Goal: Task Accomplishment & Management: Manage account settings

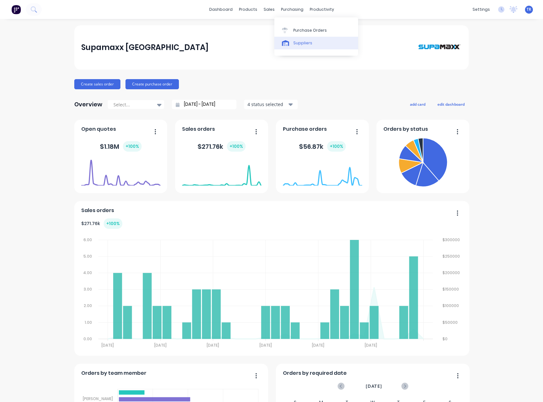
click at [300, 39] on link "Suppliers" at bounding box center [316, 43] width 84 height 13
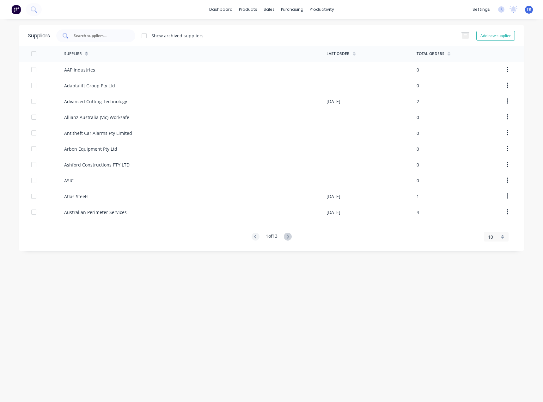
click at [96, 33] on input "text" at bounding box center [99, 36] width 52 height 6
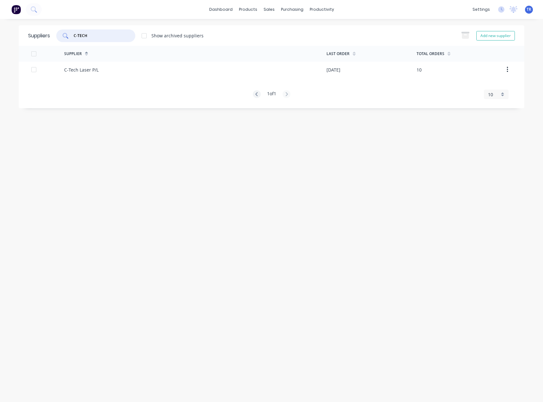
type input "C-TECH"
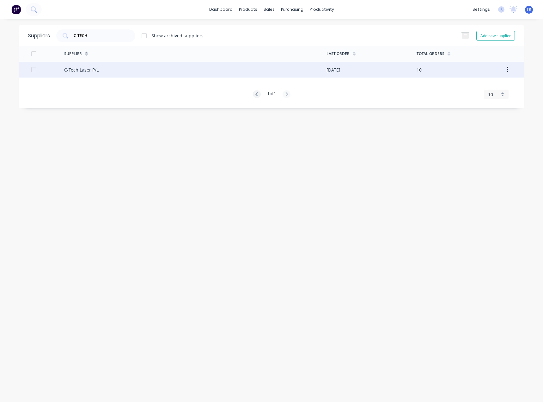
click at [263, 63] on div "C-Tech Laser P/L" at bounding box center [195, 70] width 262 height 16
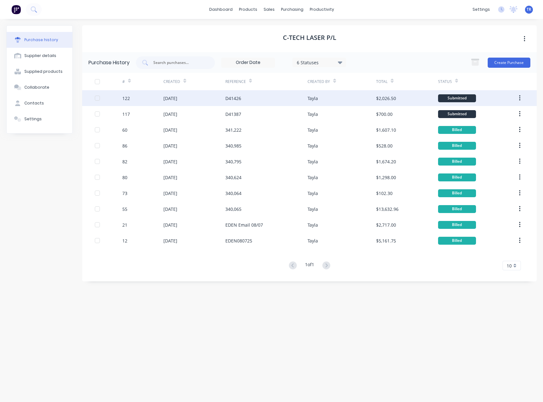
click at [349, 100] on div "Tayla" at bounding box center [342, 98] width 69 height 16
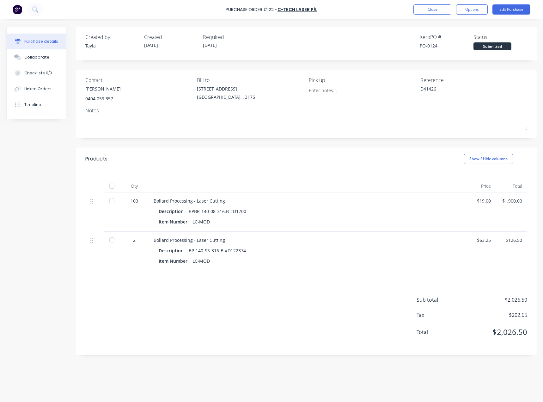
click at [542, 61] on div "Purchase details Collaborate Checklists 0/0 Linked Orders Timeline Created by T…" at bounding box center [271, 191] width 543 height 370
click at [519, 9] on button "Edit Purchase" at bounding box center [512, 9] width 38 height 10
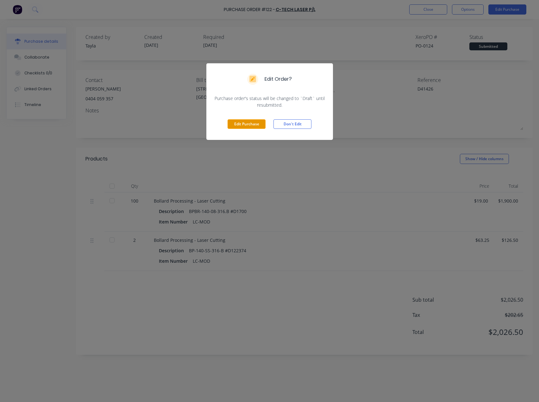
click at [232, 120] on button "Edit Purchase" at bounding box center [246, 123] width 38 height 9
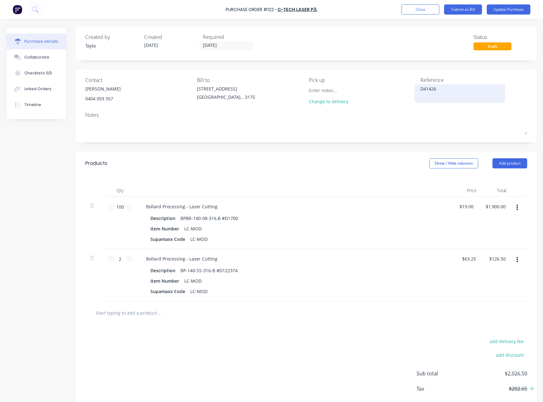
type textarea "x"
drag, startPoint x: 465, startPoint y: 84, endPoint x: 373, endPoint y: 89, distance: 91.2
click at [373, 89] on div "Contact Liem 0404 059 357 Bill to 37 Marni St Dandenong South, , 3175 Pick up C…" at bounding box center [306, 92] width 442 height 32
drag, startPoint x: 453, startPoint y: 90, endPoint x: 388, endPoint y: 99, distance: 65.1
click at [389, 98] on div "Contact Liem 0404 059 357 Bill to 37 Marni St Dandenong South, , 3175 Pick up C…" at bounding box center [306, 92] width 442 height 32
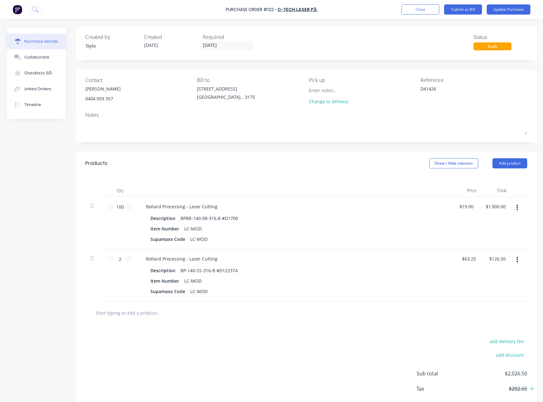
paste textarea "343,524"
type textarea "343,524"
type textarea "x"
type textarea "343,524"
type textarea "x"
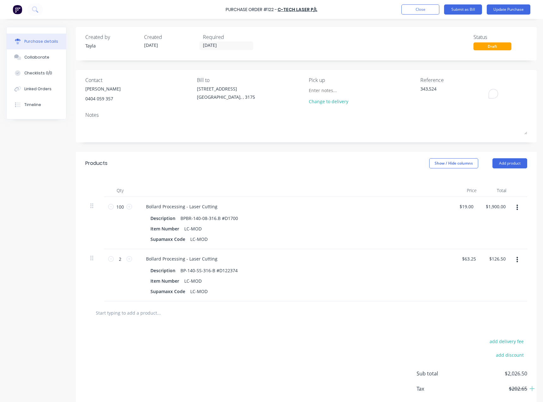
type textarea "343,524"
click at [394, 99] on div "Change to delivery" at bounding box center [362, 96] width 107 height 22
click at [60, 59] on button "Collaborate" at bounding box center [36, 57] width 59 height 16
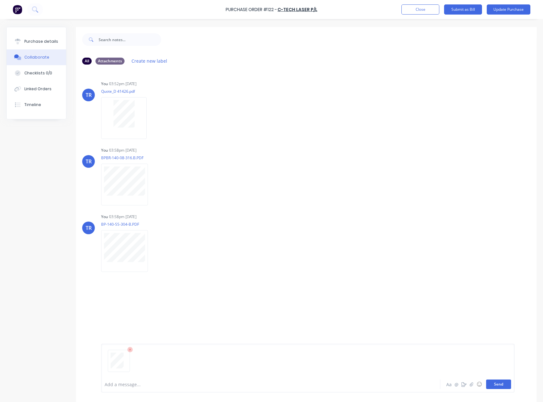
click at [493, 380] on button "Send" at bounding box center [498, 383] width 25 height 9
click at [52, 43] on div "Purchase details" at bounding box center [41, 42] width 34 height 6
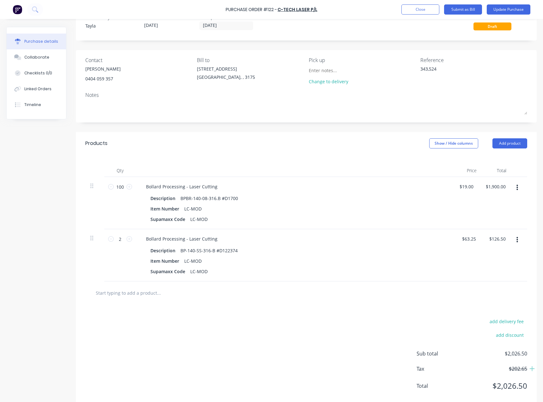
scroll to position [33, 0]
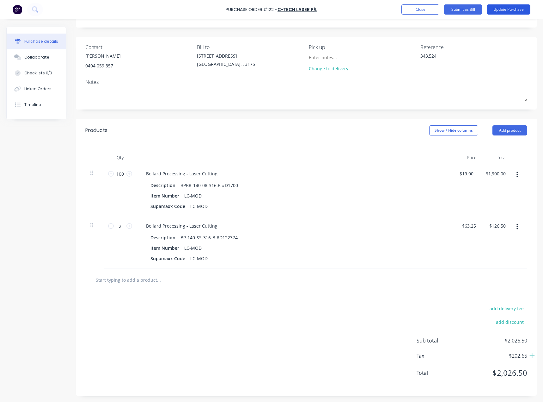
click at [507, 12] on button "Update Purchase" at bounding box center [509, 9] width 44 height 10
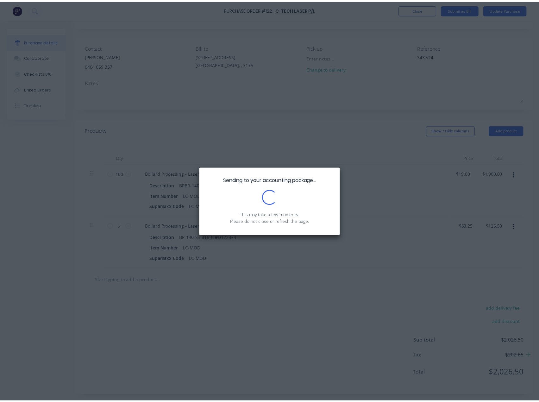
scroll to position [0, 0]
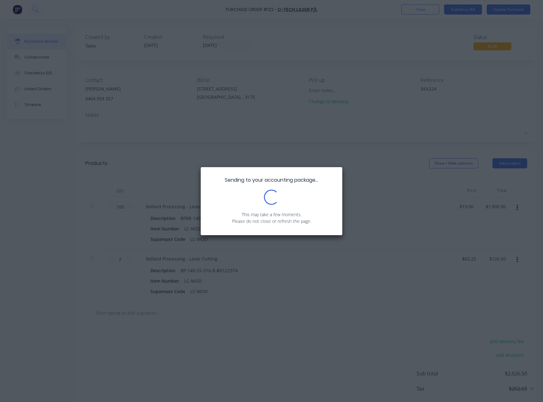
type textarea "x"
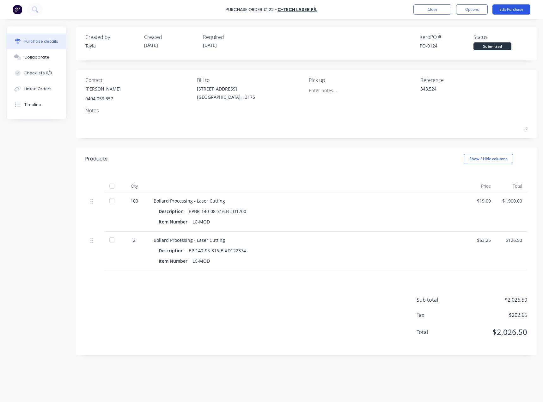
click at [509, 9] on button "Edit Purchase" at bounding box center [512, 9] width 38 height 10
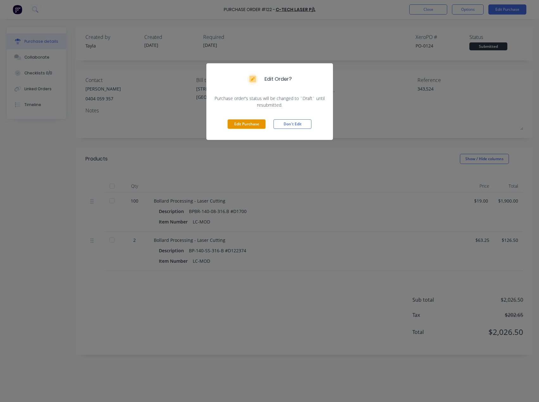
click at [254, 124] on button "Edit Purchase" at bounding box center [246, 123] width 38 height 9
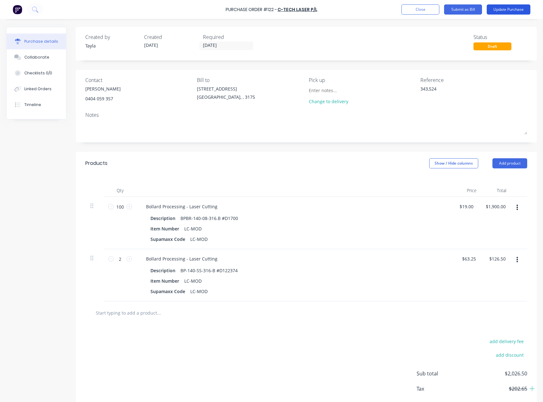
click at [515, 6] on button "Update Purchase" at bounding box center [509, 9] width 44 height 10
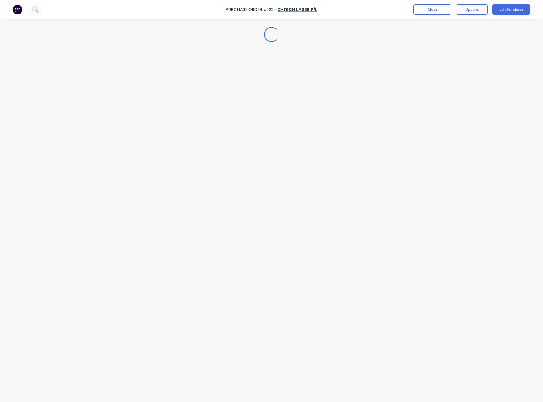
type textarea "x"
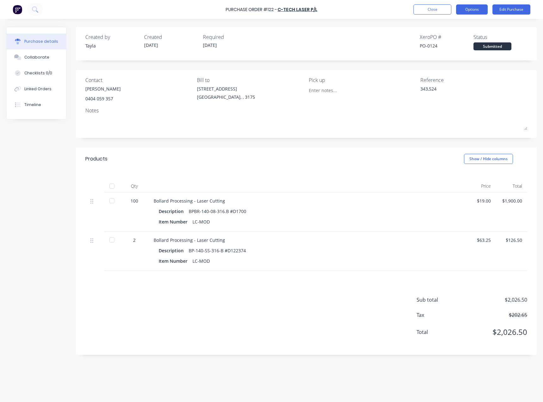
click at [483, 9] on button "Options" at bounding box center [472, 9] width 32 height 10
click at [451, 33] on button "Convert to Bill" at bounding box center [458, 38] width 60 height 13
type textarea "x"
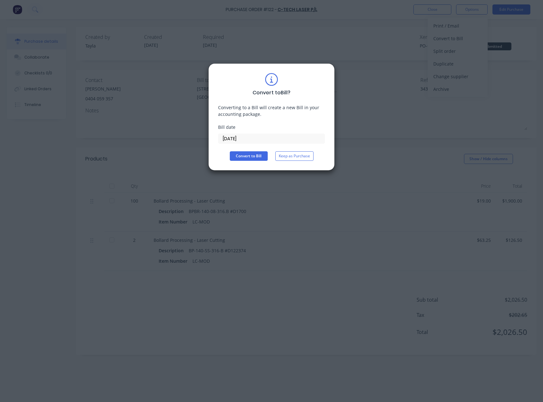
click at [274, 141] on input "08/10/25" at bounding box center [272, 138] width 106 height 9
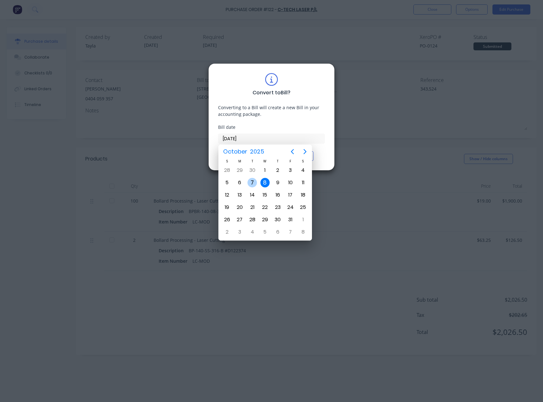
click at [254, 181] on div "7" at bounding box center [252, 182] width 9 height 9
type input "07/10/25"
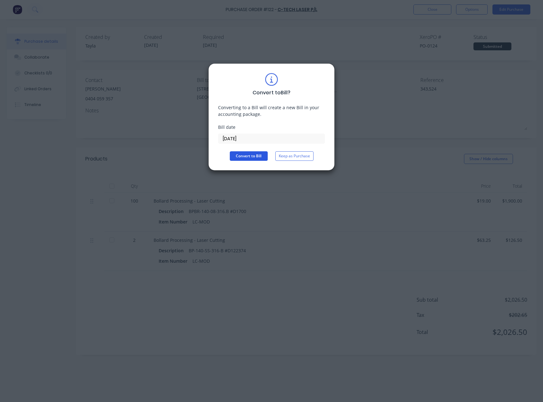
click at [255, 158] on button "Convert to Bill" at bounding box center [249, 155] width 38 height 9
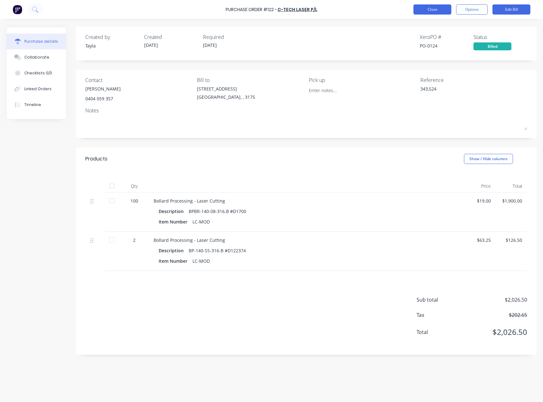
click at [422, 9] on button "Close" at bounding box center [433, 9] width 38 height 10
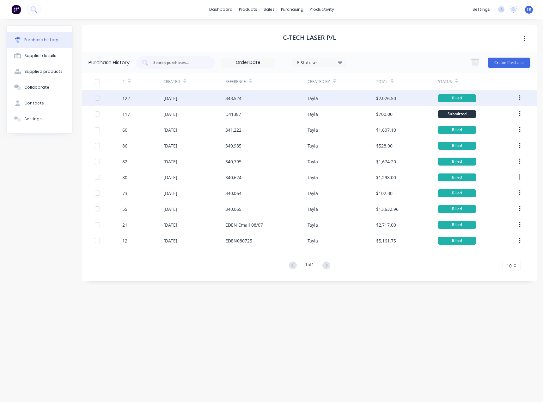
click at [301, 105] on div "343,524" at bounding box center [266, 98] width 83 height 16
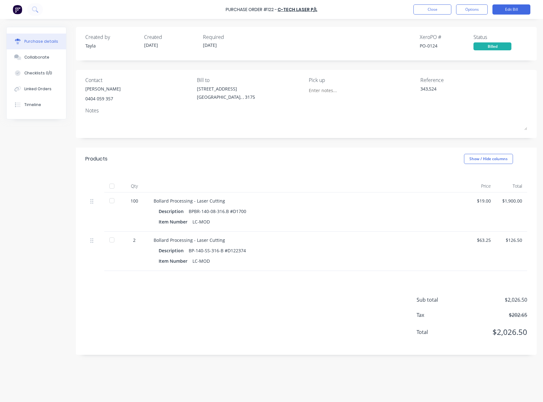
click at [111, 187] on div at bounding box center [112, 186] width 13 height 13
type textarea "x"
click at [422, 12] on button "Close" at bounding box center [433, 9] width 38 height 10
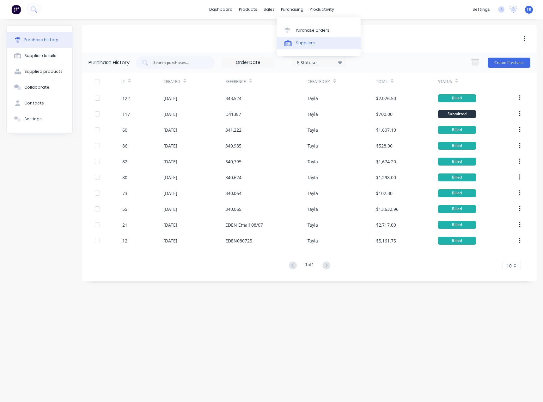
click at [299, 40] on div "Suppliers" at bounding box center [305, 43] width 19 height 6
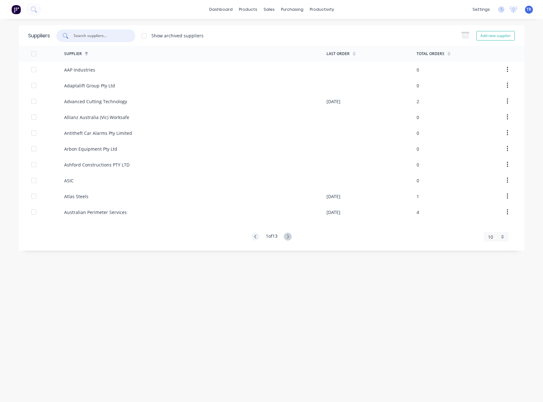
click at [108, 35] on input "text" at bounding box center [99, 36] width 52 height 6
paste input "Axom Pty Ltd"
type input "Axom Pty Ltd"
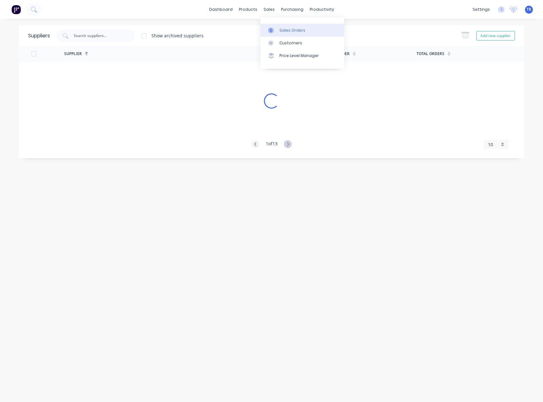
click at [280, 28] on div "Sales Orders" at bounding box center [293, 31] width 26 height 6
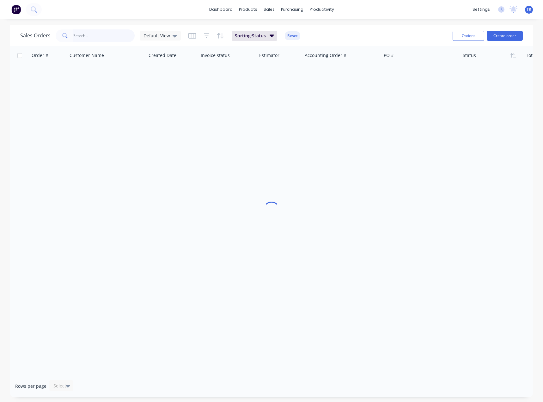
click at [105, 34] on input "text" at bounding box center [104, 35] width 62 height 13
paste input "Axom Pty Ltd"
type input "Axom Pty Ltd"
click at [270, 43] on icon at bounding box center [270, 43] width 3 height 3
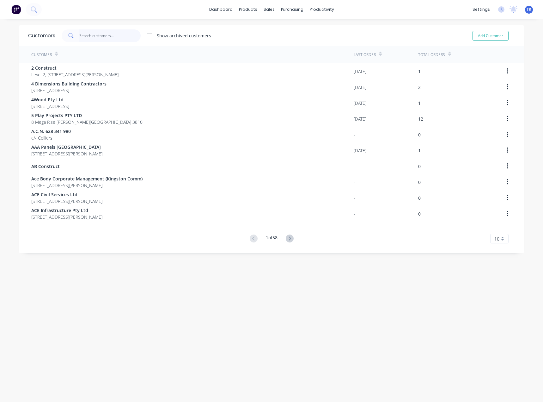
click at [101, 32] on input "text" at bounding box center [110, 35] width 62 height 13
paste input "Axom Pty Ltd"
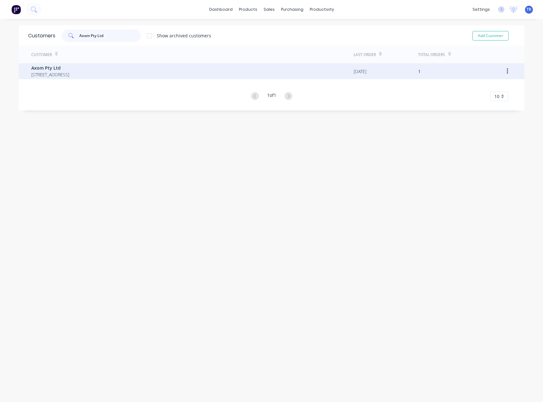
type input "Axom Pty Ltd"
click at [69, 69] on span "Axom Pty Ltd" at bounding box center [50, 68] width 38 height 7
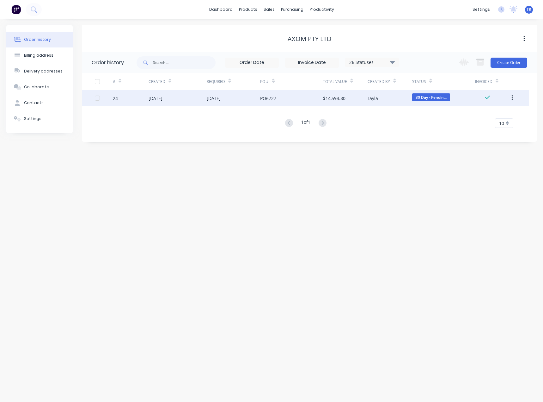
click at [308, 99] on div "PO6727" at bounding box center [291, 98] width 63 height 16
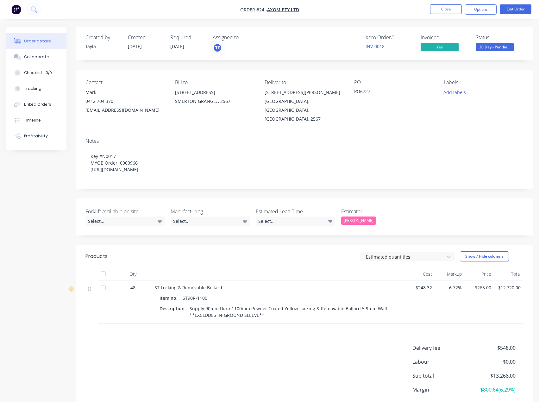
click at [495, 49] on span "30 Day - Pendin..." at bounding box center [494, 47] width 38 height 8
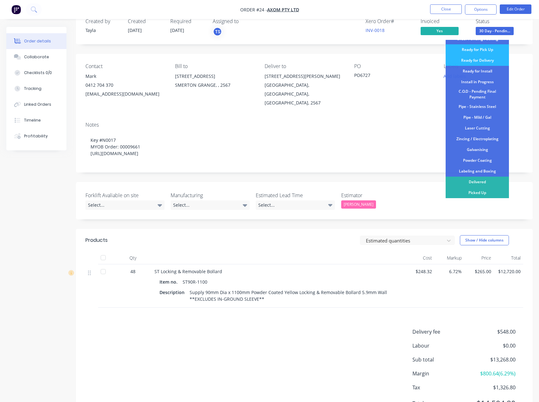
scroll to position [32, 0]
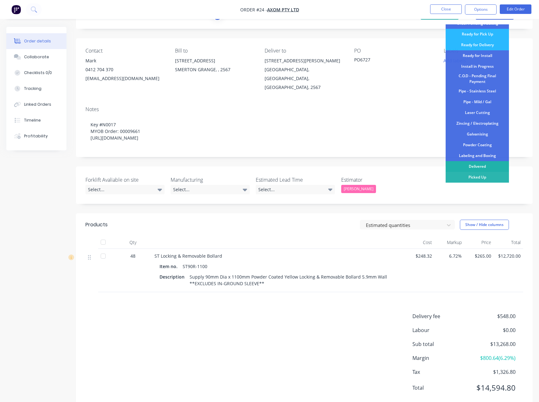
click at [475, 167] on div "Delivered" at bounding box center [476, 166] width 63 height 11
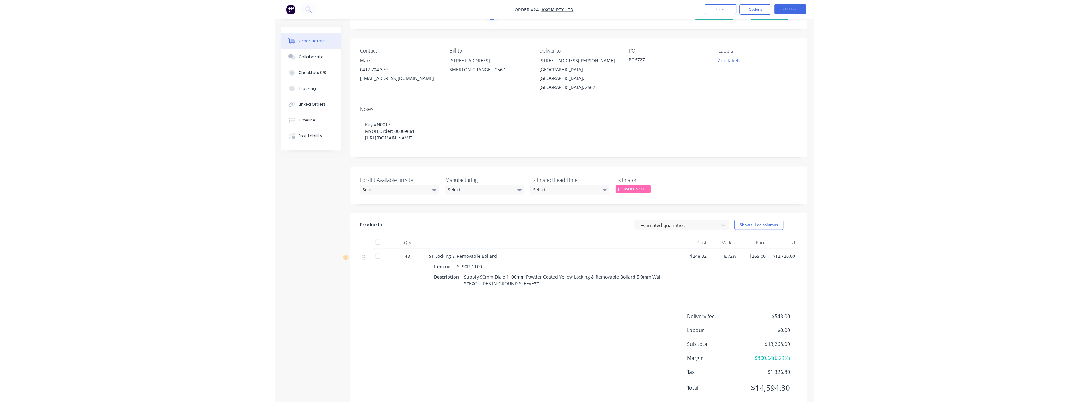
scroll to position [0, 0]
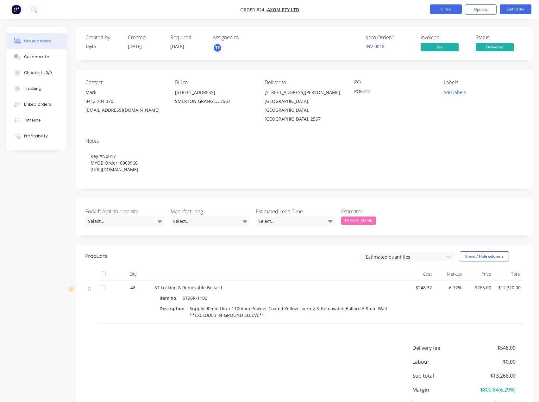
click at [432, 12] on button "Close" at bounding box center [446, 8] width 32 height 9
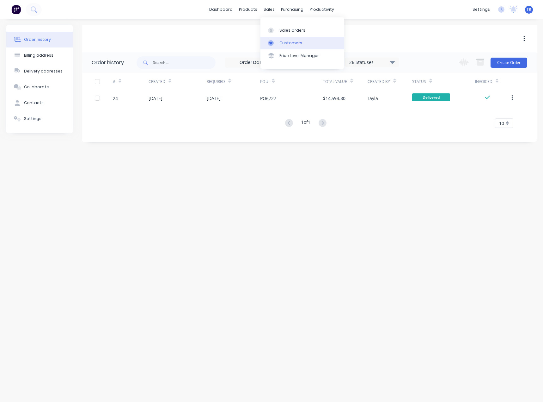
click at [280, 42] on div "Customers" at bounding box center [291, 43] width 23 height 6
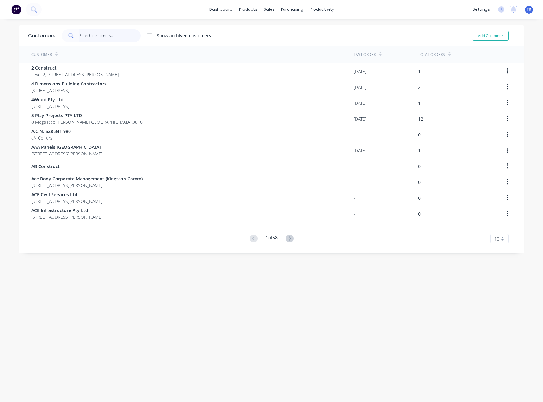
click at [113, 35] on input "text" at bounding box center [110, 35] width 62 height 13
paste input "WAM [GEOGRAPHIC_DATA]"
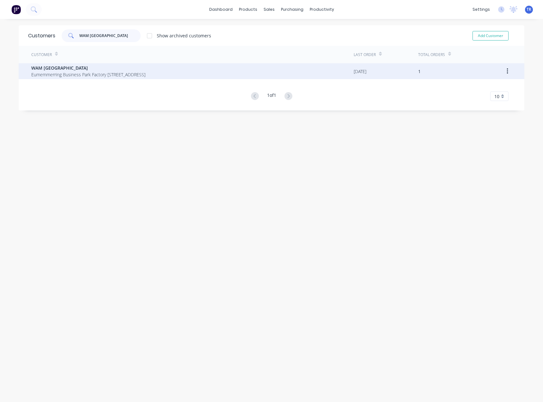
type input "WAM [GEOGRAPHIC_DATA]"
click at [115, 67] on span "WAM [GEOGRAPHIC_DATA]" at bounding box center [88, 68] width 114 height 7
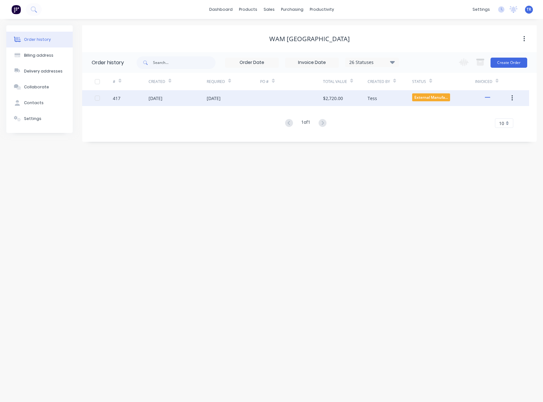
click at [156, 100] on div "03 Oct 2025" at bounding box center [156, 98] width 14 height 7
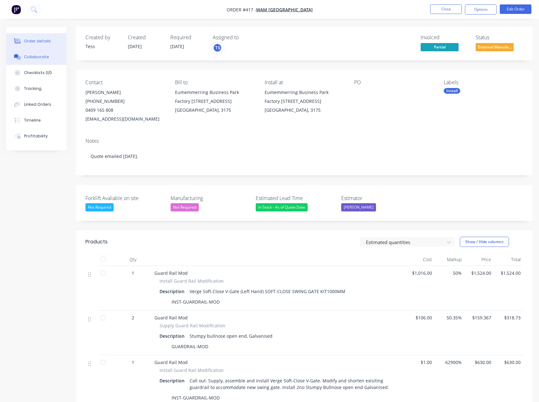
click at [55, 58] on button "Collaborate" at bounding box center [36, 57] width 60 height 16
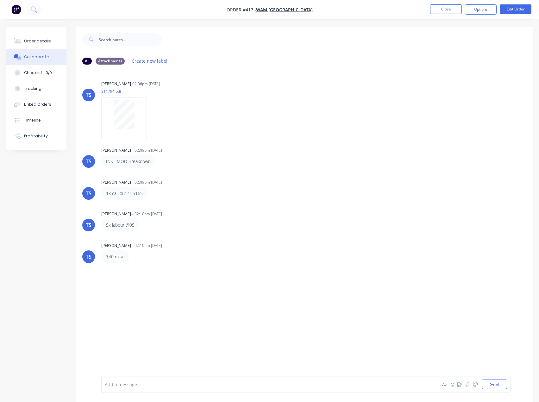
click at [208, 376] on div "Add a message... Aa @ ☺ Send" at bounding box center [305, 384] width 409 height 16
click at [201, 385] on div at bounding box center [255, 384] width 301 height 7
click at [47, 35] on button "Order details" at bounding box center [36, 41] width 60 height 16
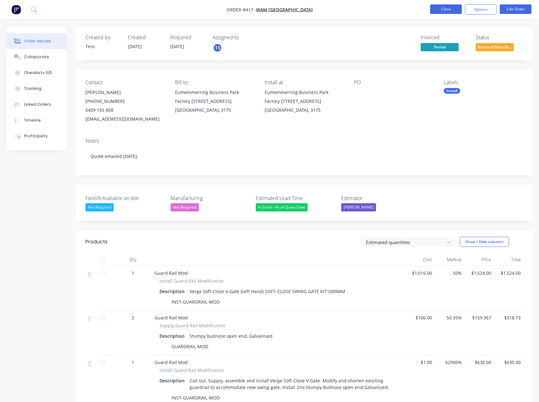
click at [453, 8] on button "Close" at bounding box center [446, 8] width 32 height 9
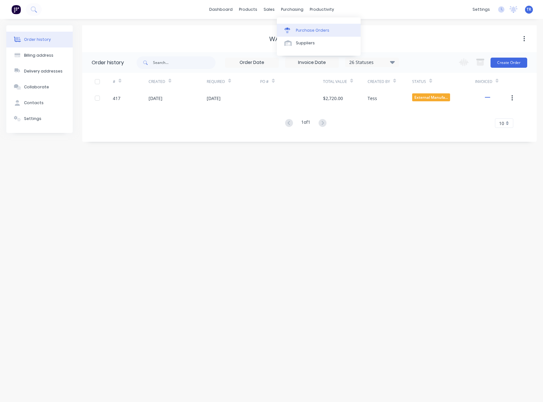
click at [308, 27] on link "Purchase Orders" at bounding box center [319, 30] width 84 height 13
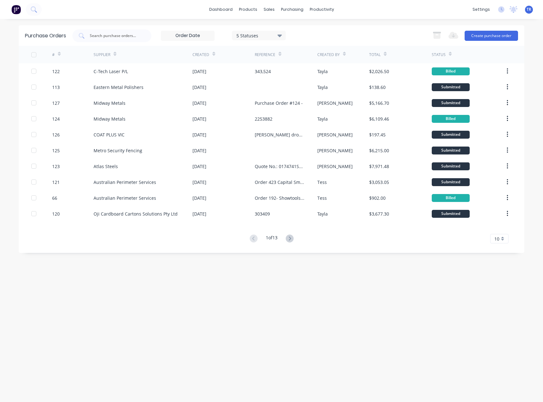
click at [295, 236] on button at bounding box center [290, 238] width 12 height 9
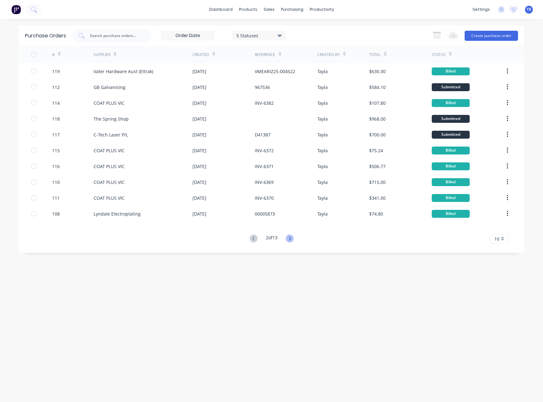
click at [291, 239] on icon at bounding box center [290, 238] width 8 height 8
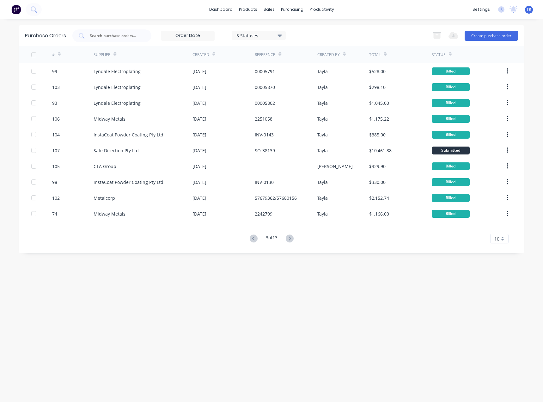
click at [295, 237] on button at bounding box center [290, 238] width 12 height 9
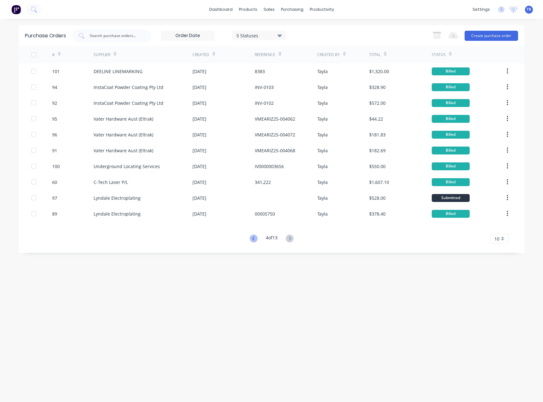
click at [251, 240] on icon at bounding box center [254, 238] width 8 height 8
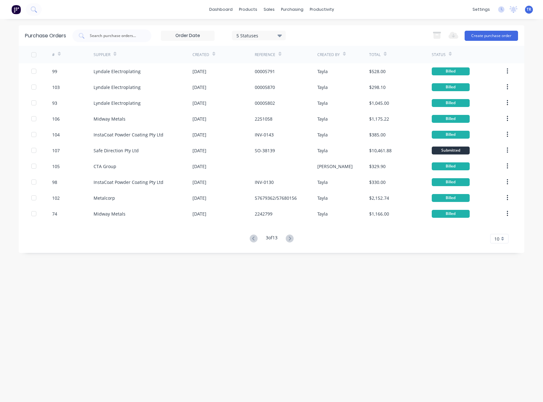
click at [445, 57] on div "Status" at bounding box center [442, 54] width 20 height 11
click at [449, 55] on icon at bounding box center [450, 54] width 3 height 5
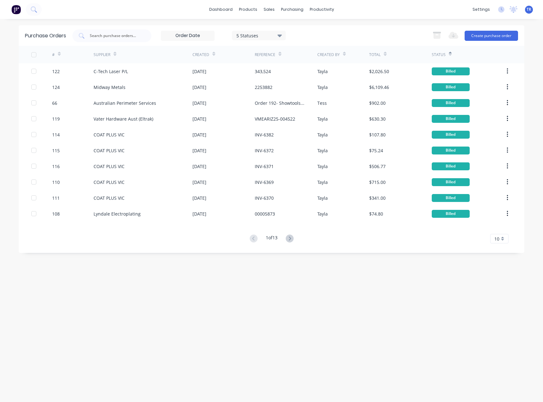
click at [450, 54] on icon at bounding box center [450, 54] width 3 height 5
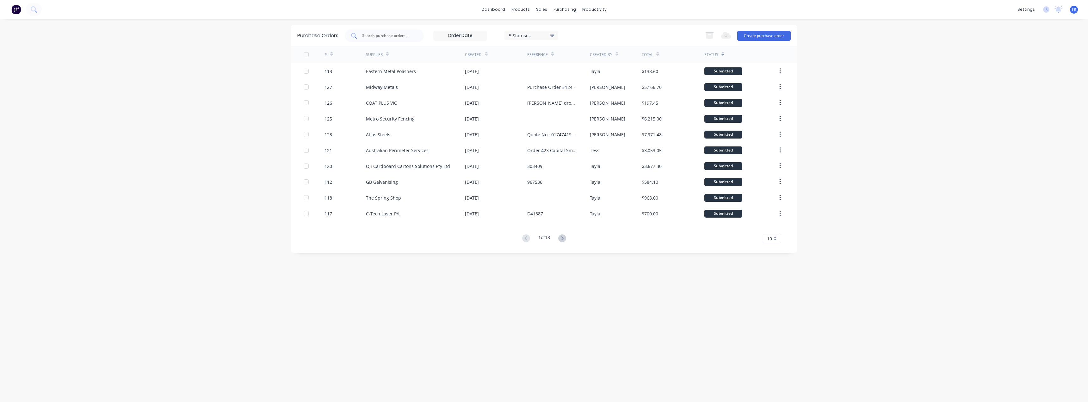
click at [404, 34] on input "text" at bounding box center [387, 36] width 52 height 6
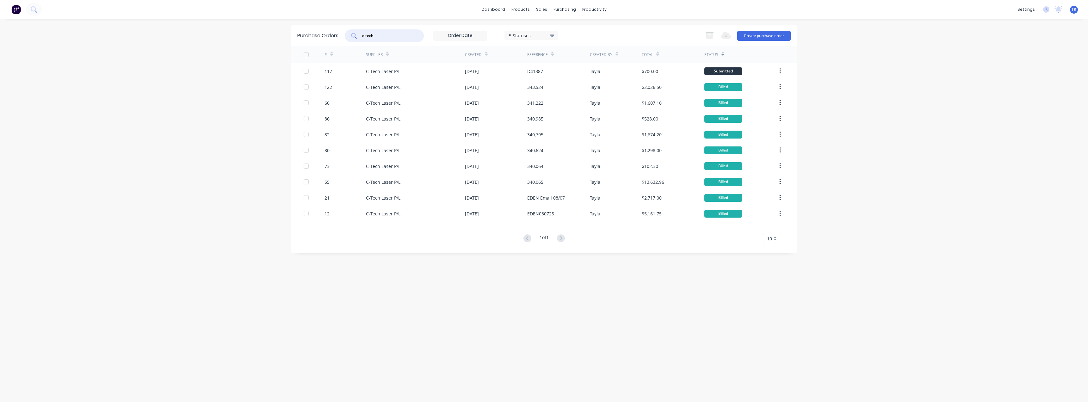
type input "c-tech"
click at [385, 75] on div "C-Tech Laser P/L" at bounding box center [415, 71] width 99 height 16
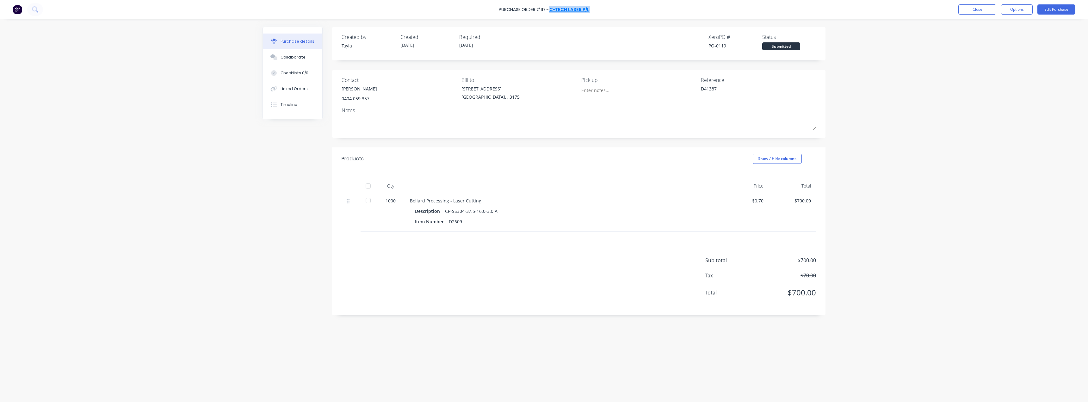
drag, startPoint x: 611, startPoint y: 9, endPoint x: 550, endPoint y: 8, distance: 60.4
click at [543, 8] on div "Purchase Order #117 - C-Tech Laser P/L Close Options Edit Purchase" at bounding box center [544, 9] width 1088 height 19
copy div "C-Tech Laser P/L Close Options Edit Purchase"
click at [543, 14] on button "Close" at bounding box center [977, 9] width 38 height 10
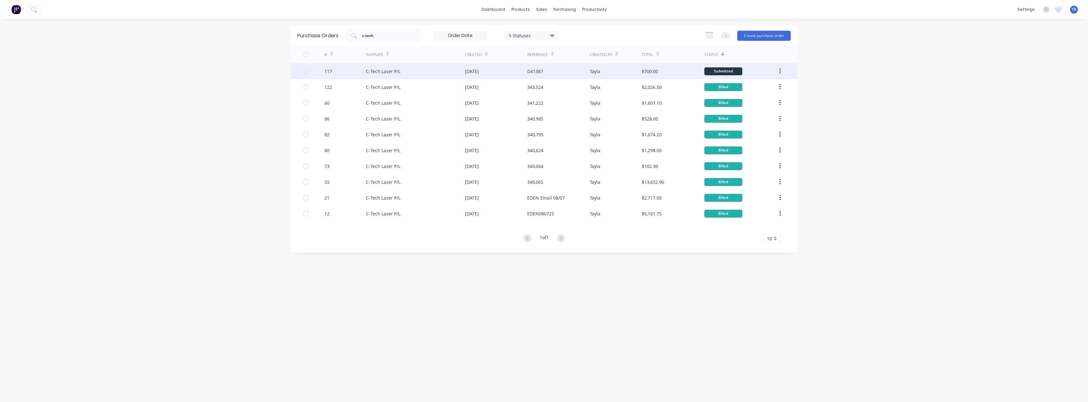
click at [390, 71] on div "C-Tech Laser P/L" at bounding box center [383, 71] width 34 height 7
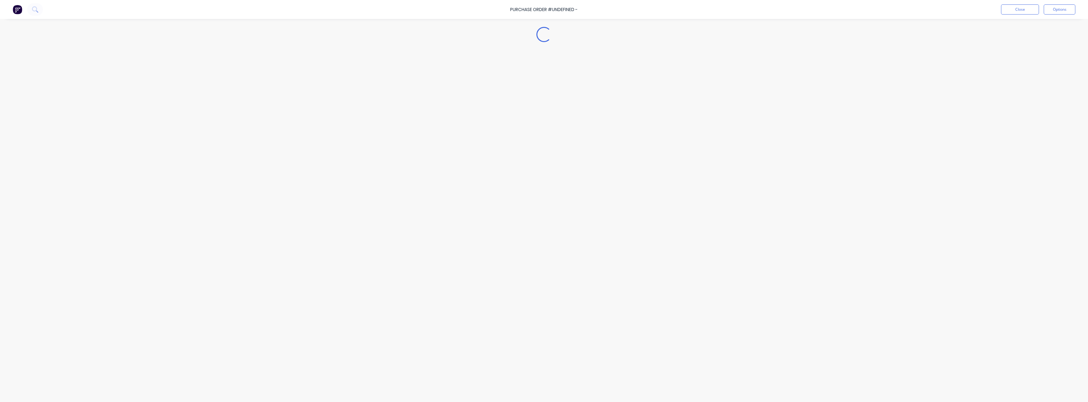
type textarea "x"
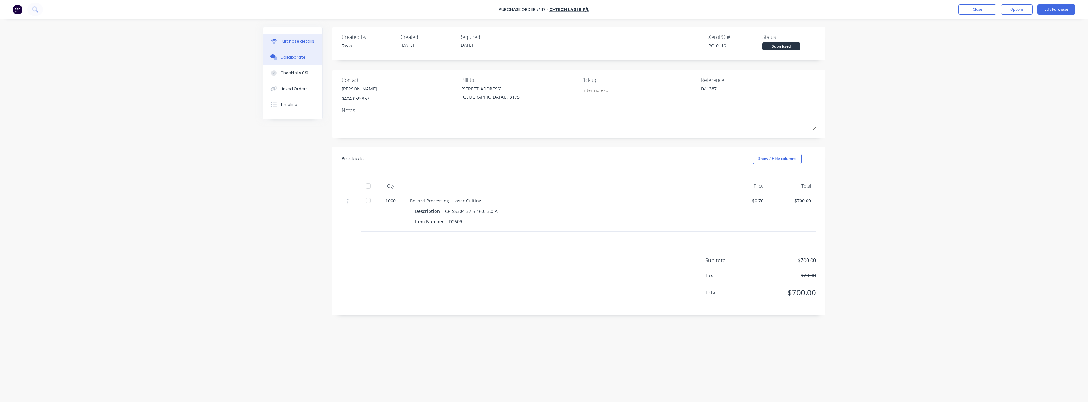
click at [285, 53] on button "Collaborate" at bounding box center [292, 57] width 59 height 16
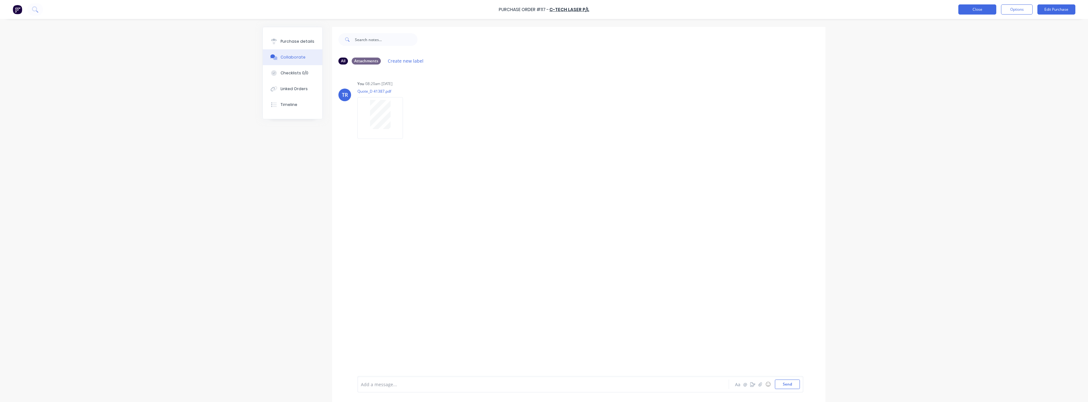
click at [543, 7] on button "Close" at bounding box center [977, 9] width 38 height 10
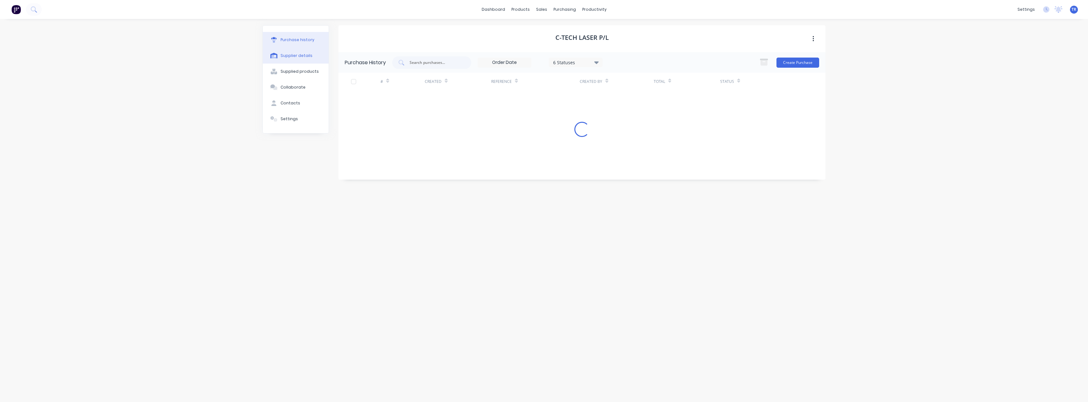
click at [307, 51] on button "Supplier details" at bounding box center [296, 56] width 66 height 16
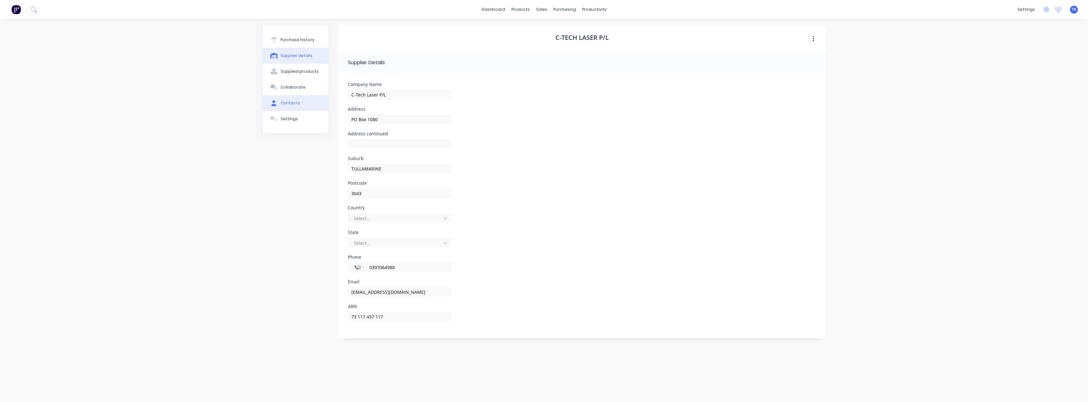
click at [315, 103] on button "Contacts" at bounding box center [296, 103] width 66 height 16
select select "AU"
click at [348, 104] on button "button" at bounding box center [346, 103] width 8 height 8
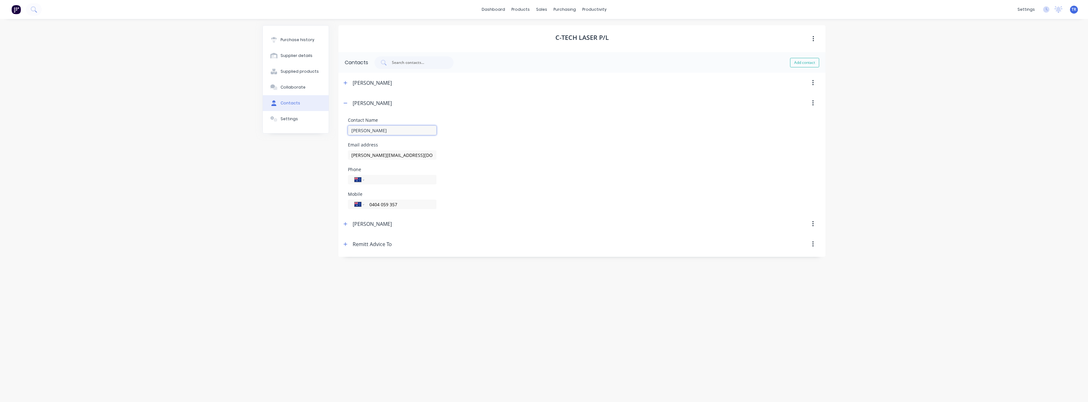
drag, startPoint x: 344, startPoint y: 133, endPoint x: 336, endPoint y: 133, distance: 8.2
click at [336, 133] on div "Purchase history Supplier details Supplied products Collaborate Contacts Settin…" at bounding box center [543, 207] width 563 height 364
drag, startPoint x: 408, startPoint y: 153, endPoint x: 347, endPoint y: 157, distance: 60.9
click at [347, 157] on form "Contact Name Liem Email address liem@ctechlaser.com.au Phone International Afgh…" at bounding box center [581, 163] width 487 height 101
click at [543, 43] on div "Suppliers" at bounding box center [577, 43] width 19 height 6
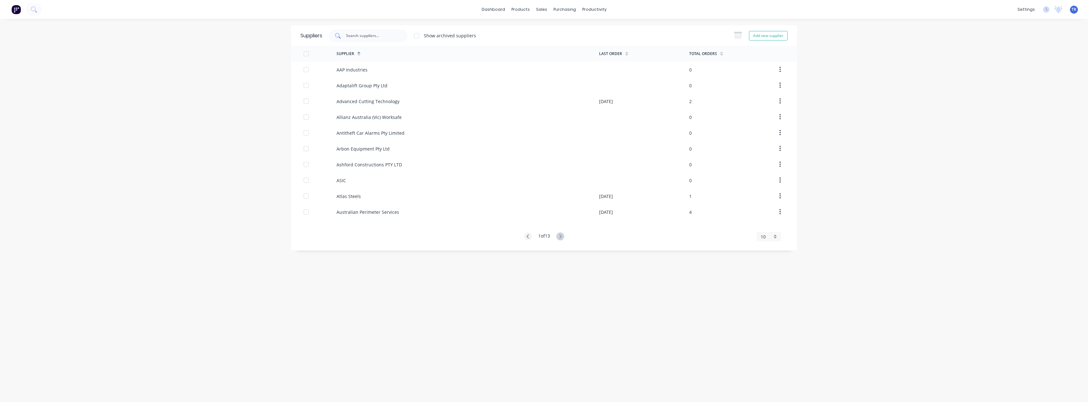
click at [368, 39] on div at bounding box center [368, 35] width 79 height 13
paste input "Eastern Metal Polishers"
type input "Eastern Metal Polishers"
click at [380, 68] on div "Eastern Metal Polishers" at bounding box center [361, 69] width 50 height 7
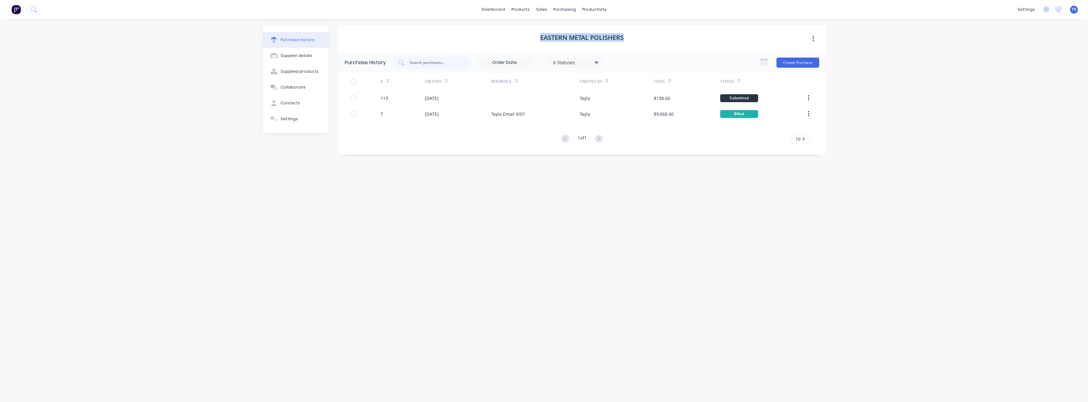
drag, startPoint x: 627, startPoint y: 36, endPoint x: 509, endPoint y: 44, distance: 118.2
click at [509, 44] on div "Eastern Metal Polishers" at bounding box center [581, 38] width 487 height 27
copy h1 "Eastern Metal Polishers"
click at [490, 42] on div "Eastern Metal Polishers" at bounding box center [581, 38] width 487 height 27
click at [307, 54] on div "Supplier details" at bounding box center [296, 56] width 32 height 6
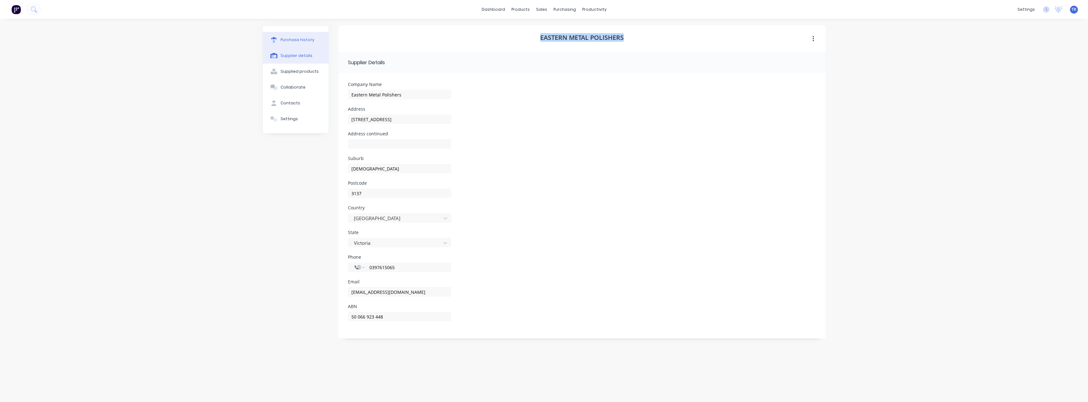
click at [287, 38] on div "Purchase history" at bounding box center [297, 40] width 34 height 6
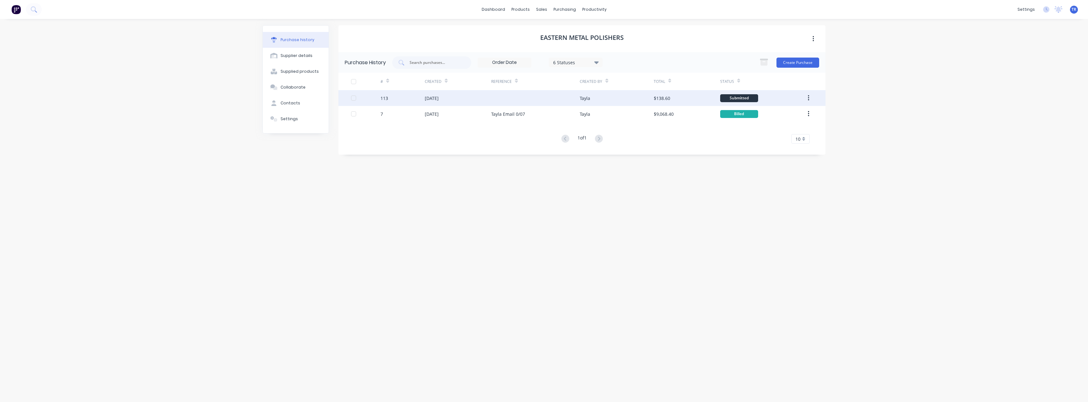
click at [541, 99] on div at bounding box center [535, 98] width 89 height 16
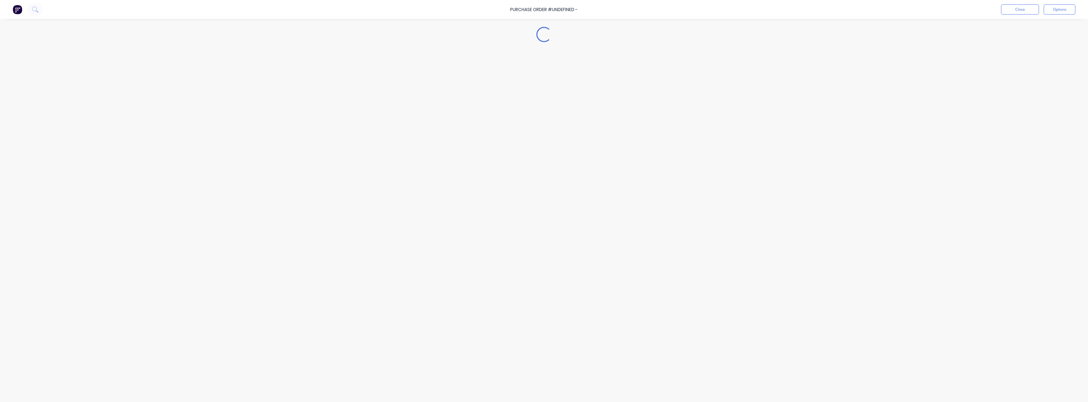
type textarea "x"
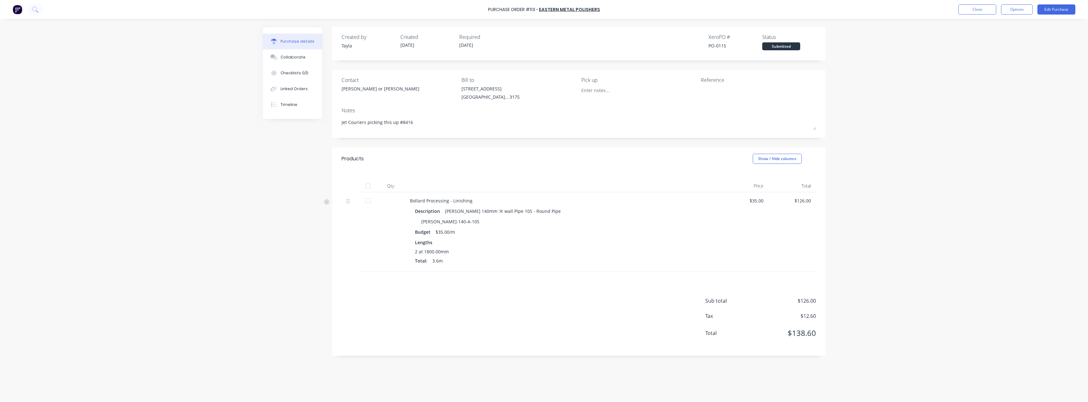
click at [543, 14] on div "Purchase Order #113 - Eastern Metal Polishers Close Options Edit Purchase" at bounding box center [544, 9] width 1088 height 19
drag, startPoint x: 478, startPoint y: 200, endPoint x: 451, endPoint y: 199, distance: 27.3
click at [451, 199] on div "Bollard Processing - Linishing" at bounding box center [563, 200] width 306 height 7
copy div "Linishing"
click at [543, 10] on button "Close" at bounding box center [977, 9] width 38 height 10
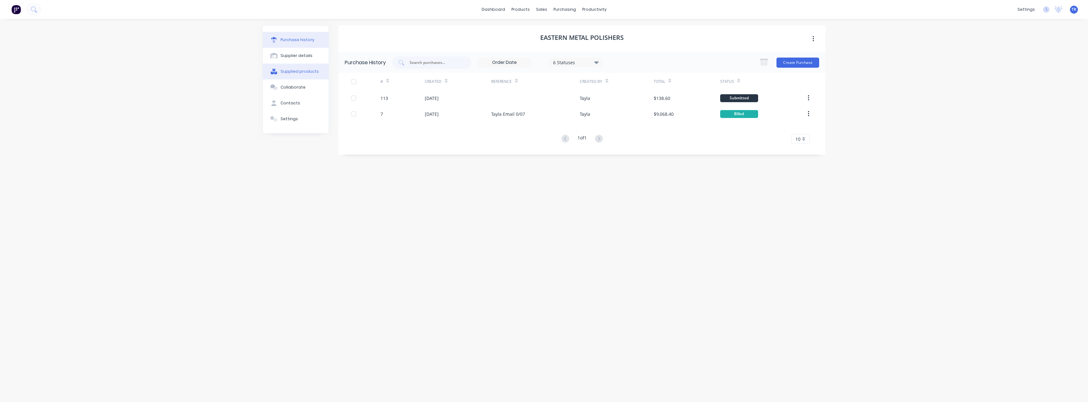
drag, startPoint x: 299, startPoint y: 57, endPoint x: 303, endPoint y: 73, distance: 16.0
click at [299, 57] on div "Supplier details" at bounding box center [296, 56] width 32 height 6
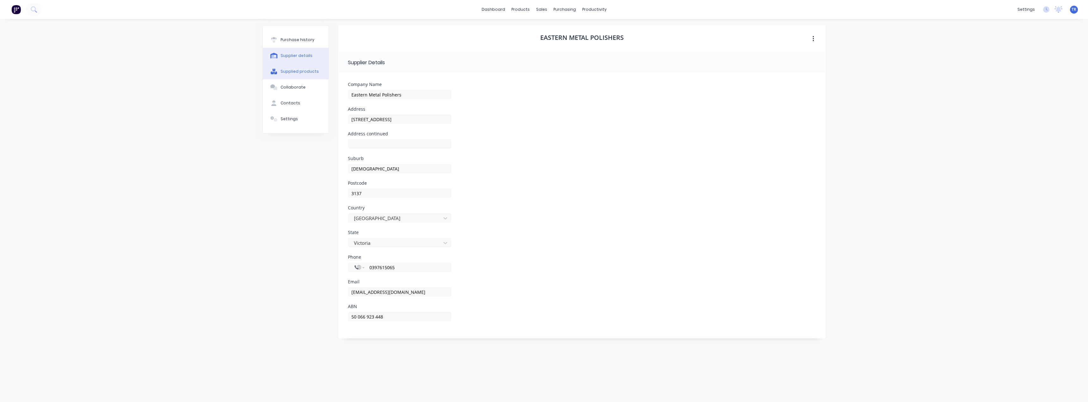
click at [294, 65] on button "Supplied products" at bounding box center [296, 72] width 66 height 16
click at [308, 88] on button "Collaborate" at bounding box center [296, 87] width 66 height 16
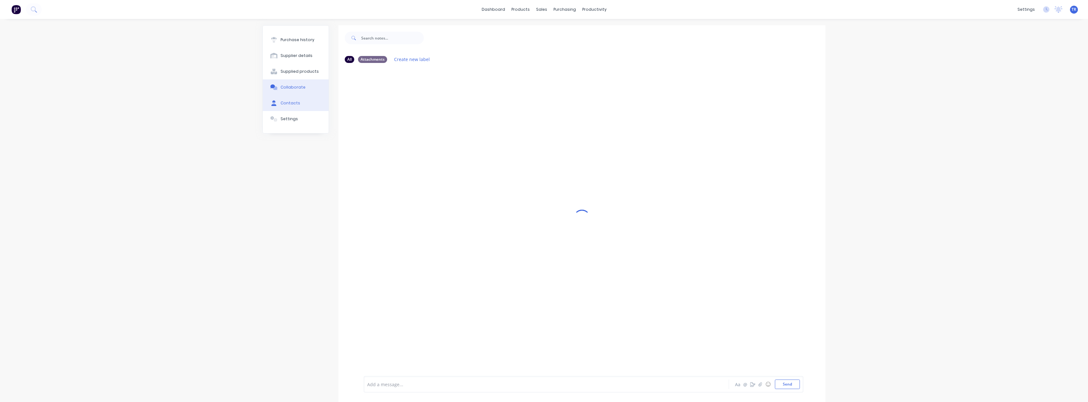
click at [301, 105] on button "Contacts" at bounding box center [296, 103] width 66 height 16
select select "AU"
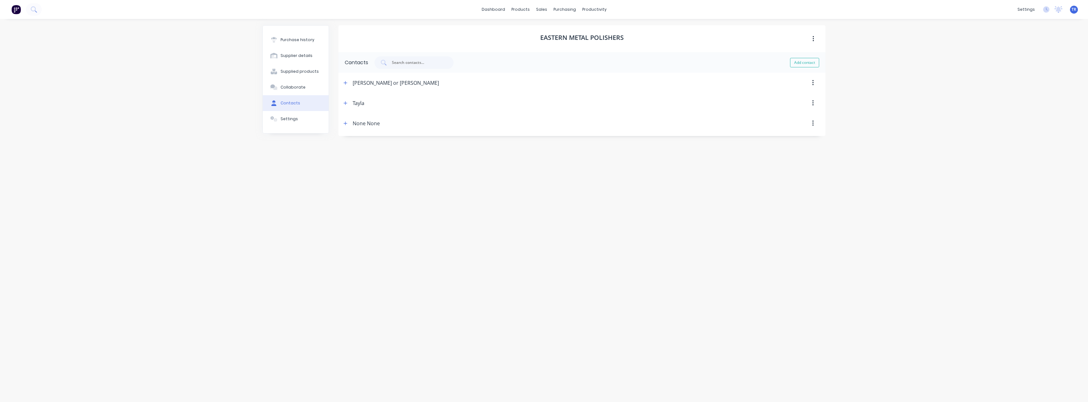
drag, startPoint x: 343, startPoint y: 81, endPoint x: 368, endPoint y: 86, distance: 24.9
click at [345, 81] on icon "button" at bounding box center [345, 83] width 4 height 4
drag, startPoint x: 389, startPoint y: 111, endPoint x: 328, endPoint y: 117, distance: 61.9
click at [334, 116] on div "Purchase history Supplier details Supplied products Collaborate Contacts Settin…" at bounding box center [543, 207] width 563 height 364
click at [382, 133] on input "easternmetalpolishers@gmail.com" at bounding box center [392, 134] width 89 height 9
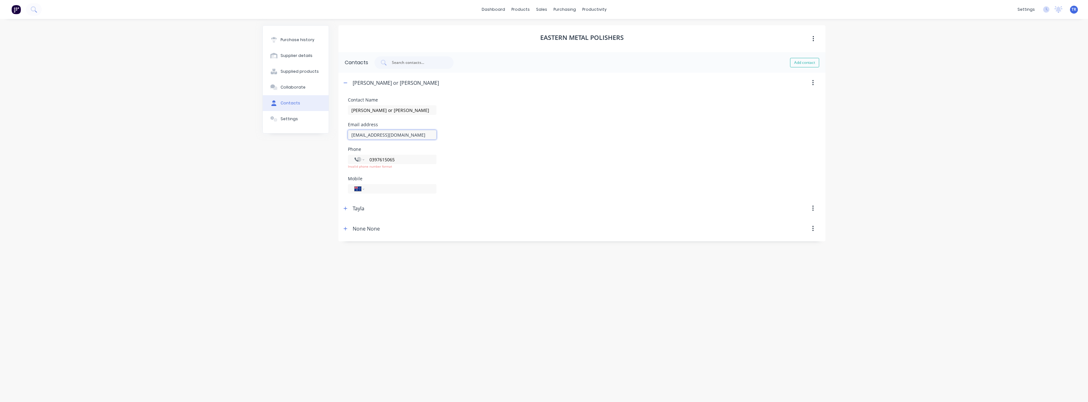
click at [382, 133] on input "easternmetalpolishers@gmail.com" at bounding box center [392, 134] width 89 height 9
click at [305, 44] on button "Purchase history" at bounding box center [296, 40] width 66 height 16
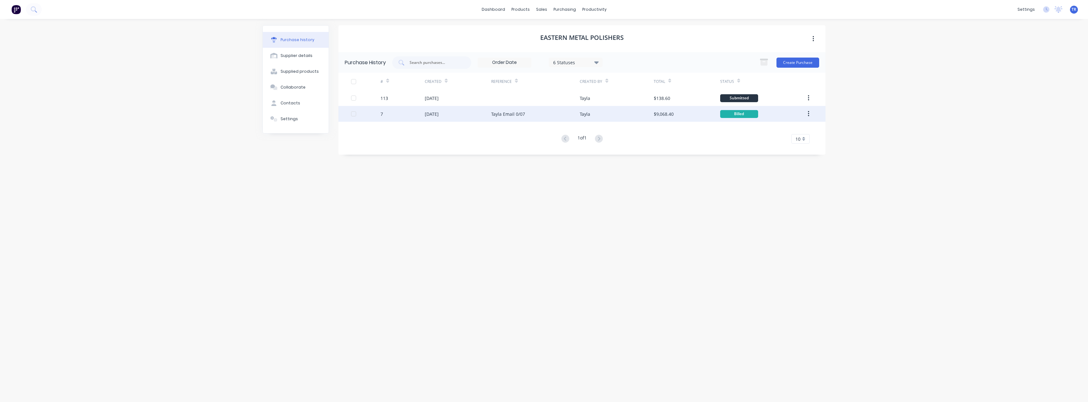
click at [543, 114] on div "Tayla Email 0/07" at bounding box center [535, 114] width 89 height 16
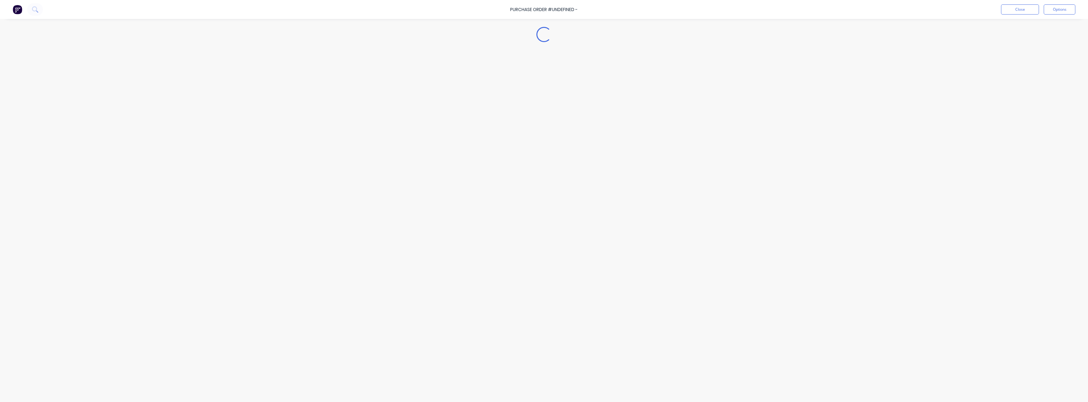
type textarea "x"
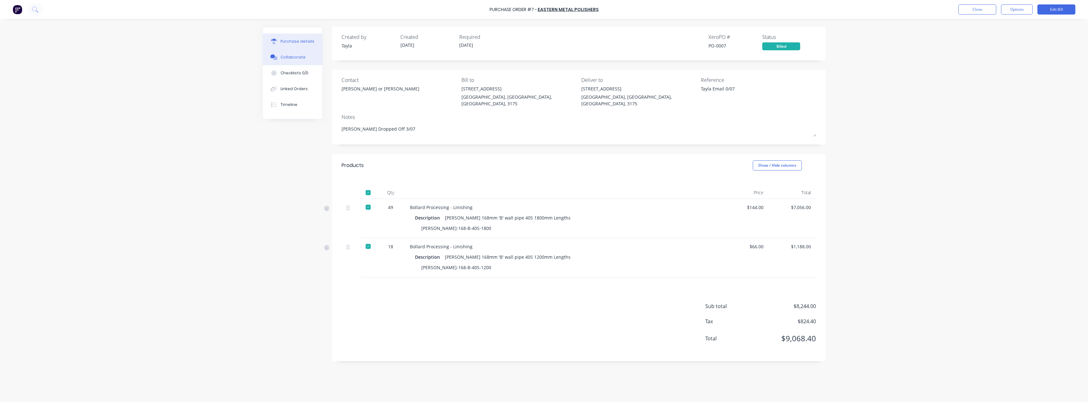
click at [310, 61] on button "Collaborate" at bounding box center [292, 57] width 59 height 16
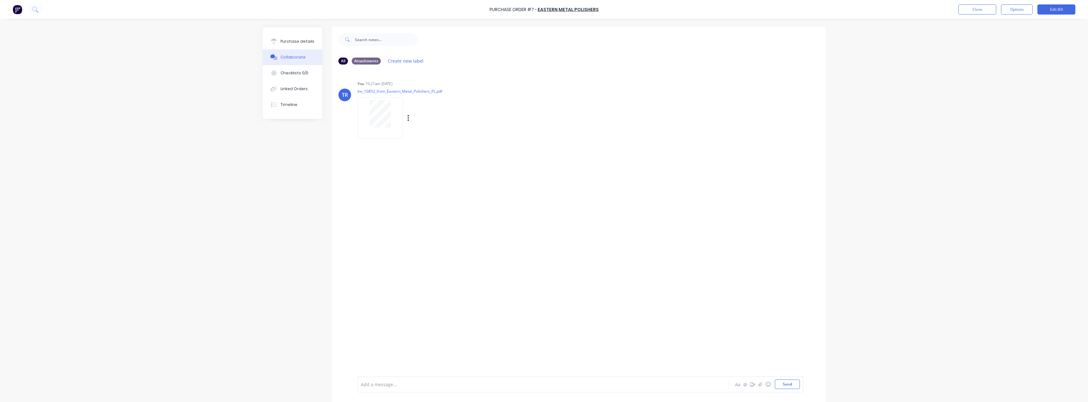
click at [366, 120] on div at bounding box center [380, 114] width 40 height 28
click at [543, 7] on button "Close" at bounding box center [977, 9] width 38 height 10
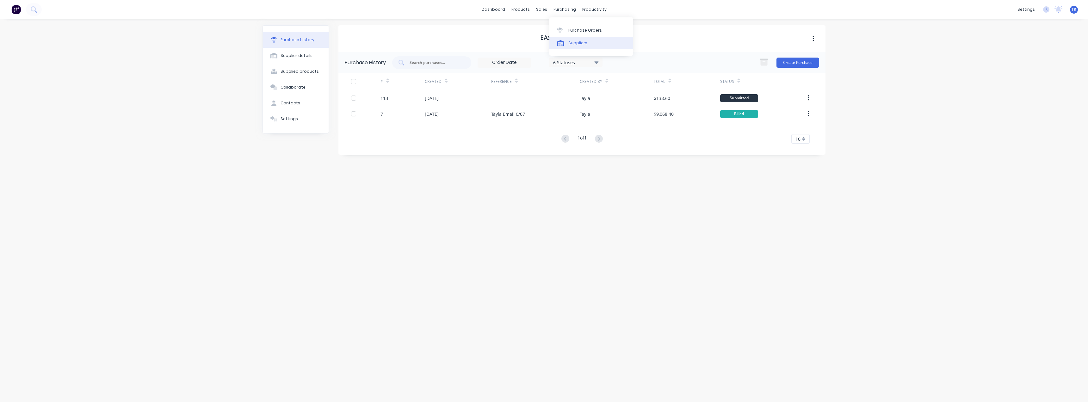
click at [543, 38] on link "Suppliers" at bounding box center [591, 43] width 84 height 13
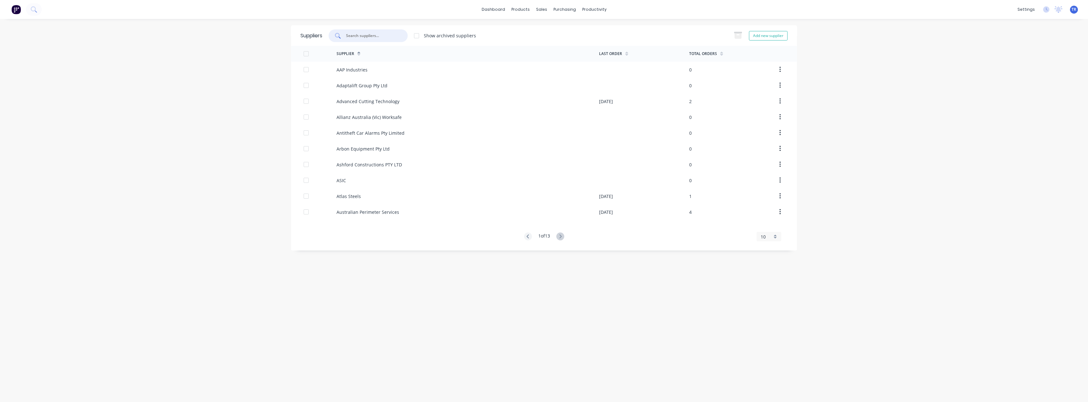
paste input "Midway Metals"
click at [363, 34] on input "text" at bounding box center [371, 36] width 52 height 6
type input "Midway Metals"
click at [363, 72] on div "Midway Metals" at bounding box center [352, 69] width 32 height 7
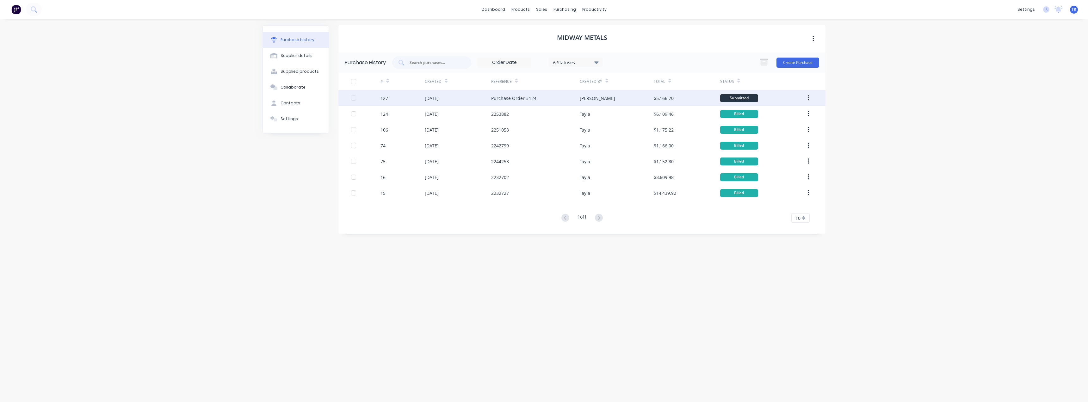
click at [395, 98] on div "127" at bounding box center [402, 98] width 44 height 16
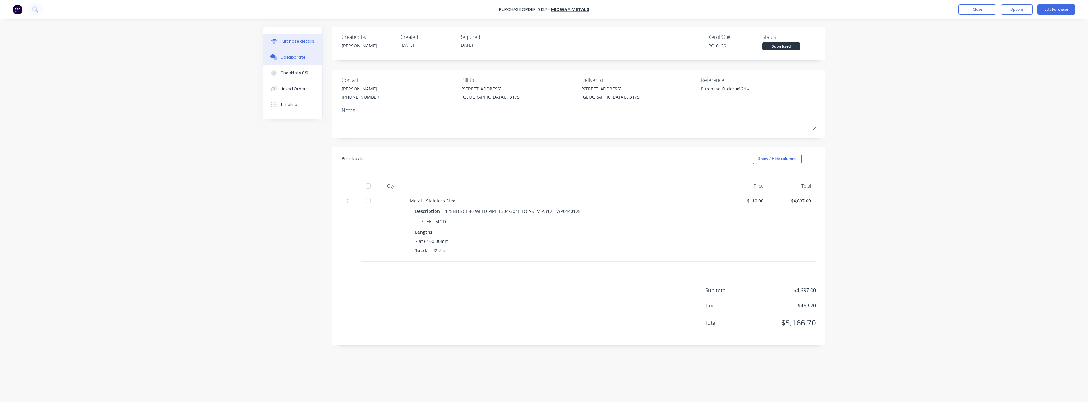
click at [311, 58] on button "Collaborate" at bounding box center [292, 57] width 59 height 16
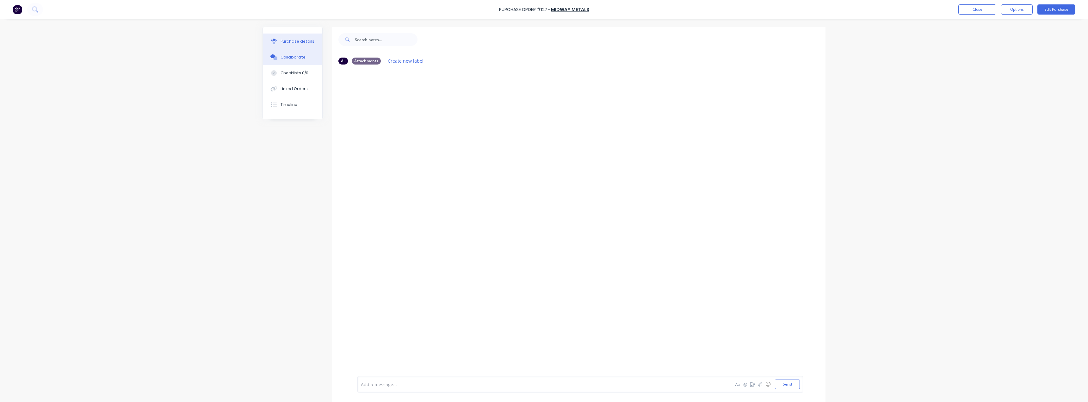
drag, startPoint x: 278, startPoint y: 45, endPoint x: 322, endPoint y: 46, distance: 43.7
click at [279, 45] on button "Purchase details" at bounding box center [292, 42] width 59 height 16
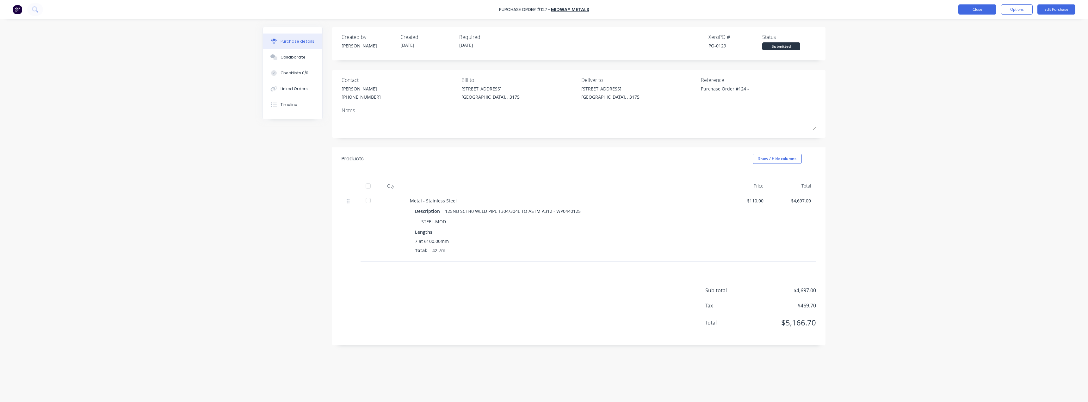
click at [543, 11] on button "Close" at bounding box center [977, 9] width 38 height 10
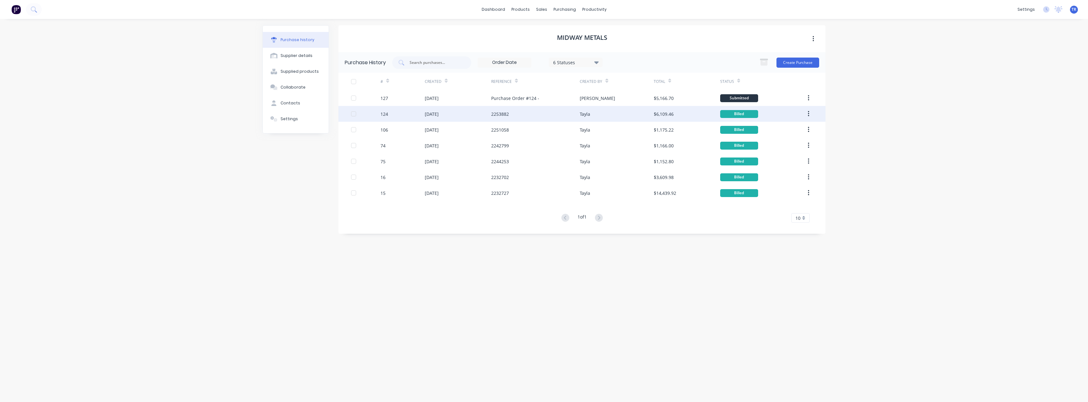
click at [500, 114] on div "2253882" at bounding box center [500, 114] width 18 height 7
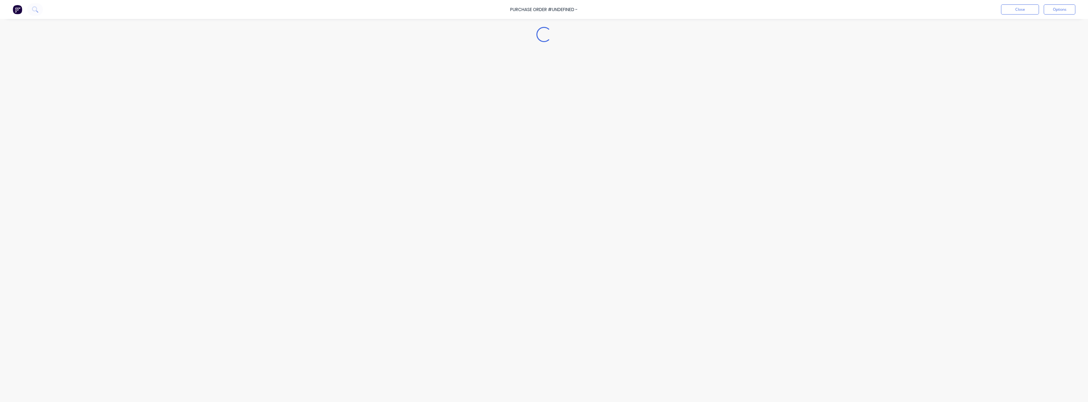
type textarea "x"
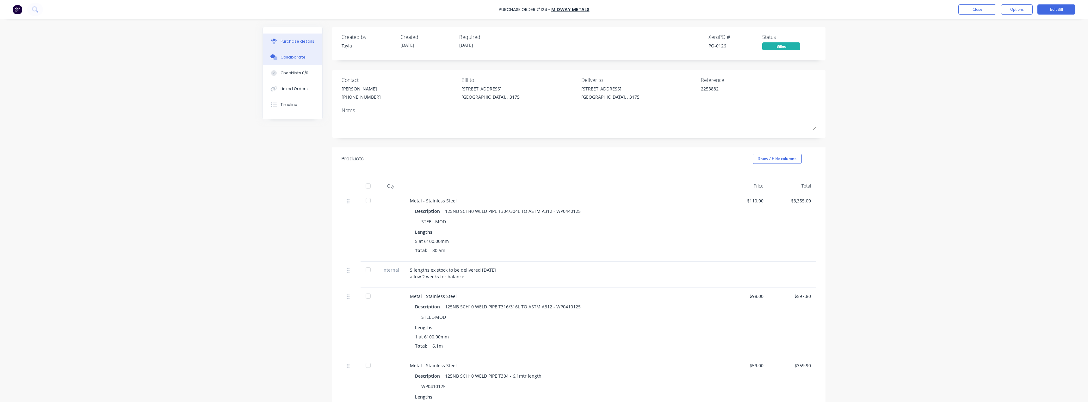
click at [291, 60] on button "Collaborate" at bounding box center [292, 57] width 59 height 16
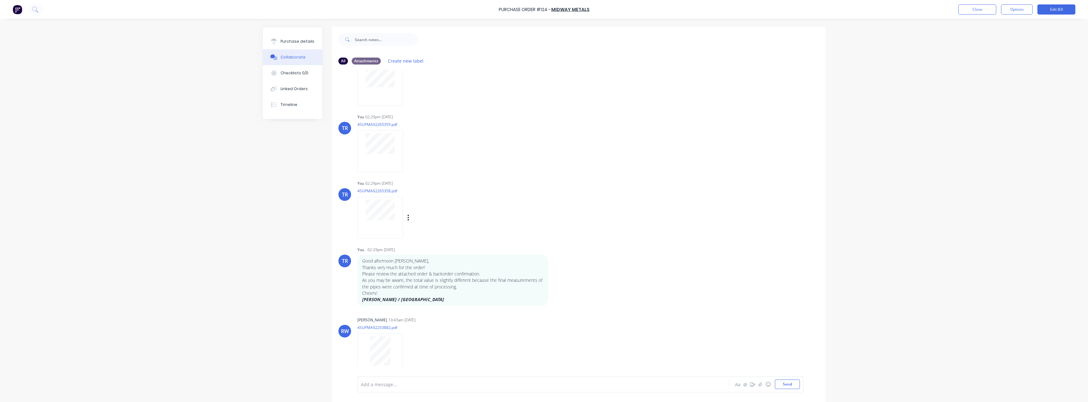
scroll to position [35, 0]
click at [543, 9] on button "Close" at bounding box center [977, 9] width 38 height 10
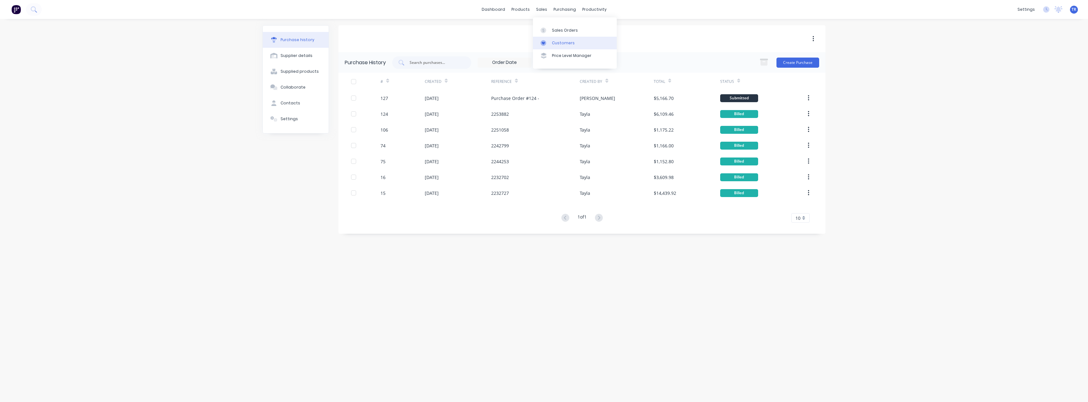
click at [543, 46] on link "Customers" at bounding box center [575, 43] width 84 height 13
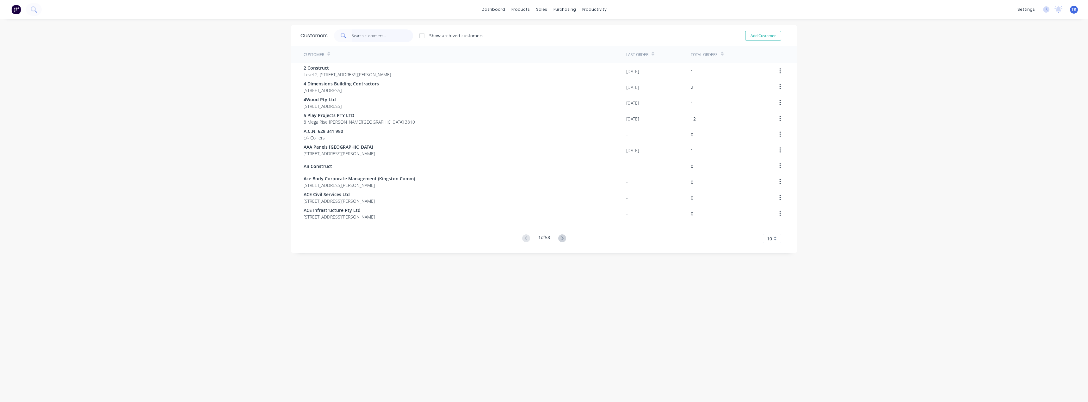
click at [366, 38] on input "text" at bounding box center [383, 35] width 62 height 13
click at [543, 39] on link "Suppliers" at bounding box center [589, 43] width 84 height 13
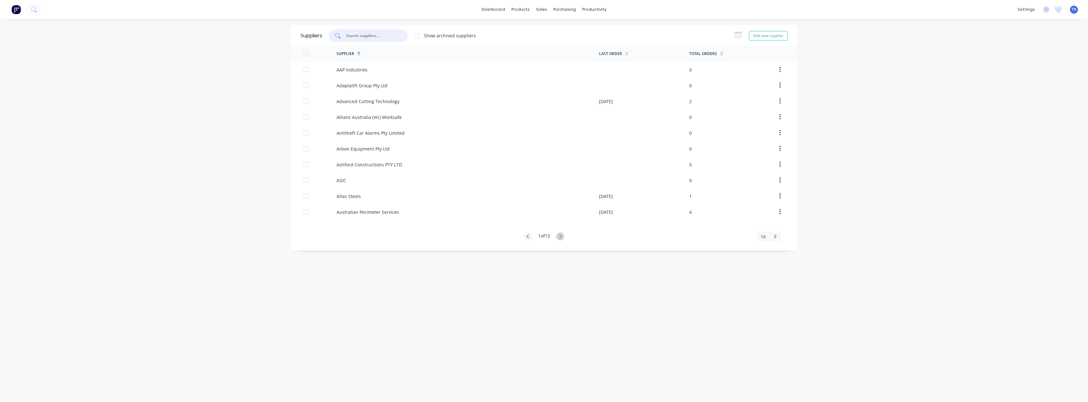
paste input "Metal Corp"
click at [369, 33] on input "text" at bounding box center [371, 36] width 52 height 6
click at [355, 140] on div "1 of 13 10 5 10 15 20 25 30 35" at bounding box center [544, 144] width 506 height 9
click at [357, 69] on div "Supplier Last Order Total Orders 1 of 0 10 5 10 15 20 25 30 35" at bounding box center [544, 64] width 506 height 37
drag, startPoint x: 376, startPoint y: 35, endPoint x: 358, endPoint y: 33, distance: 18.5
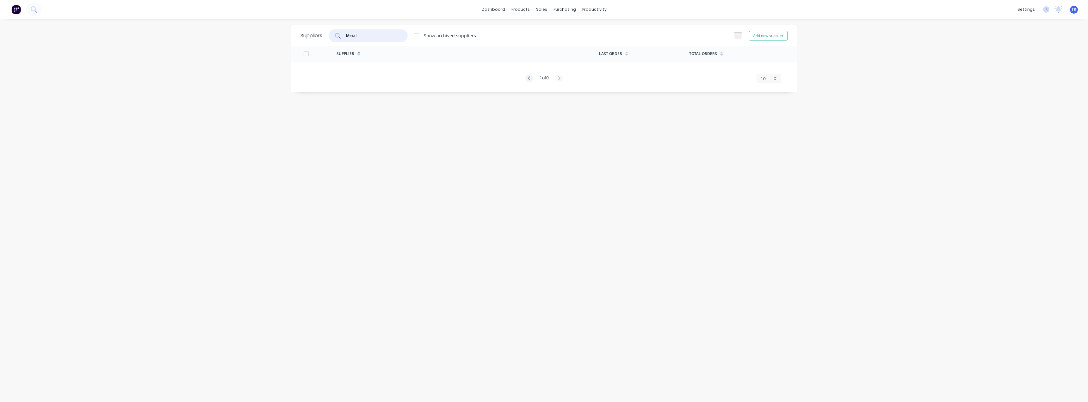
click at [358, 33] on input "Metal" at bounding box center [371, 36] width 52 height 6
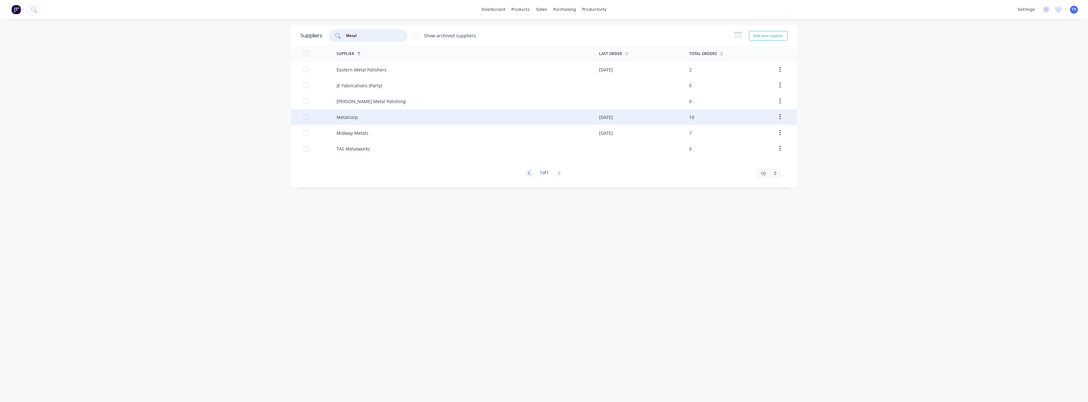
type input "Metal"
click at [353, 119] on div "Metalcorp" at bounding box center [347, 117] width 22 height 7
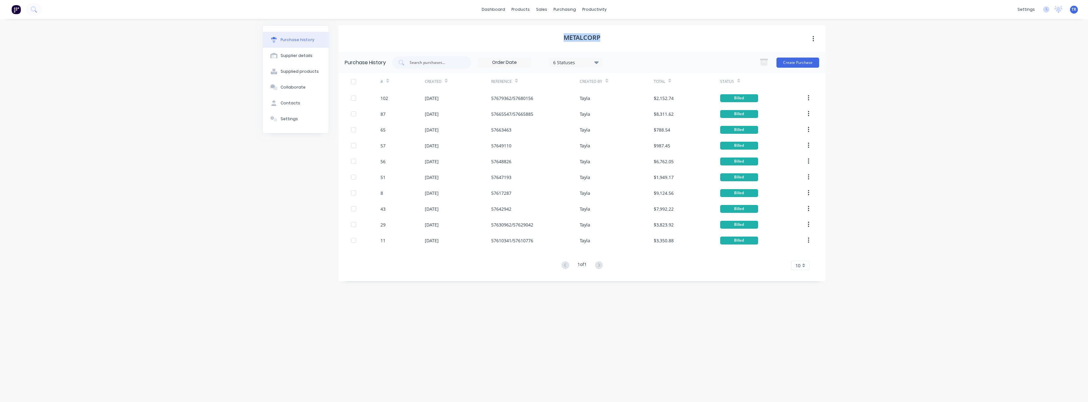
drag, startPoint x: 609, startPoint y: 32, endPoint x: 557, endPoint y: 37, distance: 52.7
click at [543, 37] on div "Metalcorp" at bounding box center [581, 38] width 487 height 27
click at [457, 90] on div "11 Sep 2025" at bounding box center [458, 98] width 66 height 16
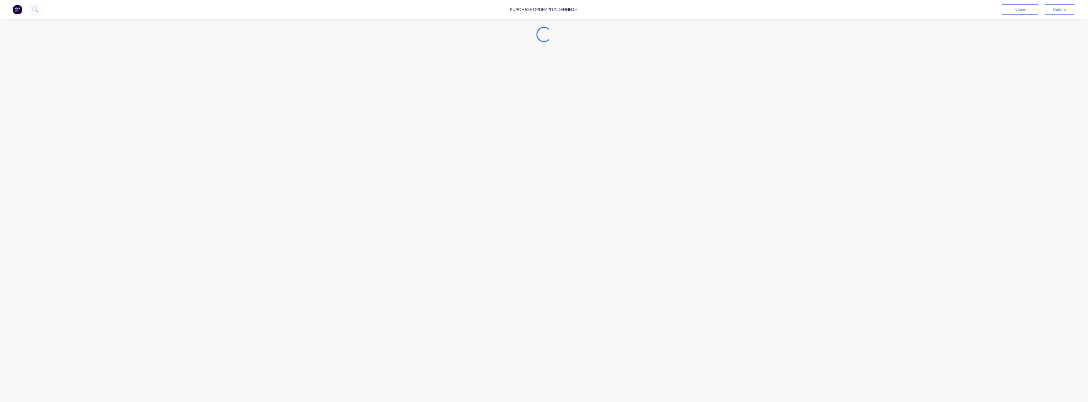
type textarea "x"
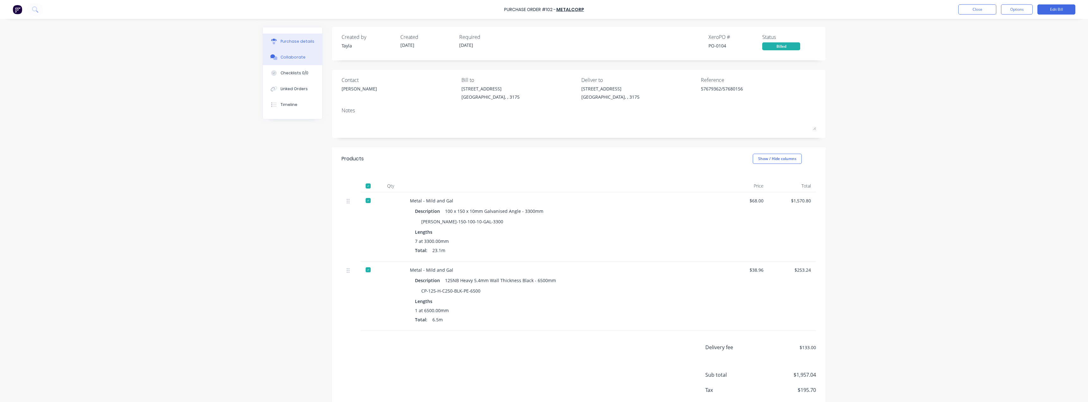
click at [270, 55] on icon at bounding box center [272, 56] width 5 height 4
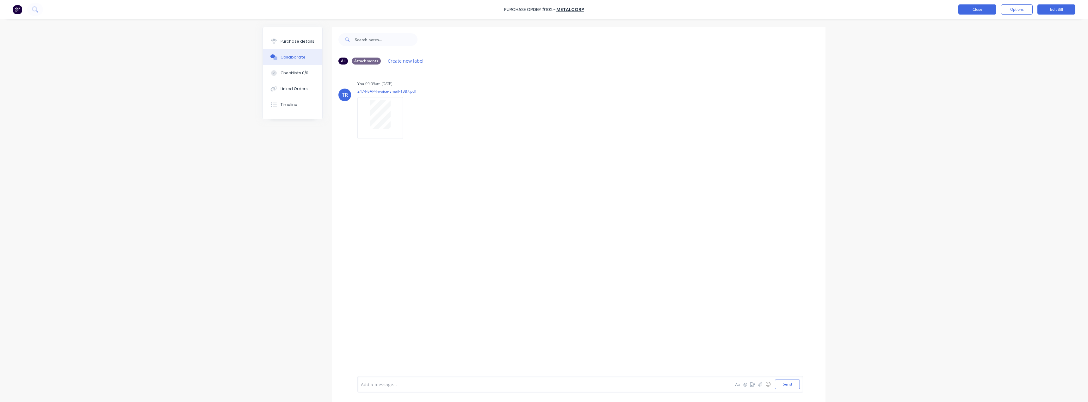
click at [543, 11] on button "Close" at bounding box center [977, 9] width 38 height 10
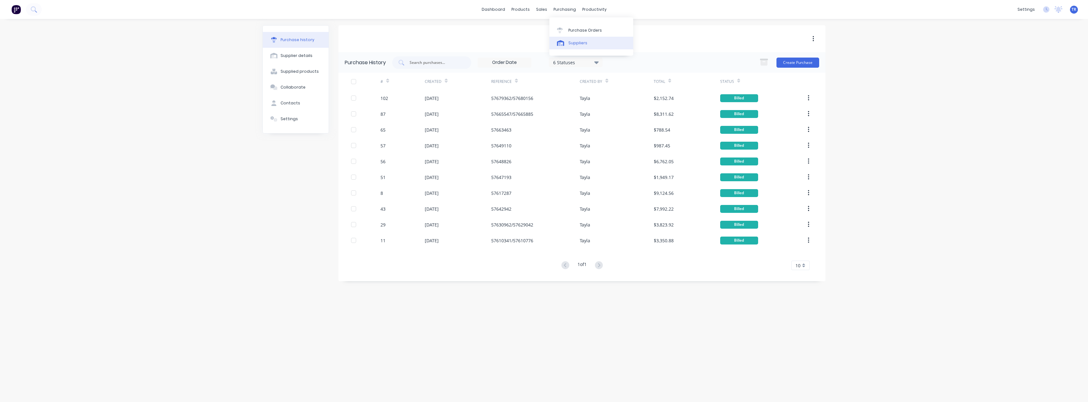
click at [543, 46] on link "Suppliers" at bounding box center [591, 43] width 84 height 13
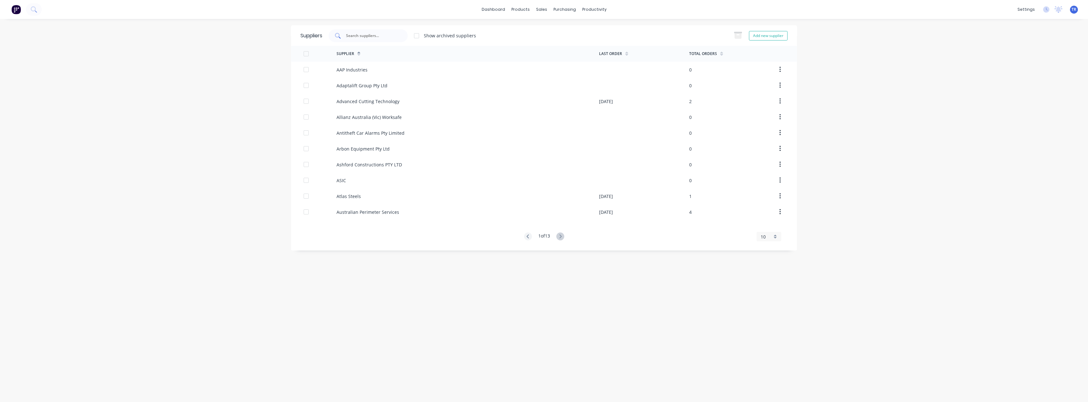
paste input "Coat Plus VIC"
click at [358, 33] on input "Coat Plus VIC" at bounding box center [371, 36] width 52 height 6
type input "Coat Plus VIC"
click at [363, 71] on div "COAT PLUS VIC" at bounding box center [351, 69] width 31 height 7
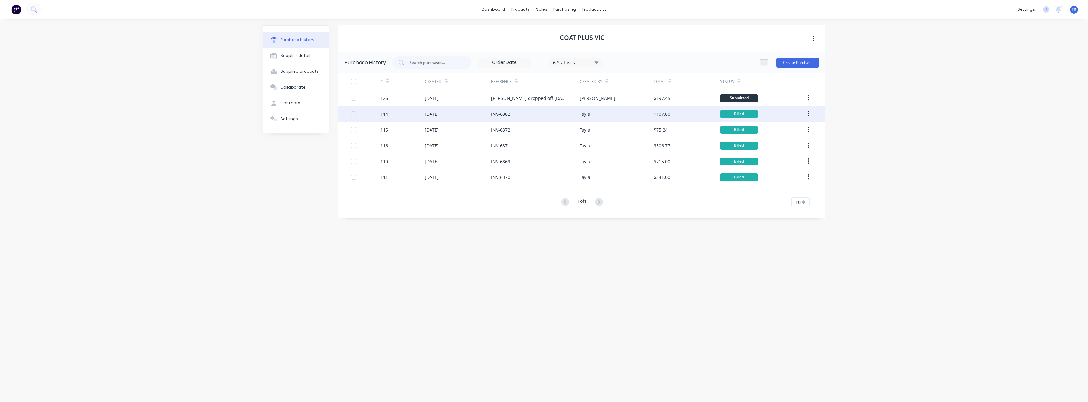
click at [522, 114] on div "INV-6382" at bounding box center [535, 114] width 89 height 16
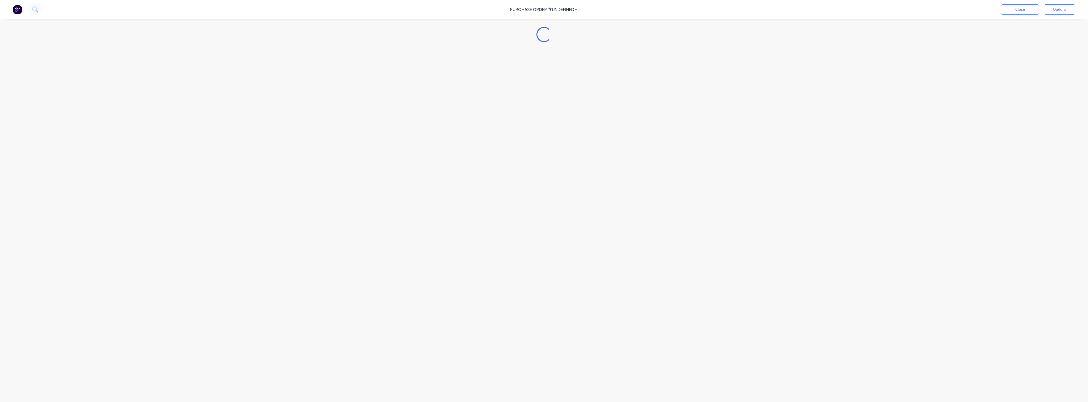
type textarea "x"
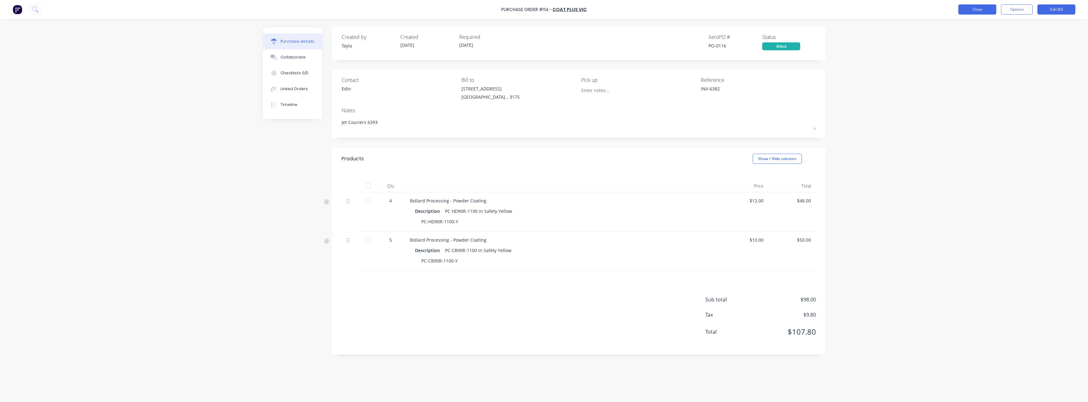
drag, startPoint x: 955, startPoint y: 9, endPoint x: 966, endPoint y: 8, distance: 11.4
click at [543, 9] on div "Purchase Order #114 - COAT PLUS VIC Close Options Edit Bill" at bounding box center [544, 9] width 1088 height 19
click at [543, 8] on button "Close" at bounding box center [977, 9] width 38 height 10
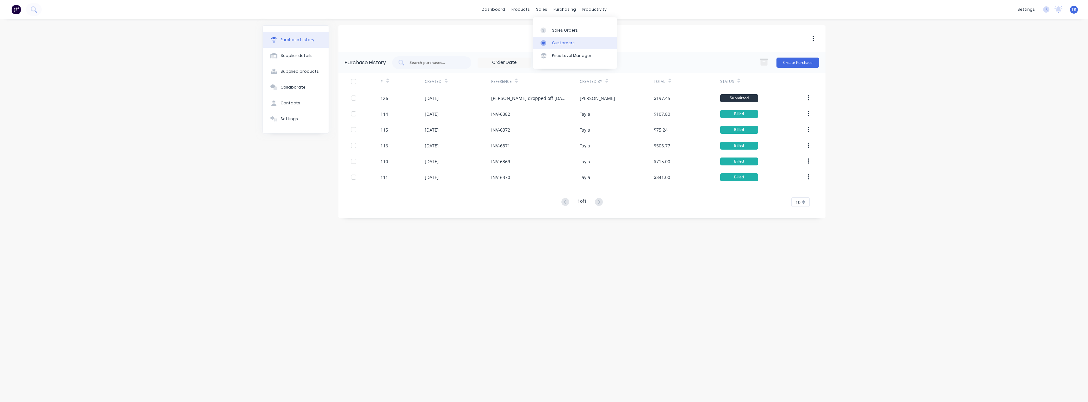
click at [543, 40] on link "Customers" at bounding box center [575, 43] width 84 height 13
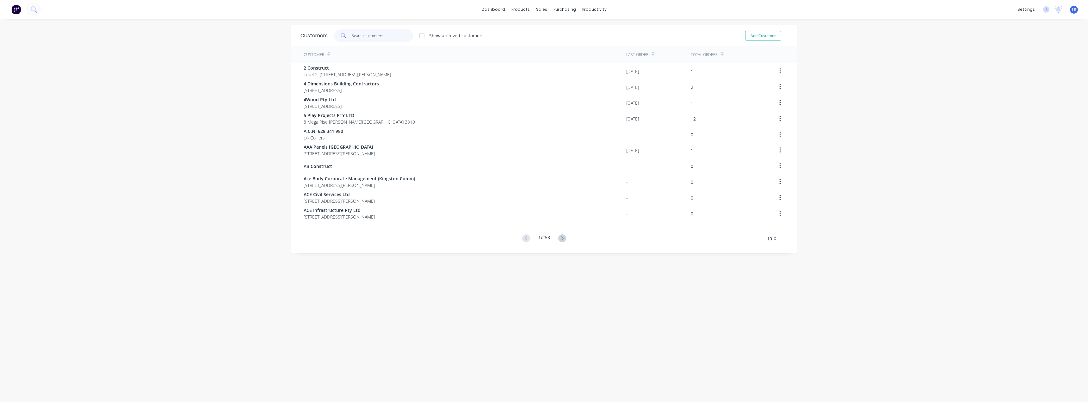
click at [383, 40] on input "text" at bounding box center [383, 35] width 62 height 13
paste input "Metro Security Fencing"
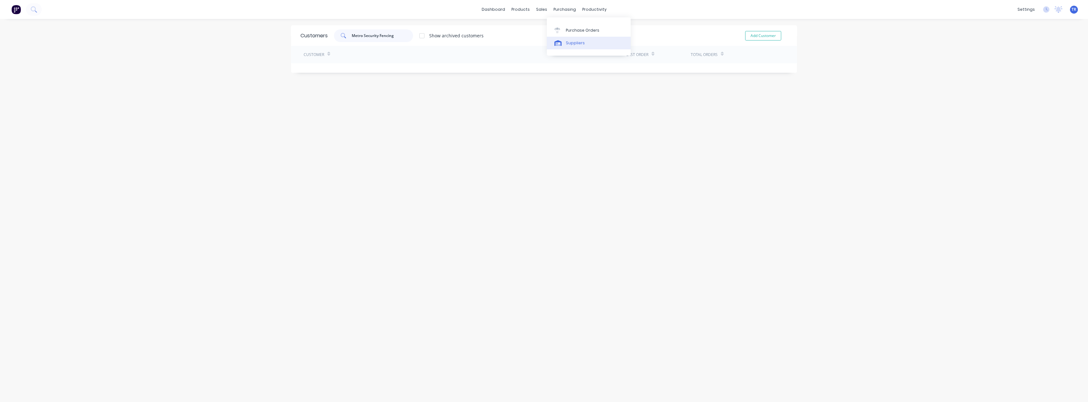
type input "Metro Security Fencing"
click at [543, 43] on icon at bounding box center [557, 43] width 7 height 6
click at [363, 40] on div at bounding box center [368, 35] width 79 height 13
click at [370, 35] on input "text" at bounding box center [371, 36] width 52 height 6
paste input "Metro Security Fencing"
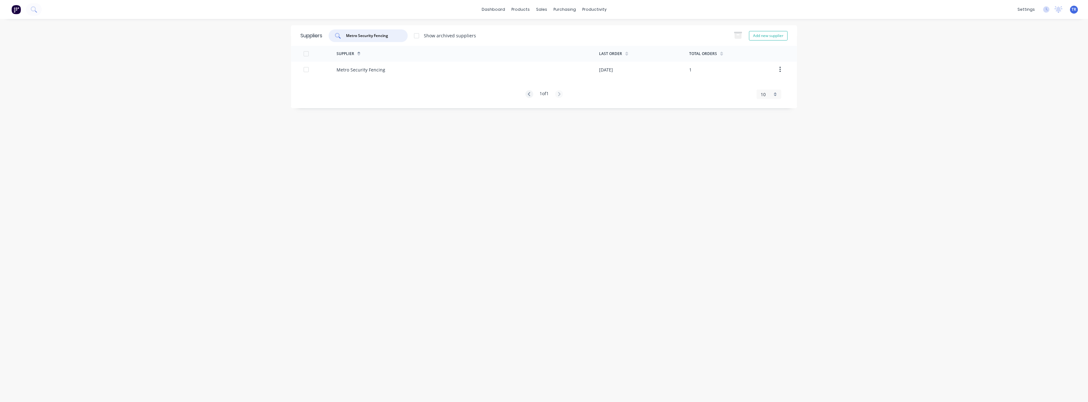
type input "Metro Security Fencing"
click at [360, 69] on div "Metro Security Fencing" at bounding box center [360, 69] width 49 height 7
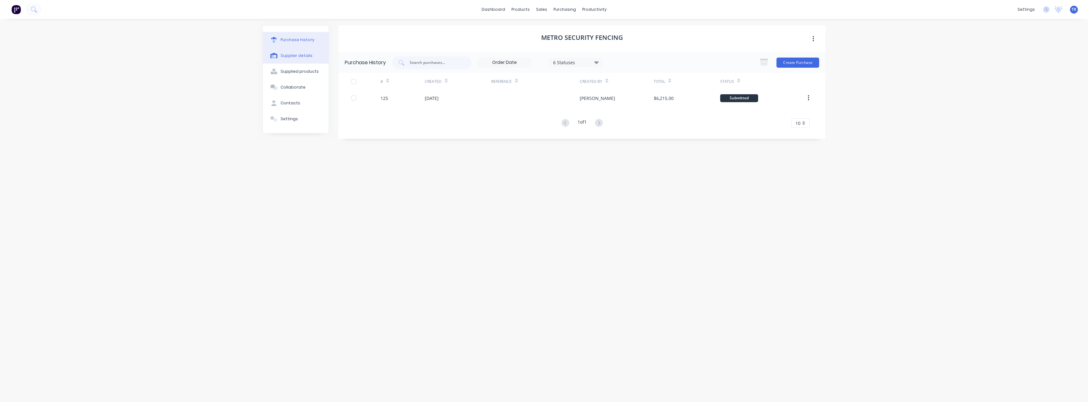
click at [283, 56] on div "Supplier details" at bounding box center [296, 56] width 32 height 6
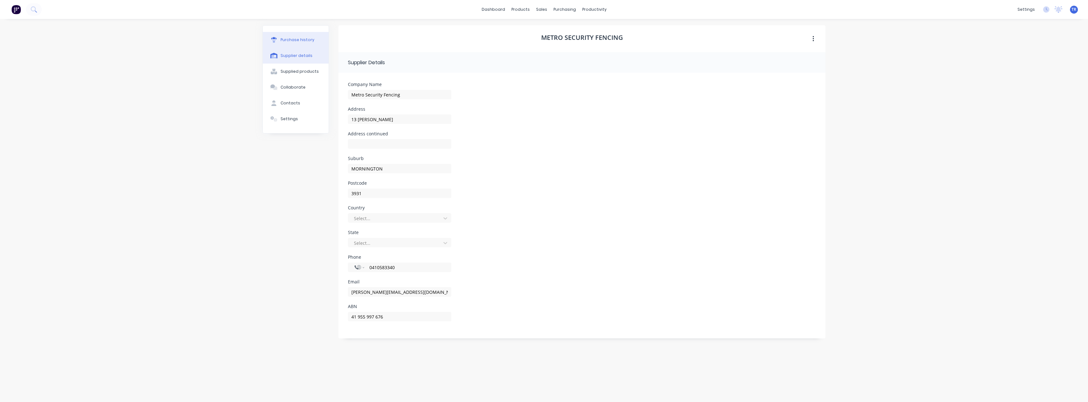
click at [295, 38] on div "Purchase history" at bounding box center [297, 40] width 34 height 6
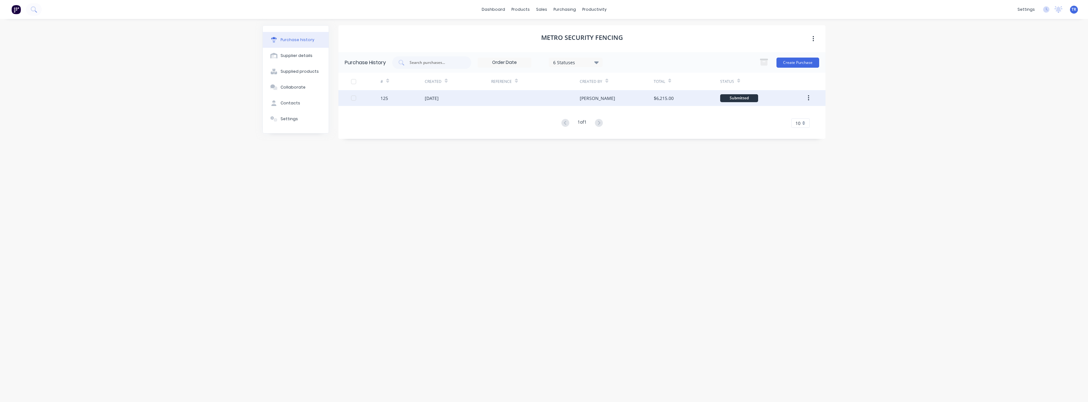
click at [517, 102] on div at bounding box center [535, 98] width 89 height 16
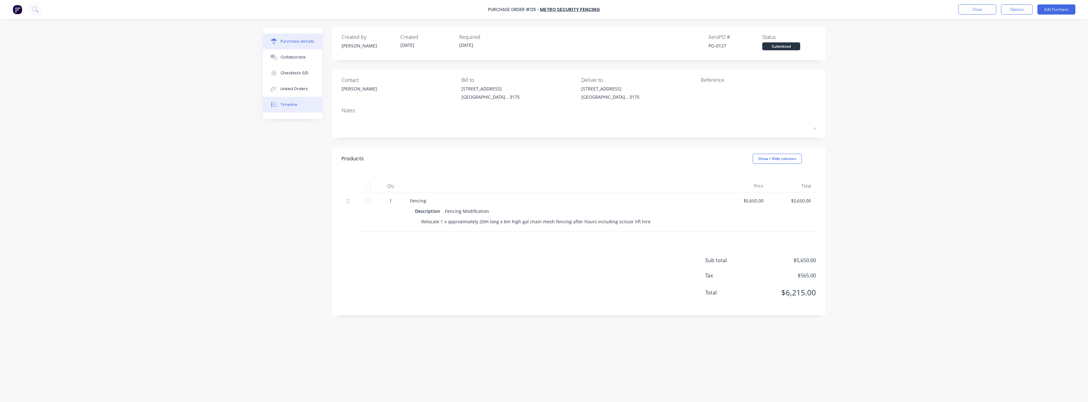
click at [304, 99] on button "Timeline" at bounding box center [292, 105] width 59 height 16
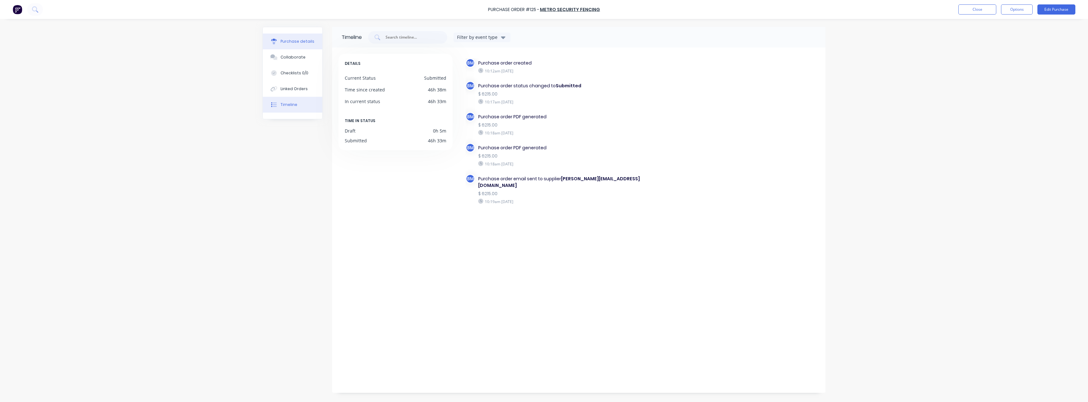
click at [298, 36] on button "Purchase details" at bounding box center [292, 42] width 59 height 16
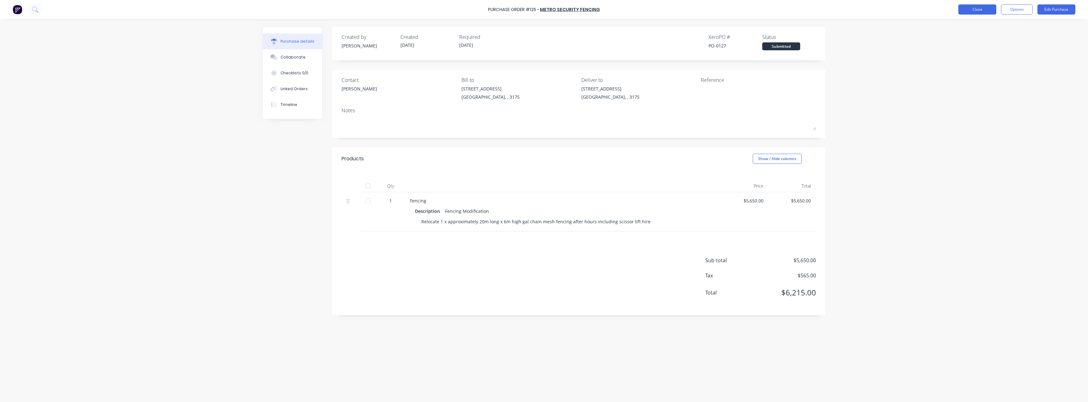
click at [543, 10] on button "Close" at bounding box center [977, 9] width 38 height 10
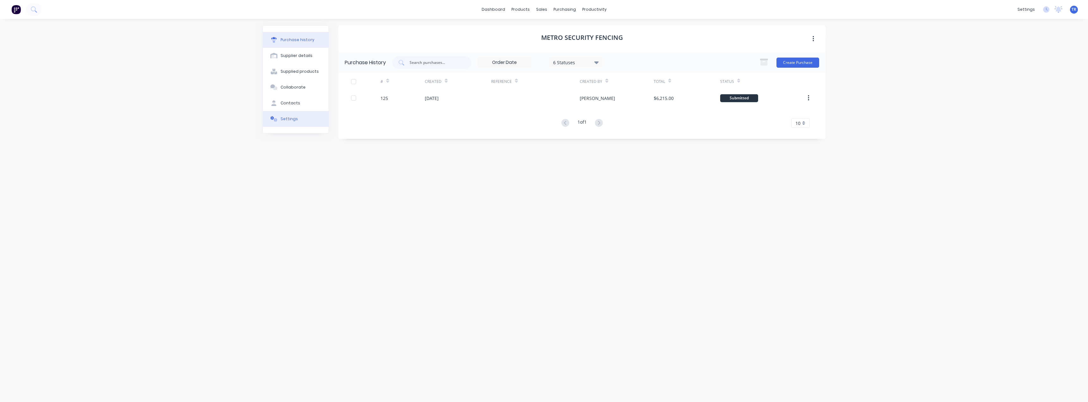
click at [295, 113] on button "Settings" at bounding box center [296, 119] width 66 height 16
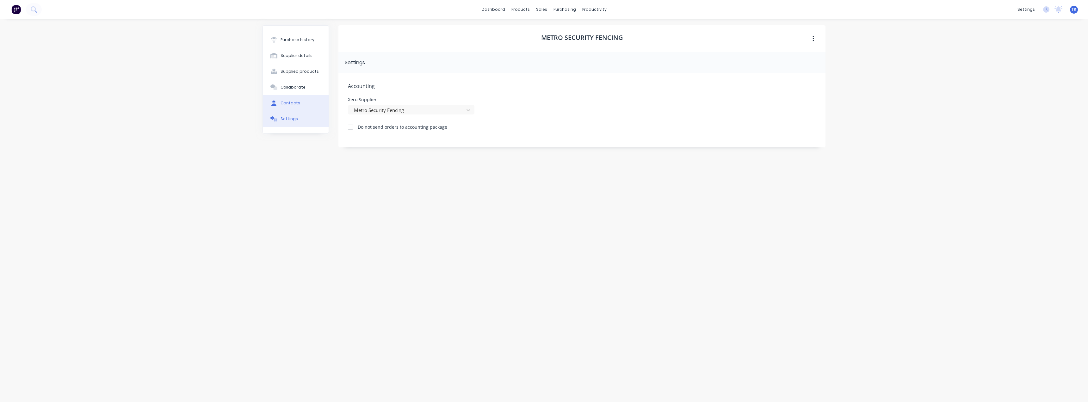
click at [304, 102] on button "Contacts" at bounding box center [296, 103] width 66 height 16
click at [319, 86] on button "Collaborate" at bounding box center [296, 87] width 66 height 16
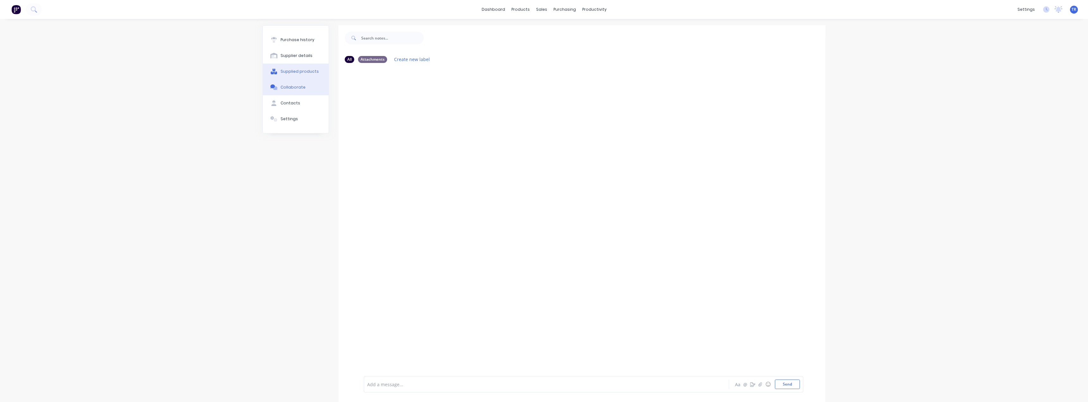
click at [317, 66] on button "Supplied products" at bounding box center [296, 72] width 66 height 16
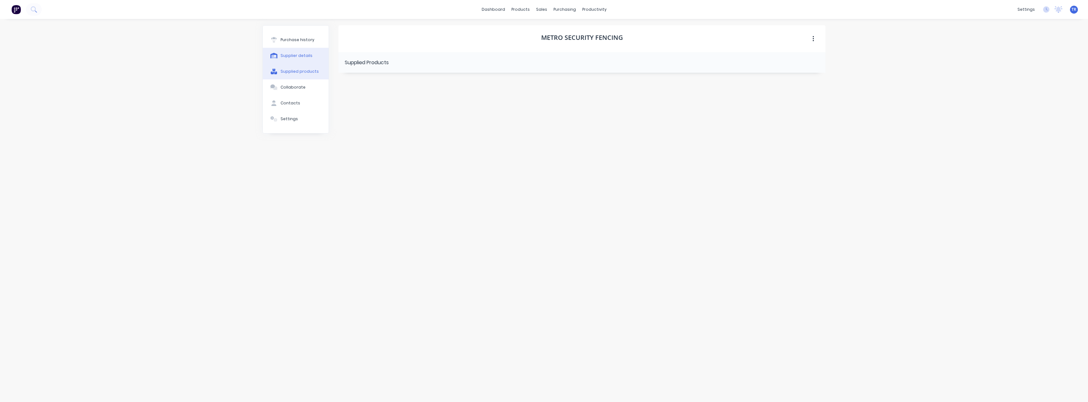
click at [315, 52] on button "Supplier details" at bounding box center [296, 56] width 66 height 16
click at [314, 41] on button "Purchase history" at bounding box center [296, 40] width 66 height 16
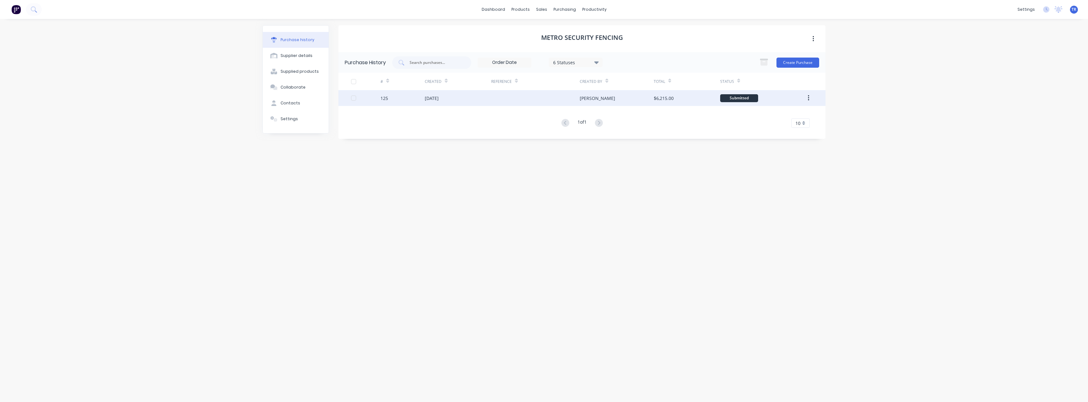
click at [438, 103] on div "06 Oct 2025" at bounding box center [458, 98] width 66 height 16
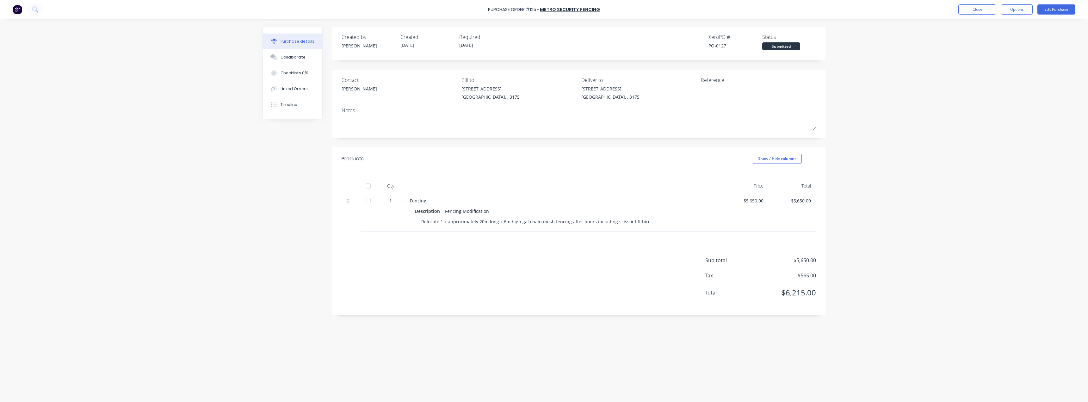
click at [543, 15] on div "Purchase Order #125 - Metro Security Fencing Close Options Edit Purchase" at bounding box center [544, 9] width 1088 height 19
click at [543, 9] on button "Close" at bounding box center [977, 9] width 38 height 10
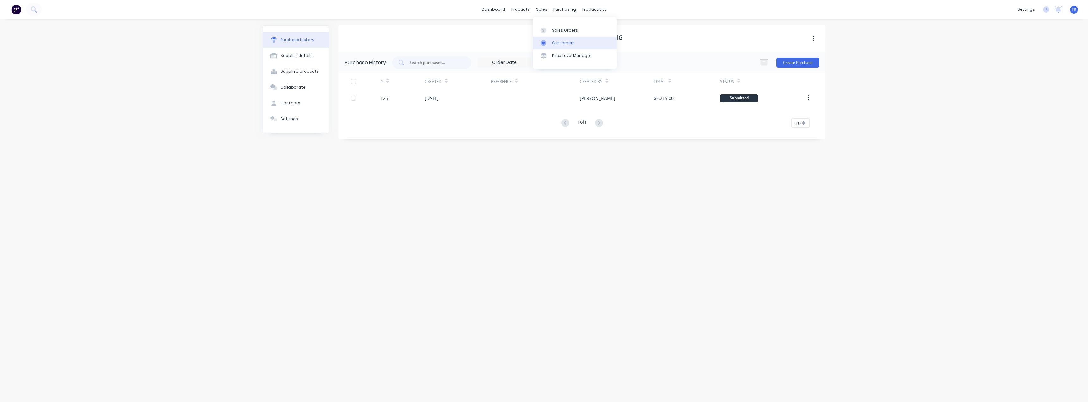
click at [543, 42] on div at bounding box center [544, 43] width 9 height 6
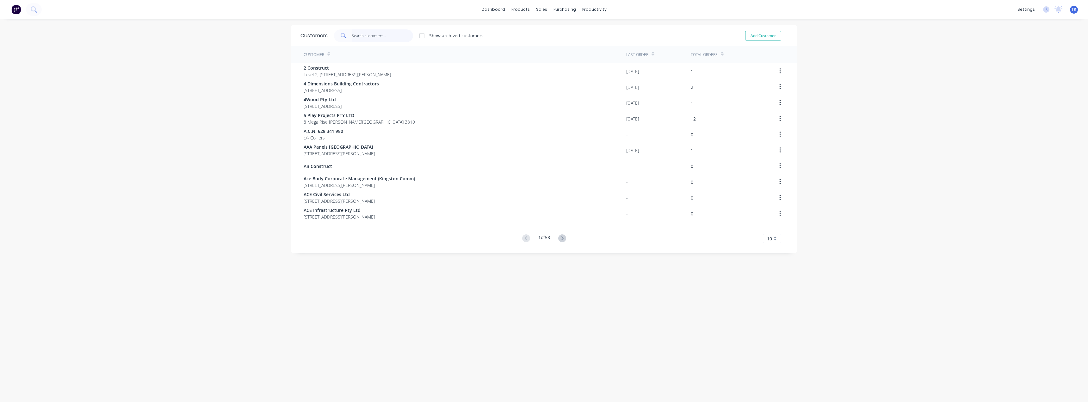
click at [380, 34] on input "text" at bounding box center [383, 35] width 62 height 13
paste input "Atlas Steel"
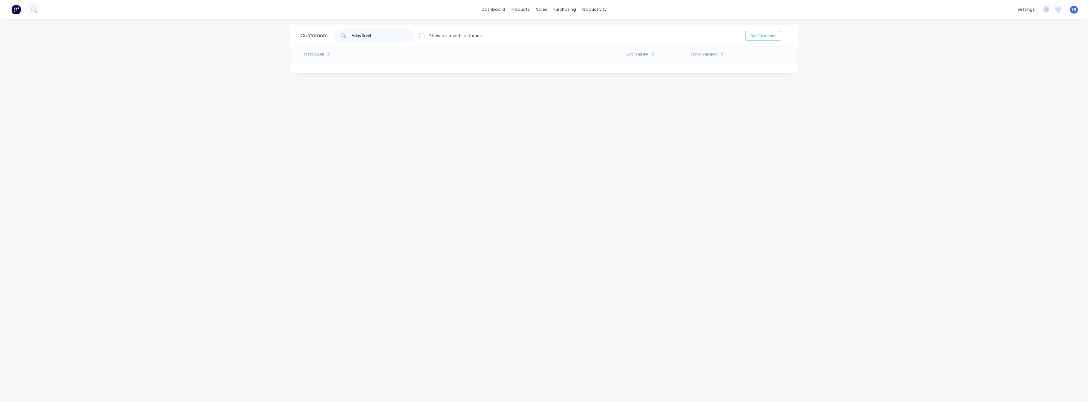
type input "Atlas Steel"
click at [374, 67] on div "Customers Atlas Steel Show archived customers Add Customer Customer Last Order …" at bounding box center [544, 48] width 506 height 47
click at [378, 39] on input "Atlas Steel" at bounding box center [383, 35] width 62 height 13
drag, startPoint x: 569, startPoint y: 51, endPoint x: 567, endPoint y: 46, distance: 5.5
click at [543, 46] on div "Purchase Orders Suppliers" at bounding box center [589, 36] width 84 height 38
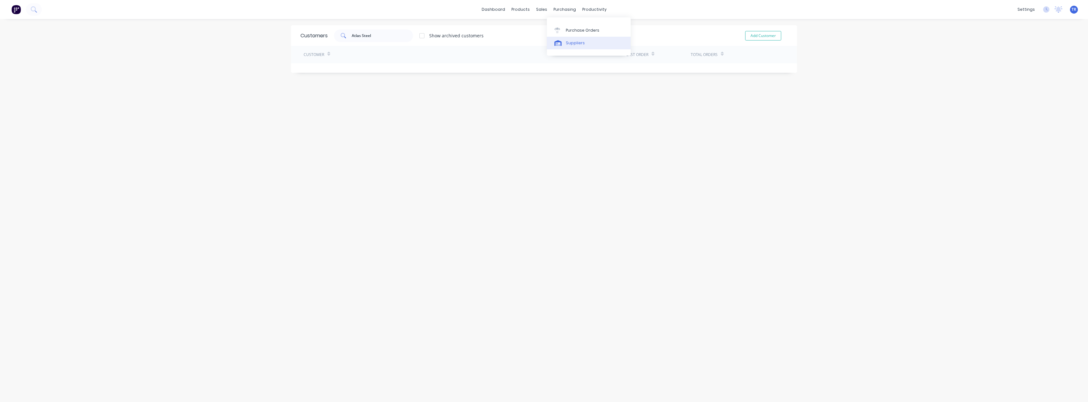
click at [543, 46] on div "Suppliers" at bounding box center [575, 43] width 19 height 6
click at [379, 39] on div at bounding box center [368, 35] width 79 height 13
paste input "Atlas Steel"
type input "Atlas Steel"
click at [384, 69] on div "Atlas Steels" at bounding box center [467, 70] width 262 height 16
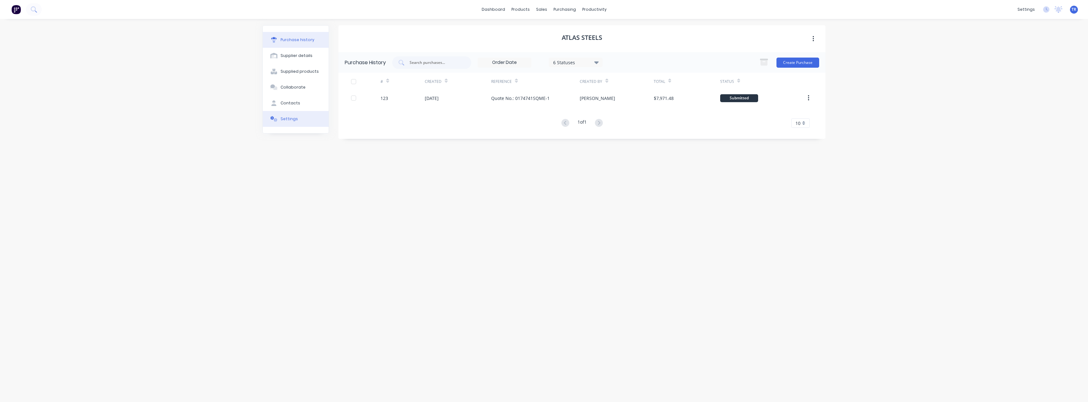
click at [298, 115] on button "Settings" at bounding box center [296, 119] width 66 height 16
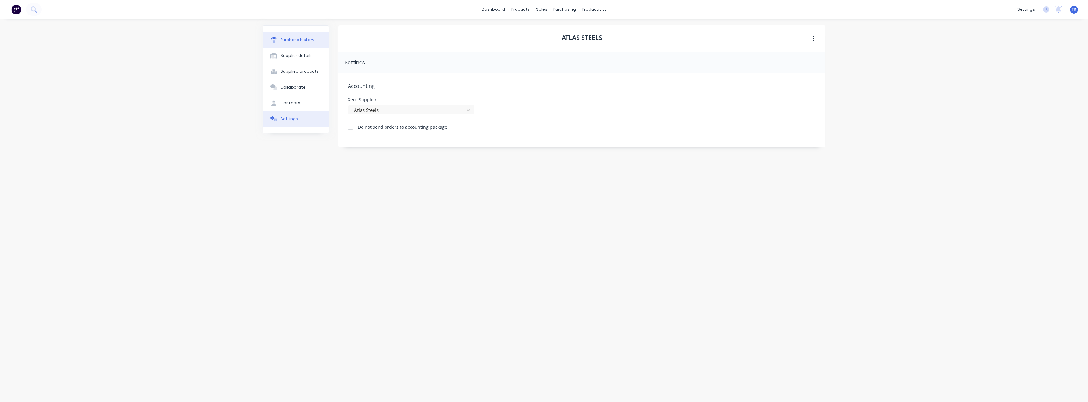
click at [301, 37] on div "Purchase history" at bounding box center [297, 40] width 34 height 6
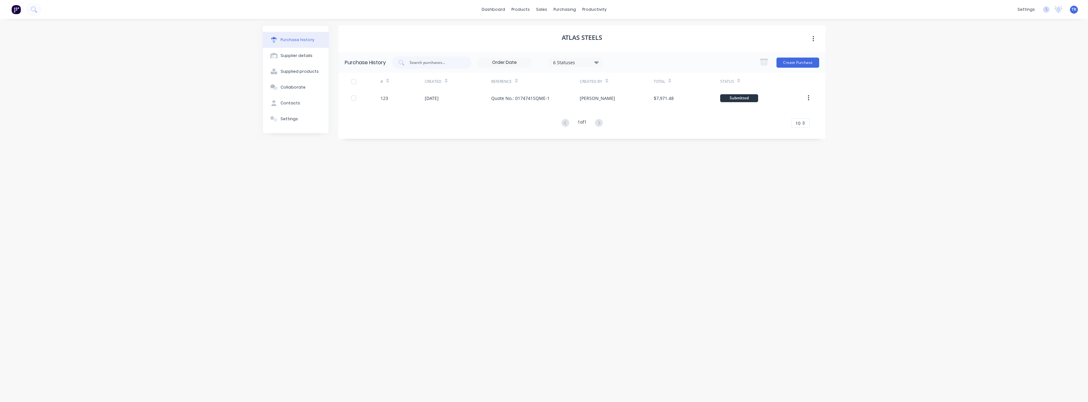
click at [463, 88] on div "Created" at bounding box center [458, 81] width 66 height 17
click at [464, 97] on div "03 Oct 2025" at bounding box center [458, 98] width 66 height 16
type textarea "x"
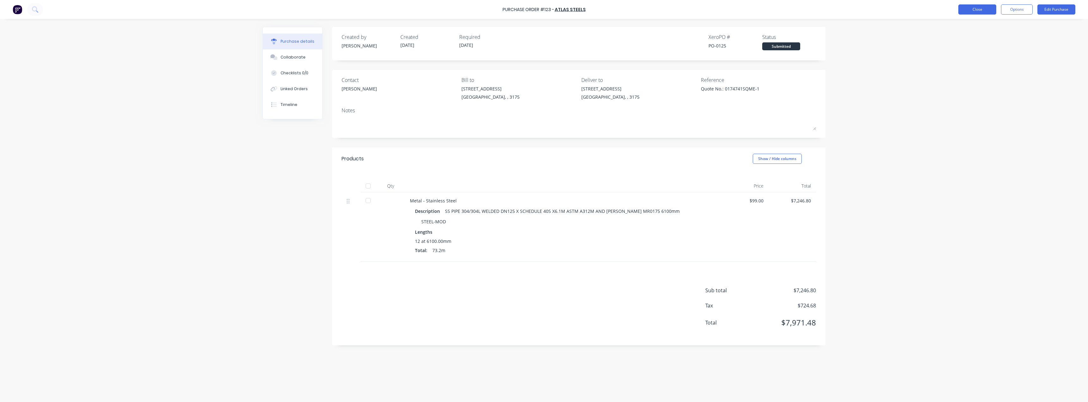
click at [543, 11] on button "Close" at bounding box center [977, 9] width 38 height 10
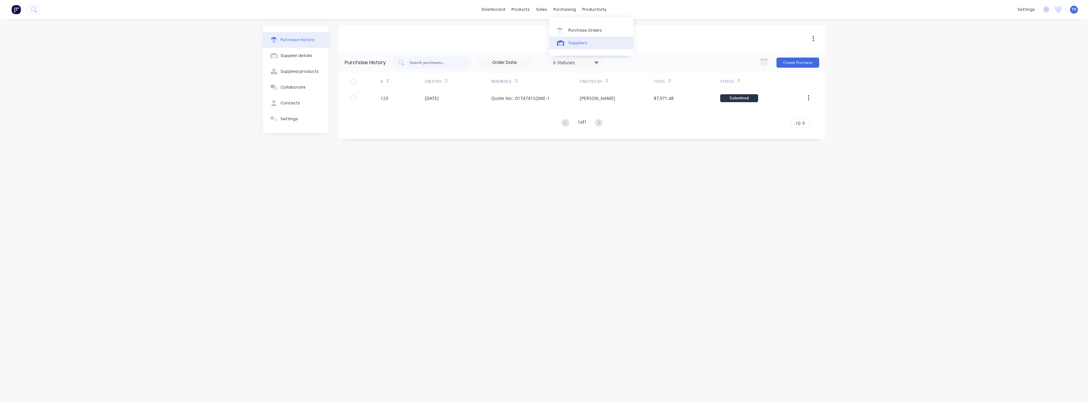
click at [543, 43] on div at bounding box center [561, 43] width 9 height 6
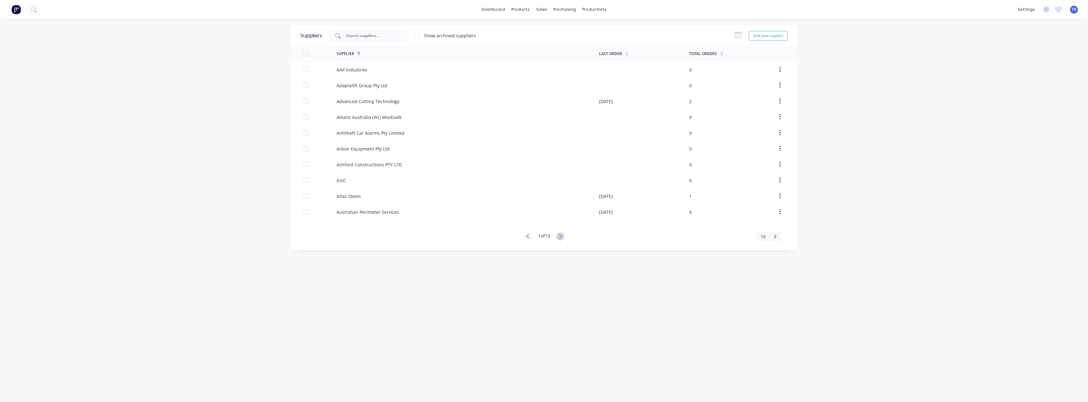
click at [375, 34] on input "text" at bounding box center [371, 36] width 52 height 6
paste input "Australian Perimeter Services"
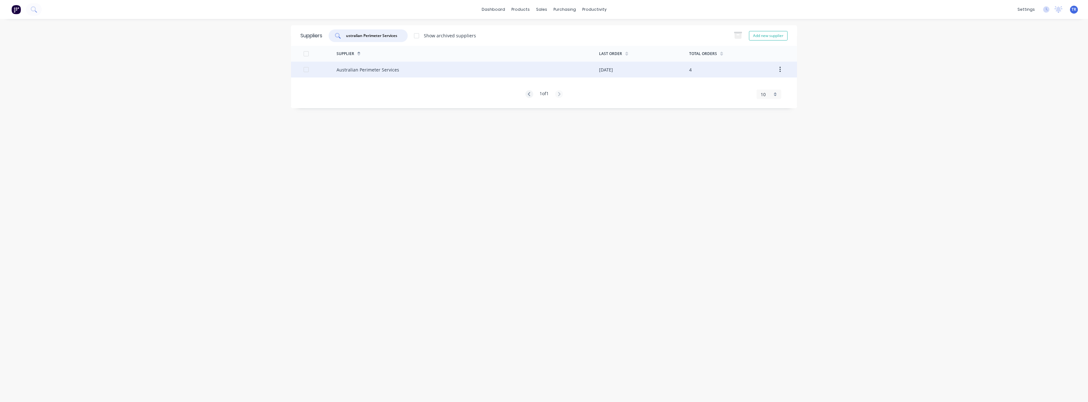
type input "Australian Perimeter Services"
click at [427, 72] on div "Australian Perimeter Services" at bounding box center [467, 70] width 262 height 16
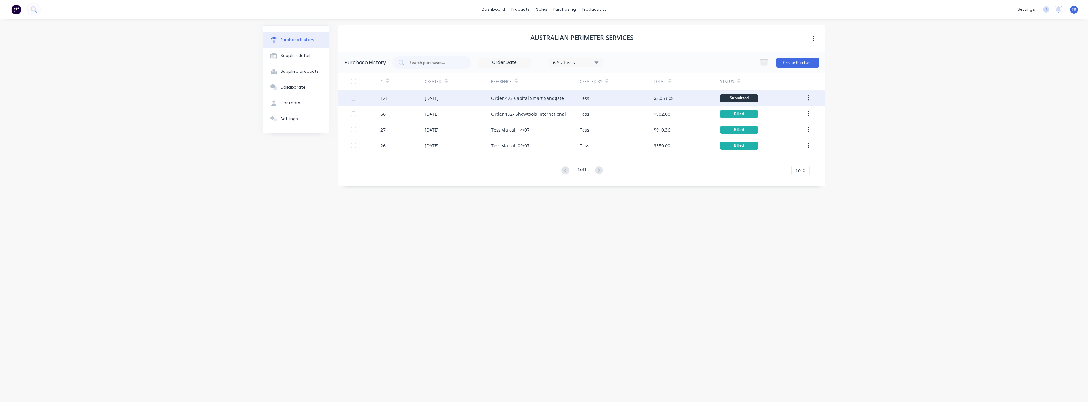
click at [477, 97] on div "02 Oct 2025" at bounding box center [458, 98] width 66 height 16
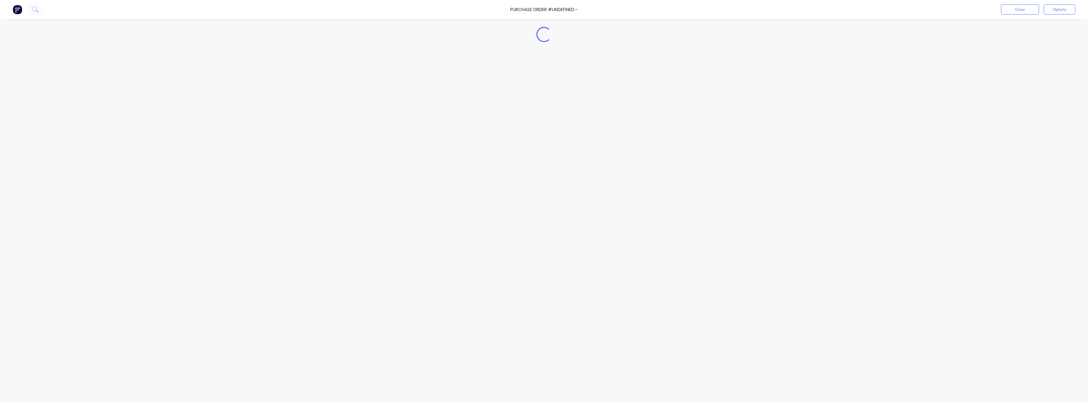
type textarea "x"
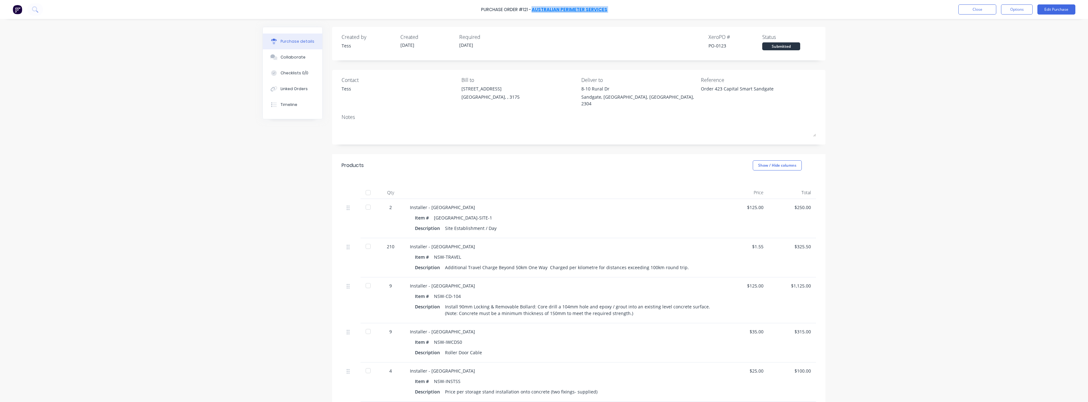
drag, startPoint x: 577, startPoint y: 7, endPoint x: 533, endPoint y: 9, distance: 43.7
click at [533, 9] on div "Purchase Order #121 - Australian Perimeter Services Close Options Edit Purchase" at bounding box center [544, 9] width 1088 height 19
copy div "Australian Perimeter Services Close Options Edit Purchase"
click at [543, 10] on button "Close" at bounding box center [977, 9] width 38 height 10
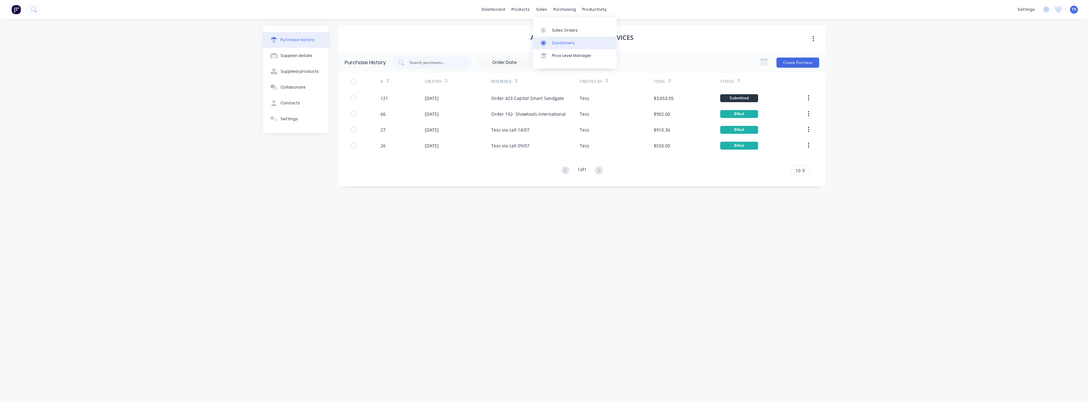
click at [543, 40] on div "Customers" at bounding box center [563, 43] width 23 height 6
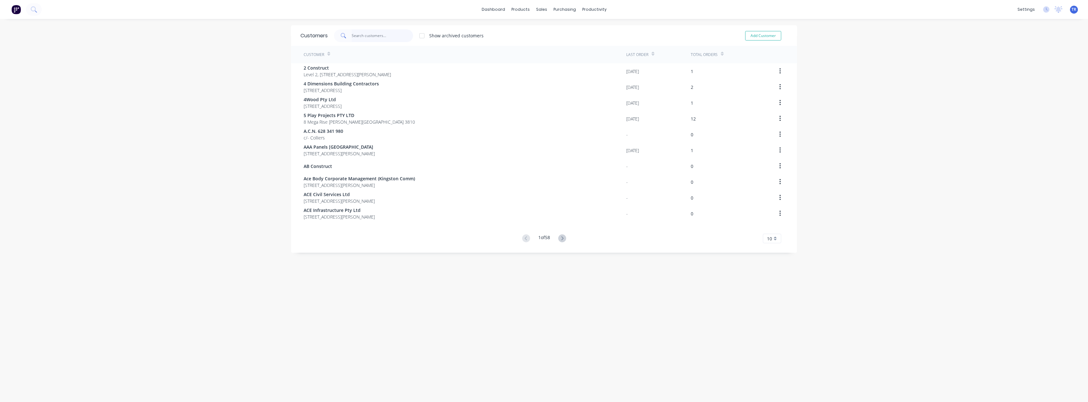
click at [370, 29] on input "text" at bounding box center [383, 35] width 62 height 13
paste input "Oji Cardboard Cartons"
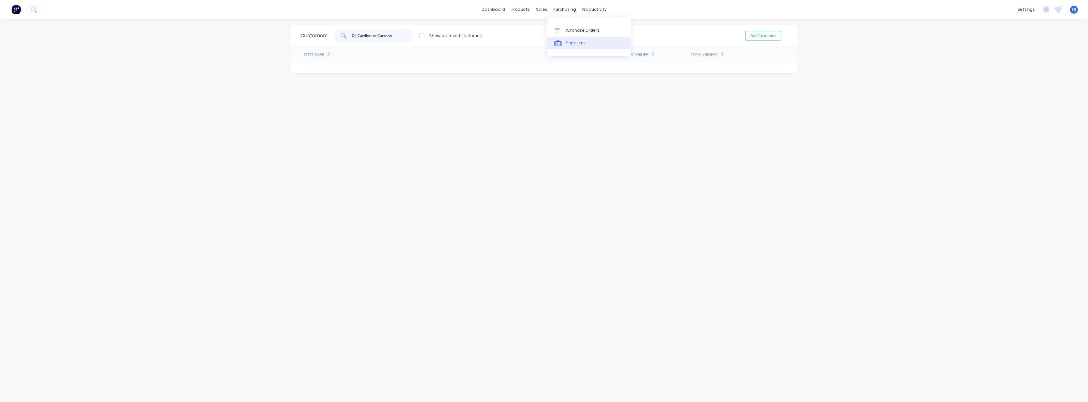
type input "Oji Cardboard Cartons"
click at [543, 43] on link "Suppliers" at bounding box center [589, 43] width 84 height 13
click at [361, 31] on div at bounding box center [368, 35] width 79 height 13
click at [365, 39] on div at bounding box center [368, 35] width 79 height 13
click at [376, 40] on div at bounding box center [368, 35] width 79 height 13
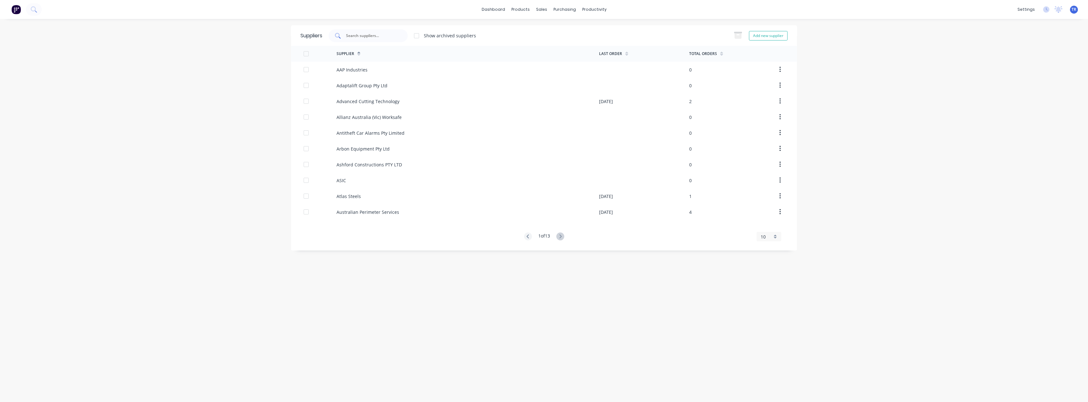
paste input "Oji Cardboard Cartons"
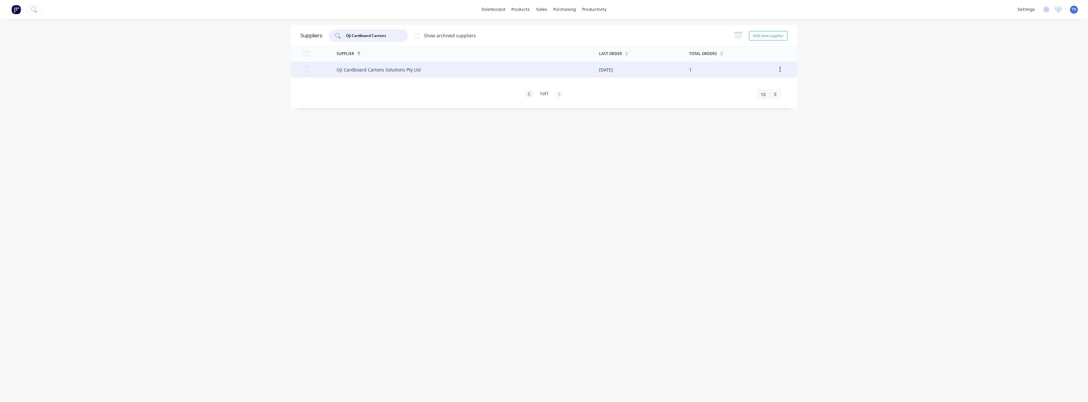
type input "Oji Cardboard Cartons"
click at [378, 72] on div "Oji Cardboard Cartons Solutions Pty Ltd" at bounding box center [378, 69] width 84 height 7
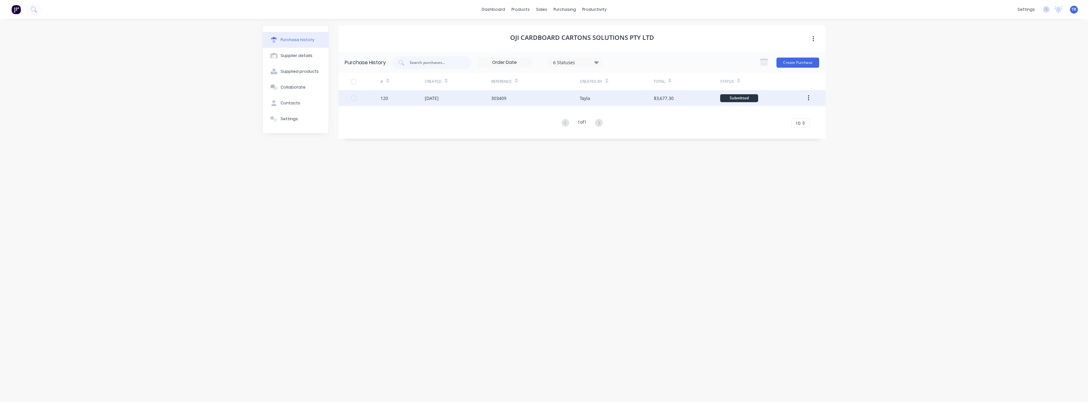
click at [435, 96] on div "01 Oct 2025" at bounding box center [432, 98] width 14 height 7
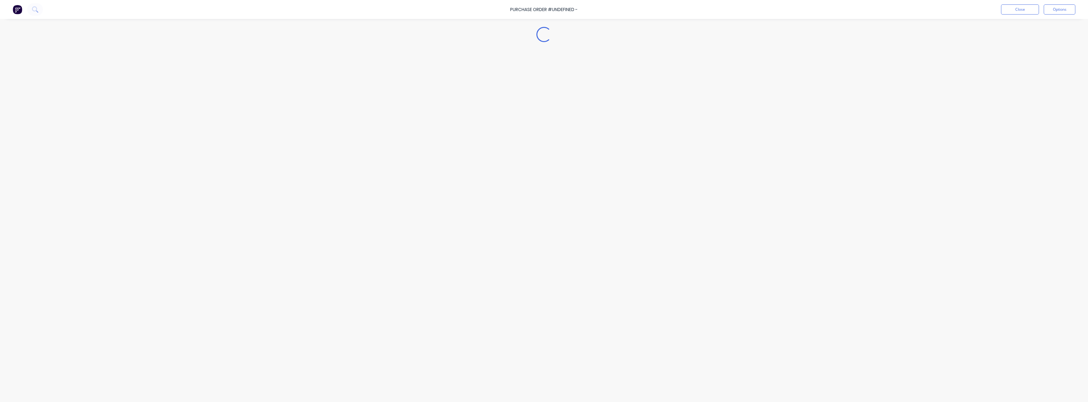
type textarea "x"
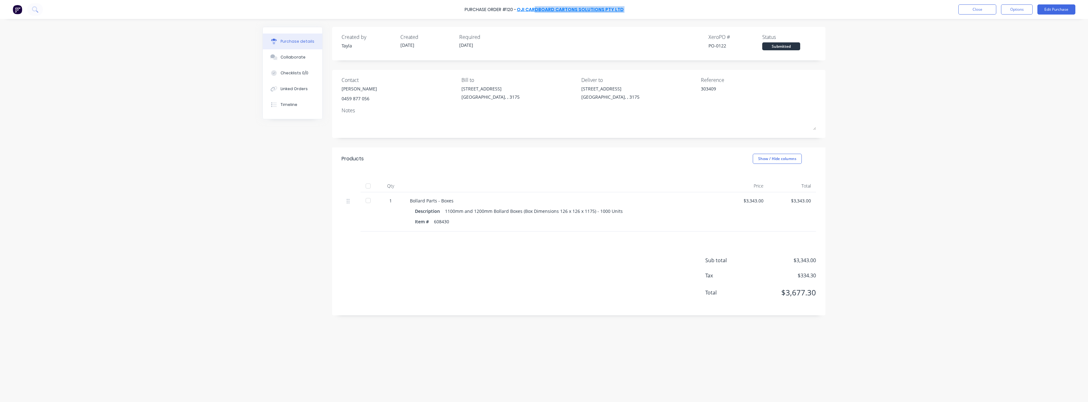
drag, startPoint x: 629, startPoint y: 8, endPoint x: 537, endPoint y: 10, distance: 92.1
click at [537, 10] on div "Purchase Order #120 - Oji Cardboard Cartons Solutions Pty Ltd Close Options Edi…" at bounding box center [544, 9] width 1088 height 19
click at [543, 13] on button "Close" at bounding box center [977, 9] width 38 height 10
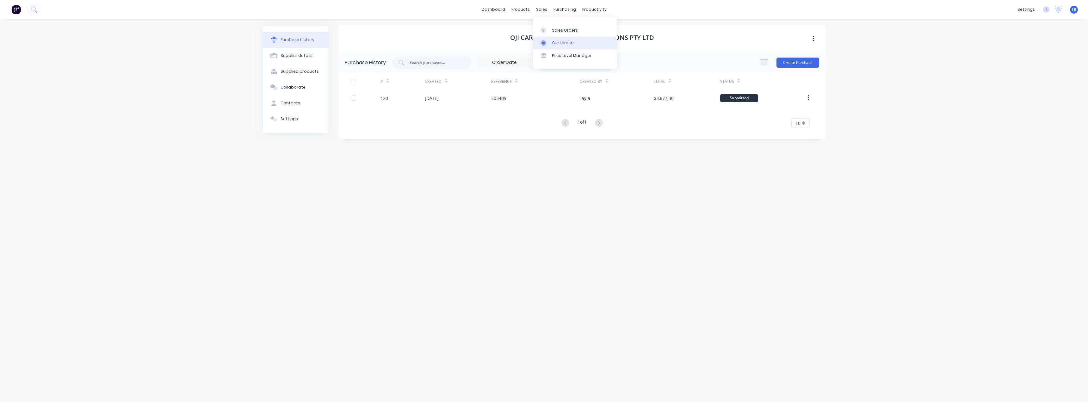
click at [543, 46] on div "Customers" at bounding box center [563, 43] width 23 height 6
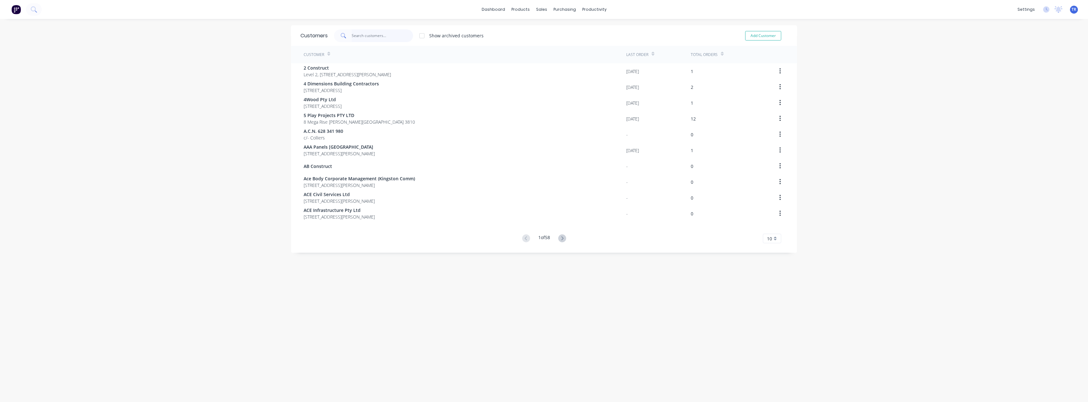
paste input "Vater Hardware"
click at [366, 32] on input "text" at bounding box center [383, 35] width 62 height 13
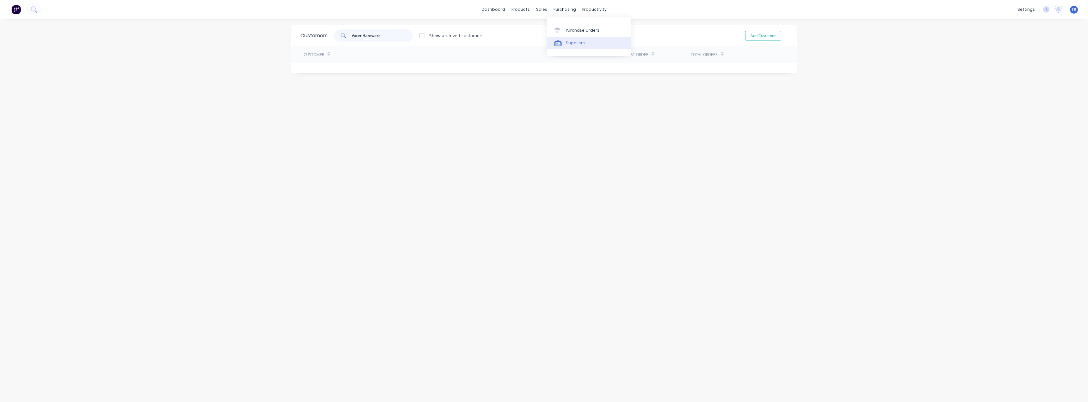
type input "Vater Hardware"
click at [543, 48] on link "Suppliers" at bounding box center [589, 43] width 84 height 13
click at [369, 37] on input "text" at bounding box center [371, 36] width 52 height 6
paste input "Vater Hardware"
type input "Vater Hardware"
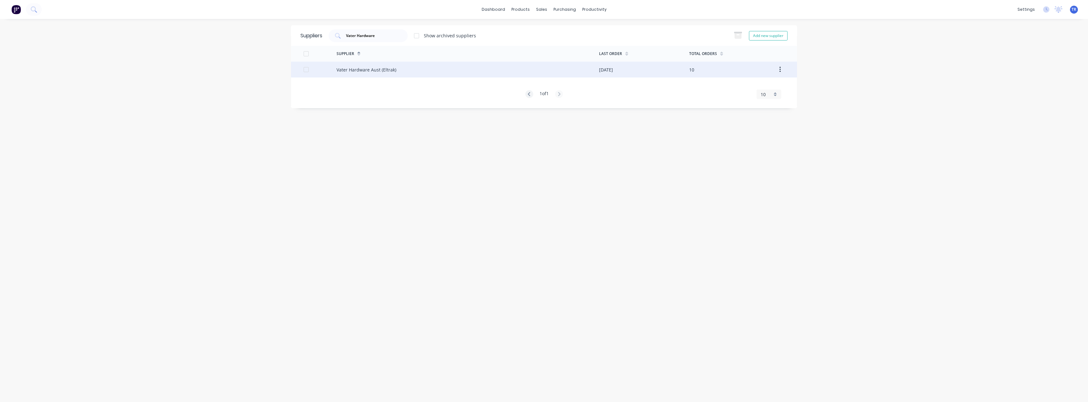
click at [428, 71] on div "Vater Hardware Aust (Eltrak)" at bounding box center [467, 70] width 262 height 16
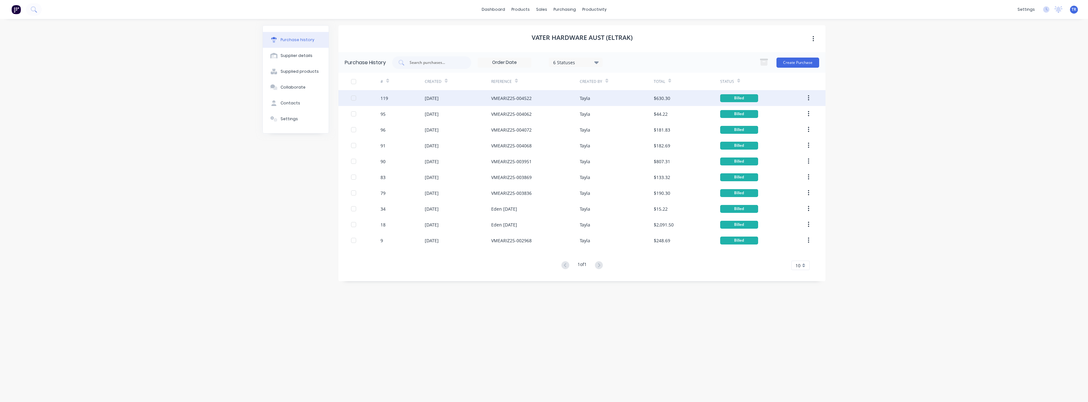
click at [408, 95] on div "119" at bounding box center [402, 98] width 44 height 16
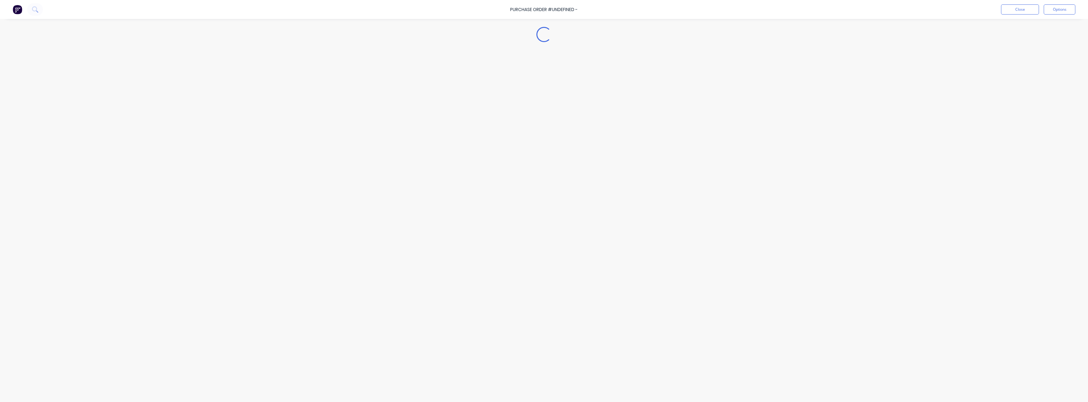
type textarea "x"
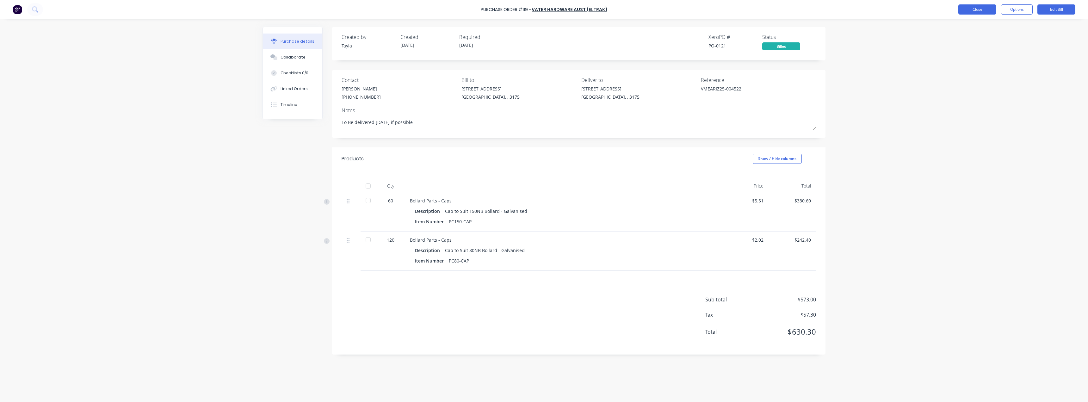
click at [543, 11] on button "Close" at bounding box center [977, 9] width 38 height 10
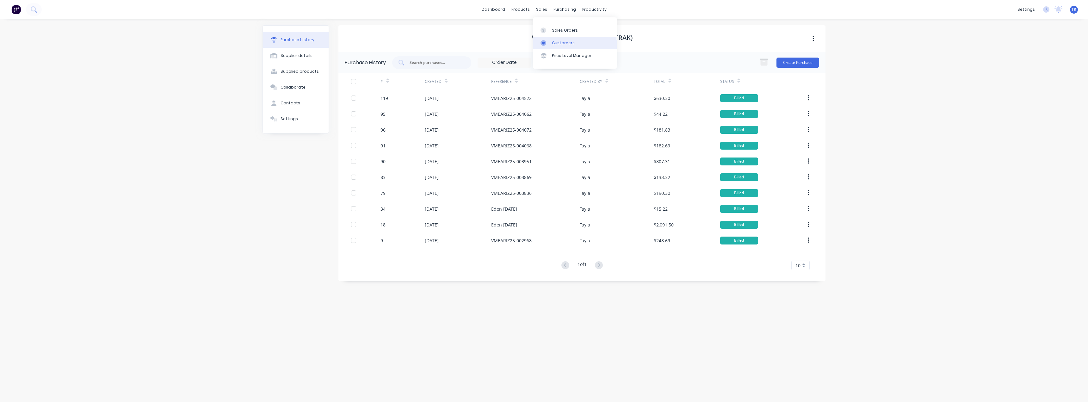
click at [543, 42] on div "Customers" at bounding box center [563, 43] width 23 height 6
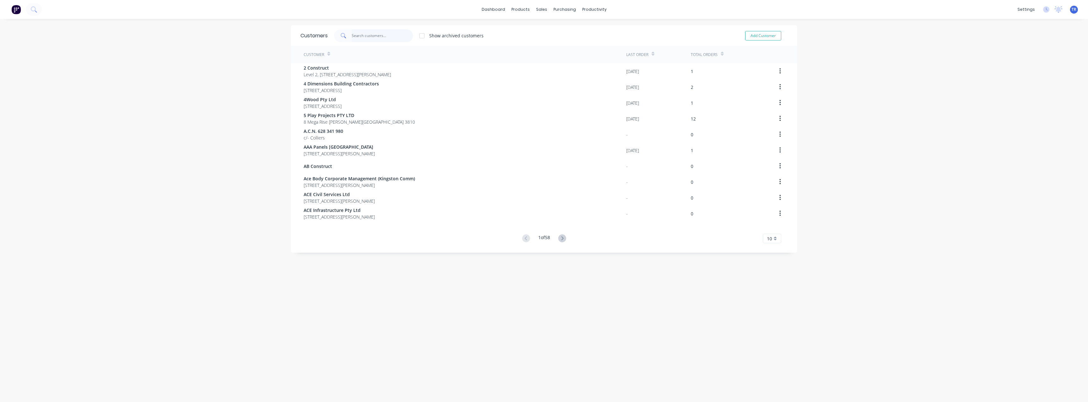
click at [402, 34] on input "text" at bounding box center [383, 35] width 62 height 13
paste input "GB Galvanising"
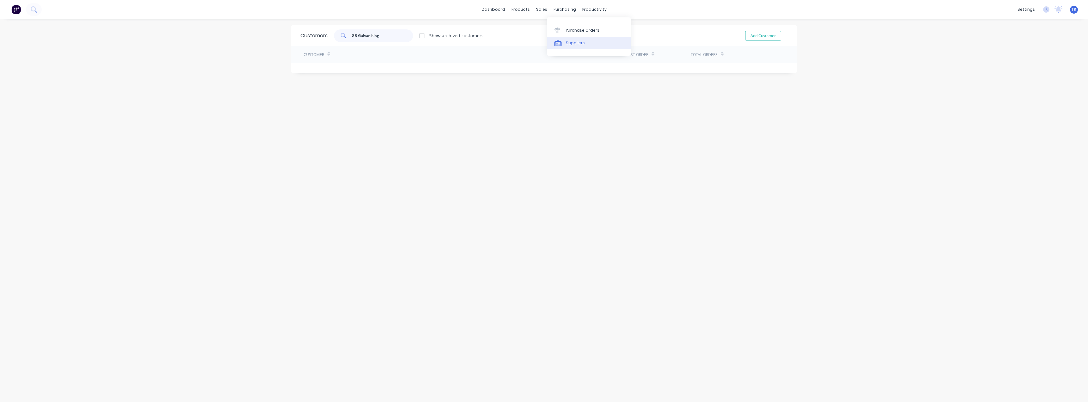
type input "GB Galvanising"
click at [543, 38] on link "Suppliers" at bounding box center [589, 43] width 84 height 13
click at [364, 33] on input "text" at bounding box center [371, 36] width 52 height 6
paste input "GB Galvanising"
type input "GB Galvanising"
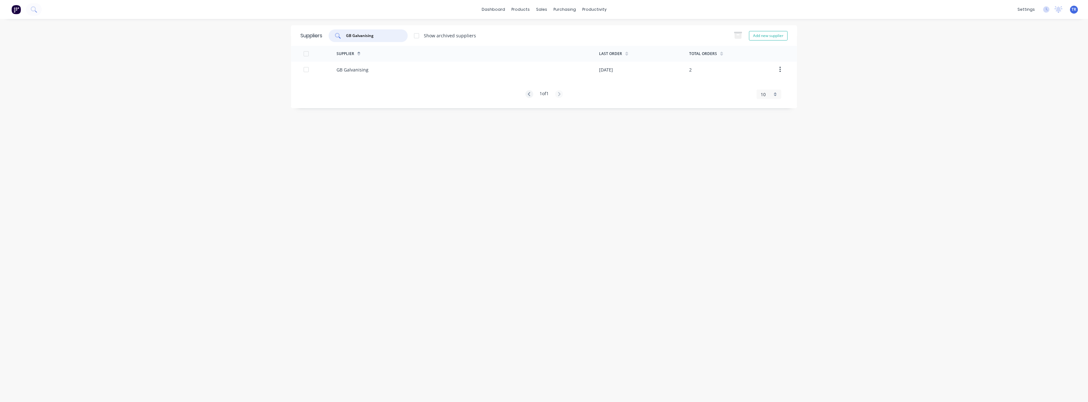
click at [355, 70] on div "GB Galvanising" at bounding box center [352, 69] width 32 height 7
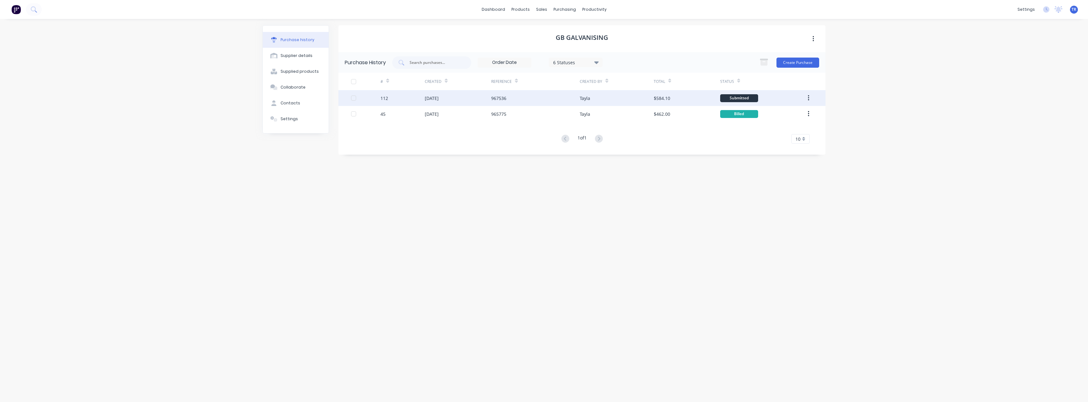
click at [484, 102] on div "22 Sep 2025" at bounding box center [458, 98] width 66 height 16
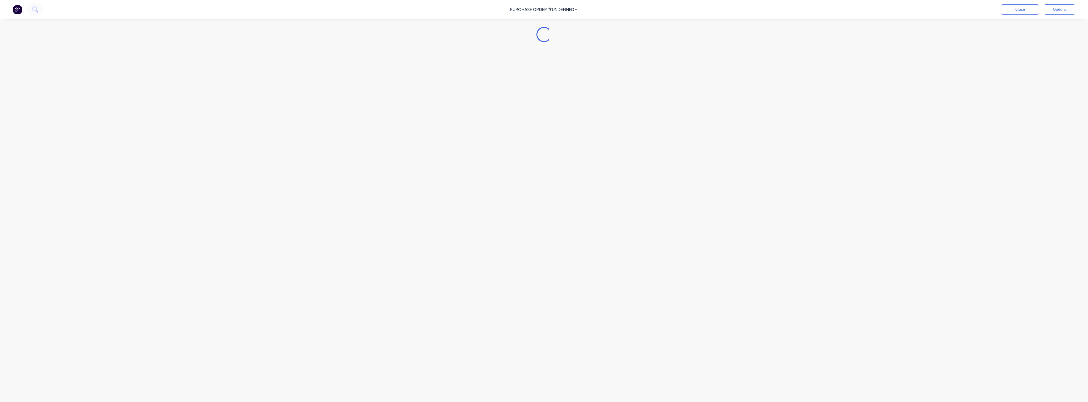
type textarea "x"
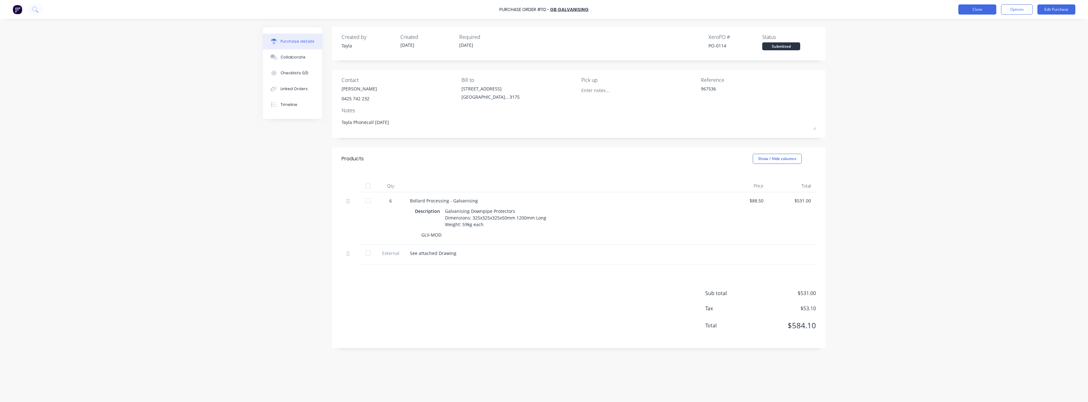
click at [543, 12] on button "Close" at bounding box center [977, 9] width 38 height 10
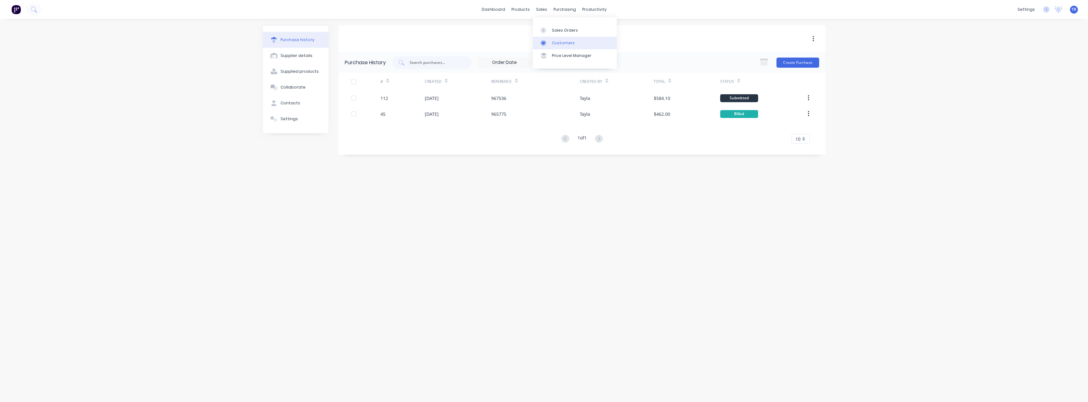
click at [543, 45] on icon at bounding box center [543, 43] width 6 height 6
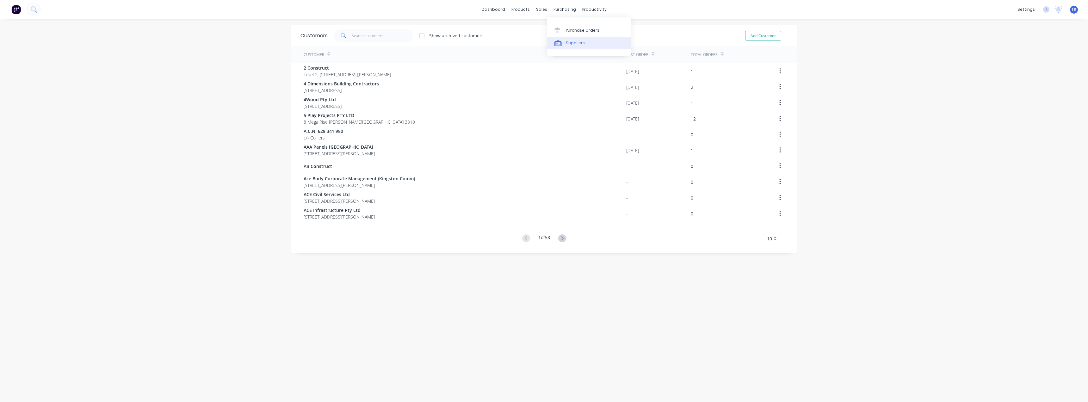
click at [543, 45] on div "Suppliers" at bounding box center [575, 43] width 19 height 6
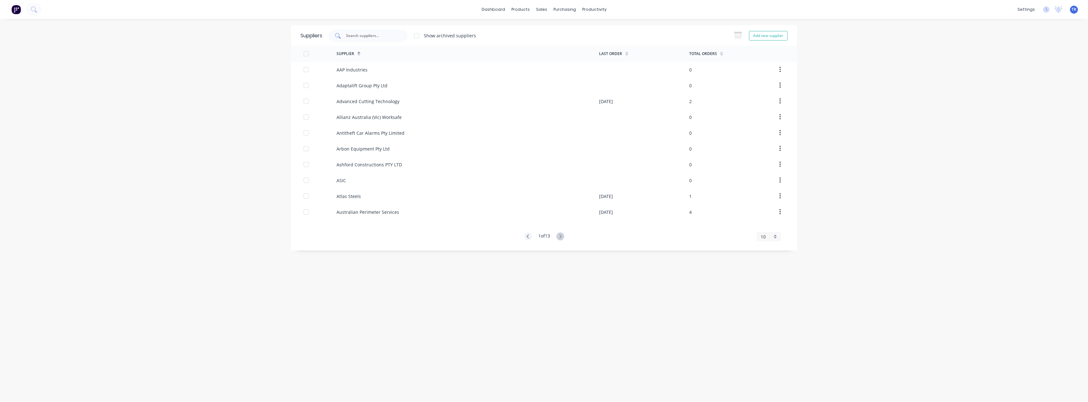
click at [370, 36] on input "text" at bounding box center [371, 36] width 52 height 6
type input "cta"
click at [369, 76] on div "CTA Group" at bounding box center [467, 70] width 262 height 16
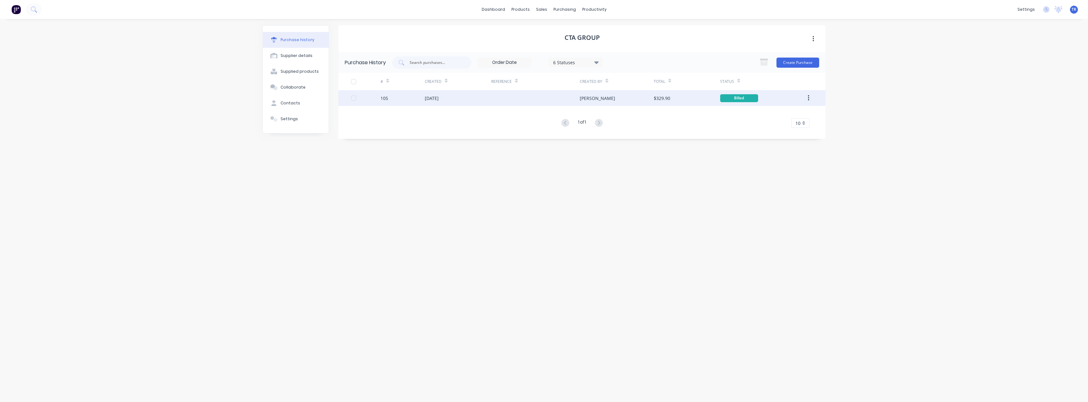
click at [461, 102] on div "17 Sep 2025" at bounding box center [458, 98] width 66 height 16
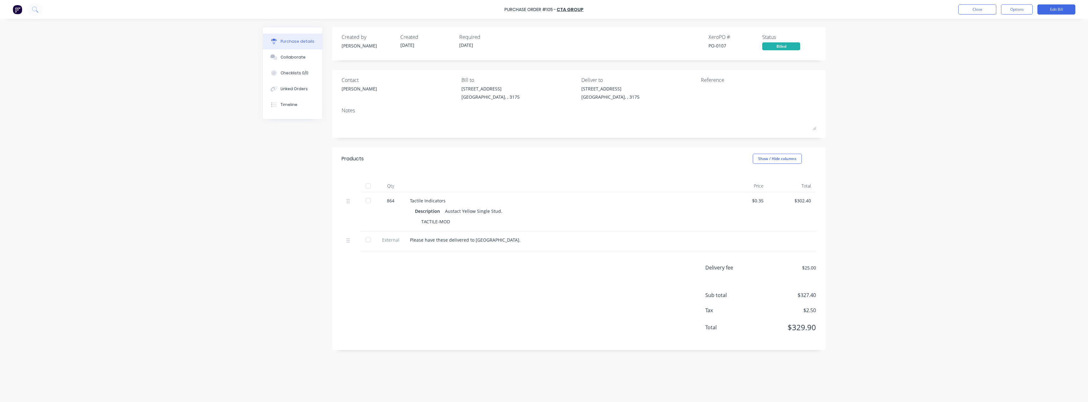
drag, startPoint x: 505, startPoint y: 213, endPoint x: 445, endPoint y: 210, distance: 60.5
click at [445, 210] on div "Description Austact Yellow Single Stud." at bounding box center [563, 210] width 296 height 9
copy div "CTA Group Close Options Edit Bill"
drag, startPoint x: 564, startPoint y: 13, endPoint x: 558, endPoint y: 10, distance: 6.6
click at [543, 10] on div "Purchase Order #105 - CTA Group Close Options Edit Bill" at bounding box center [544, 9] width 1088 height 19
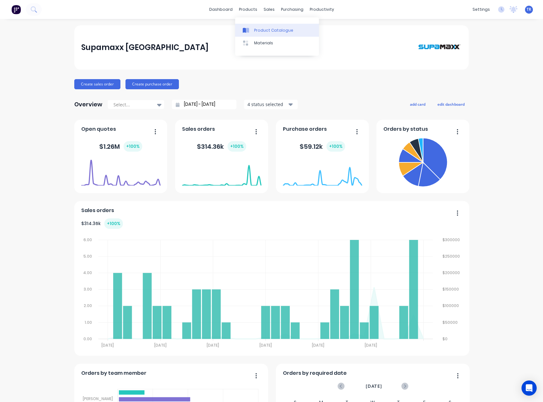
click at [253, 30] on link "Product Catalogue" at bounding box center [277, 30] width 84 height 13
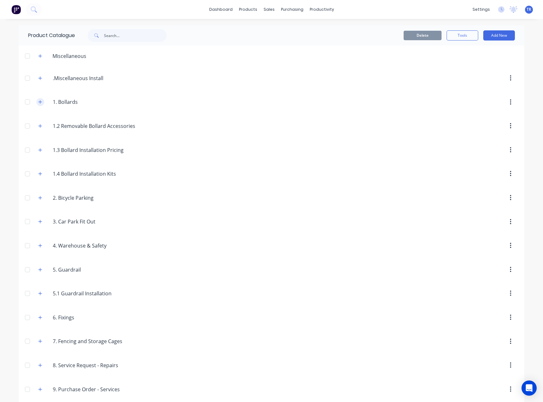
click at [40, 103] on button "button" at bounding box center [40, 102] width 8 height 8
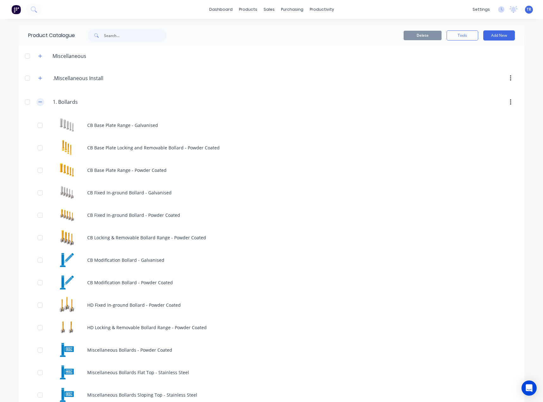
click at [40, 103] on button "button" at bounding box center [40, 102] width 8 height 8
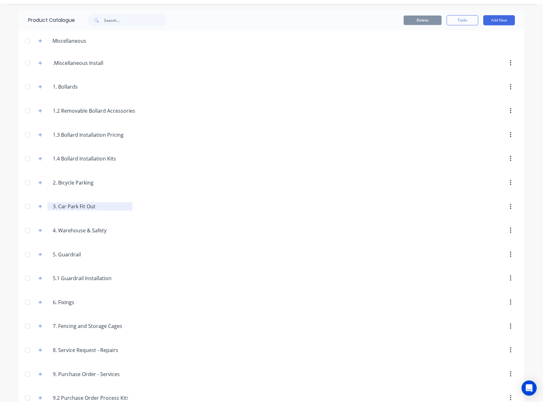
scroll to position [29, 0]
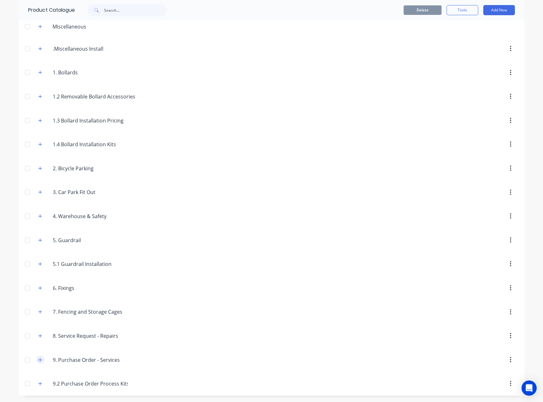
click at [37, 361] on button "button" at bounding box center [40, 359] width 8 height 8
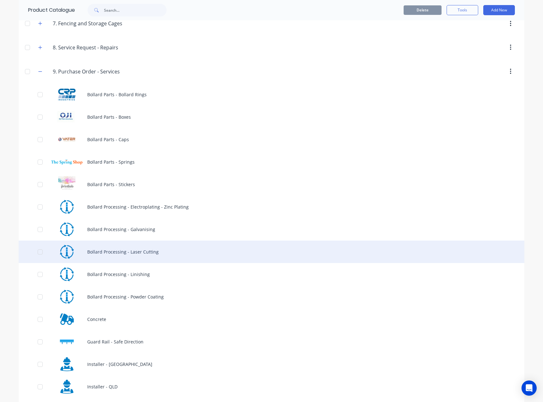
scroll to position [346, 0]
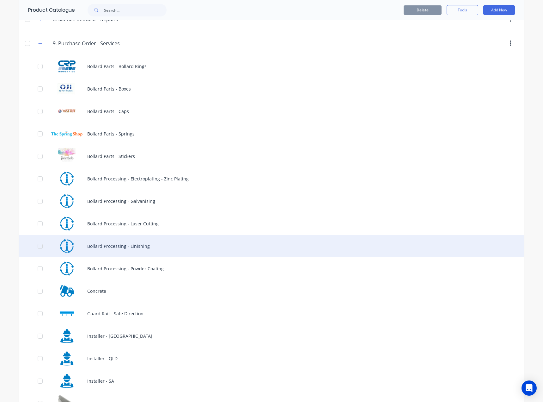
click at [180, 250] on div "Bollard Processing - Linishing" at bounding box center [272, 246] width 506 height 22
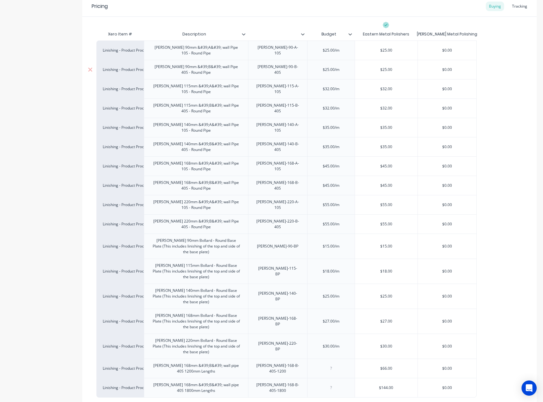
scroll to position [126, 0]
click at [197, 46] on div "Linish 90mm &#39;A&#39; wall Pipe 10S - Round Pipe" at bounding box center [196, 51] width 99 height 14
type textarea "x"
drag, startPoint x: 200, startPoint y: 51, endPoint x: 195, endPoint y: 51, distance: 5.4
click at [194, 51] on div "Linish 90mm &#39;A&#39; wall Pipe 10S - Round Pipe" at bounding box center [196, 51] width 99 height 14
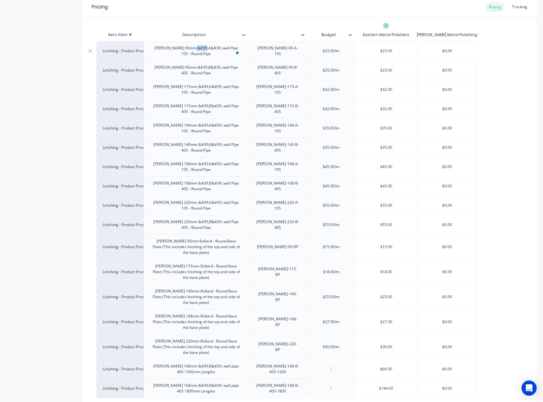
drag, startPoint x: 201, startPoint y: 47, endPoint x: 195, endPoint y: 55, distance: 9.9
click at [193, 53] on div "Linish 90mm &#39;A&#39; wall Pipe 10S - Round Pipe" at bounding box center [196, 51] width 99 height 14
click at [188, 46] on div "Linish 90mm &#39;A&#39; wall Pipe 10S - Round Pipe" at bounding box center [196, 51] width 99 height 14
drag, startPoint x: 191, startPoint y: 49, endPoint x: 200, endPoint y: 50, distance: 9.8
click at [200, 50] on div "Linish 90mm &#39;A&#39; wall Pipe 10S - Round Pipe" at bounding box center [196, 51] width 99 height 14
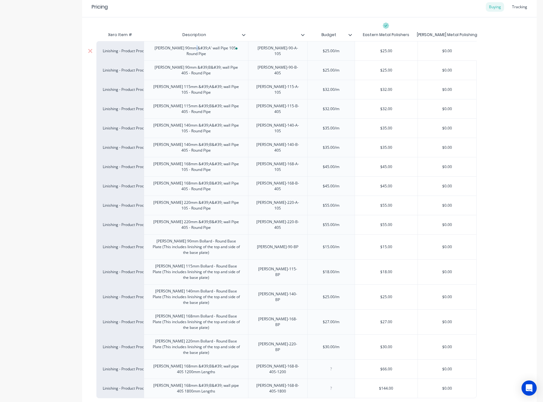
click at [189, 52] on div "Linish 90mm &#39;A' wall Pipe 10S - Round Pipe" at bounding box center [196, 51] width 99 height 14
copy div "'"
drag, startPoint x: 188, startPoint y: 52, endPoint x: 178, endPoint y: 52, distance: 9.8
click at [178, 52] on div "Linish 90mm &#39;A' wall Pipe 10S - Round Pipe" at bounding box center [196, 51] width 99 height 14
drag, startPoint x: 186, startPoint y: 51, endPoint x: 182, endPoint y: 53, distance: 4.6
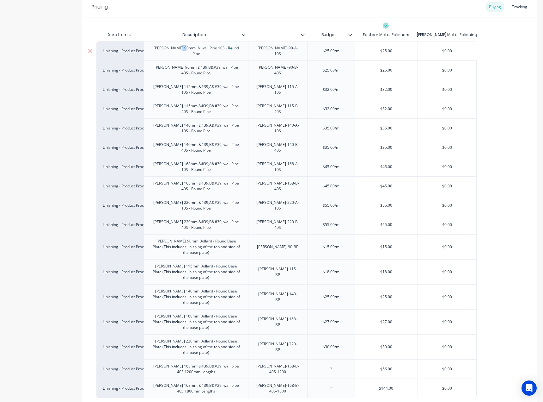
click at [182, 53] on div "Linish 90mm 'A' wall Pipe 10S - Round Pipe" at bounding box center [196, 51] width 99 height 14
copy div "'A'"
drag, startPoint x: 202, startPoint y: 84, endPoint x: 187, endPoint y: 85, distance: 15.2
click at [187, 85] on div "Linish 115mm &#39;A&#39; wall Pipe 10S - Round Pipe" at bounding box center [196, 90] width 99 height 14
drag, startPoint x: 177, startPoint y: 85, endPoint x: 197, endPoint y: 85, distance: 19.9
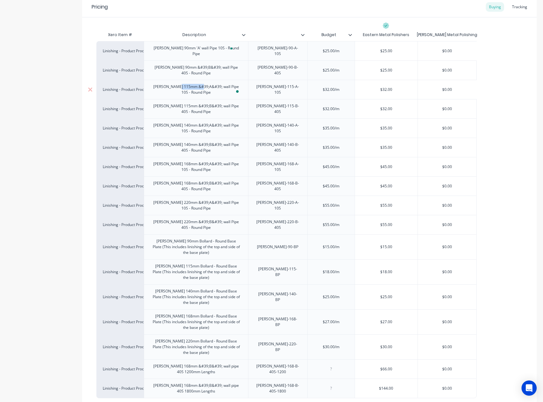
click at [197, 85] on div "Linish 115mm &#39;A&#39; wall Pipe 10S - Round Pipe" at bounding box center [196, 90] width 99 height 14
drag, startPoint x: 182, startPoint y: 50, endPoint x: 240, endPoint y: 50, distance: 57.6
click at [240, 50] on div "Linish 90mm 'A' wall Pipe 10S - Round Pipe" at bounding box center [196, 50] width 104 height 19
copy div "'A' wall Pipe 10S - Round Pipe"
drag, startPoint x: 239, startPoint y: 50, endPoint x: 182, endPoint y: 57, distance: 57.3
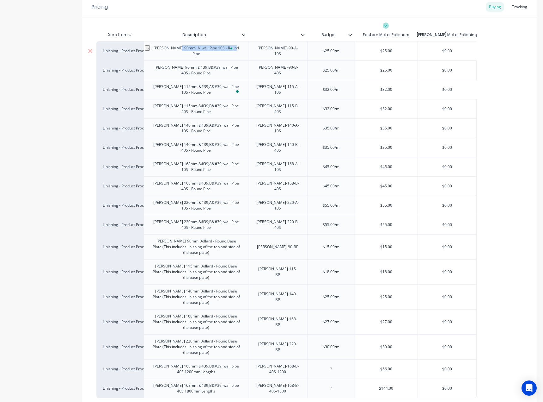
click at [182, 57] on div "Linish 90mm 'A' wall Pipe 10S - Round Pipe" at bounding box center [196, 50] width 104 height 19
type textarea "x"
drag, startPoint x: 178, startPoint y: 85, endPoint x: 208, endPoint y: 93, distance: 30.8
click at [208, 93] on div "Linish 115mm &#39;A&#39; wall Pipe 10S - Round Pipe" at bounding box center [196, 90] width 99 height 14
paste div "To enrich screen reader interactions, please activate Accessibility in Grammarl…"
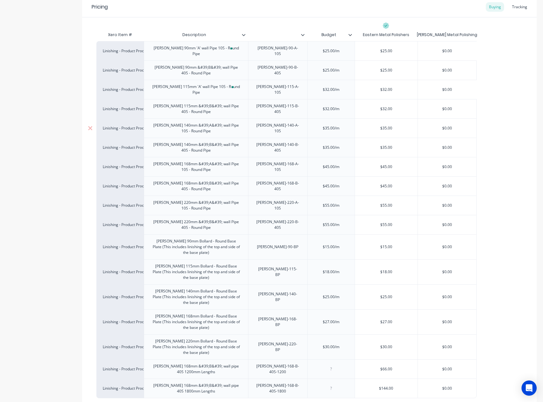
type textarea "x"
drag, startPoint x: 178, startPoint y: 120, endPoint x: 206, endPoint y: 128, distance: 29.7
click at [206, 128] on div "Linish 140mm &#39;A&#39; wall Pipe 10S - Round Pipe" at bounding box center [196, 128] width 99 height 14
paste div "To enrich screen reader interactions, please activate Accessibility in Grammarl…"
type textarea "x"
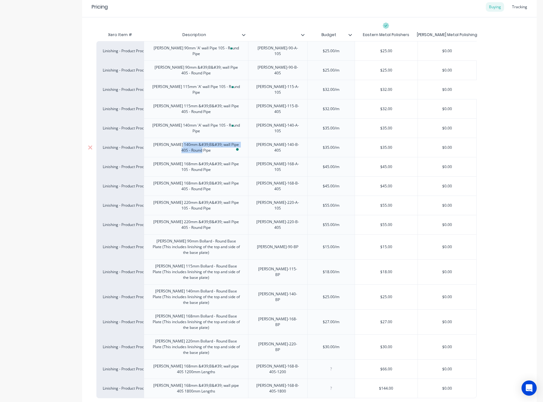
drag, startPoint x: 178, startPoint y: 137, endPoint x: 207, endPoint y: 143, distance: 29.4
click at [207, 143] on div "Linish 140mm &#39;B&#39; wall Pipe 40S - Round Pipe" at bounding box center [196, 147] width 99 height 14
paste div "To enrich screen reader interactions, please activate Accessibility in Grammarl…"
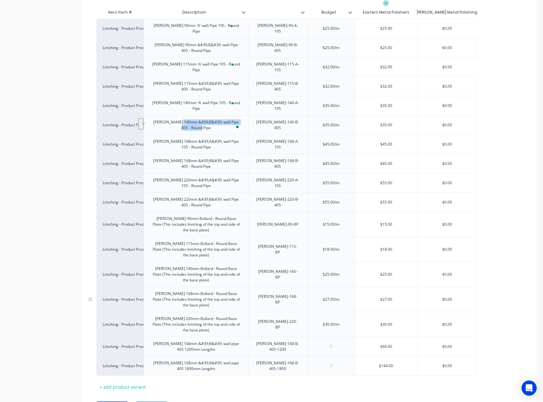
scroll to position [176, 0]
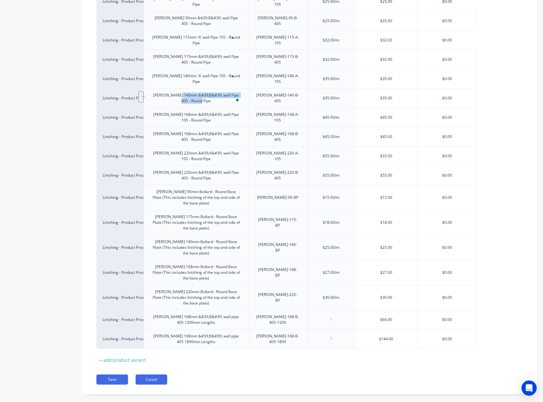
click at [157, 374] on button "Cancel" at bounding box center [152, 379] width 32 height 10
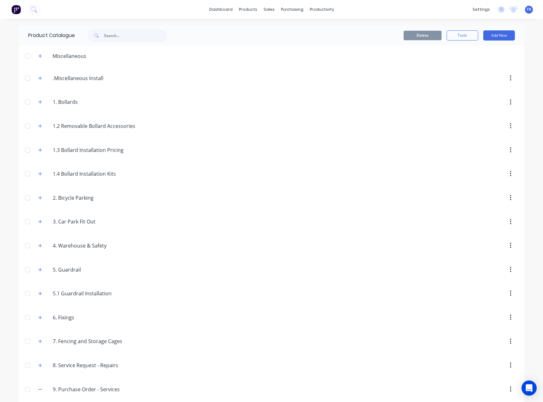
scroll to position [411, 0]
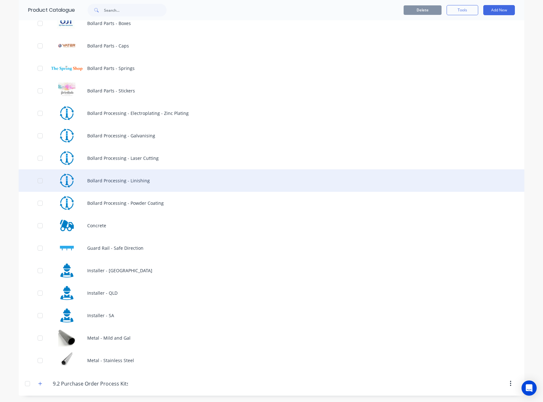
click at [169, 184] on div "Bollard Processing - Linishing" at bounding box center [272, 180] width 506 height 22
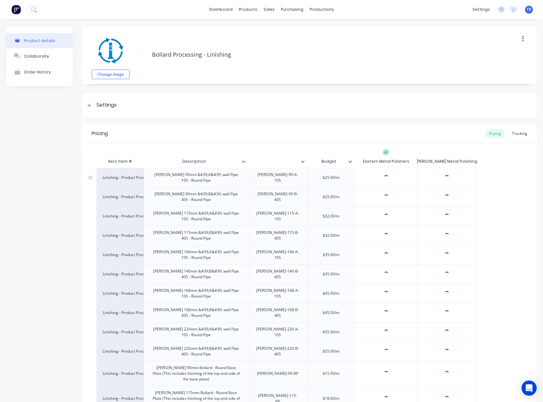
type textarea "x"
drag, startPoint x: 188, startPoint y: 177, endPoint x: 181, endPoint y: 179, distance: 7.4
click at [181, 179] on div "Linish 90mm &#39;A&#39; wall Pipe 10S - Round Pipe" at bounding box center [196, 177] width 99 height 14
drag, startPoint x: 188, startPoint y: 176, endPoint x: 176, endPoint y: 176, distance: 12.7
click at [176, 176] on div "Linish 90mm &#39;A&#39; wall Pipe 10S - Round Pipe" at bounding box center [196, 177] width 99 height 14
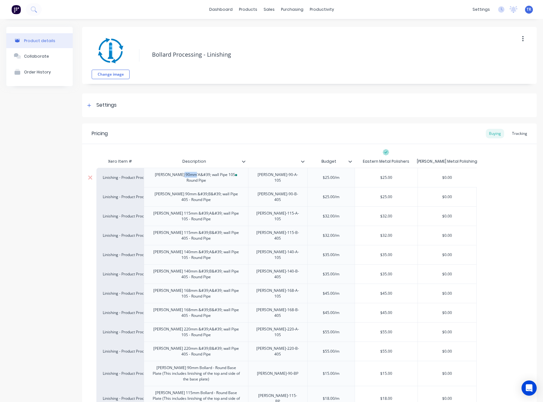
drag, startPoint x: 190, startPoint y: 179, endPoint x: 181, endPoint y: 180, distance: 9.3
click at [181, 180] on div "Linish 90mm'A&#39; wall Pipe 10S - Round Pipe" at bounding box center [196, 177] width 104 height 19
click at [182, 179] on div "Linish 90mm'A' wall Pipe 10S - Round Pipe" at bounding box center [196, 177] width 99 height 14
drag, startPoint x: 186, startPoint y: 177, endPoint x: 182, endPoint y: 179, distance: 4.6
click at [182, 179] on div "Linish 90mm 'A' wall Pipe 10S - Round Pipe" at bounding box center [196, 177] width 99 height 14
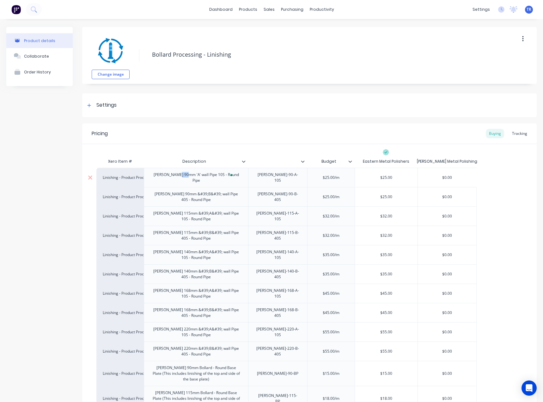
copy div "'A'"
type textarea "x"
drag, startPoint x: 178, startPoint y: 212, endPoint x: 201, endPoint y: 209, distance: 23.5
click at [201, 209] on div "Linish 115mm &#39;A&#39; wall Pipe 10S - Round Pipe" at bounding box center [196, 216] width 99 height 14
paste div "To enrich screen reader interactions, please activate Accessibility in Grammarl…"
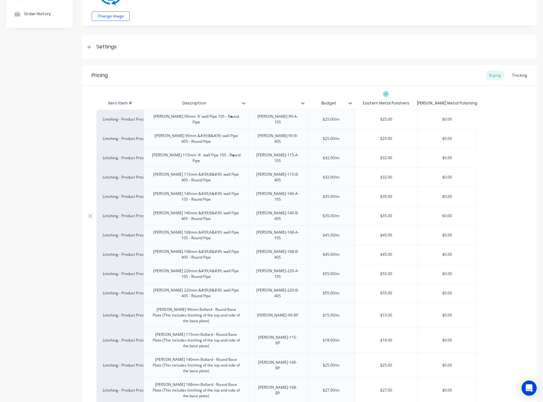
scroll to position [63, 0]
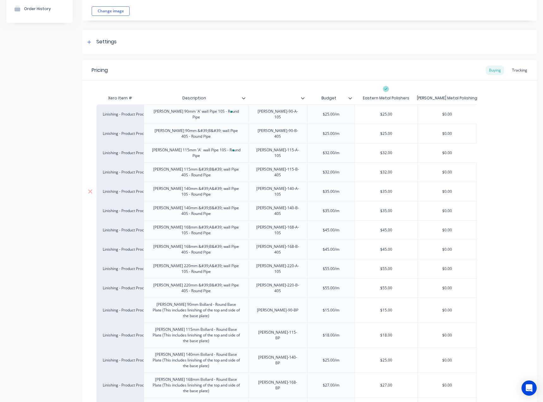
type textarea "x"
drag, startPoint x: 179, startPoint y: 183, endPoint x: 202, endPoint y: 183, distance: 23.4
click at [202, 184] on div "Linish 140mm &#39;A&#39; wall Pipe 10S - Round Pipe" at bounding box center [196, 191] width 99 height 14
paste div "To enrich screen reader interactions, please activate Accessibility in Grammarl…"
type textarea "x"
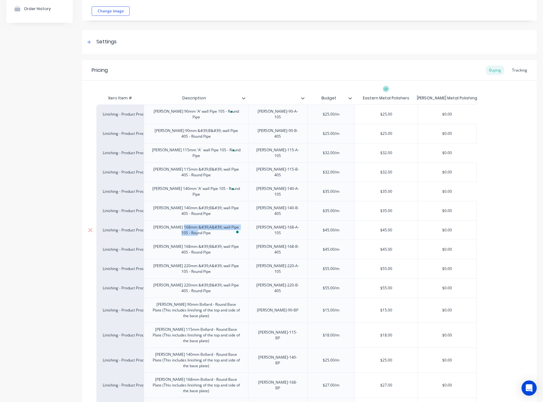
drag, startPoint x: 180, startPoint y: 219, endPoint x: 198, endPoint y: 221, distance: 18.8
click at [198, 223] on div "Linish 168mm &#39;A&#39; wall Pipe 10S - Round Pipe" at bounding box center [196, 230] width 99 height 14
drag, startPoint x: 178, startPoint y: 218, endPoint x: 201, endPoint y: 219, distance: 22.8
click at [201, 223] on div "Linish 168mm &#39;A&#39; wall Pipe 10S - Round Pipe" at bounding box center [196, 230] width 99 height 14
paste div "To enrich screen reader interactions, please activate Accessibility in Grammarl…"
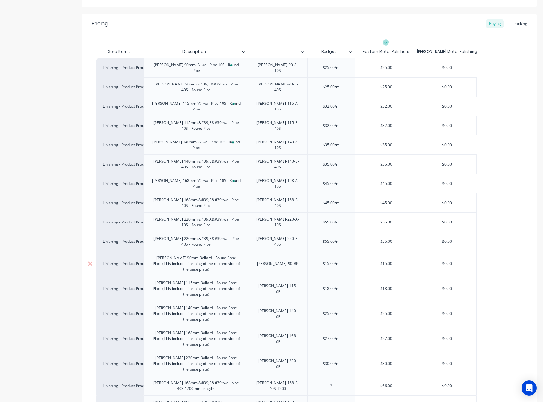
scroll to position [126, 0]
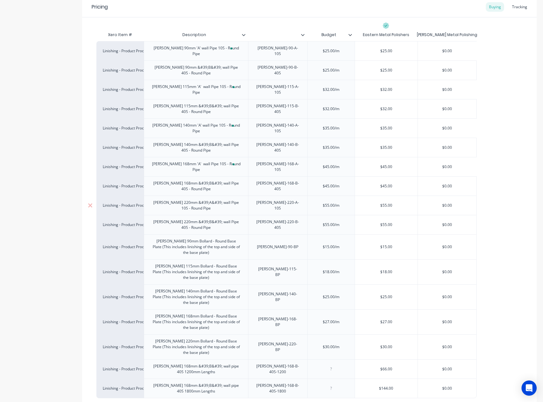
type textarea "x"
drag, startPoint x: 182, startPoint y: 190, endPoint x: 202, endPoint y: 192, distance: 20.3
click at [202, 198] on div "Linish 220mm &#39;A&#39; wall Pipe 10S - Round Pipe" at bounding box center [196, 205] width 99 height 14
paste div "To enrich screen reader interactions, please activate Accessibility in Grammarl…"
type textarea "x"
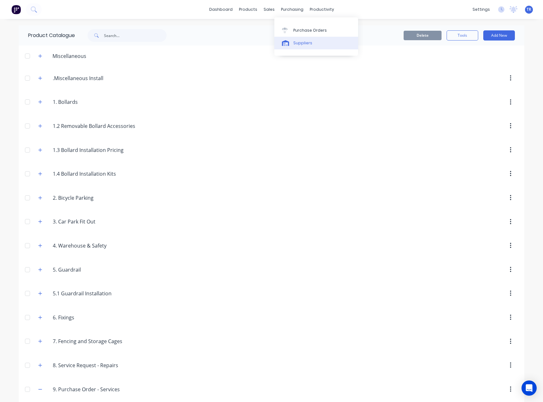
click at [294, 43] on div "Suppliers" at bounding box center [302, 43] width 19 height 6
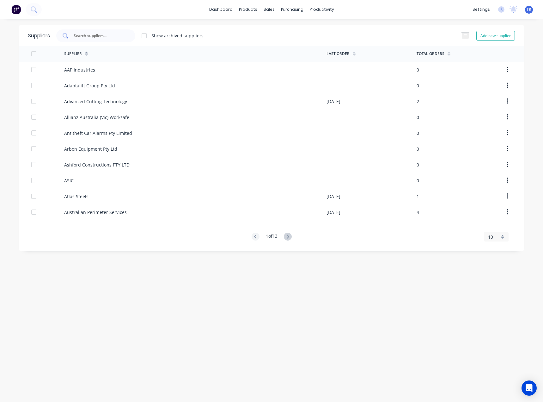
click at [109, 32] on div at bounding box center [95, 35] width 79 height 13
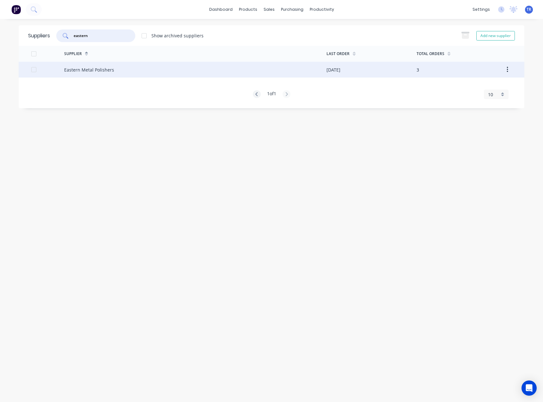
type input "eastern"
click at [100, 72] on div "Eastern Metal Polishers" at bounding box center [89, 69] width 50 height 7
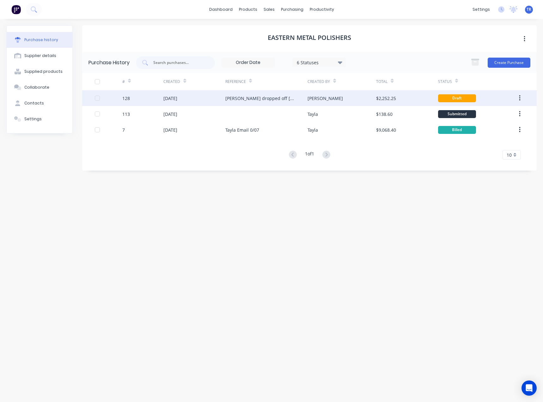
click at [277, 104] on div "Ian dropped off 07/10/2025" at bounding box center [266, 98] width 83 height 16
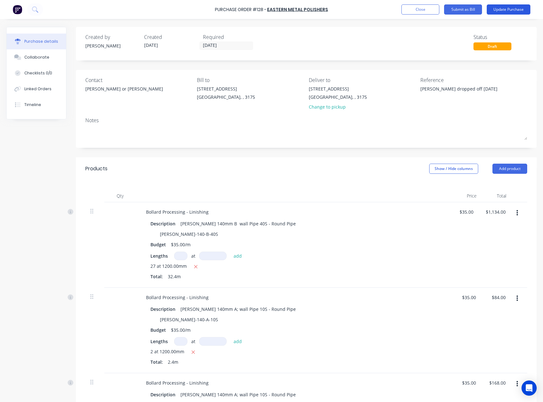
click at [515, 11] on button "Update Purchase" at bounding box center [509, 9] width 44 height 10
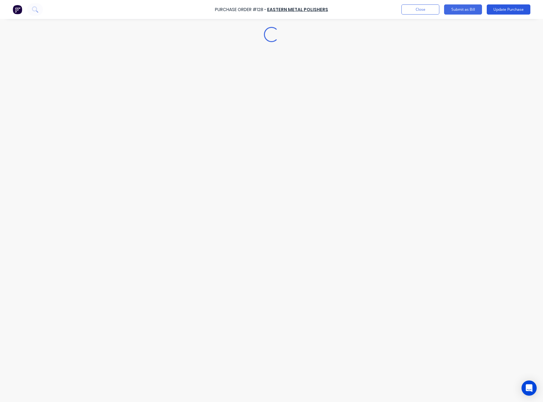
type textarea "x"
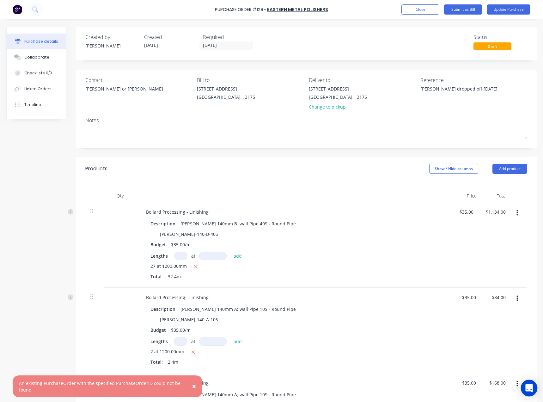
type textarea "x"
click at [532, 385] on icon "Open Intercom Messenger" at bounding box center [529, 388] width 8 height 8
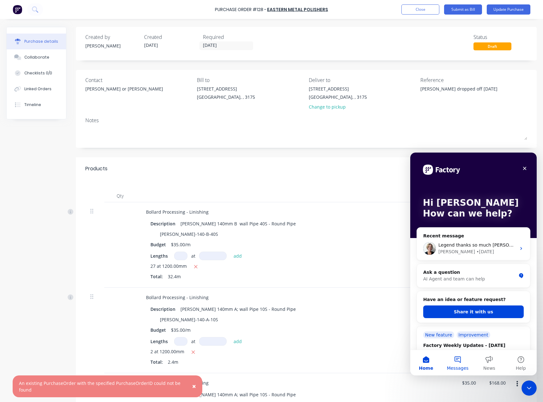
click at [458, 360] on button "Messages" at bounding box center [458, 362] width 32 height 25
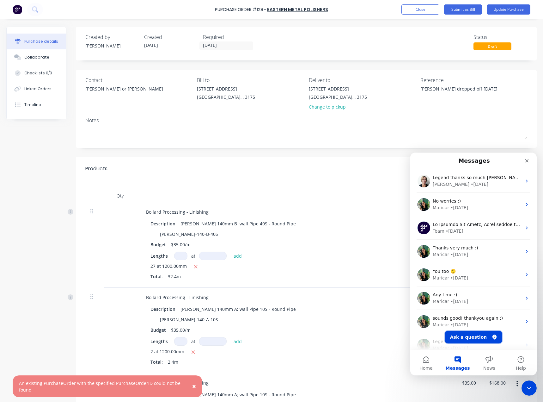
click at [467, 333] on button "Ask a question" at bounding box center [473, 336] width 57 height 13
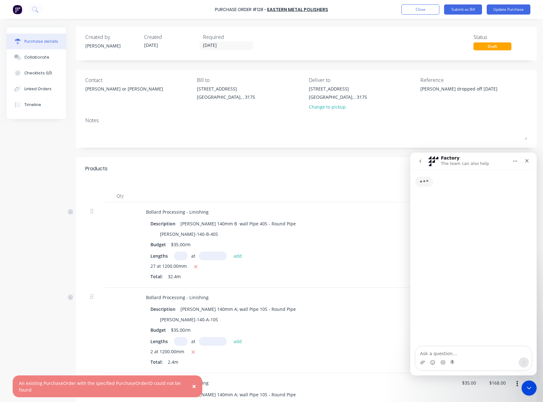
click at [461, 352] on textarea "Ask a question…" at bounding box center [474, 351] width 116 height 11
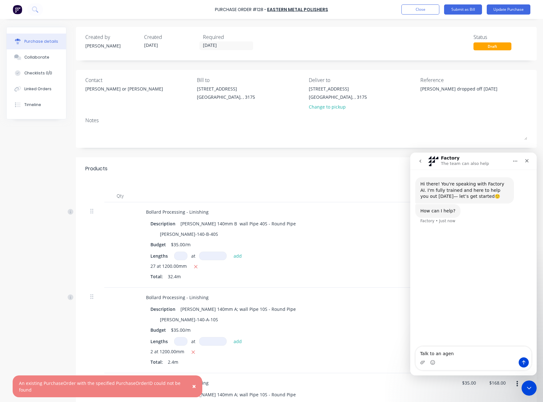
type textarea "Talk to an agent"
type textarea "He"
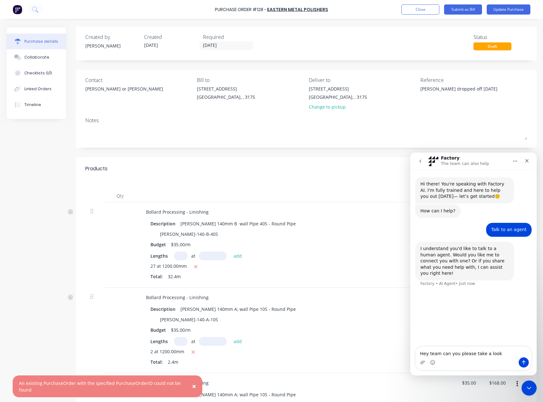
type textarea "Hey team can you please take a look"
type textarea "t"
type textarea "yes please"
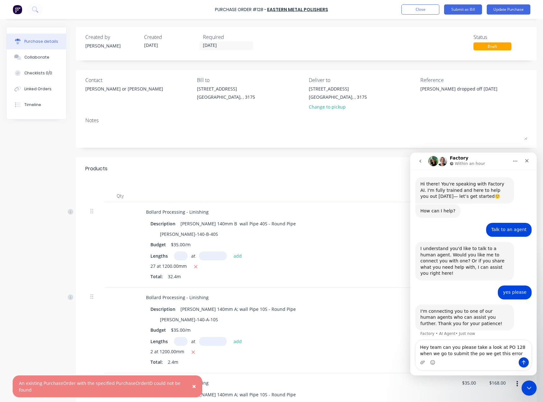
type textarea "Hey team can you please take a look at PO 128 when we go to submit the po we ge…"
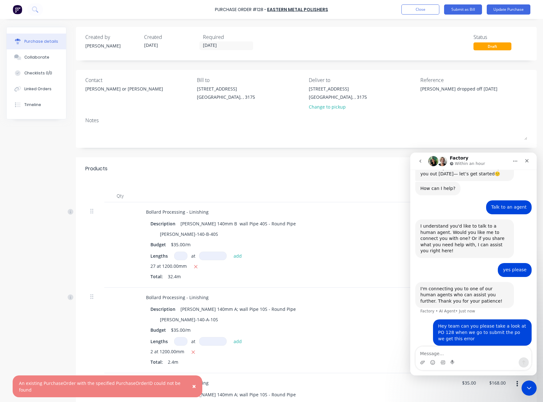
click at [419, 361] on div "Intercom messenger" at bounding box center [474, 362] width 116 height 10
click at [422, 362] on icon "Upload attachment" at bounding box center [422, 362] width 5 height 5
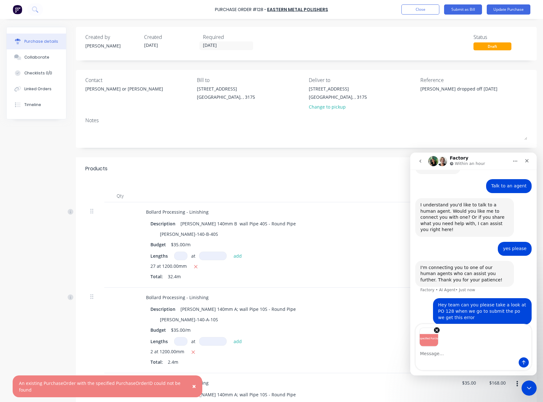
scroll to position [45, 0]
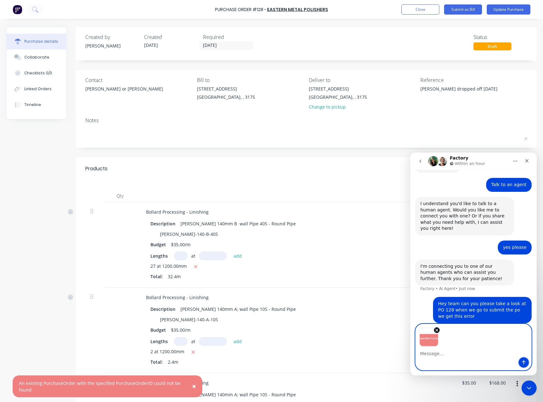
click at [522, 359] on button "Send a message…" at bounding box center [524, 362] width 10 height 10
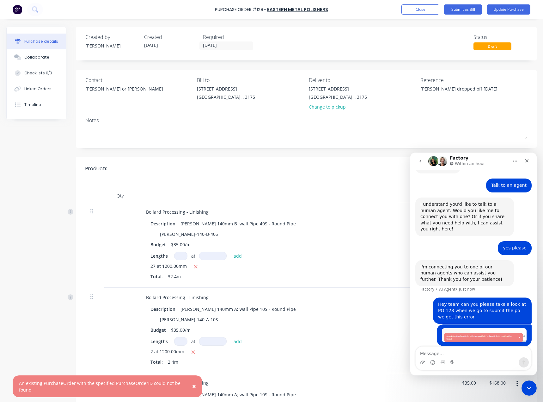
click at [490, 355] on textarea "Message…" at bounding box center [474, 351] width 116 height 11
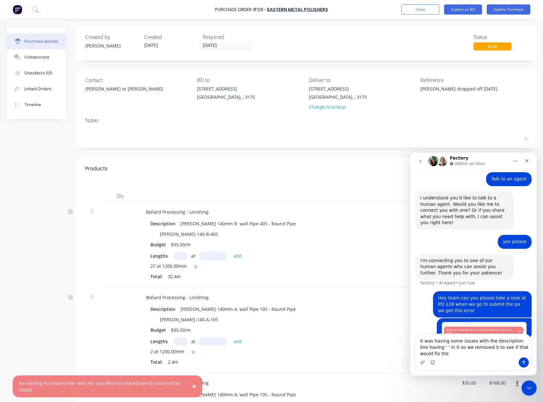
scroll to position [57, 0]
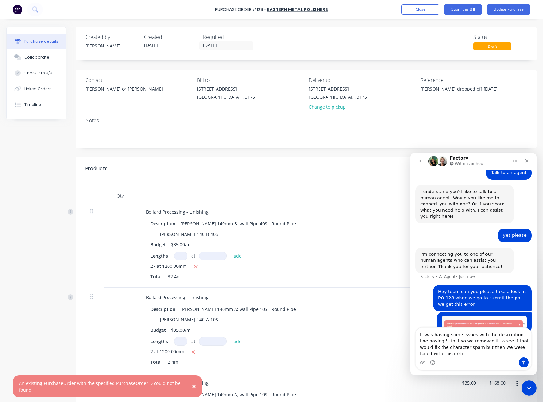
type textarea "It was having some issues with the description line having ' ' in it so we remo…"
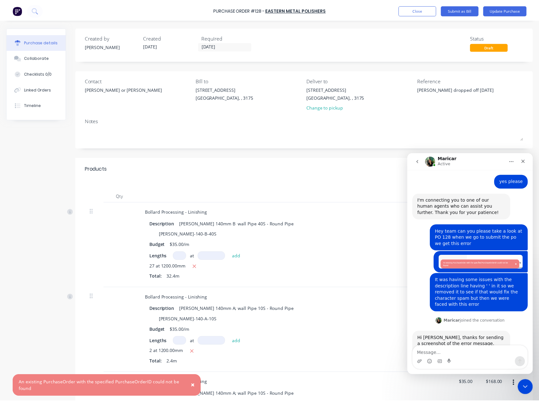
scroll to position [117, 0]
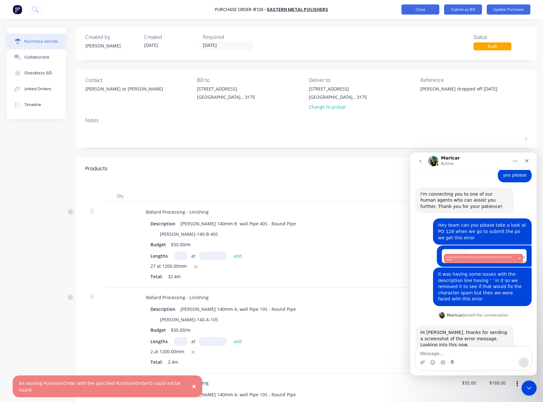
type textarea "x"
click at [416, 7] on button "Close" at bounding box center [421, 9] width 38 height 10
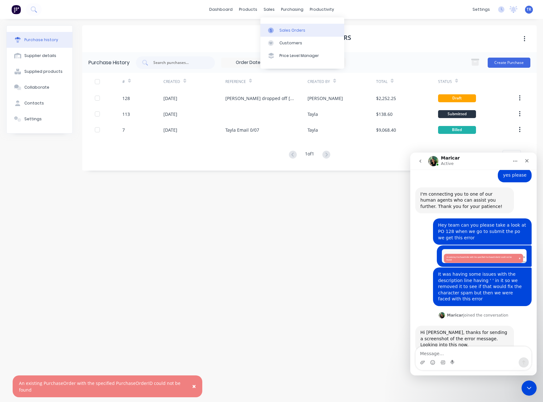
click at [275, 31] on div at bounding box center [272, 31] width 9 height 6
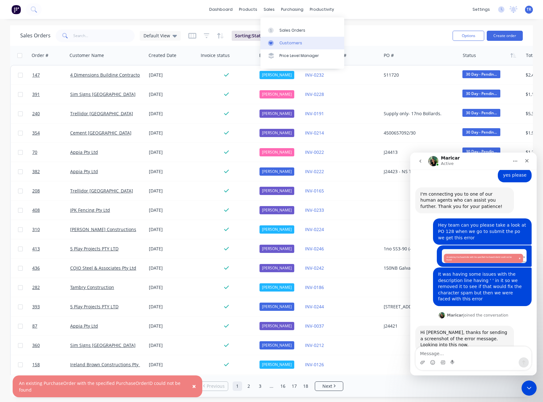
click at [276, 41] on div at bounding box center [272, 43] width 9 height 6
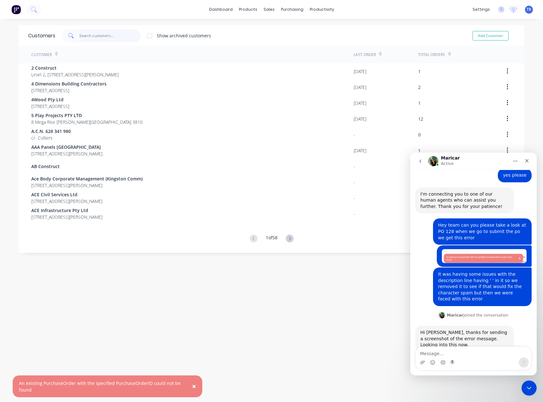
click at [102, 38] on input "text" at bounding box center [110, 35] width 62 height 13
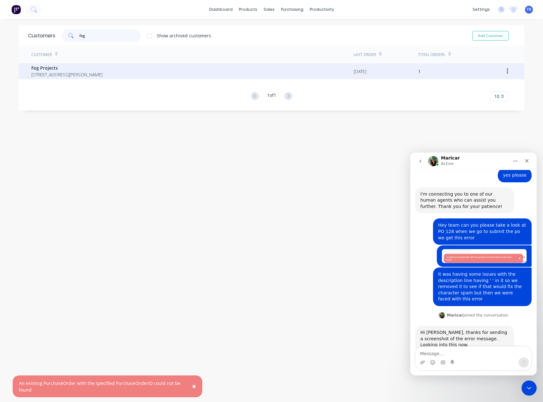
type input "fog"
click at [91, 68] on span "Fog Projects" at bounding box center [66, 68] width 71 height 7
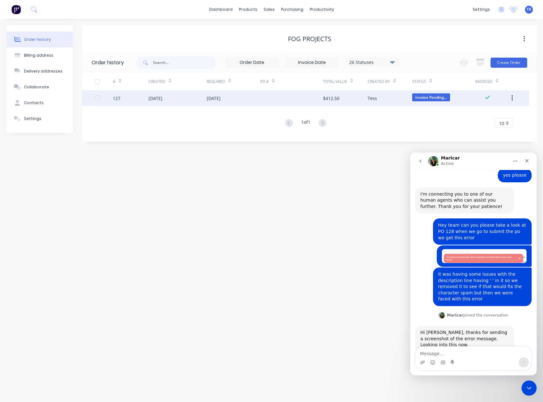
click at [204, 92] on div "08 Oct 2025" at bounding box center [178, 98] width 58 height 16
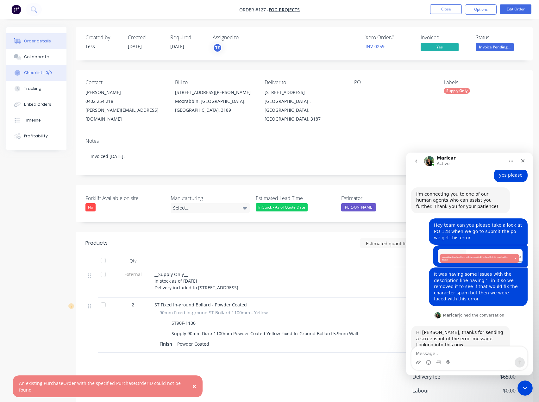
drag, startPoint x: 40, startPoint y: 56, endPoint x: 43, endPoint y: 66, distance: 10.7
click at [40, 56] on div "Collaborate" at bounding box center [36, 57] width 25 height 6
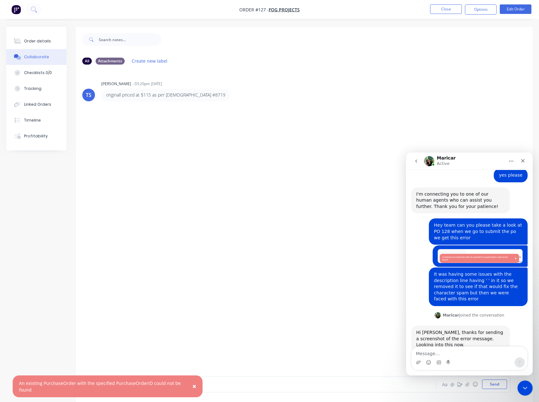
click at [258, 382] on div at bounding box center [255, 384] width 301 height 7
click at [194, 385] on span "×" at bounding box center [194, 385] width 4 height 9
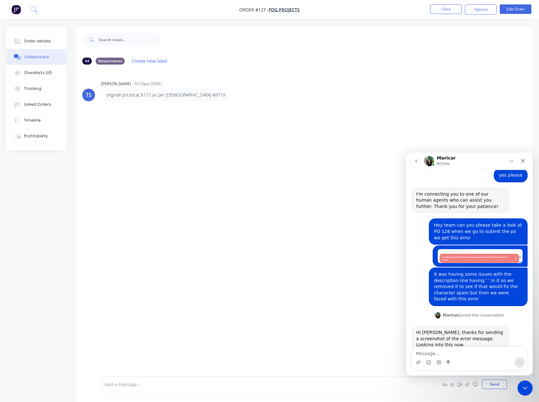
click at [211, 389] on div "Add a message... Aa @ ☺ Send" at bounding box center [305, 384] width 409 height 16
click at [211, 388] on div "Add a message..." at bounding box center [255, 383] width 301 height 9
click at [41, 54] on div "Collaborate" at bounding box center [36, 57] width 25 height 6
click at [42, 38] on button "Order details" at bounding box center [36, 41] width 60 height 16
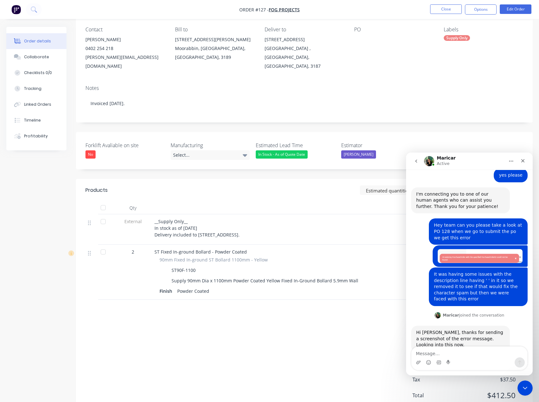
scroll to position [68, 0]
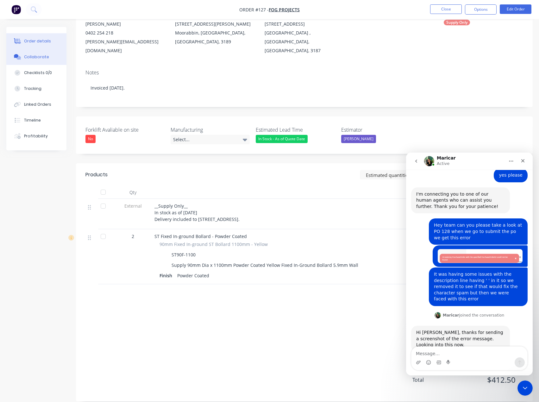
click at [52, 54] on button "Collaborate" at bounding box center [36, 57] width 60 height 16
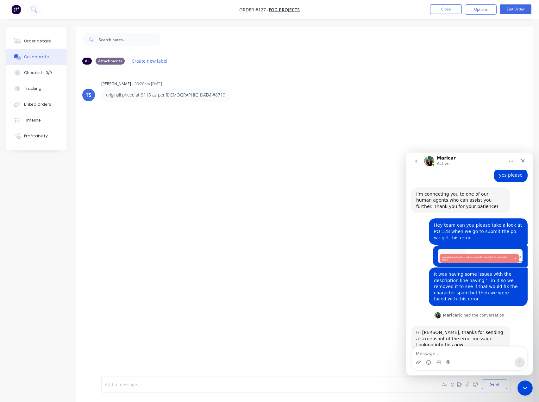
click at [246, 383] on div at bounding box center [255, 384] width 301 height 7
click at [520, 382] on div "Close Intercom Messenger" at bounding box center [523, 386] width 15 height 15
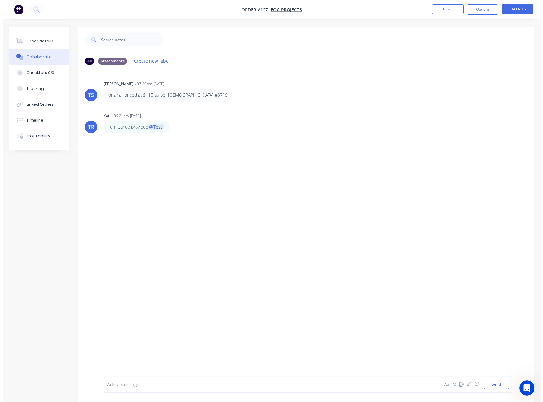
scroll to position [117, 0]
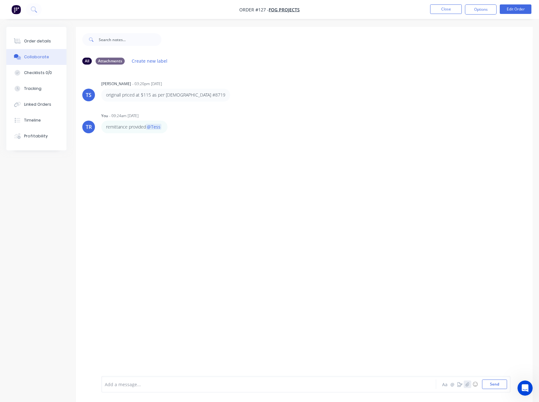
click at [471, 383] on button "button" at bounding box center [467, 384] width 8 height 8
click at [494, 387] on button "Send" at bounding box center [494, 383] width 25 height 9
click at [44, 36] on button "Order details" at bounding box center [36, 41] width 60 height 16
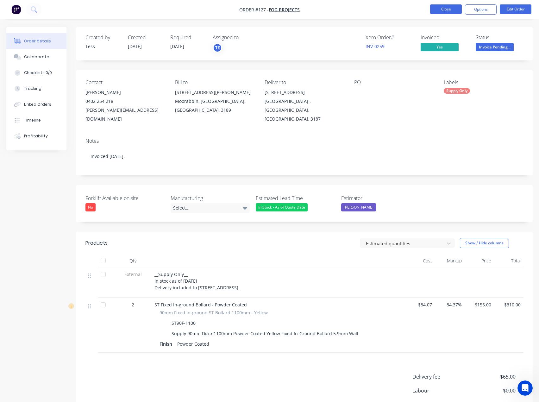
click at [445, 10] on button "Close" at bounding box center [446, 8] width 32 height 9
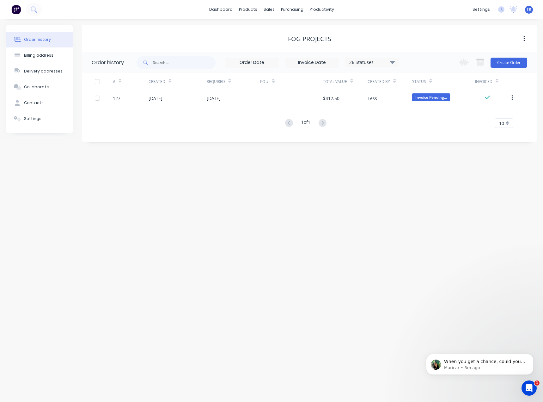
scroll to position [171, 0]
click at [493, 366] on p "Maricar • 5m ago" at bounding box center [485, 368] width 82 height 6
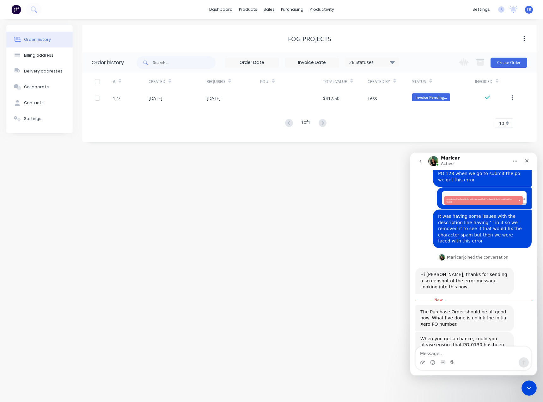
scroll to position [181, 0]
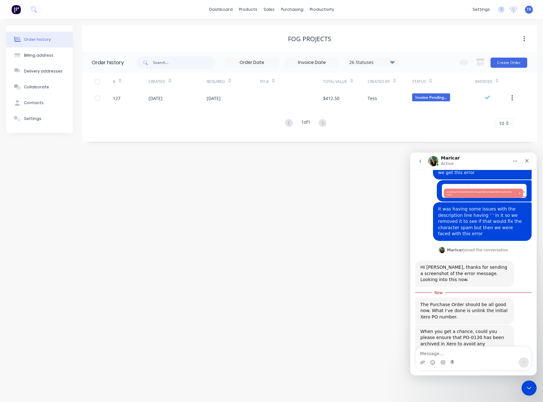
click at [471, 352] on textarea "Message…" at bounding box center [474, 351] width 116 height 11
type textarea "awesome let me check that for you now"
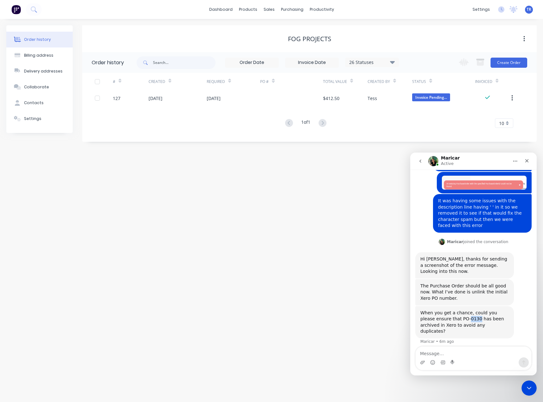
drag, startPoint x: 460, startPoint y: 301, endPoint x: 451, endPoint y: 299, distance: 8.9
click at [451, 310] on div "When you get a chance, could you please ensure that PO-0130 has been archived i…" at bounding box center [465, 322] width 89 height 25
copy div "0130"
click at [474, 355] on textarea "Message…" at bounding box center [474, 351] width 116 height 11
paste textarea "0130"
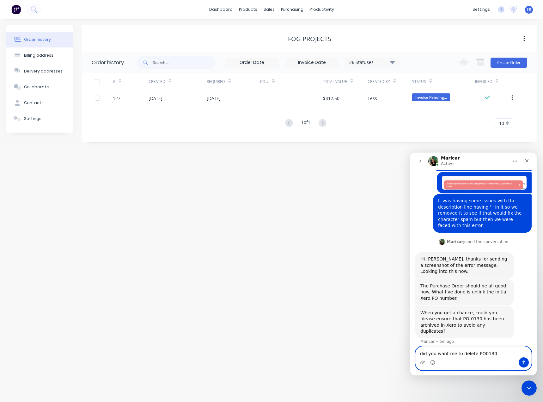
type textarea "did you want me to delete PO-0130"
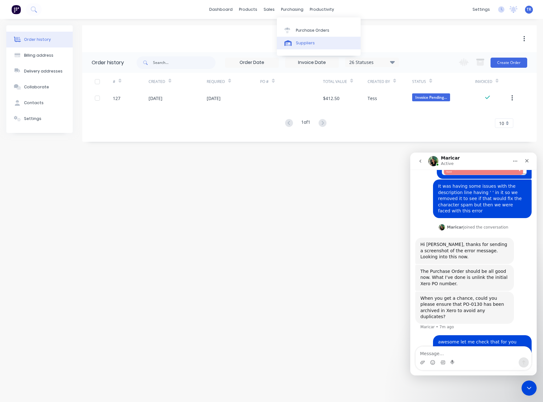
click at [289, 41] on icon at bounding box center [288, 43] width 7 height 6
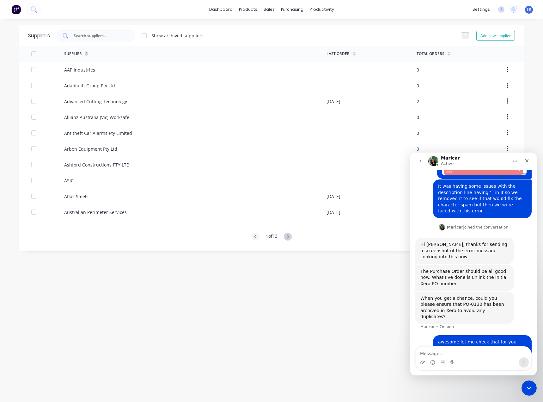
click at [103, 37] on input "text" at bounding box center [99, 36] width 52 height 6
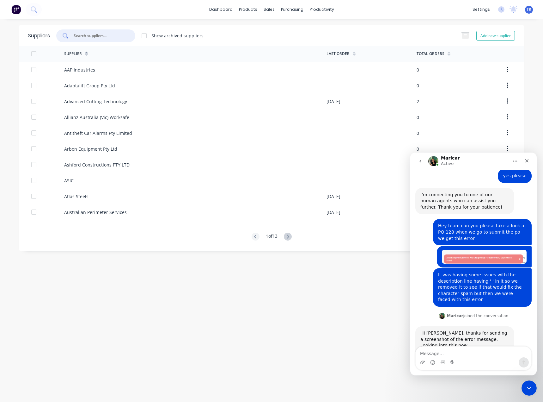
scroll to position [109, 0]
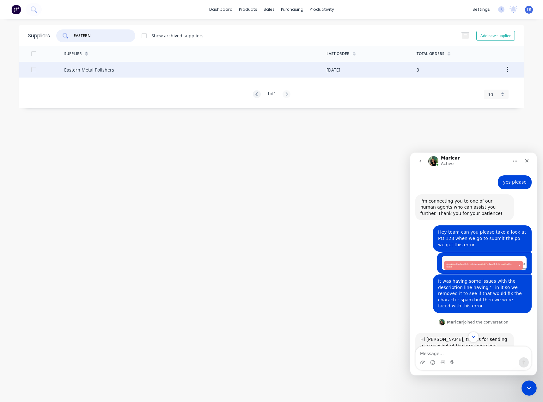
type input "EASTERN"
click at [225, 74] on div "Eastern Metal Polishers" at bounding box center [195, 70] width 262 height 16
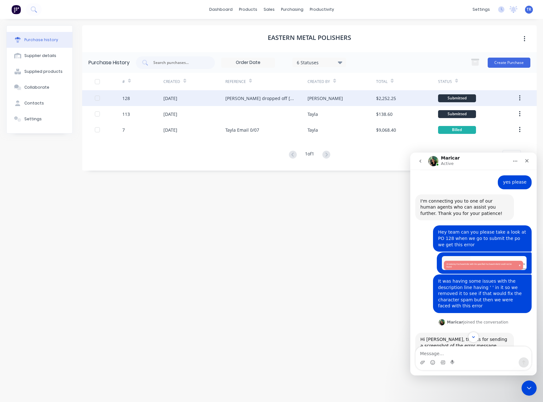
click at [291, 101] on div "Ian dropped off 07/10/2025" at bounding box center [266, 98] width 83 height 16
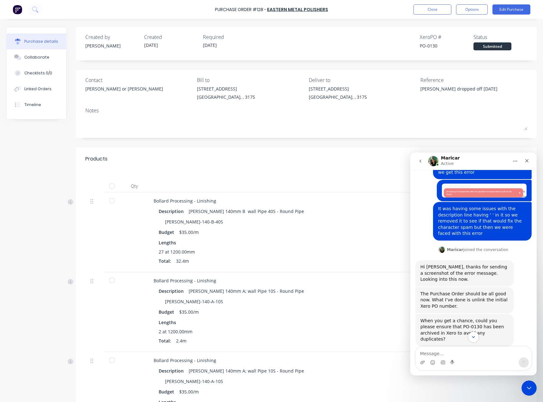
scroll to position [204, 0]
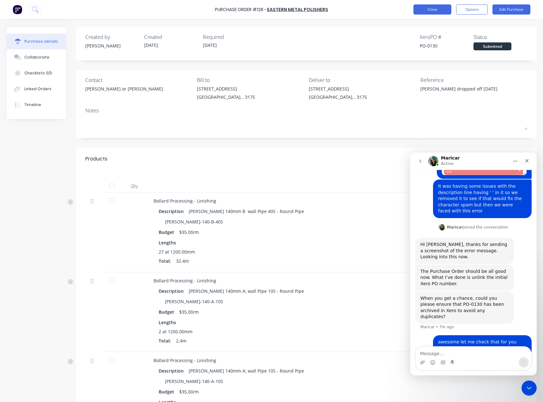
click at [422, 5] on button "Close" at bounding box center [433, 9] width 38 height 10
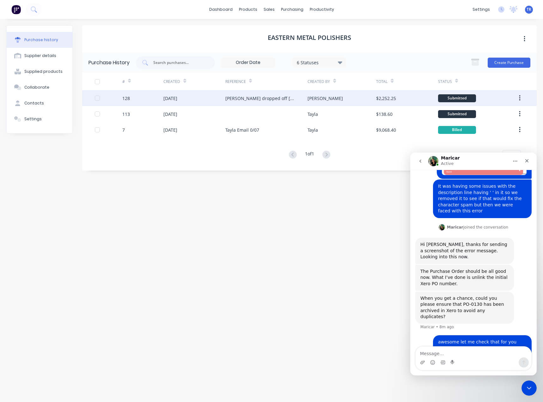
click at [235, 93] on div "Ian dropped off 07/10/2025" at bounding box center [266, 98] width 83 height 16
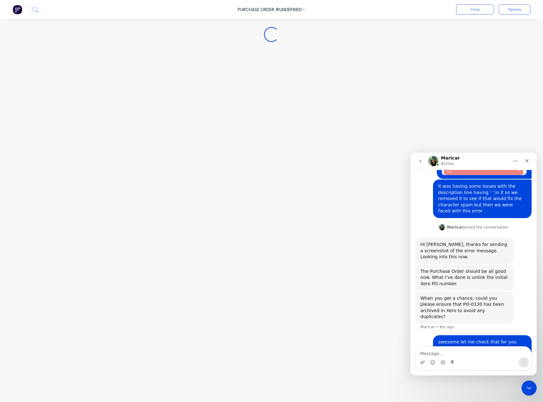
type textarea "x"
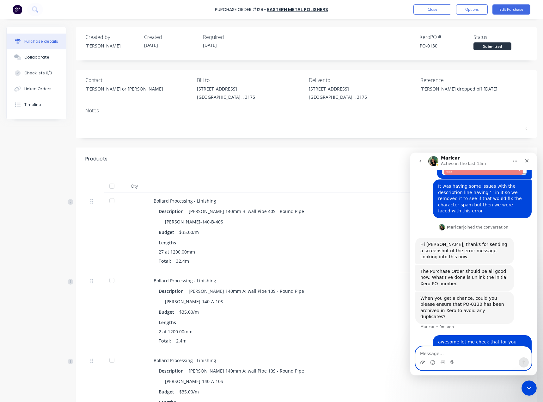
click at [423, 361] on icon "Upload attachment" at bounding box center [422, 362] width 5 height 5
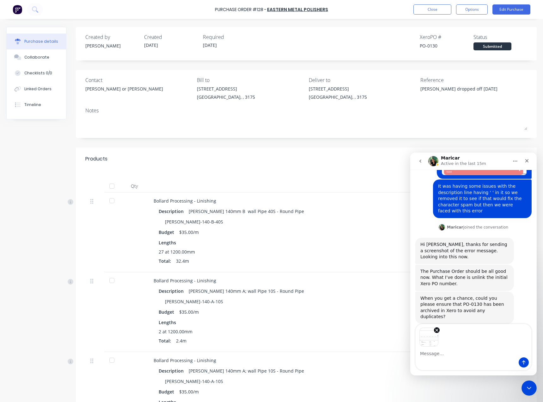
scroll to position [226, 0]
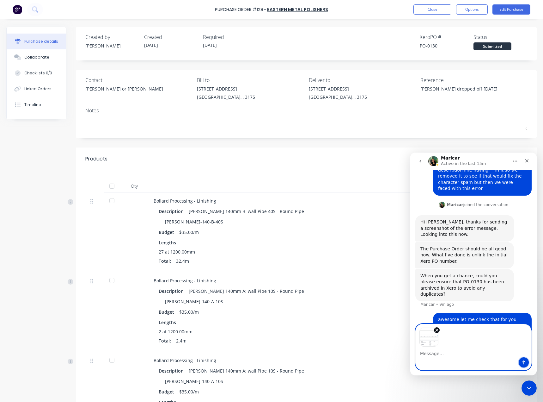
click at [523, 362] on icon "Send a message…" at bounding box center [523, 362] width 5 height 5
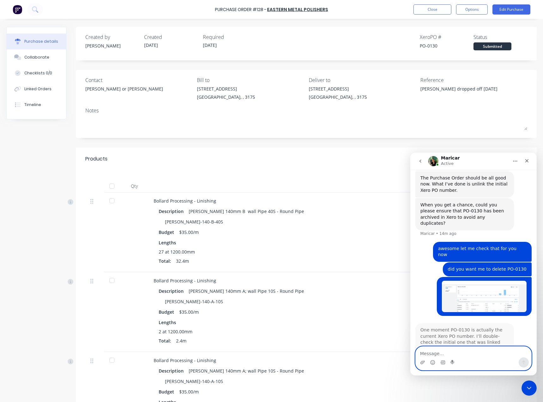
scroll to position [300, 0]
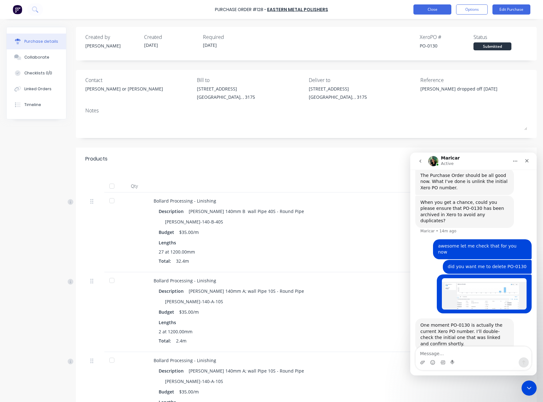
click at [428, 14] on button "Close" at bounding box center [433, 9] width 38 height 10
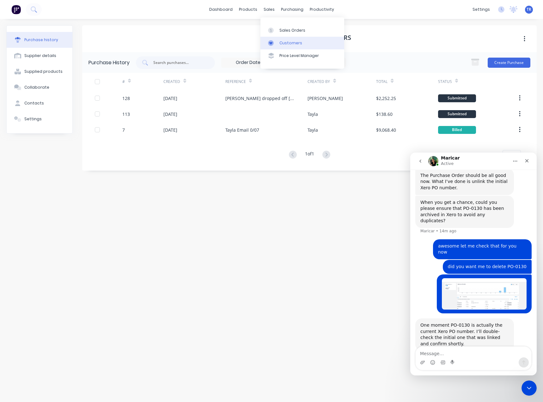
click at [279, 37] on link "Customers" at bounding box center [303, 43] width 84 height 13
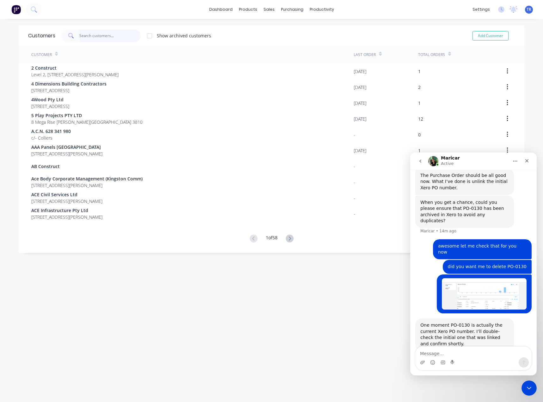
click at [98, 36] on input "text" at bounding box center [110, 35] width 62 height 13
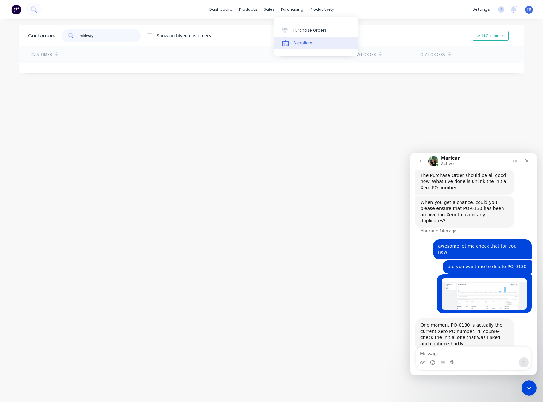
type input "midway"
click at [302, 42] on div "Suppliers" at bounding box center [302, 43] width 19 height 6
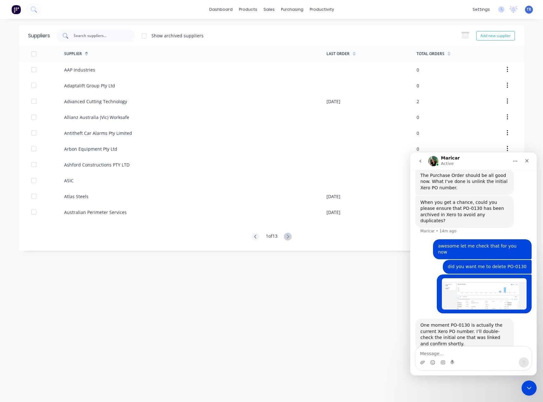
click at [87, 37] on input "text" at bounding box center [99, 36] width 52 height 6
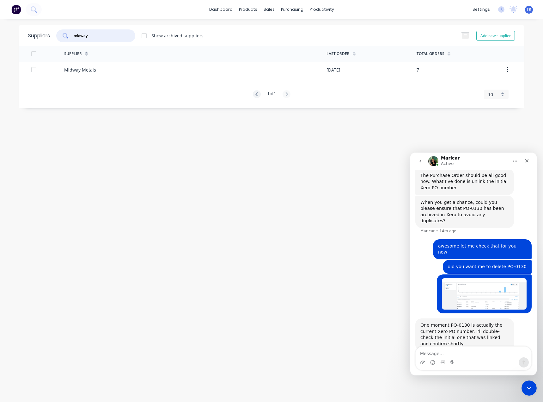
type input "midway"
click at [85, 68] on div "Midway Metals" at bounding box center [80, 69] width 32 height 7
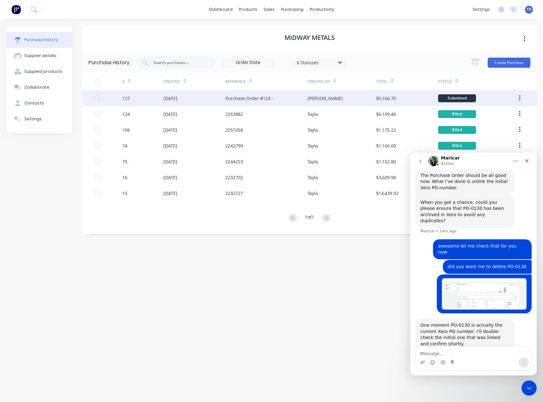
click at [240, 98] on div "Purchase Order #124 -" at bounding box center [249, 98] width 48 height 7
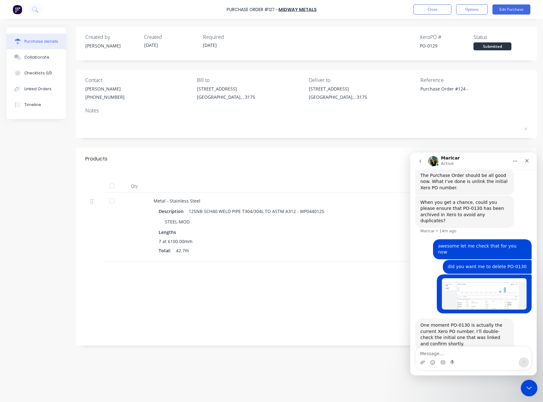
click at [526, 383] on icon "Close Intercom Messenger" at bounding box center [529, 387] width 8 height 8
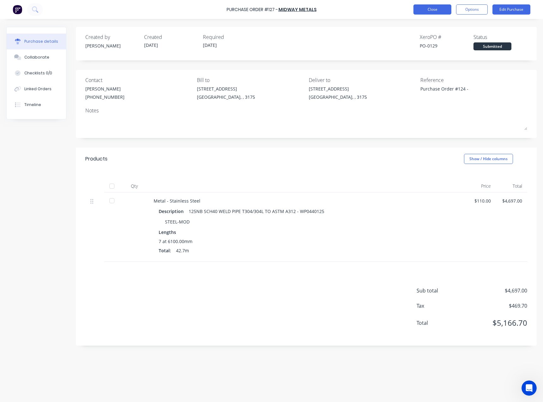
click at [427, 9] on button "Close" at bounding box center [433, 9] width 38 height 10
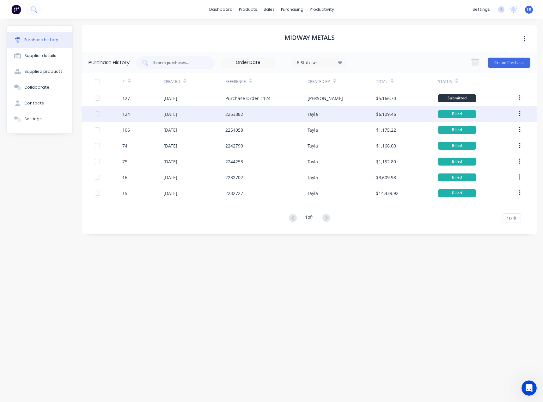
click at [307, 114] on div "2253882" at bounding box center [266, 114] width 83 height 16
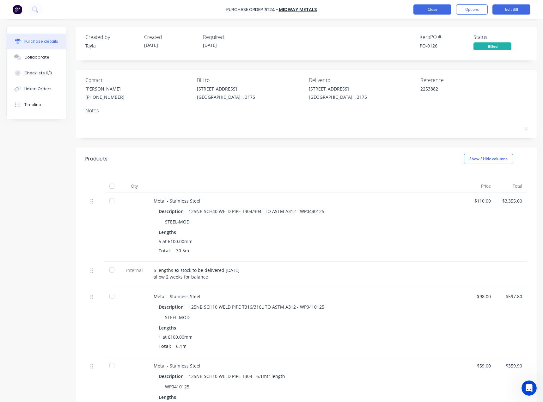
click at [432, 10] on button "Close" at bounding box center [433, 9] width 38 height 10
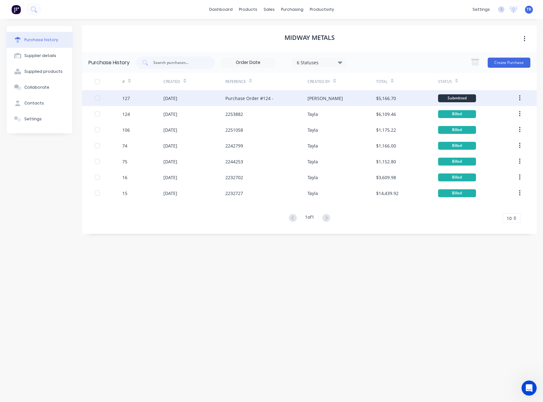
click at [299, 102] on div "Purchase Order #124 -" at bounding box center [266, 98] width 83 height 16
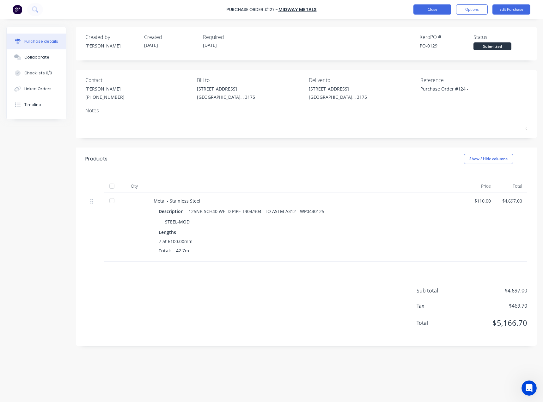
click at [438, 14] on button "Close" at bounding box center [433, 9] width 38 height 10
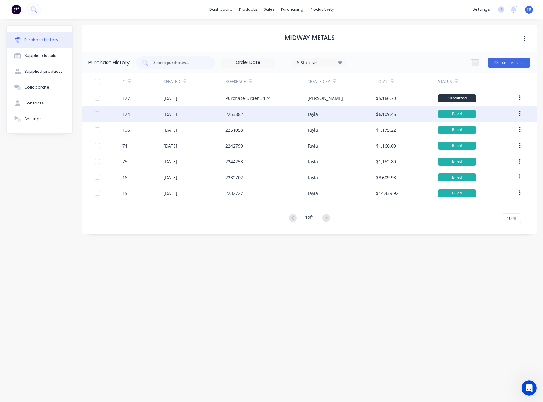
click at [235, 111] on div "2253882" at bounding box center [234, 114] width 18 height 7
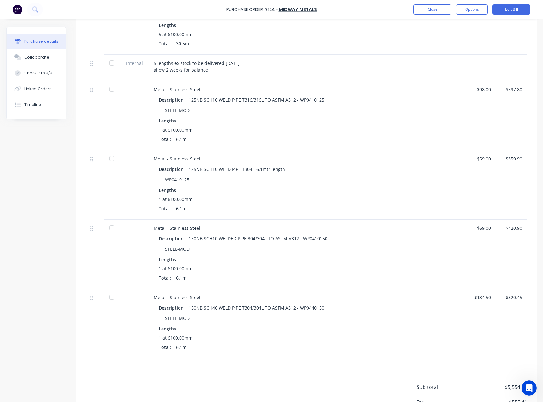
scroll to position [221, 0]
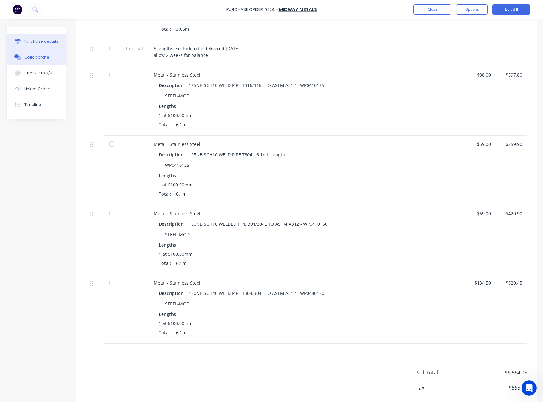
click at [46, 53] on button "Collaborate" at bounding box center [36, 57] width 59 height 16
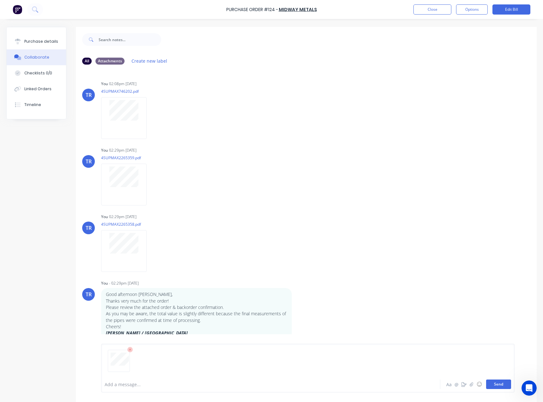
click at [503, 386] on button "Send" at bounding box center [498, 383] width 25 height 9
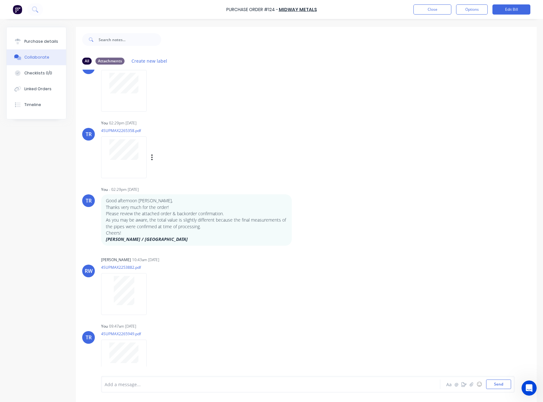
scroll to position [102, 0]
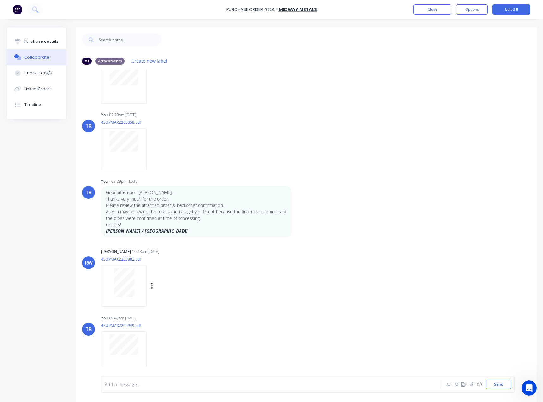
click at [109, 271] on div at bounding box center [124, 282] width 40 height 29
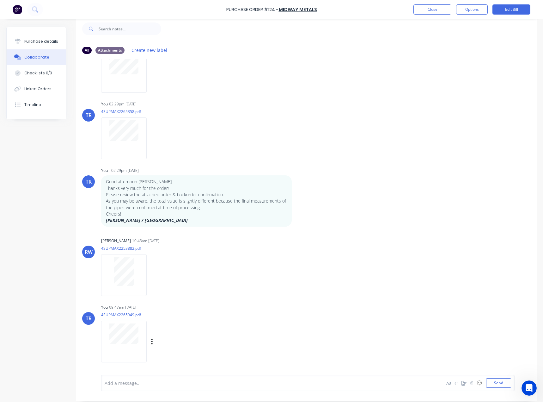
scroll to position [16, 0]
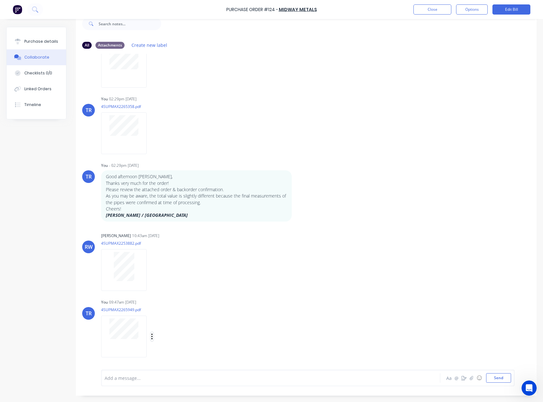
click at [152, 337] on icon "button" at bounding box center [152, 336] width 2 height 7
click at [182, 353] on button "Delete" at bounding box center [193, 351] width 71 height 14
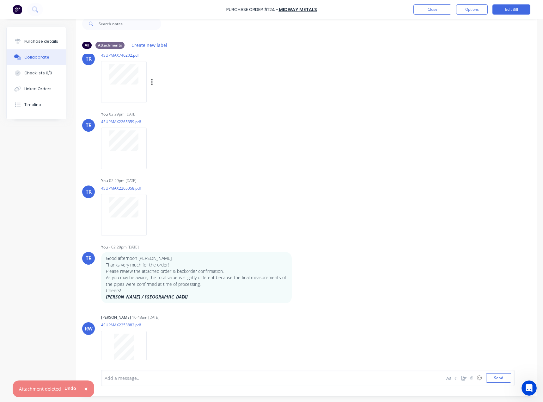
scroll to position [0, 0]
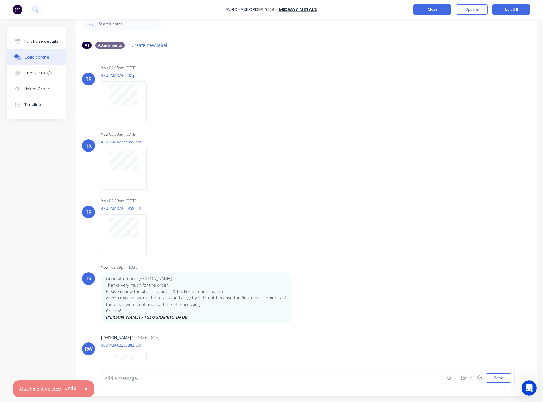
click at [431, 8] on button "Close" at bounding box center [433, 9] width 38 height 10
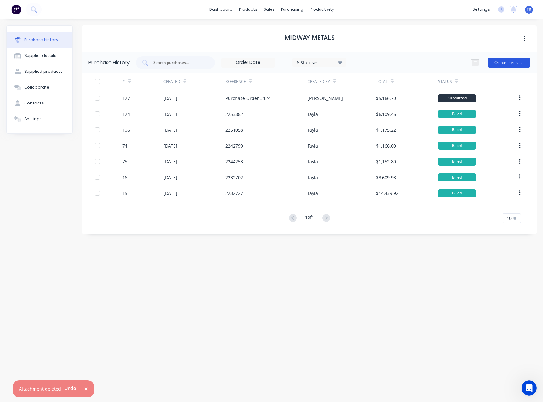
click at [516, 61] on button "Create Purchase" at bounding box center [509, 63] width 43 height 10
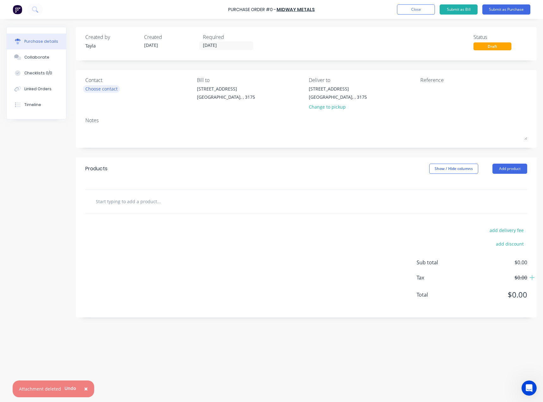
click at [106, 90] on div "Choose contact" at bounding box center [101, 88] width 32 height 7
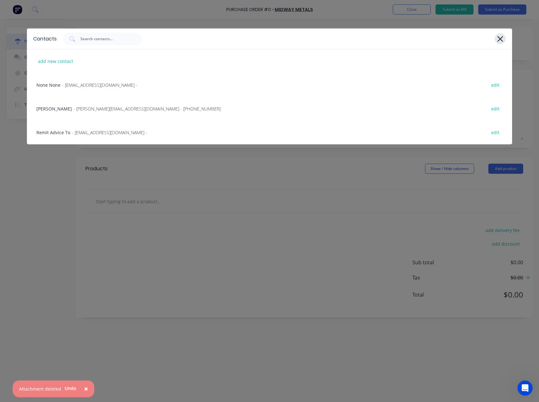
click at [501, 41] on icon at bounding box center [499, 38] width 7 height 9
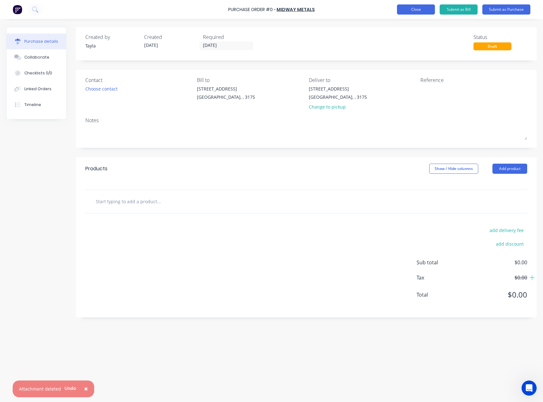
click at [415, 12] on button "Close" at bounding box center [416, 9] width 38 height 10
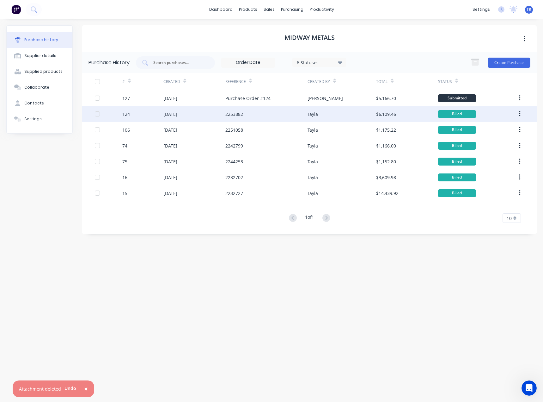
click at [332, 115] on div "Tayla" at bounding box center [342, 114] width 69 height 16
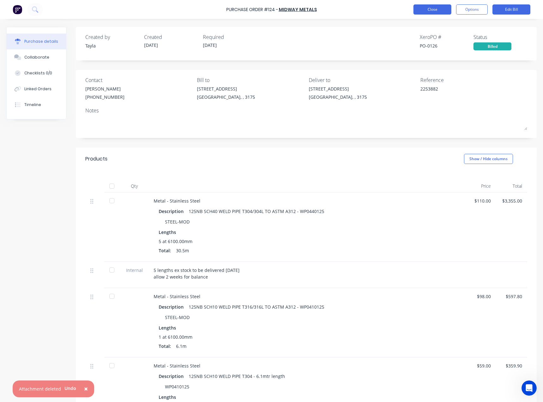
click at [423, 10] on button "Close" at bounding box center [433, 9] width 38 height 10
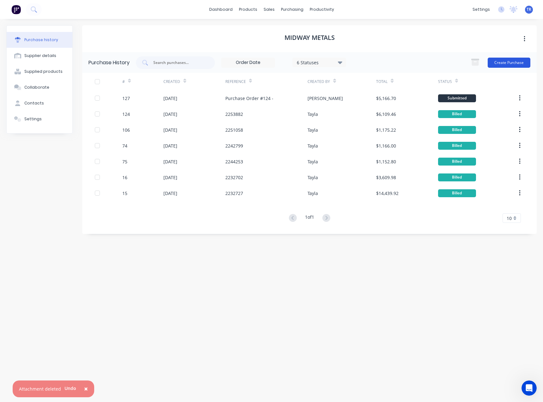
click at [511, 59] on button "Create Purchase" at bounding box center [509, 63] width 43 height 10
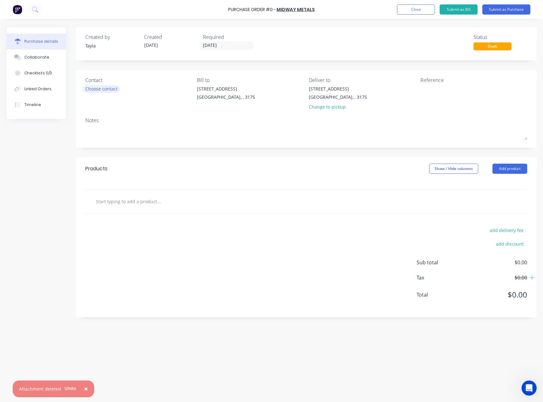
click at [98, 86] on div "Choose contact" at bounding box center [101, 88] width 32 height 7
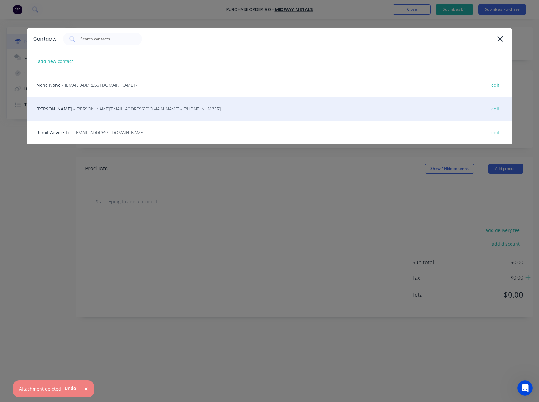
click at [102, 108] on span "- omare@midwaymetals.com.au - (03) 9791 5111" at bounding box center [146, 108] width 147 height 7
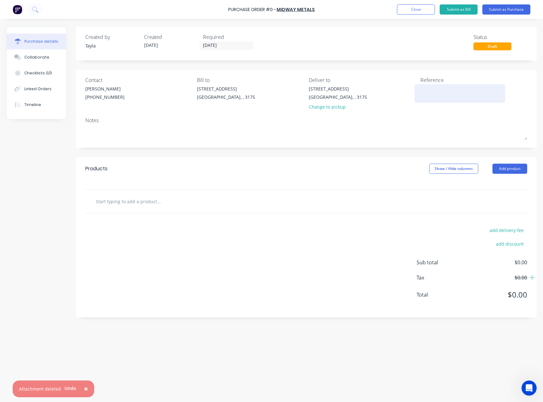
click at [422, 94] on textarea at bounding box center [460, 92] width 79 height 14
click at [438, 95] on textarea "To enrich screen reader interactions, please activate Accessibility in Grammarl…" at bounding box center [460, 92] width 79 height 14
paste textarea "2,265,949"
type textarea "x"
type textarea "2,265,949"
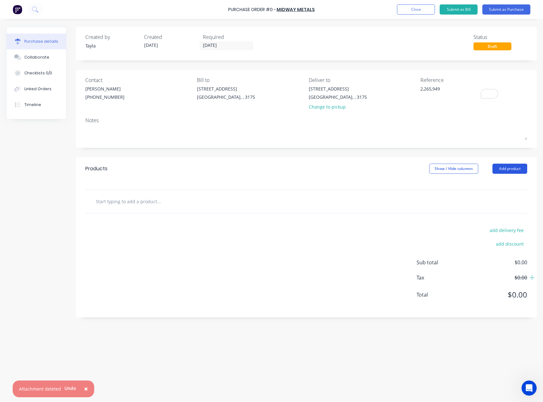
type textarea "x"
type textarea "2,265,949"
click at [498, 170] on button "Add product" at bounding box center [510, 168] width 35 height 10
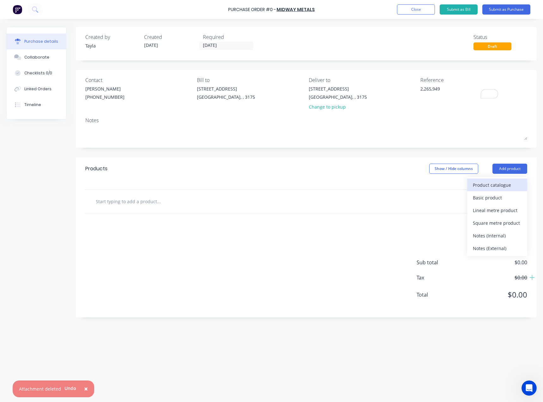
click at [489, 183] on div "Product catalogue" at bounding box center [497, 184] width 49 height 9
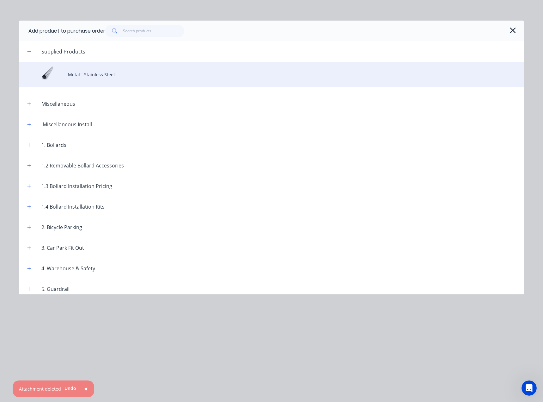
click at [85, 79] on div "Metal - Stainless Steel" at bounding box center [271, 74] width 505 height 25
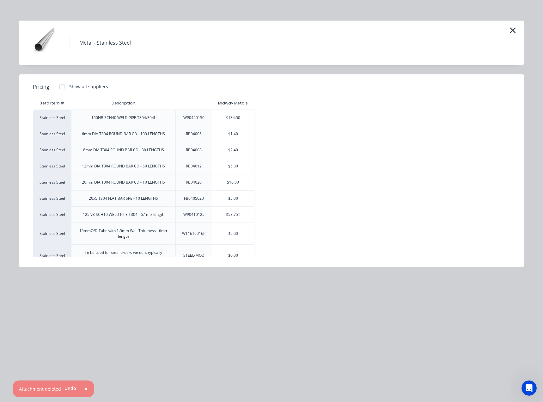
scroll to position [22, 0]
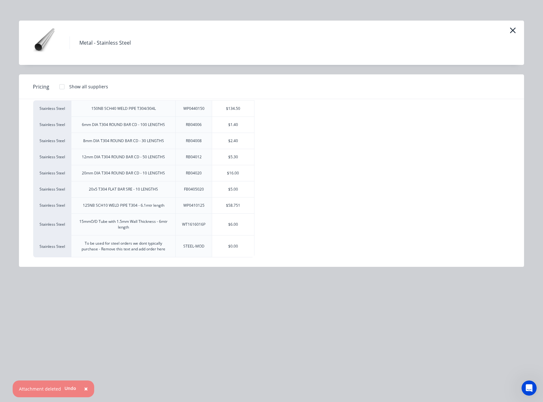
click at [456, 181] on div "Stainless Steel 150NB SCH40 WELD PIPE T304/304L WP0440150 $134.50 Stainless Ste…" at bounding box center [271, 178] width 477 height 157
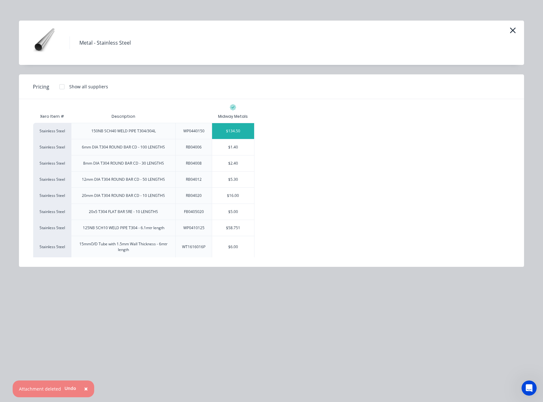
click at [231, 135] on div "$134.50" at bounding box center [233, 131] width 42 height 16
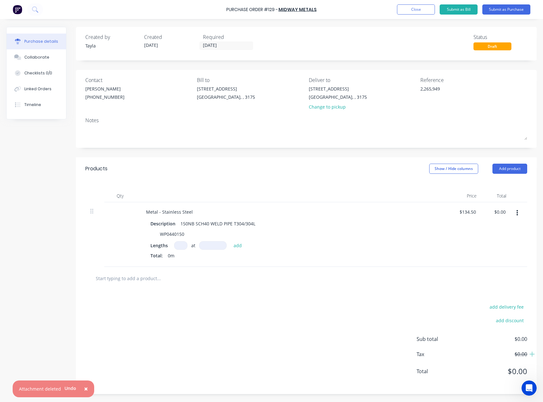
click at [181, 245] on input at bounding box center [180, 245] width 13 height 9
type textarea "x"
type input "1"
type textarea "x"
type input "1"
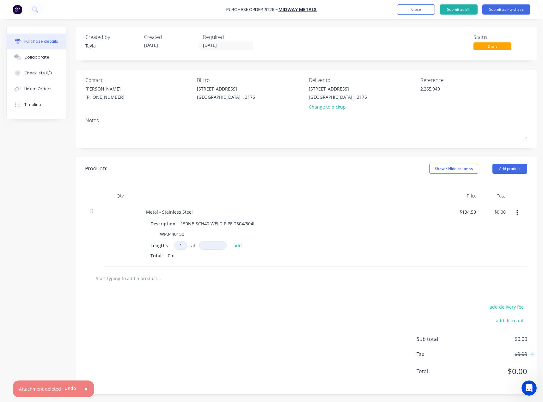
click at [207, 246] on input at bounding box center [213, 245] width 28 height 9
type textarea "x"
type input "6"
type textarea "x"
type input "61"
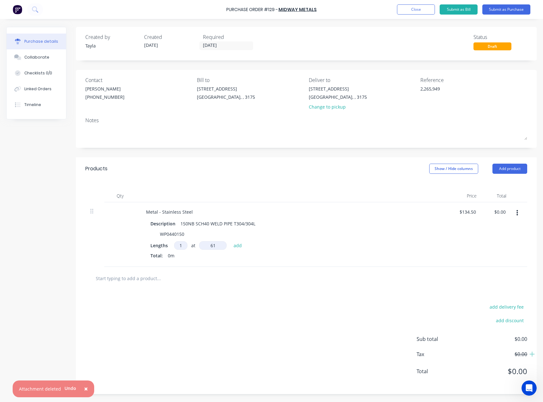
type textarea "x"
type input "610"
type textarea "x"
type input "6100"
type textarea "x"
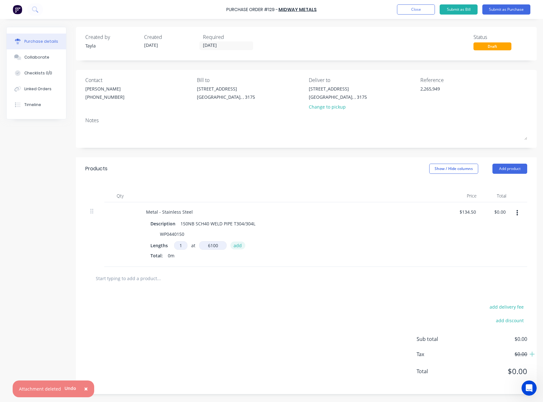
type input "6100mm"
click at [240, 246] on button "add" at bounding box center [238, 245] width 15 height 8
type textarea "x"
type input "$820.45"
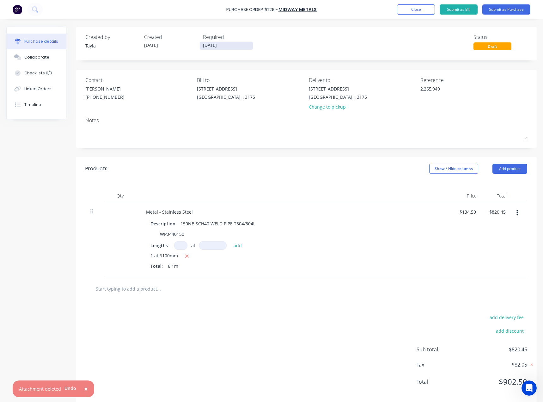
click at [235, 48] on input "08/10/25" at bounding box center [226, 46] width 53 height 8
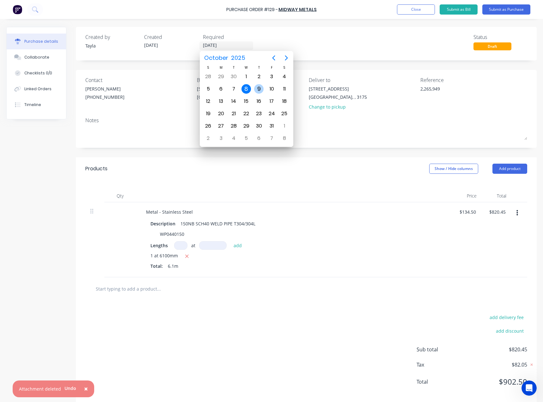
click at [259, 90] on div "9" at bounding box center [258, 88] width 9 height 9
type textarea "x"
type input "09/10/25"
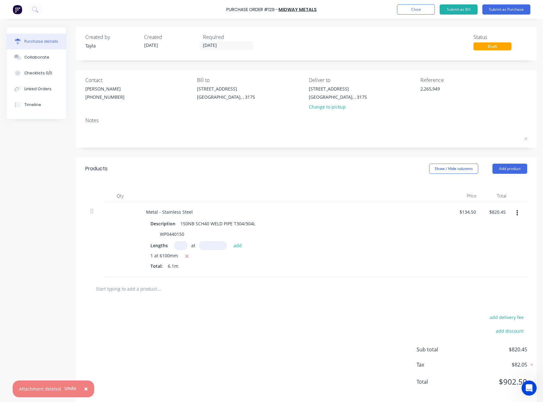
click at [305, 197] on div at bounding box center [294, 195] width 316 height 13
click at [510, 14] on button "Submit as Purchase" at bounding box center [507, 9] width 48 height 10
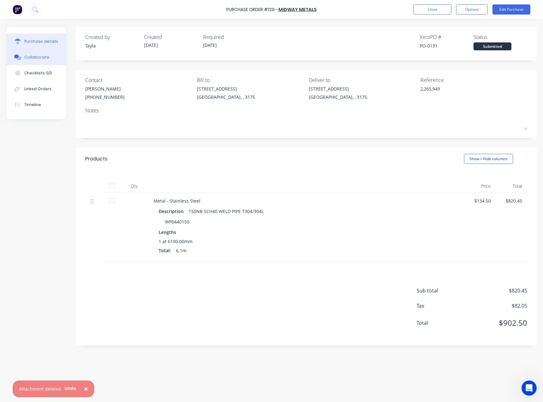
click at [52, 52] on button "Collaborate" at bounding box center [36, 57] width 59 height 16
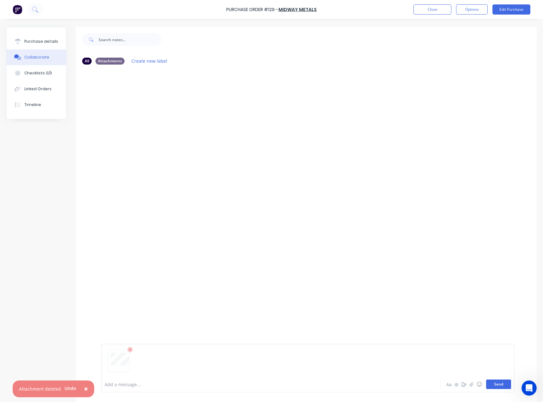
click at [497, 386] on button "Send" at bounding box center [498, 383] width 25 height 9
click at [131, 382] on div at bounding box center [257, 384] width 305 height 7
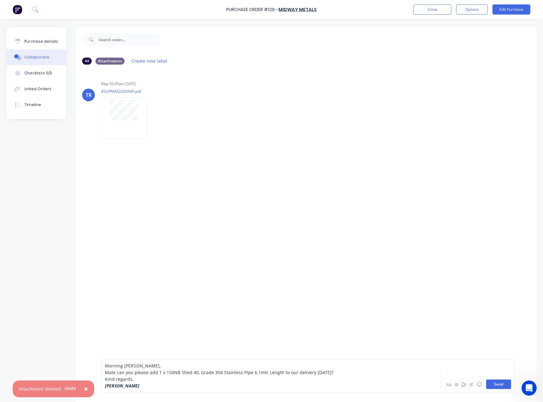
click at [504, 384] on button "Send" at bounding box center [498, 383] width 25 height 9
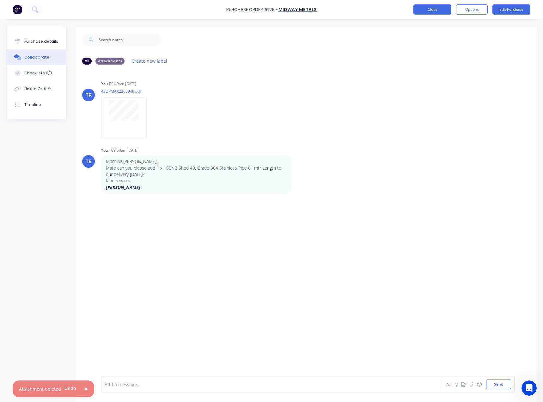
click at [441, 13] on button "Close" at bounding box center [433, 9] width 38 height 10
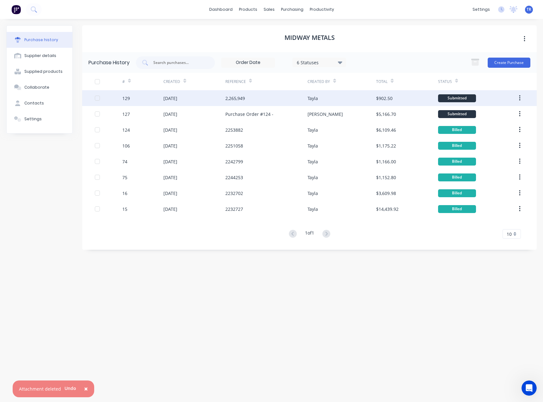
click at [380, 94] on div "$902.50" at bounding box center [407, 98] width 62 height 16
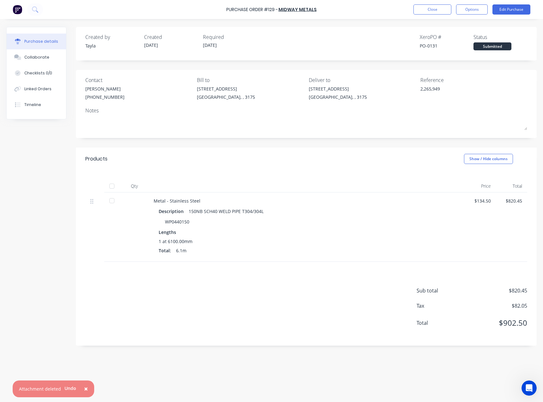
drag, startPoint x: 465, startPoint y: 9, endPoint x: 468, endPoint y: 17, distance: 8.1
click at [466, 9] on button "Options" at bounding box center [472, 9] width 32 height 10
click at [461, 23] on div "Print / Email" at bounding box center [458, 25] width 49 height 9
click at [463, 48] on div "Without pricing" at bounding box center [458, 50] width 49 height 9
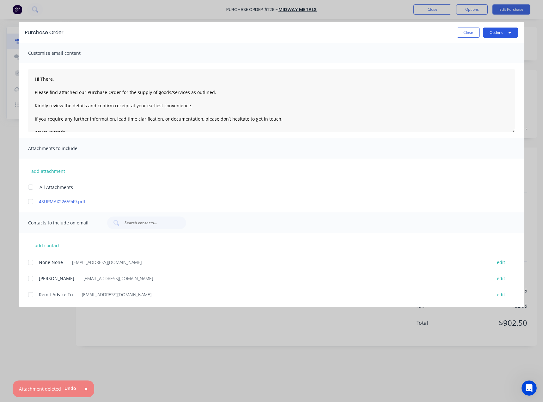
click at [504, 32] on button "Options" at bounding box center [500, 33] width 35 height 10
click at [490, 59] on div "Print" at bounding box center [488, 61] width 49 height 9
click at [465, 33] on button "Close" at bounding box center [468, 33] width 23 height 10
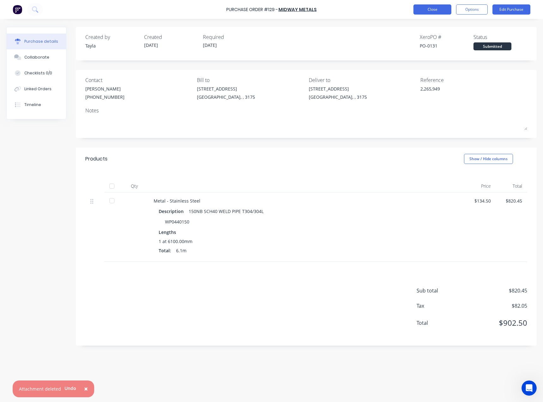
click at [438, 12] on button "Close" at bounding box center [433, 9] width 38 height 10
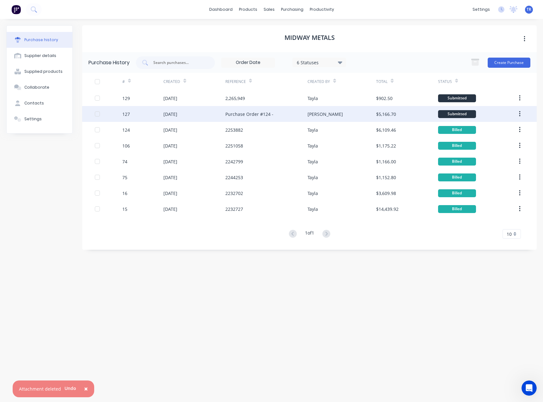
click at [287, 110] on div "Purchase Order #124 -" at bounding box center [266, 114] width 83 height 16
type textarea "x"
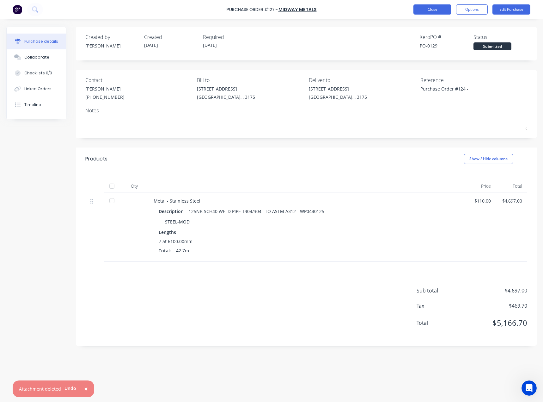
click at [422, 12] on button "Close" at bounding box center [433, 9] width 38 height 10
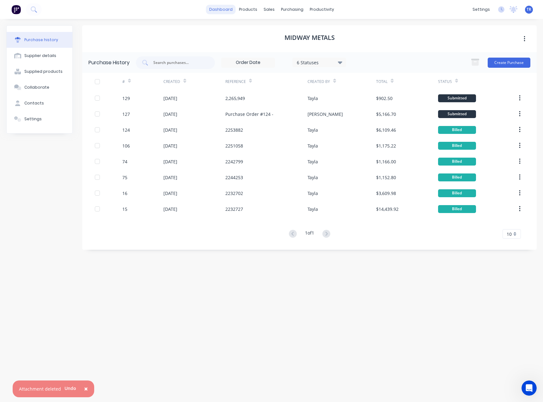
scroll to position [414, 0]
click at [284, 31] on div "Sales Orders" at bounding box center [293, 31] width 26 height 6
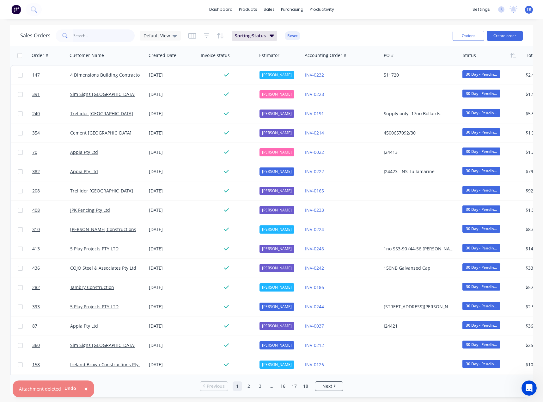
click at [100, 36] on input "text" at bounding box center [104, 35] width 62 height 13
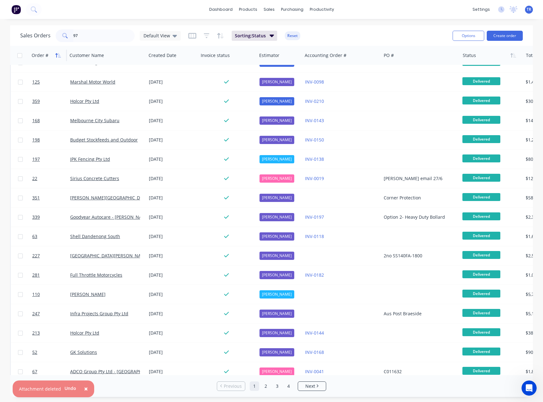
click at [56, 56] on icon "button" at bounding box center [58, 55] width 6 height 5
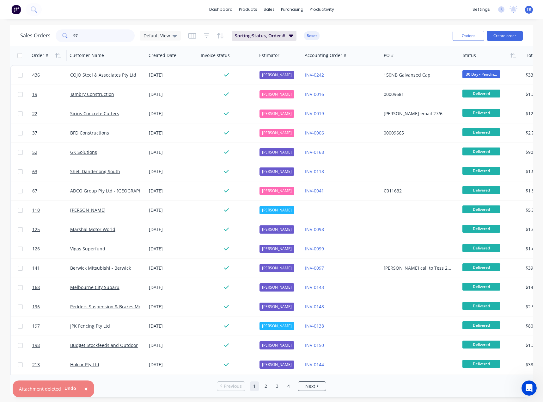
click at [82, 39] on input "97" at bounding box center [104, 35] width 62 height 13
type input "97"
click at [57, 53] on icon "button" at bounding box center [58, 55] width 6 height 5
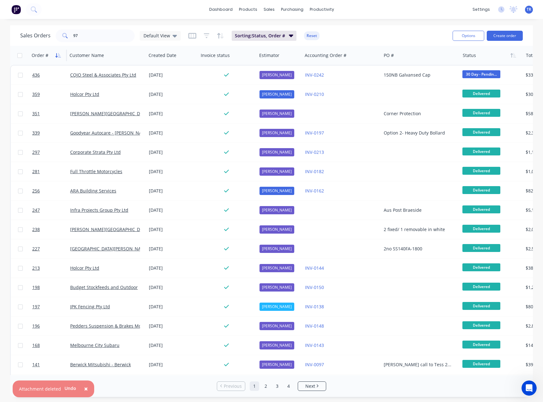
click at [61, 57] on button "button" at bounding box center [57, 55] width 9 height 9
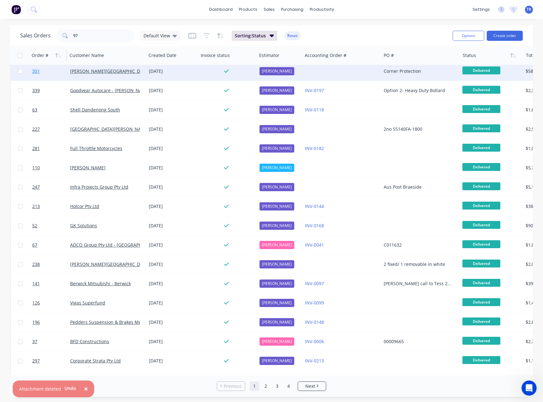
scroll to position [176, 0]
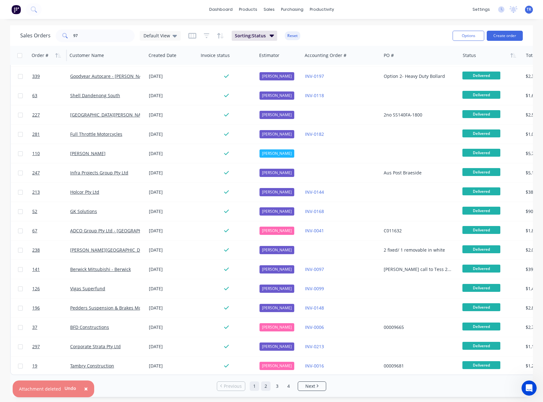
click at [262, 386] on link "2" at bounding box center [265, 385] width 9 height 9
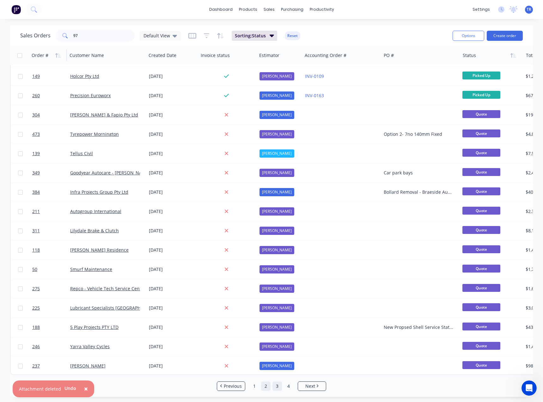
click at [278, 383] on link "3" at bounding box center [277, 385] width 9 height 9
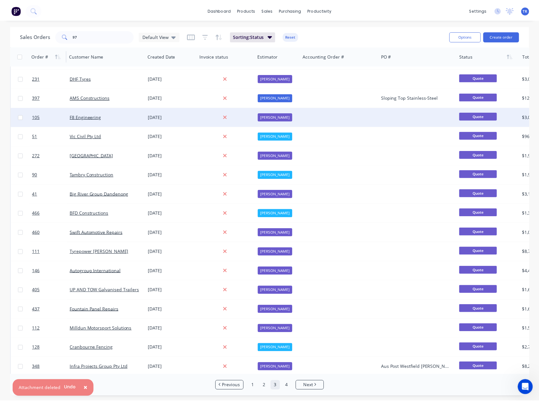
scroll to position [158, 0]
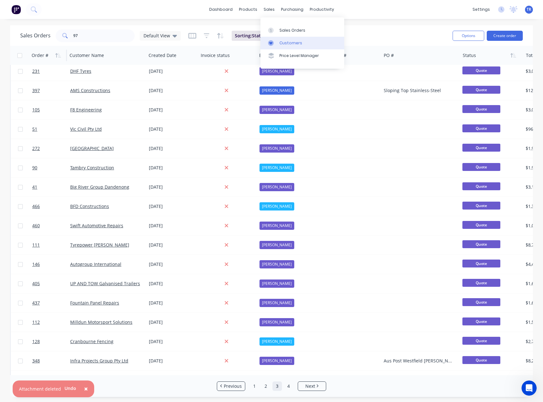
click at [285, 42] on div "Customers" at bounding box center [291, 43] width 23 height 6
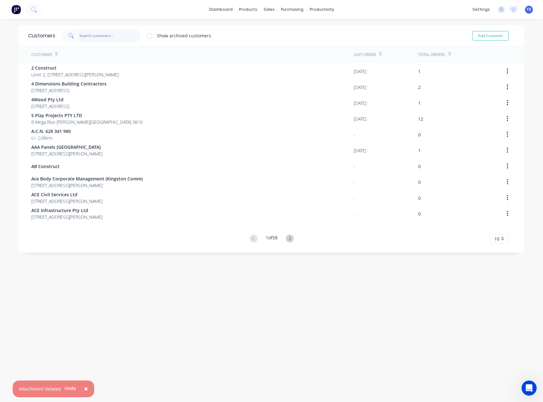
click at [119, 36] on input "text" at bounding box center [110, 35] width 62 height 13
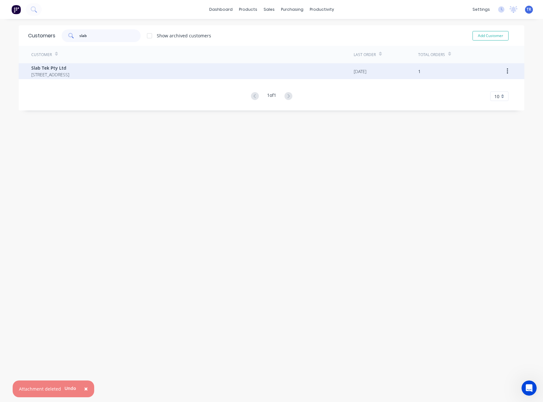
type input "slab"
click at [129, 72] on div "Slab Tek Pty Ltd 22 / 31 Went Worth Street GREENACRE 2190" at bounding box center [192, 71] width 323 height 16
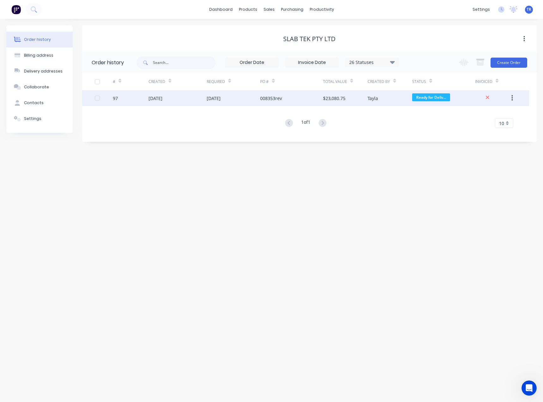
click at [210, 98] on div "01 Aug 2025" at bounding box center [214, 98] width 14 height 7
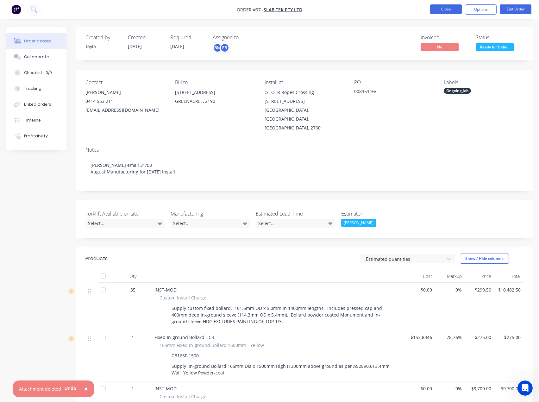
click at [441, 9] on button "Close" at bounding box center [446, 8] width 32 height 9
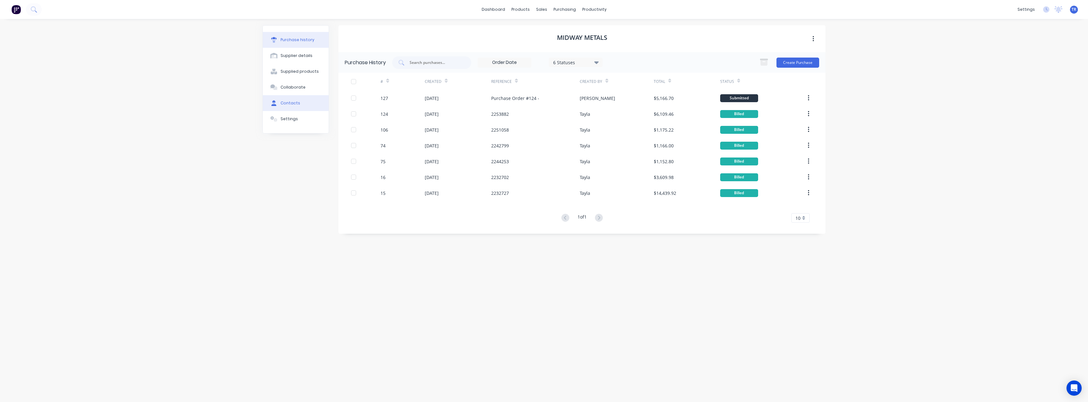
click at [292, 104] on div "Contacts" at bounding box center [290, 103] width 20 height 6
select select "AU"
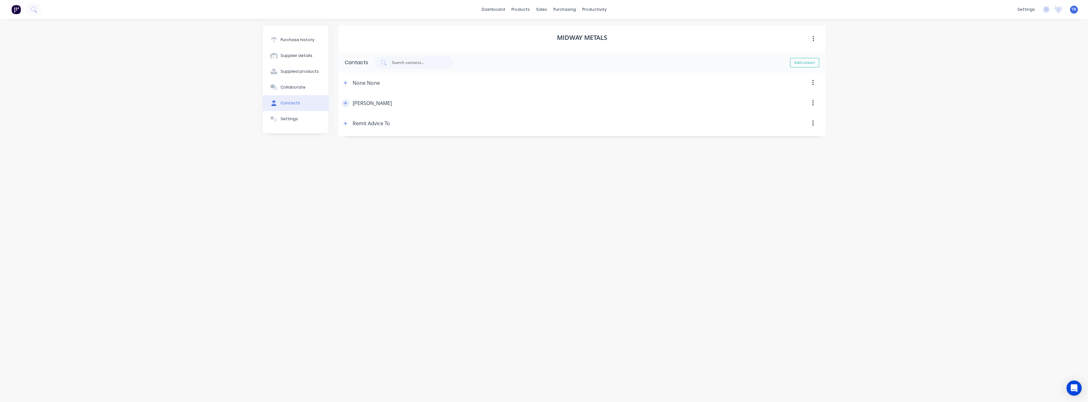
click at [347, 102] on icon "button" at bounding box center [345, 103] width 4 height 4
drag, startPoint x: 389, startPoint y: 132, endPoint x: 292, endPoint y: 133, distance: 96.8
click at [305, 137] on div "Purchase history Supplier details Supplied products Collaborate Contacts Settin…" at bounding box center [543, 207] width 563 height 364
drag, startPoint x: 340, startPoint y: 158, endPoint x: 336, endPoint y: 158, distance: 3.8
click at [336, 158] on div "Purchase history Supplier details Supplied products Collaborate Contacts Settin…" at bounding box center [543, 207] width 563 height 364
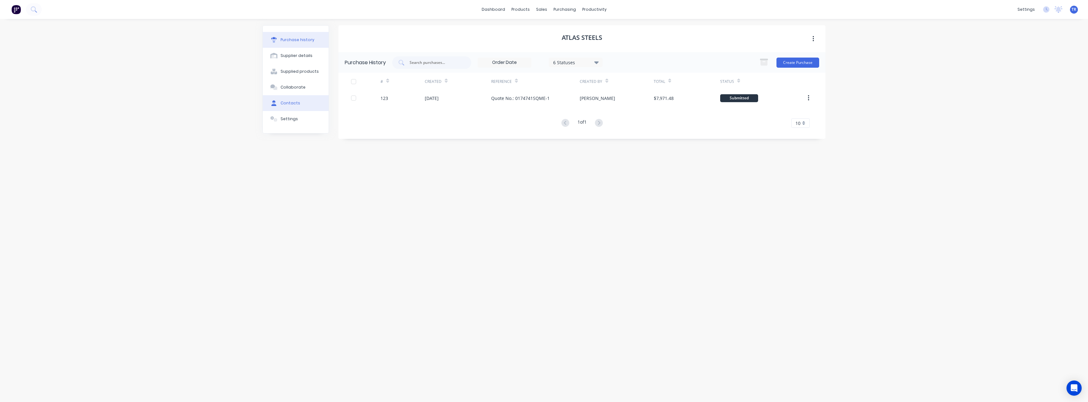
click at [306, 97] on button "Contacts" at bounding box center [296, 103] width 66 height 16
select select "AU"
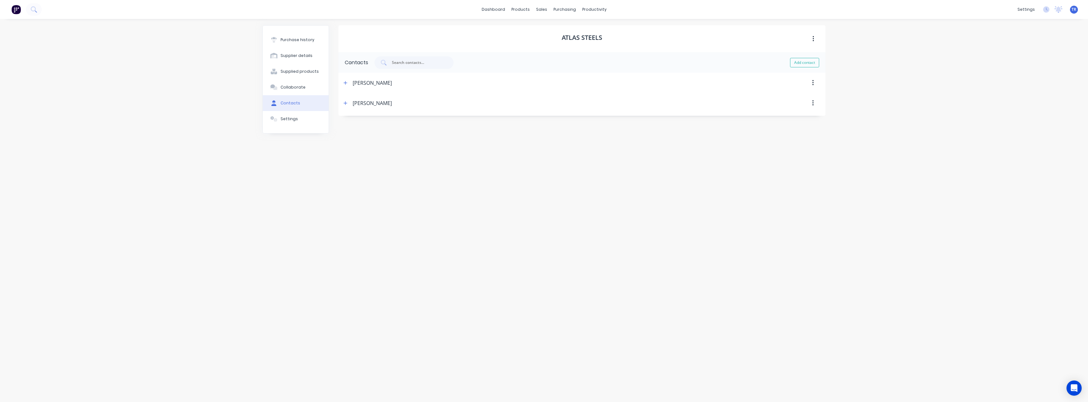
click at [346, 107] on div "[PERSON_NAME]" at bounding box center [367, 103] width 50 height 20
click at [346, 104] on icon "button" at bounding box center [345, 102] width 3 height 3
drag, startPoint x: 395, startPoint y: 132, endPoint x: 328, endPoint y: 130, distance: 67.4
click at [328, 130] on div "Purchase history Supplier details Supplied products Collaborate Contacts Settin…" at bounding box center [543, 207] width 563 height 364
click at [356, 127] on input "[PERSON_NAME]" at bounding box center [392, 130] width 89 height 9
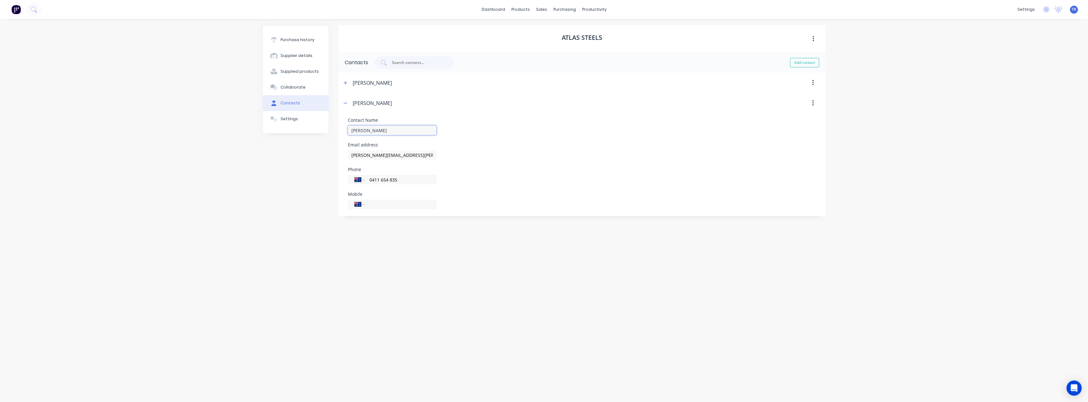
click at [356, 127] on input "[PERSON_NAME]" at bounding box center [392, 130] width 89 height 9
click at [363, 148] on div "Email address [PERSON_NAME][EMAIL_ADDRESS][PERSON_NAME][DOMAIN_NAME]" at bounding box center [392, 151] width 89 height 17
click at [364, 155] on input "[PERSON_NAME][EMAIL_ADDRESS][PERSON_NAME][DOMAIN_NAME]" at bounding box center [392, 154] width 89 height 9
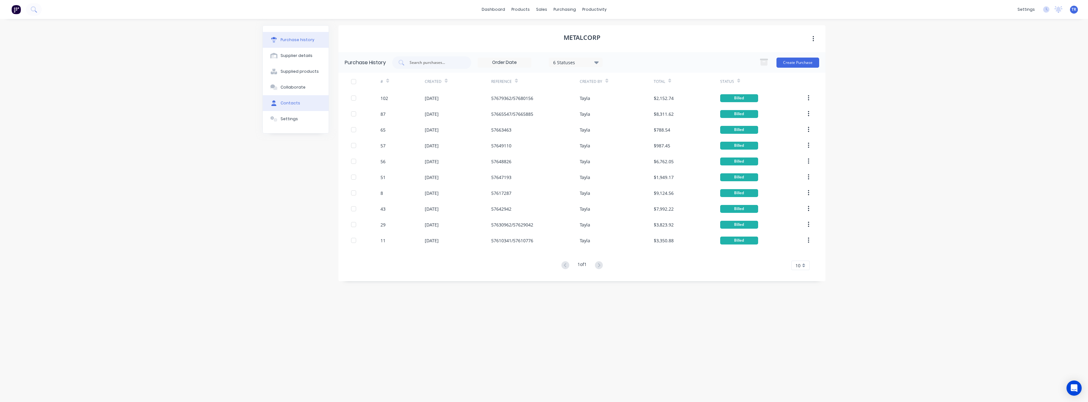
click at [306, 102] on button "Contacts" at bounding box center [296, 103] width 66 height 16
select select "AU"
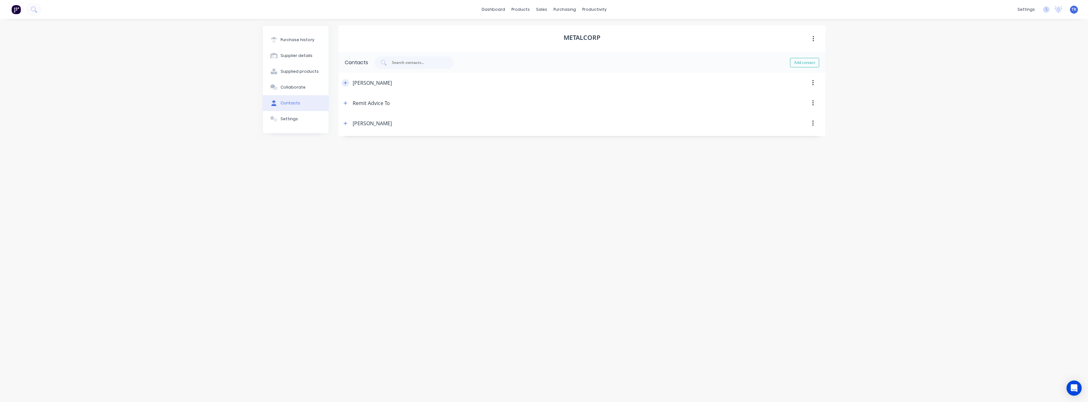
click at [344, 81] on icon "button" at bounding box center [345, 83] width 4 height 4
click at [351, 111] on input "[PERSON_NAME]" at bounding box center [392, 109] width 89 height 9
drag, startPoint x: 431, startPoint y: 135, endPoint x: 314, endPoint y: 142, distance: 117.5
click at [314, 142] on div "Purchase history Supplier details Supplied products Collaborate Contacts Settin…" at bounding box center [543, 207] width 563 height 364
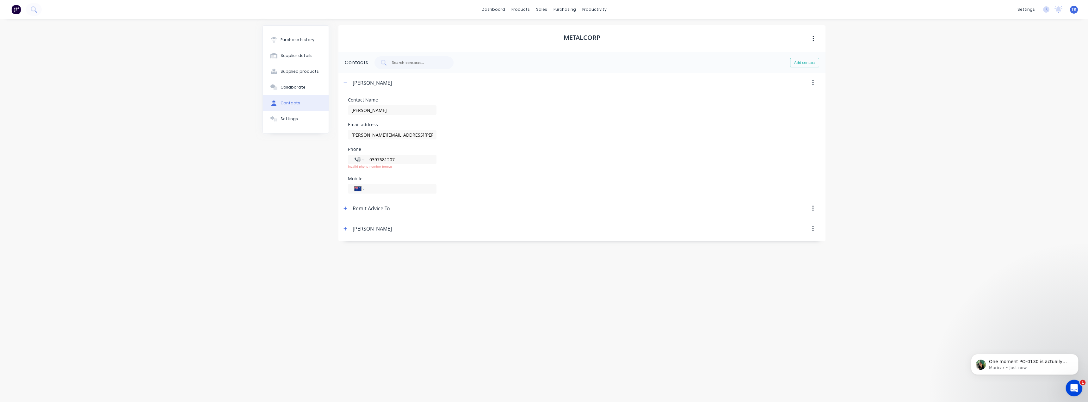
click at [1066, 387] on div "Open Intercom Messenger" at bounding box center [1073, 387] width 21 height 21
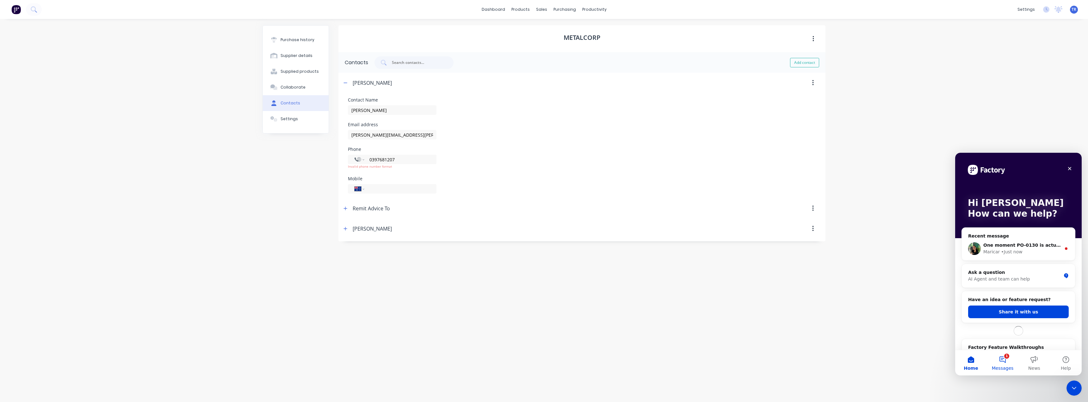
click at [1002, 359] on button "1 Messages" at bounding box center [1003, 362] width 32 height 25
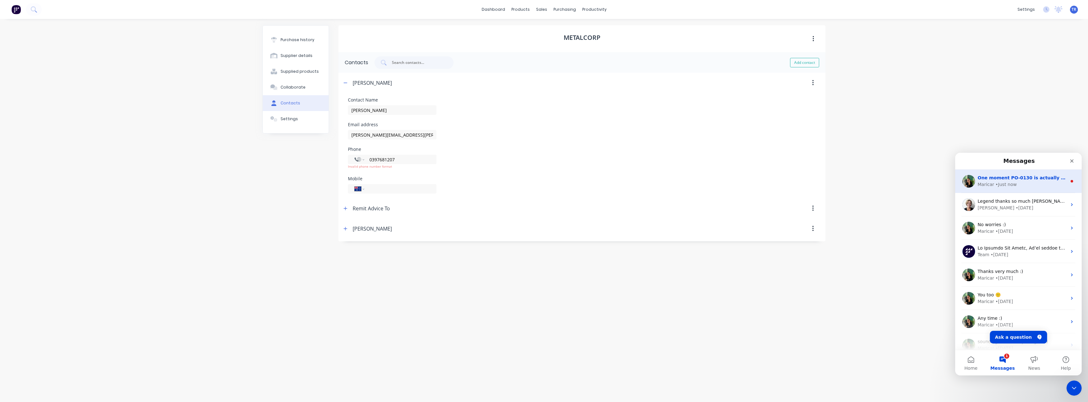
click at [1032, 191] on div "One moment PO-0130 is actually the current Xero PO number. I’ll double-check th…" at bounding box center [1018, 181] width 126 height 23
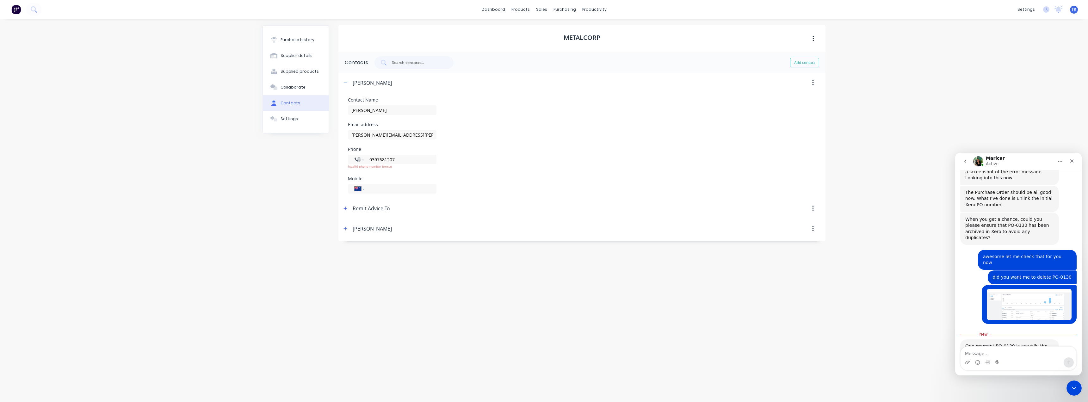
scroll to position [285, 0]
click at [1012, 354] on textarea "Message…" at bounding box center [1018, 352] width 116 height 11
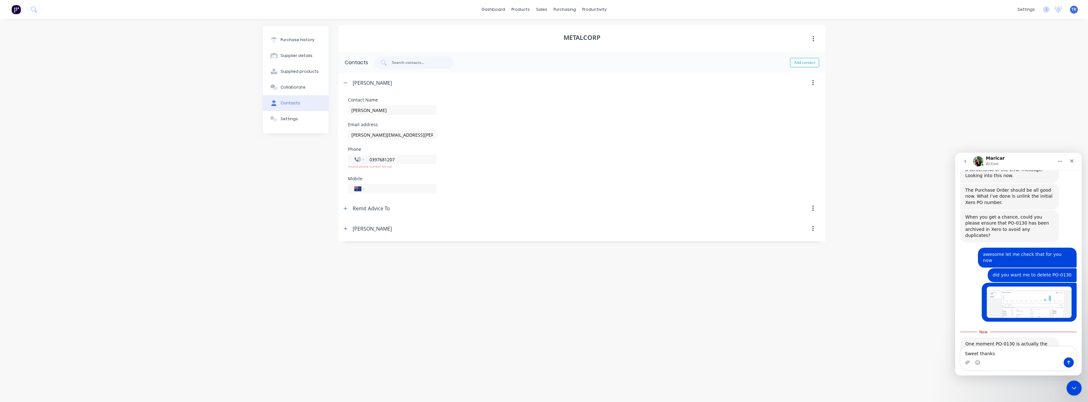
type textarea "Sweet thanks!"
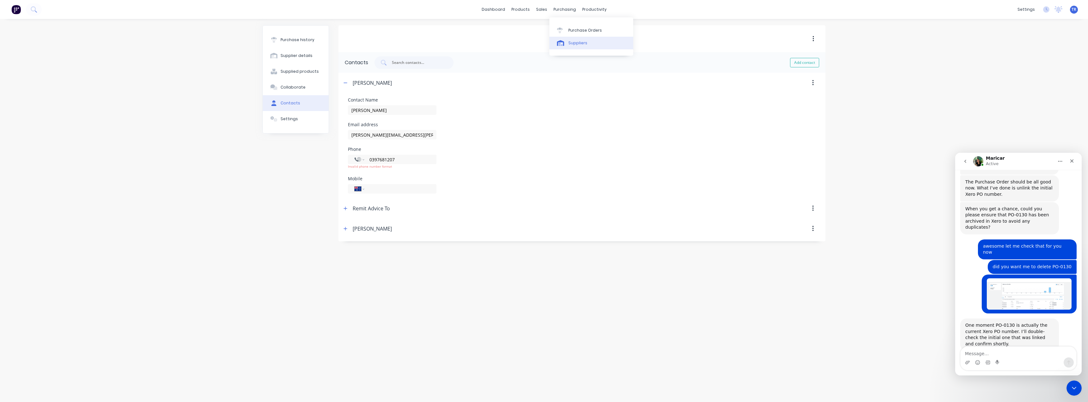
click at [560, 40] on link "Suppliers" at bounding box center [591, 43] width 84 height 13
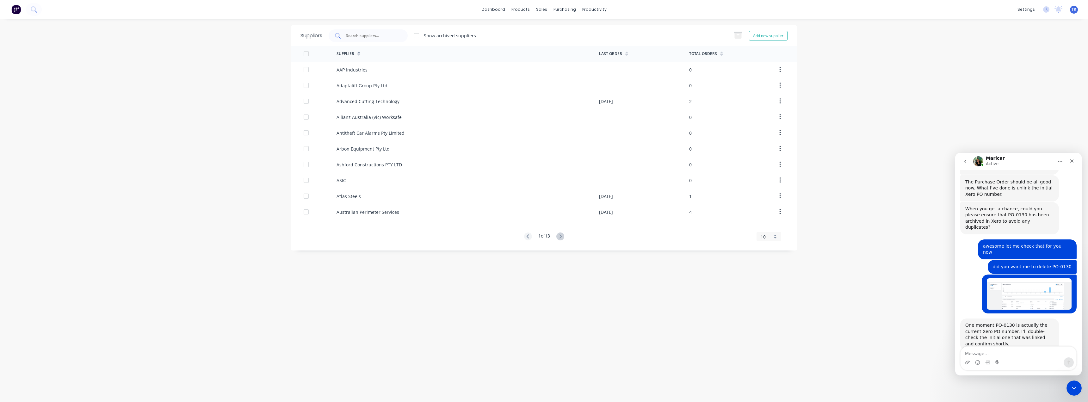
click at [381, 40] on div at bounding box center [368, 35] width 79 height 13
paste input "The Spring Shop"
type input "The Spring Shop"
click at [360, 73] on div "The Spring Shop" at bounding box center [467, 70] width 262 height 16
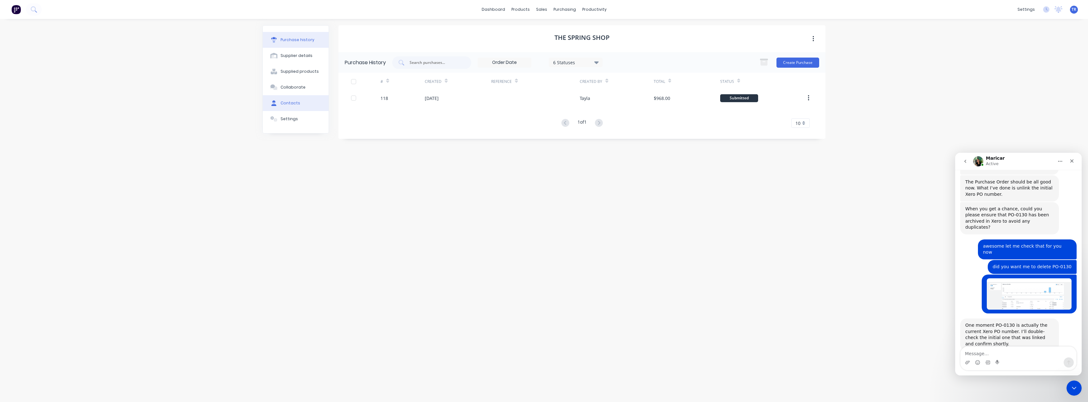
click at [316, 109] on button "Contacts" at bounding box center [296, 103] width 66 height 16
select select "AU"
click at [341, 82] on header "[PERSON_NAME]" at bounding box center [581, 83] width 487 height 20
click at [346, 86] on button "button" at bounding box center [346, 83] width 8 height 8
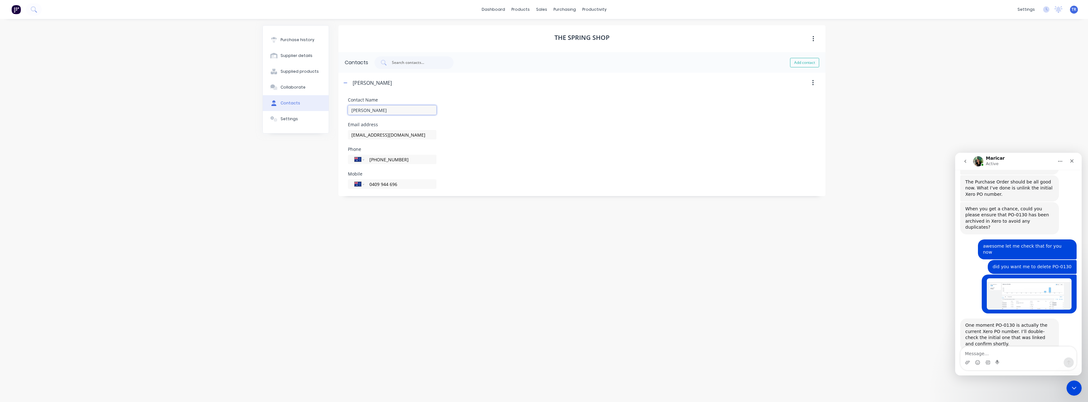
drag, startPoint x: 365, startPoint y: 110, endPoint x: 335, endPoint y: 110, distance: 29.7
click at [335, 110] on div "Purchase history Supplier details Supplied products Collaborate Contacts Settin…" at bounding box center [543, 207] width 563 height 364
drag, startPoint x: 414, startPoint y: 136, endPoint x: 346, endPoint y: 139, distance: 68.4
click at [346, 139] on form "Contact Name [PERSON_NAME] Email address [EMAIL_ADDRESS][DOMAIN_NAME] Phone Int…" at bounding box center [581, 143] width 487 height 101
drag, startPoint x: 309, startPoint y: 45, endPoint x: 328, endPoint y: 52, distance: 19.7
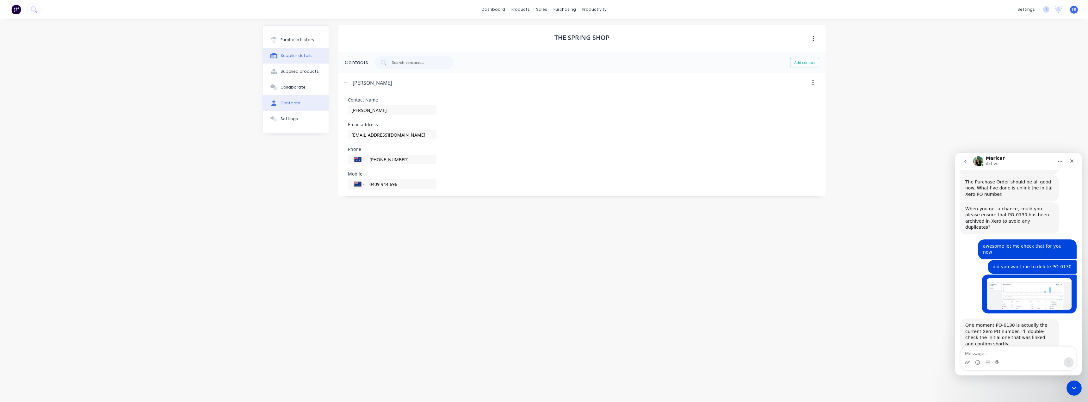
click at [309, 45] on button "Purchase history" at bounding box center [296, 40] width 66 height 16
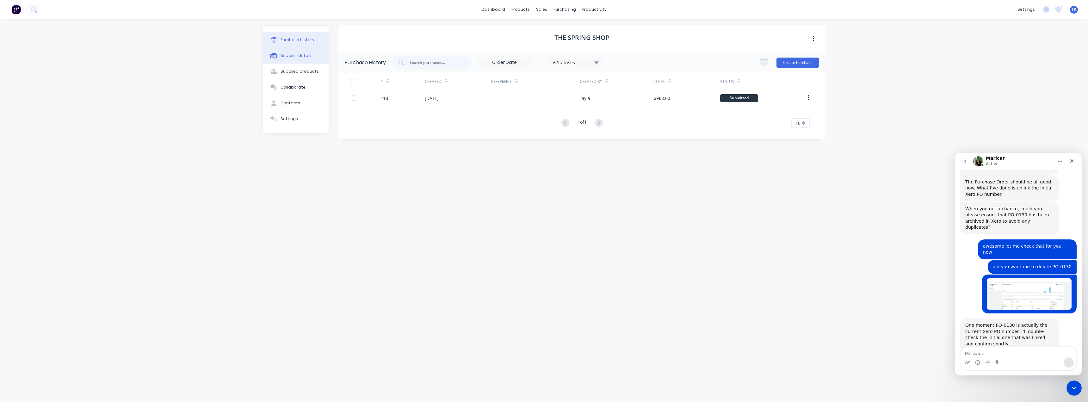
click at [420, 97] on div "118" at bounding box center [402, 98] width 44 height 16
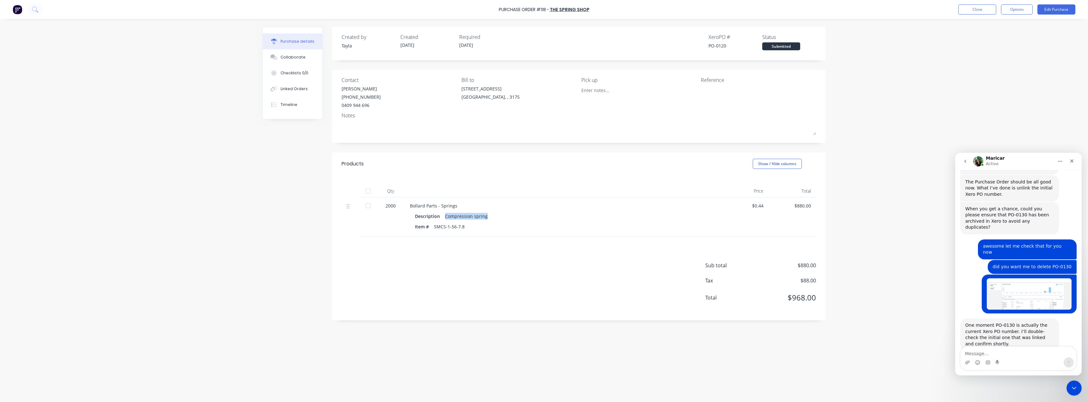
drag, startPoint x: 499, startPoint y: 216, endPoint x: 446, endPoint y: 213, distance: 53.5
click at [446, 213] on div "Description Compression spring" at bounding box center [563, 216] width 296 height 9
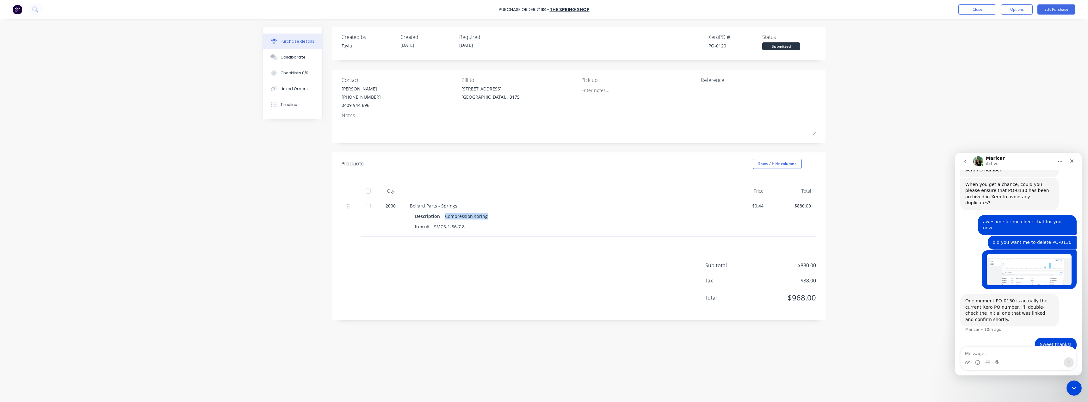
click at [547, 216] on div "Description Compression spring" at bounding box center [563, 216] width 296 height 9
click at [962, 5] on button "Close" at bounding box center [977, 9] width 38 height 10
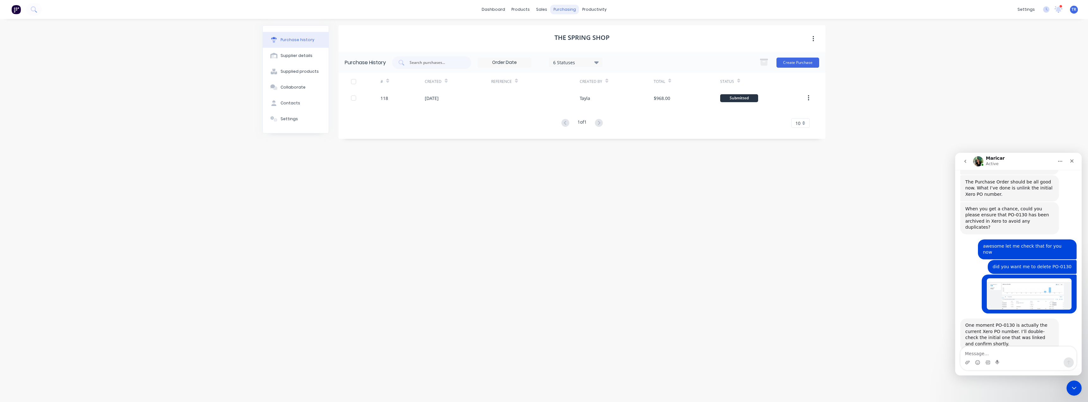
scroll to position [318, 0]
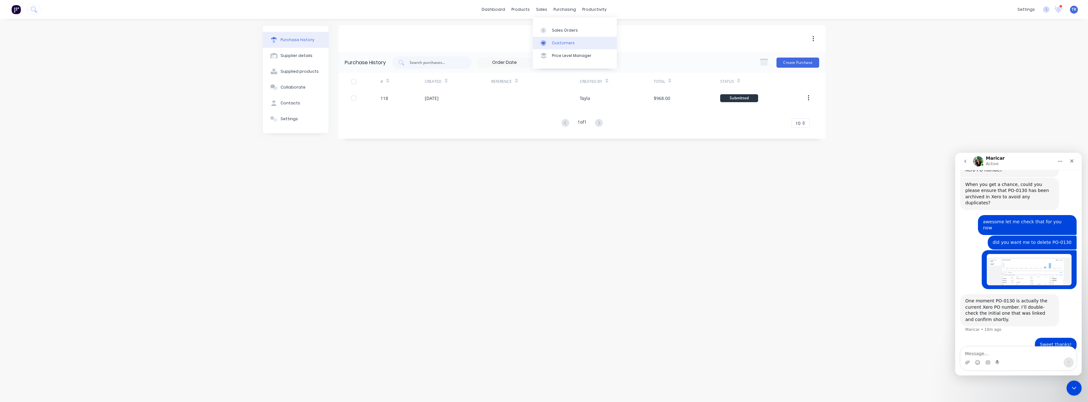
click at [555, 39] on link "Customers" at bounding box center [575, 43] width 84 height 13
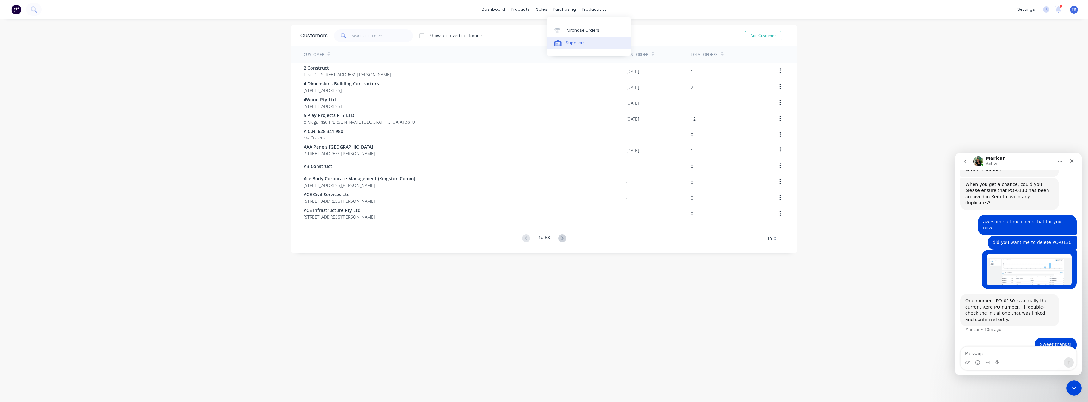
click at [564, 38] on link "Suppliers" at bounding box center [589, 43] width 84 height 13
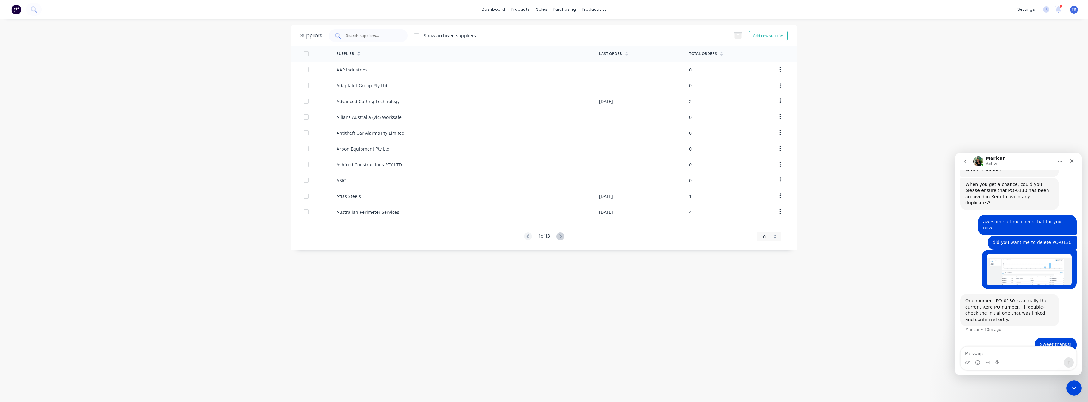
click at [393, 40] on div at bounding box center [368, 35] width 79 height 13
paste input "Safe Direction"
type input "Safe Direction"
click at [367, 72] on div "Safe Direction Pty Ltd" at bounding box center [358, 69] width 45 height 7
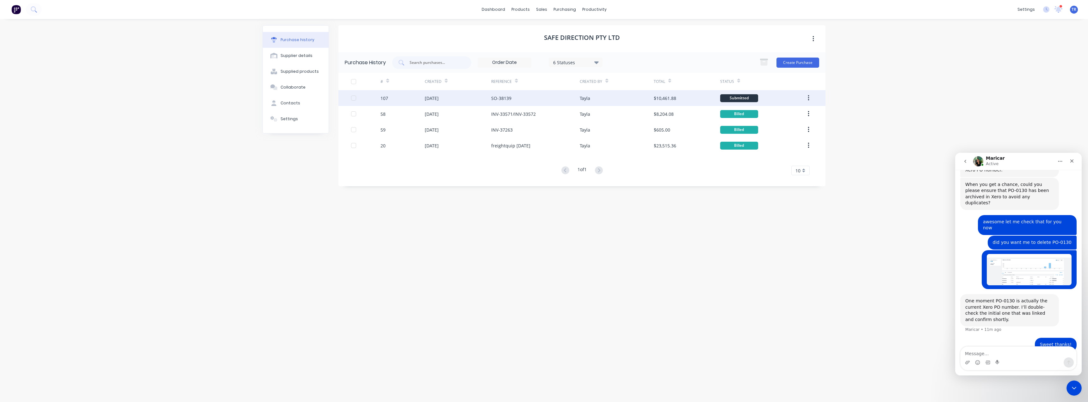
click at [485, 97] on div "[DATE]" at bounding box center [458, 98] width 66 height 16
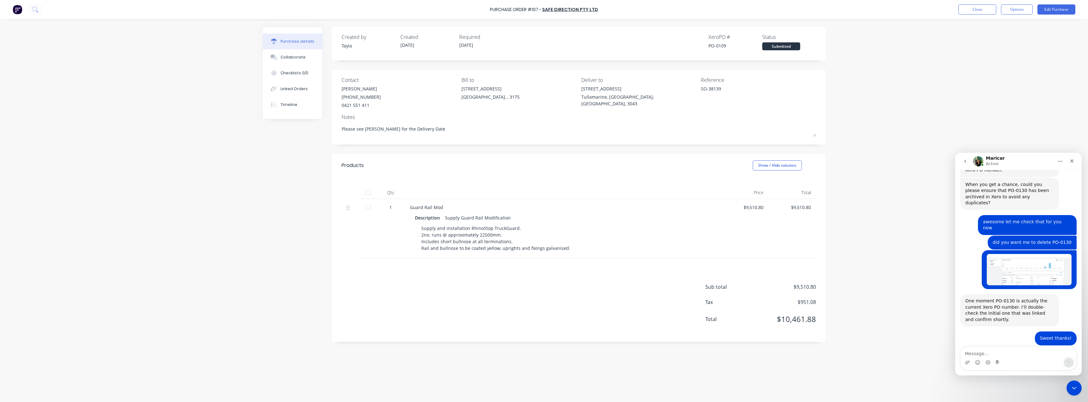
scroll to position [331, 0]
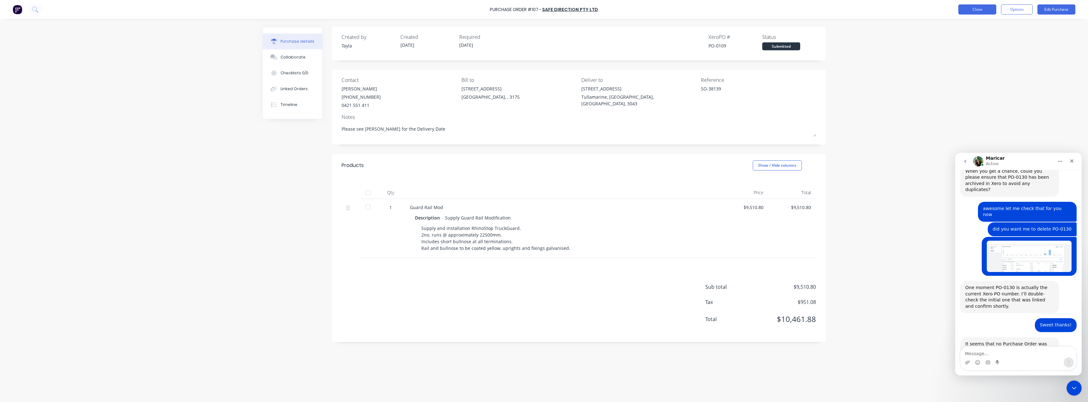
click at [971, 7] on button "Close" at bounding box center [977, 9] width 38 height 10
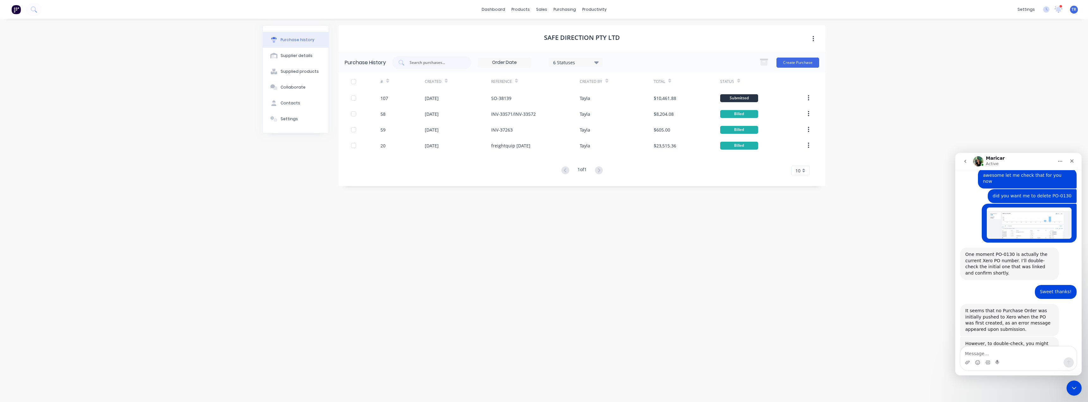
scroll to position [370, 0]
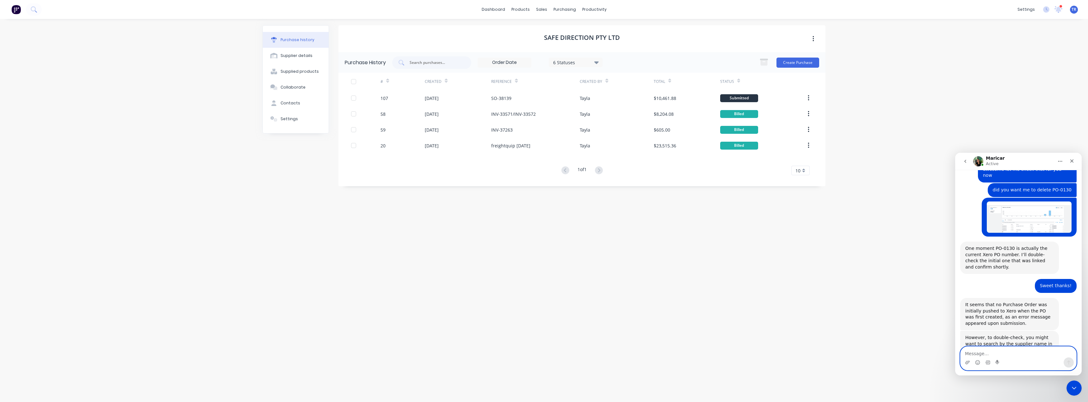
click at [1034, 353] on textarea "Message…" at bounding box center [1018, 352] width 116 height 11
type textarea "doesnt look like anything has doubled"
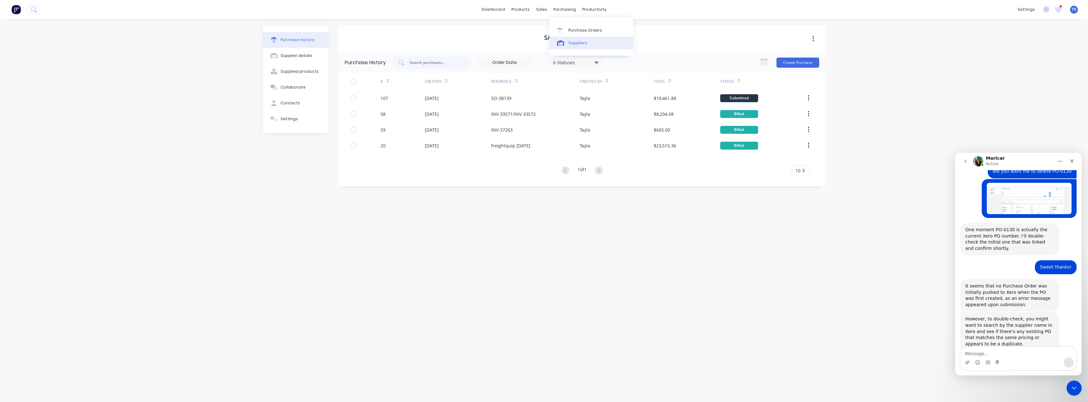
click at [571, 45] on div "Suppliers" at bounding box center [577, 43] width 19 height 6
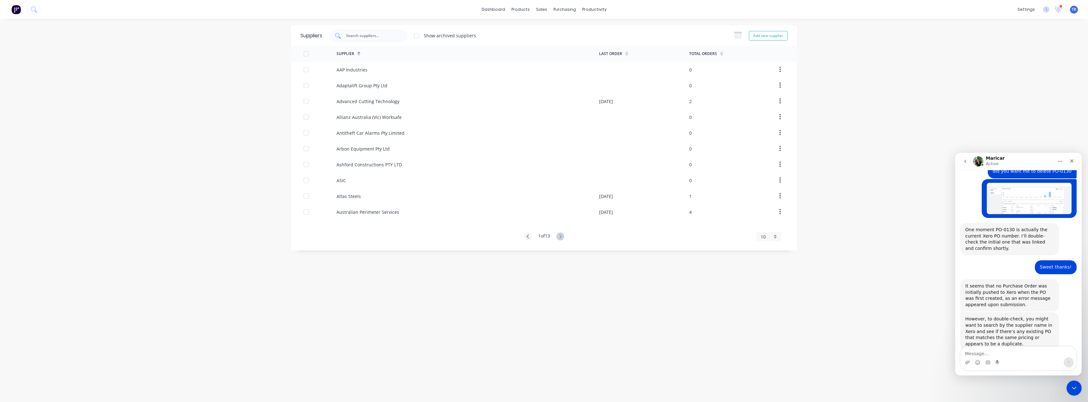
click at [395, 38] on input "text" at bounding box center [371, 36] width 52 height 6
paste input "Lyndale Electroplating"
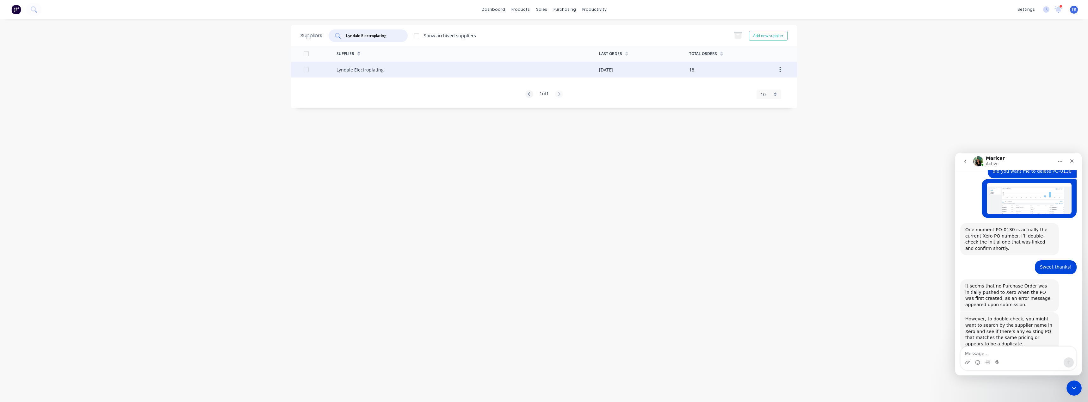
type input "Lyndale Electroplating"
click at [395, 71] on div "Lyndale Electroplating" at bounding box center [467, 70] width 262 height 16
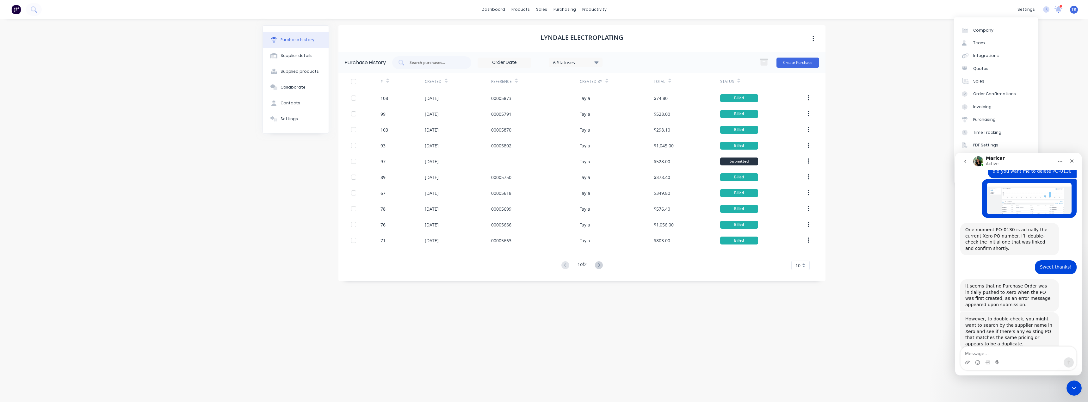
click at [1057, 11] on icon at bounding box center [1058, 9] width 6 height 6
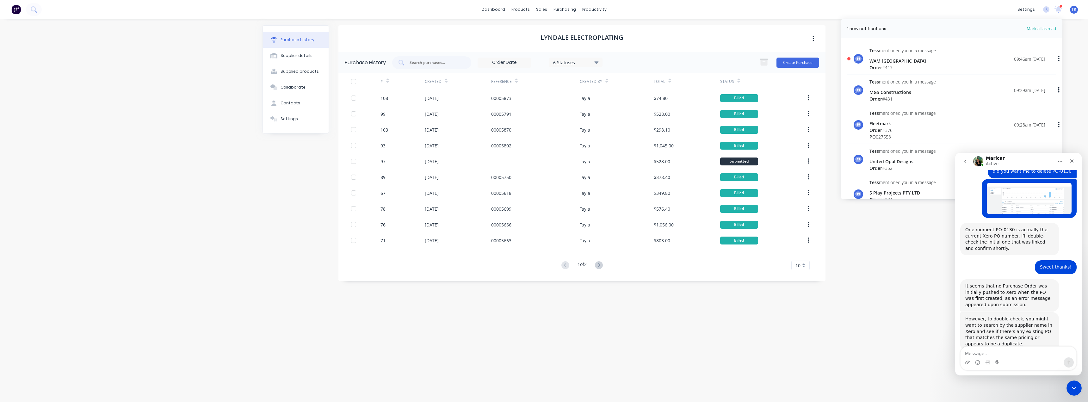
click at [1082, 61] on div "dashboard products sales purchasing productivity dashboard products Product Cat…" at bounding box center [544, 201] width 1088 height 402
click at [527, 85] on div "Reference" at bounding box center [535, 81] width 89 height 17
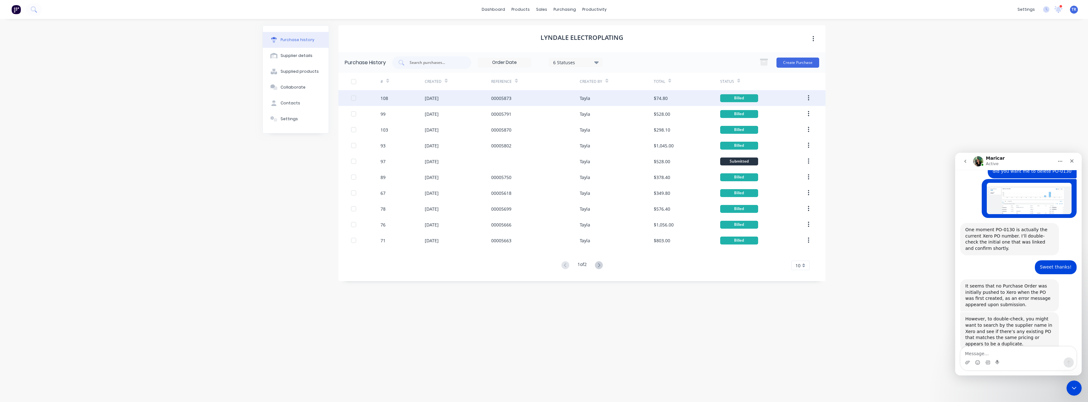
click at [518, 96] on div "00005873" at bounding box center [535, 98] width 89 height 16
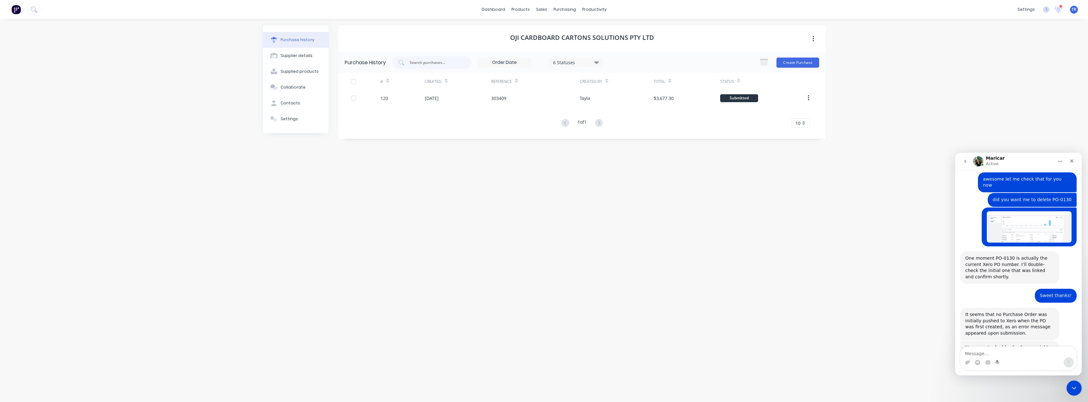
scroll to position [389, 0]
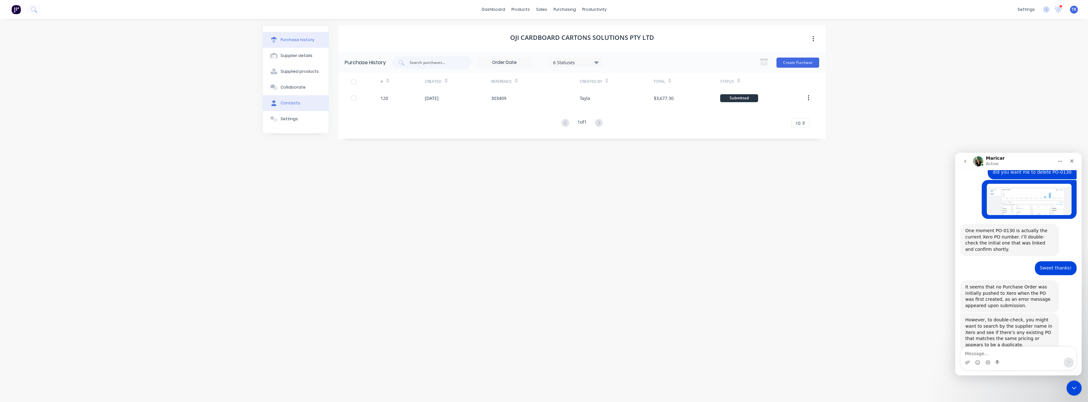
click at [287, 103] on div "Contacts" at bounding box center [290, 103] width 20 height 6
click at [302, 33] on button "Purchase history" at bounding box center [296, 40] width 66 height 16
drag, startPoint x: 656, startPoint y: 34, endPoint x: 501, endPoint y: 40, distance: 155.7
click at [501, 40] on div "Oji Cardboard Cartons Solutions Pty Ltd" at bounding box center [581, 38] width 487 height 27
copy h1 "Oji Cardboard Cartons Solutions Pty Ltd"
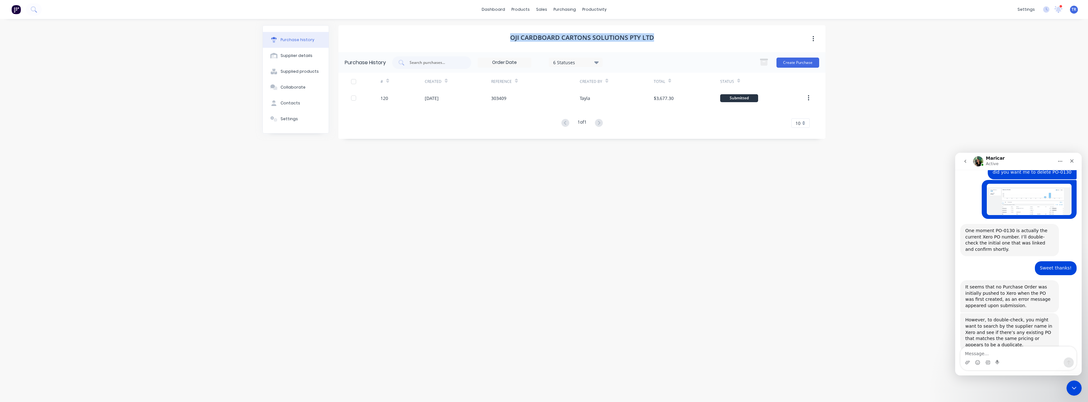
click at [543, 35] on h1 "Oji Cardboard Cartons Solutions Pty Ltd" at bounding box center [582, 38] width 144 height 8
copy h1 "Oji Cardboard"
drag, startPoint x: 513, startPoint y: 39, endPoint x: 559, endPoint y: 35, distance: 46.6
click at [543, 35] on h1 "Oji Cardboard Cartons Solutions Pty Ltd" at bounding box center [582, 38] width 144 height 8
click at [293, 96] on button "Contacts" at bounding box center [296, 103] width 66 height 16
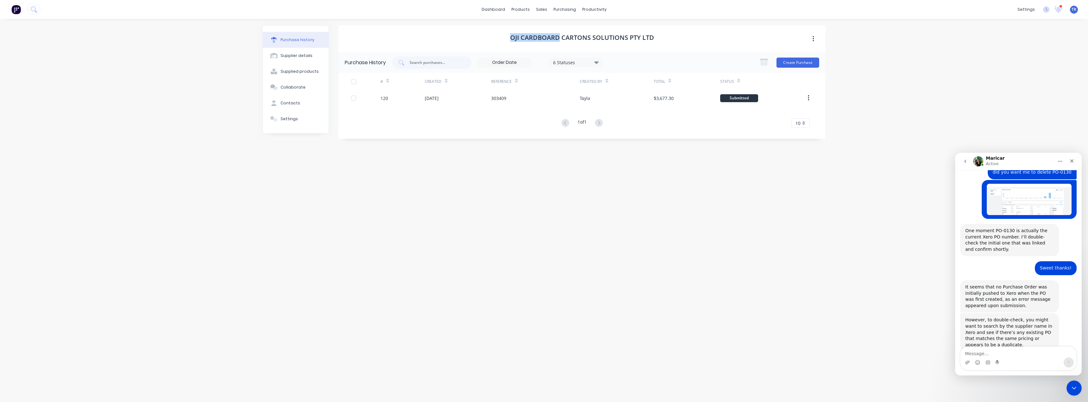
select select "AU"
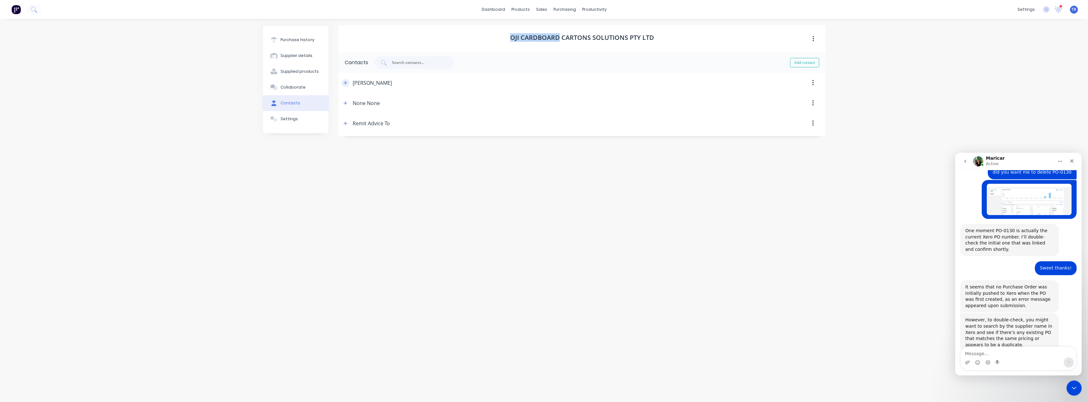
click at [344, 86] on button "button" at bounding box center [346, 83] width 8 height 8
click at [368, 108] on input "[PERSON_NAME]" at bounding box center [392, 109] width 89 height 9
click at [363, 108] on input "[PERSON_NAME]" at bounding box center [392, 109] width 89 height 9
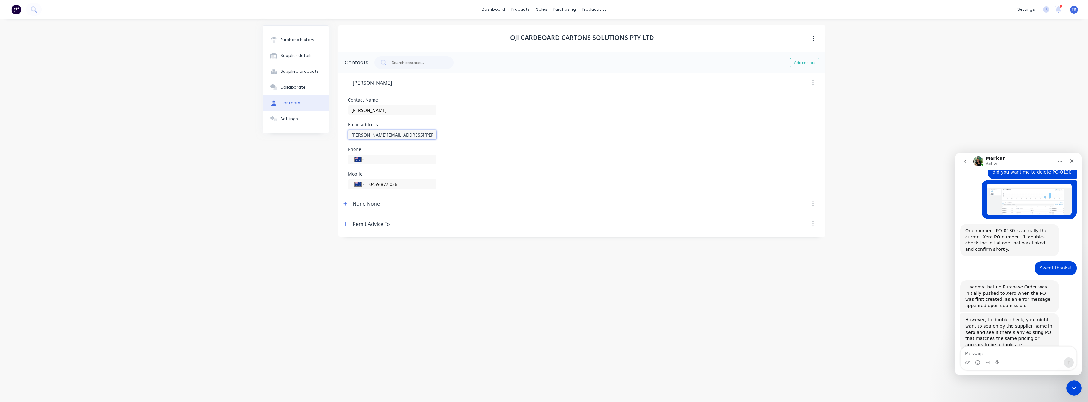
drag, startPoint x: 393, startPoint y: 134, endPoint x: 340, endPoint y: 135, distance: 53.1
click at [340, 135] on form "Contact Name [PERSON_NAME] Email address [PERSON_NAME][EMAIL_ADDRESS][PERSON_NA…" at bounding box center [581, 143] width 487 height 101
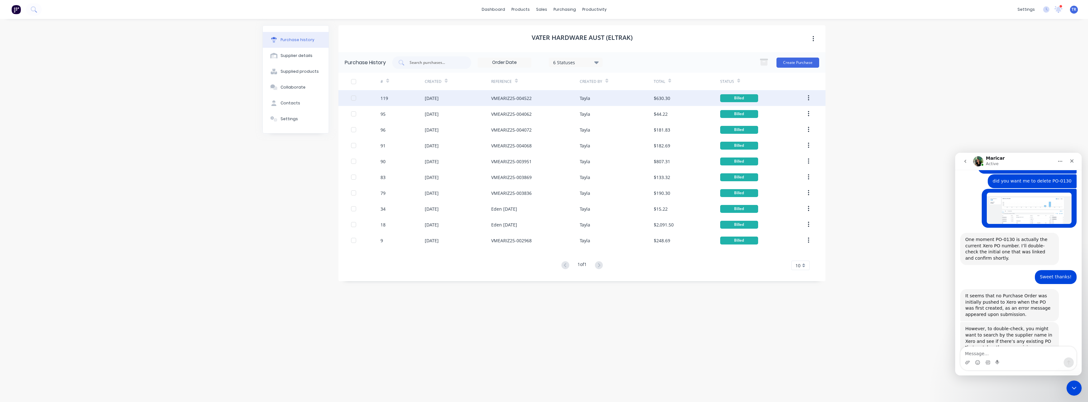
scroll to position [389, 0]
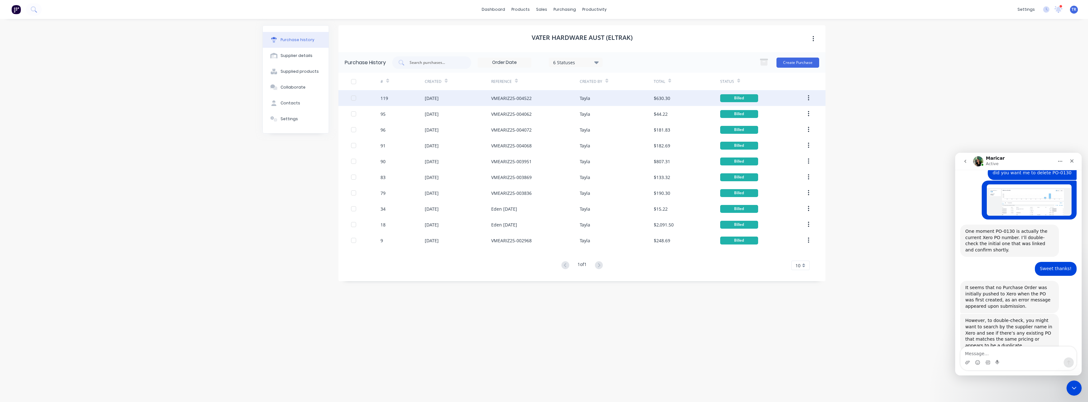
click at [573, 99] on div "VMEARIZ25-004522" at bounding box center [535, 98] width 89 height 16
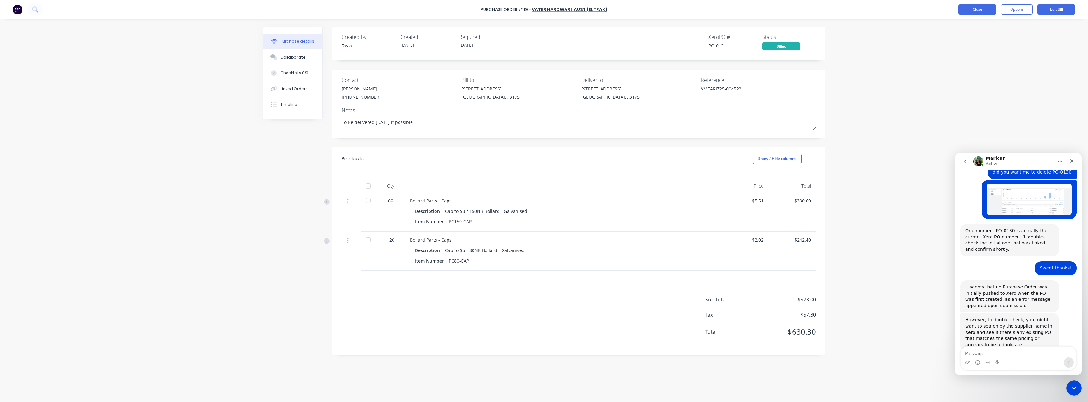
click at [976, 9] on button "Close" at bounding box center [977, 9] width 38 height 10
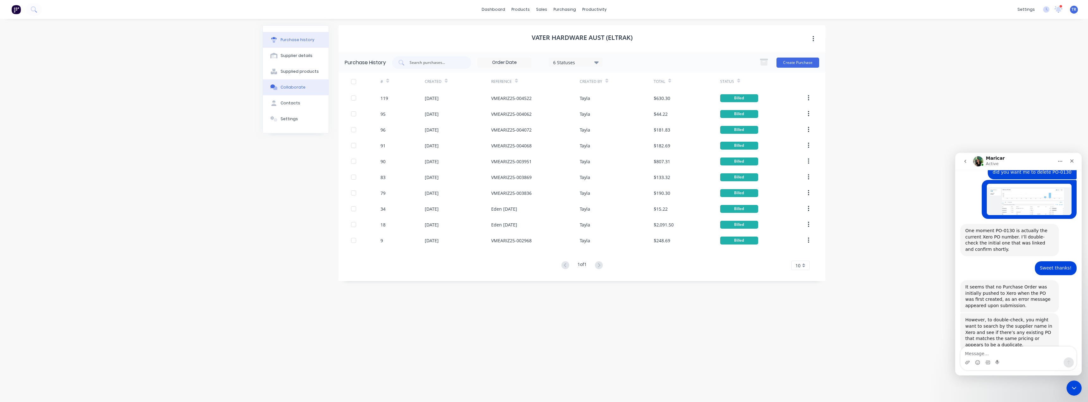
click at [293, 95] on button "Collaborate" at bounding box center [296, 87] width 66 height 16
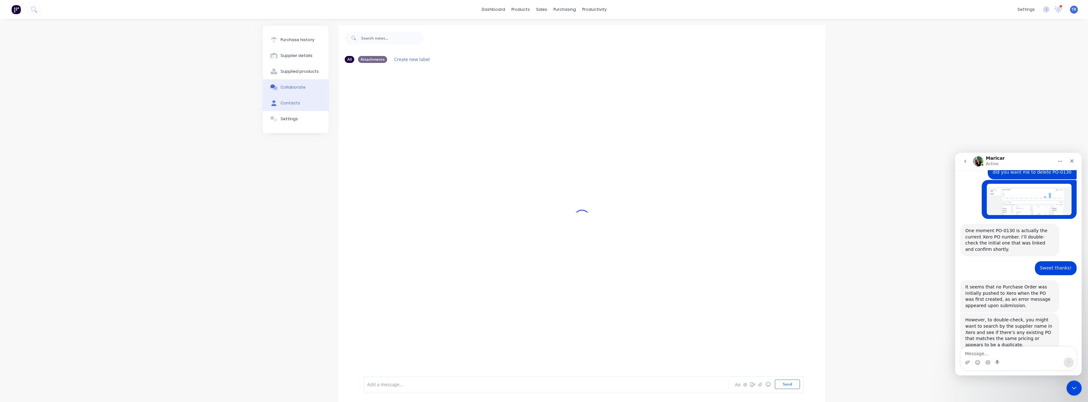
click at [295, 102] on div "Contacts" at bounding box center [290, 103] width 20 height 6
select select "AU"
click at [348, 83] on button "button" at bounding box center [346, 83] width 8 height 8
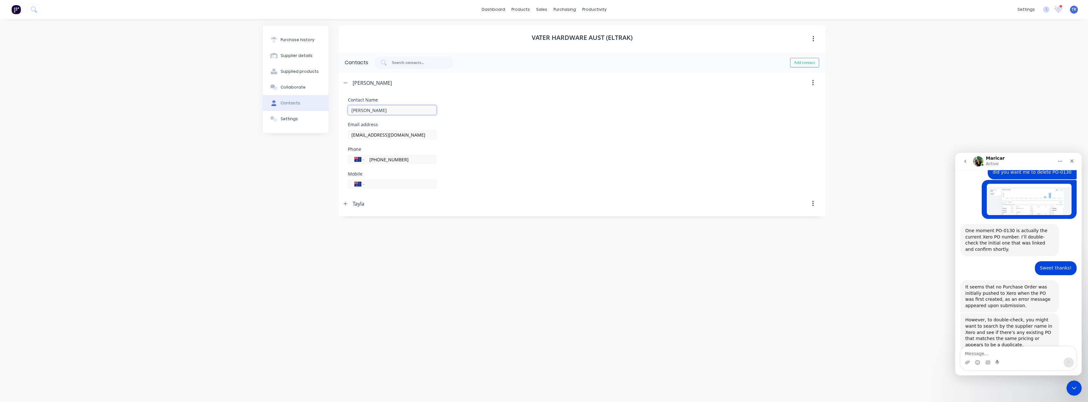
drag, startPoint x: 373, startPoint y: 113, endPoint x: 331, endPoint y: 114, distance: 42.4
click at [344, 113] on form "Contact Name Brittany Email address melbourne@vatergroup.com Phone Internationa…" at bounding box center [581, 143] width 487 height 101
drag, startPoint x: 347, startPoint y: 139, endPoint x: 324, endPoint y: 141, distance: 23.5
click at [324, 141] on div "Purchase history Supplier details Supplied products Collaborate Contacts Settin…" at bounding box center [543, 207] width 563 height 364
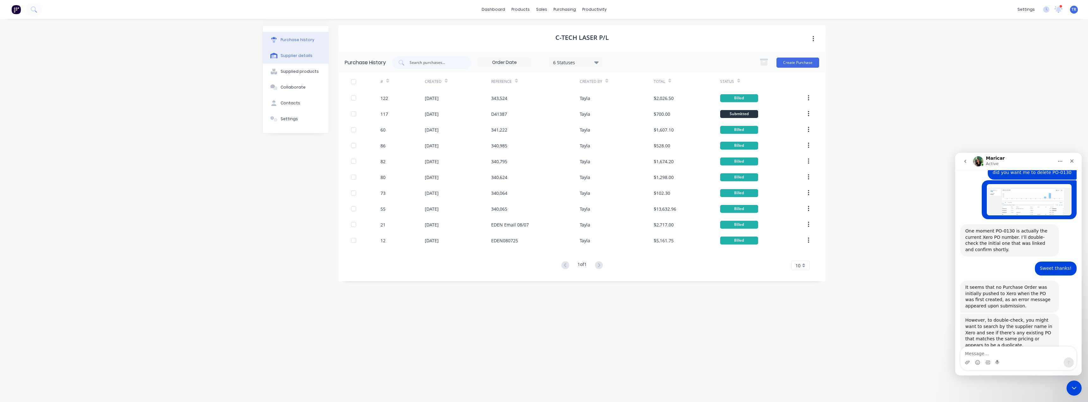
scroll to position [389, 0]
click at [300, 105] on button "Contacts" at bounding box center [296, 103] width 66 height 16
select select "AU"
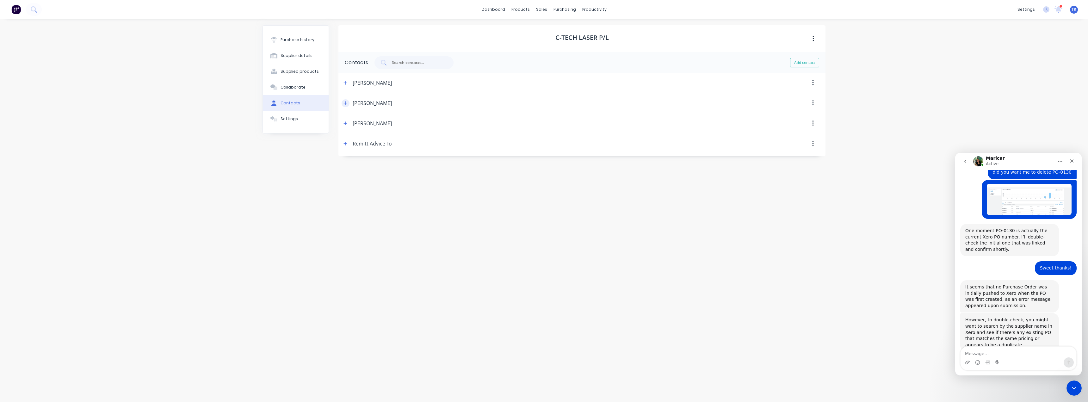
click at [348, 102] on button "button" at bounding box center [346, 103] width 8 height 8
drag, startPoint x: 357, startPoint y: 132, endPoint x: 322, endPoint y: 133, distance: 35.4
click at [322, 133] on div "Purchase history Supplier details Supplied products Collaborate Contacts Settin…" at bounding box center [543, 207] width 563 height 364
drag, startPoint x: 410, startPoint y: 156, endPoint x: 315, endPoint y: 158, distance: 95.5
click at [315, 158] on div "Purchase history Supplier details Supplied products Collaborate Contacts Settin…" at bounding box center [543, 207] width 563 height 364
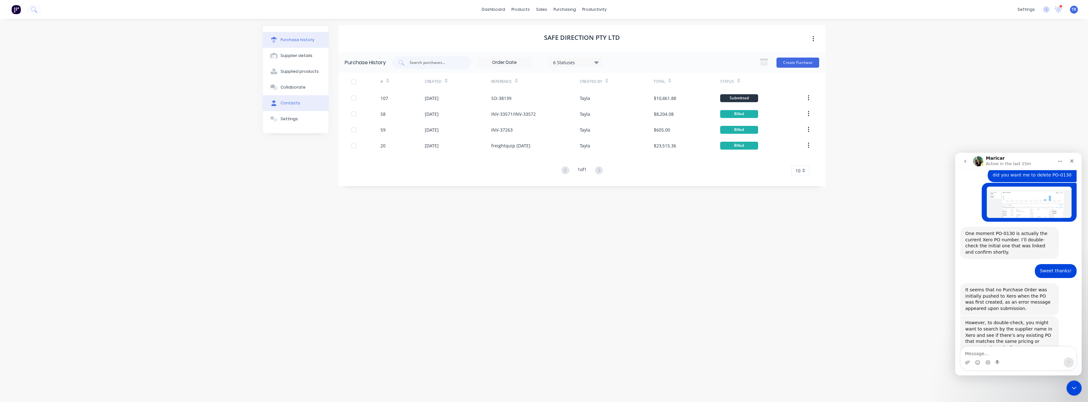
scroll to position [389, 0]
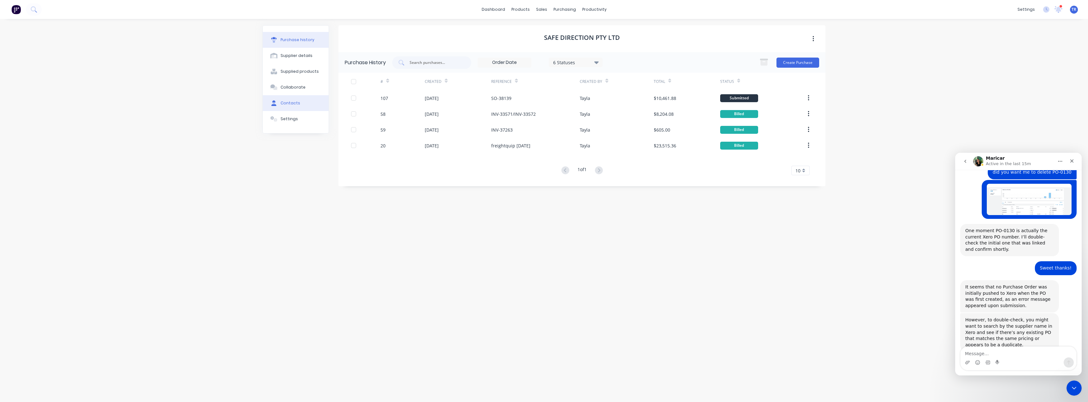
click at [285, 106] on div "Contacts" at bounding box center [290, 103] width 20 height 6
select select "AU"
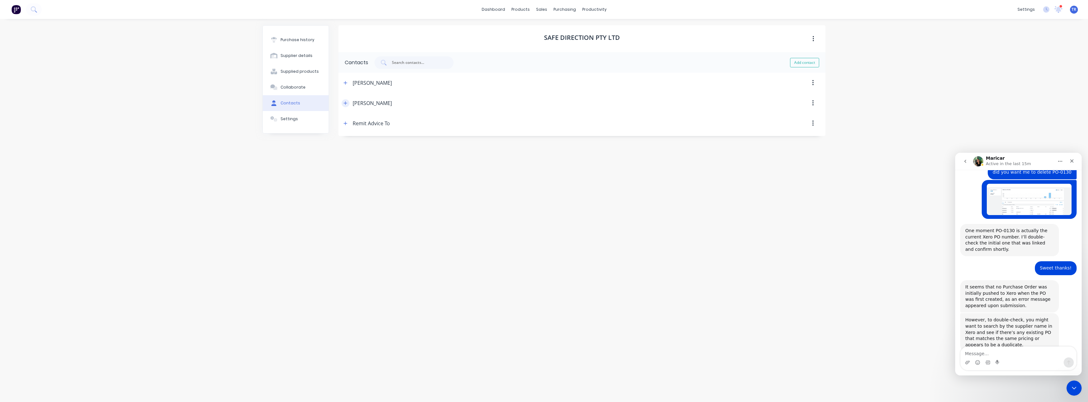
click at [346, 102] on icon "button" at bounding box center [345, 103] width 4 height 4
click at [358, 128] on input "James Foden" at bounding box center [392, 130] width 89 height 9
drag, startPoint x: 412, startPoint y: 152, endPoint x: 317, endPoint y: 158, distance: 95.7
click at [317, 158] on div "Purchase history Supplier details Supplied products Collaborate Contacts Settin…" at bounding box center [543, 207] width 563 height 364
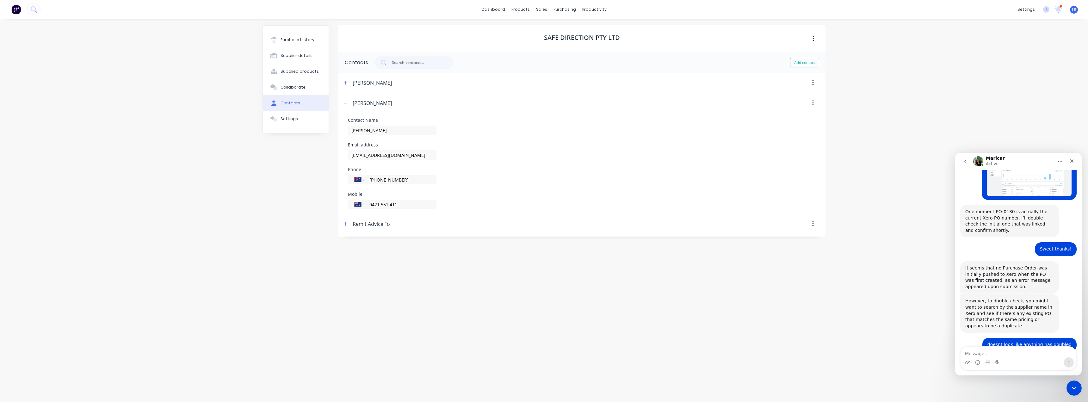
scroll to position [408, 0]
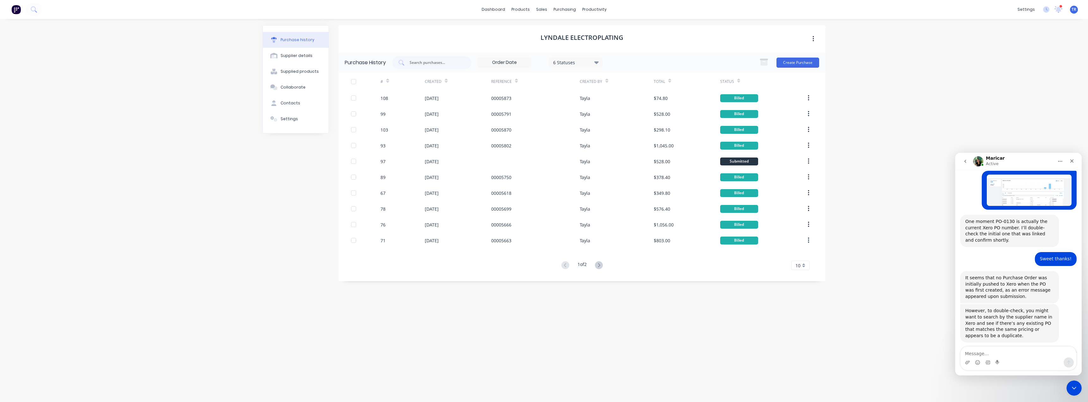
scroll to position [408, 0]
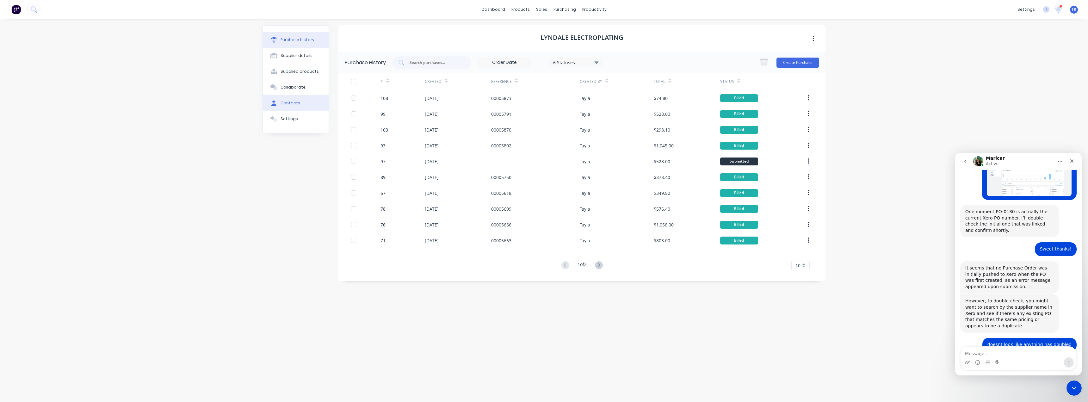
click at [287, 100] on button "Contacts" at bounding box center [296, 103] width 66 height 16
select select "AU"
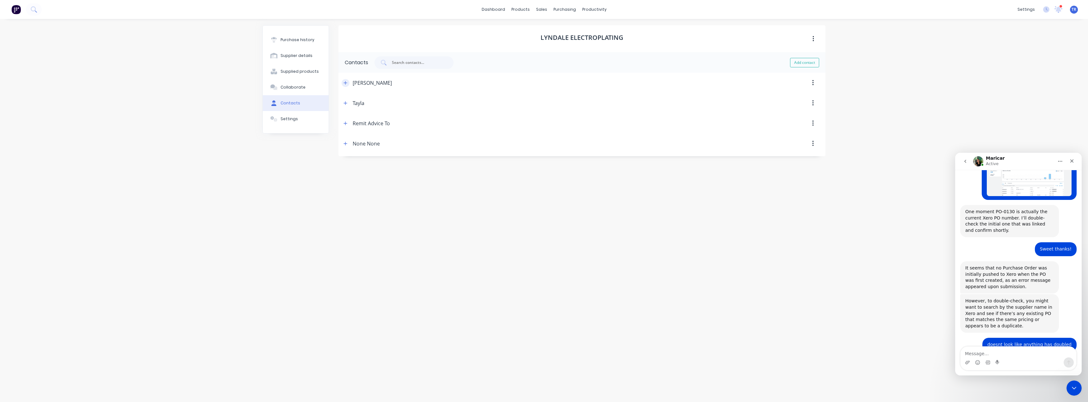
click at [344, 84] on icon "button" at bounding box center [345, 83] width 4 height 4
click at [361, 110] on input "Mark McHale" at bounding box center [392, 109] width 89 height 9
click at [356, 108] on input "Mark McHale" at bounding box center [392, 109] width 89 height 9
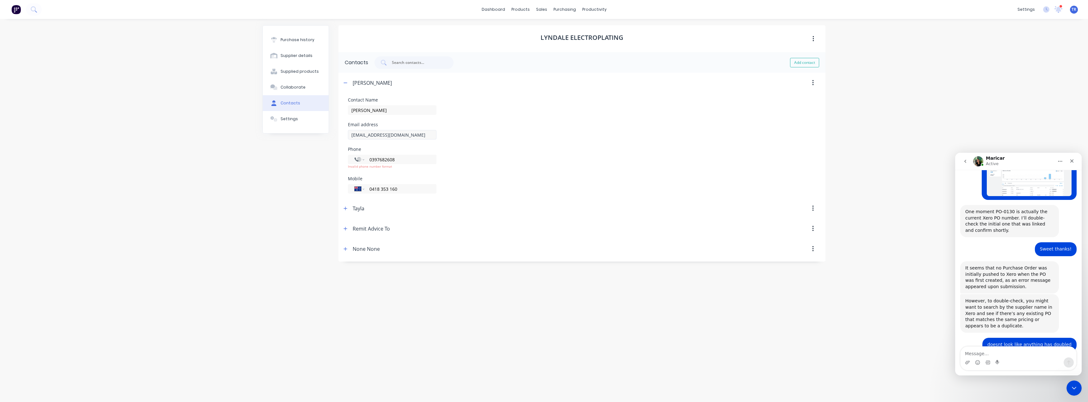
click at [406, 138] on div "Contact Name Mark McHale Email address mark@aaelectroplating.com Phone Internat…" at bounding box center [582, 146] width 468 height 96
drag, startPoint x: 419, startPoint y: 135, endPoint x: 343, endPoint y: 133, distance: 75.9
click at [343, 133] on form "Contact Name Mark McHale Email address mark@aaelectroplating.com Phone Internat…" at bounding box center [581, 145] width 487 height 105
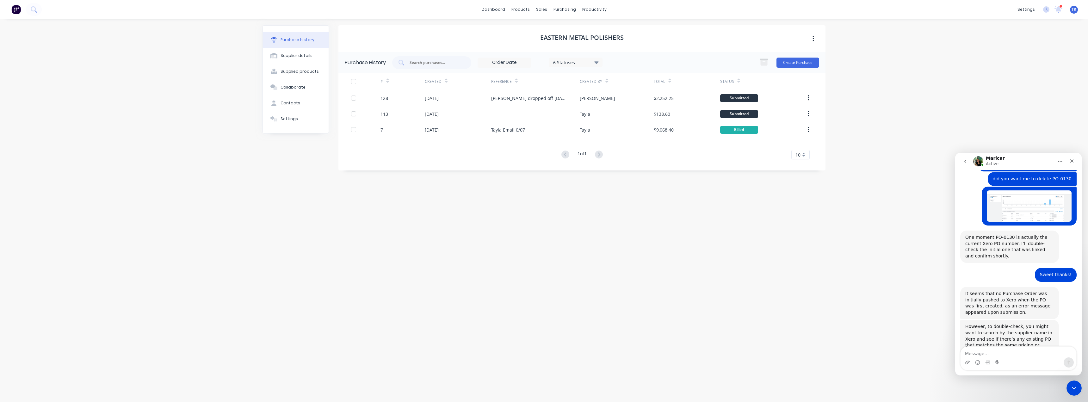
scroll to position [408, 0]
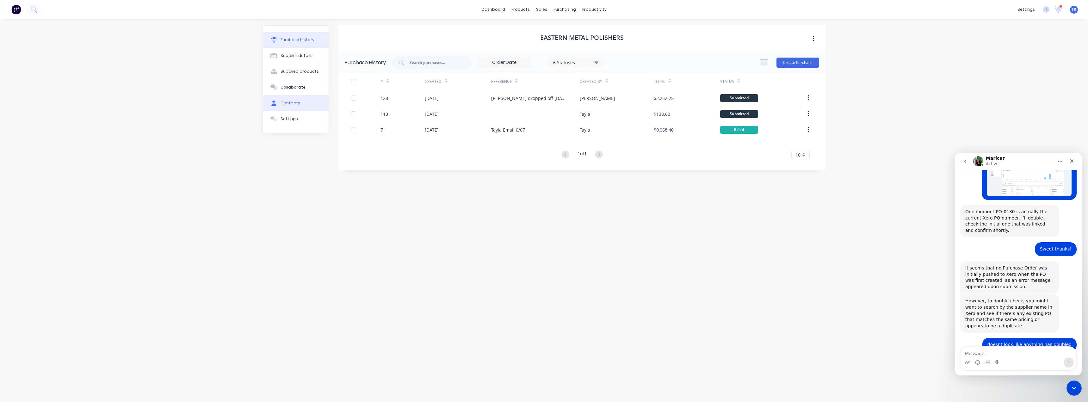
click at [290, 102] on div "Contacts" at bounding box center [290, 103] width 20 height 6
select select "AU"
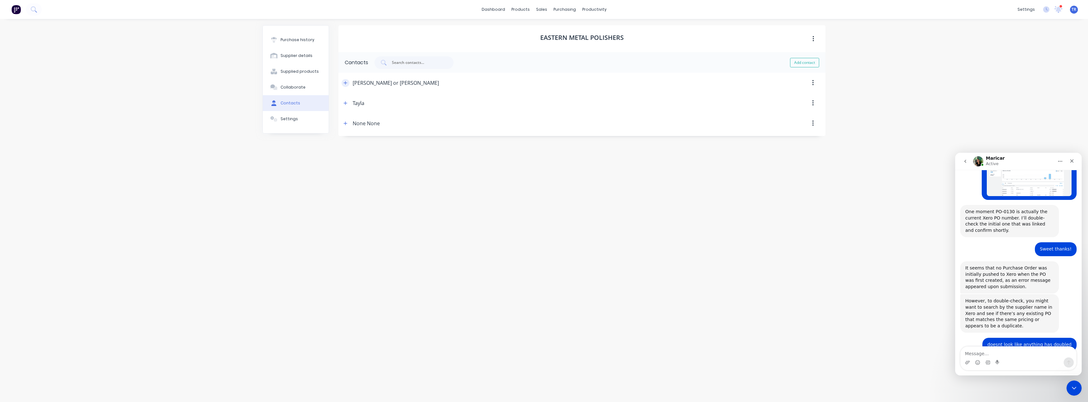
click at [347, 84] on icon "button" at bounding box center [345, 83] width 4 height 4
drag, startPoint x: 371, startPoint y: 111, endPoint x: 339, endPoint y: 112, distance: 32.0
click at [339, 112] on form "Contact Name Bill or [PERSON_NAME] Email address [EMAIL_ADDRESS][DOMAIN_NAME] P…" at bounding box center [581, 143] width 487 height 101
drag, startPoint x: 418, startPoint y: 135, endPoint x: 338, endPoint y: 140, distance: 80.1
click at [338, 140] on form "Contact Name Bill or [PERSON_NAME] Email address [EMAIL_ADDRESS][DOMAIN_NAME] P…" at bounding box center [581, 145] width 487 height 105
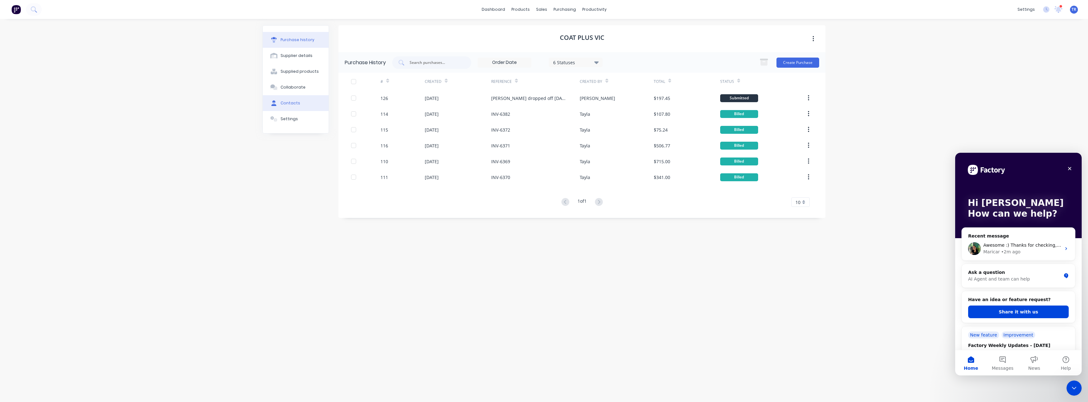
click at [288, 107] on button "Contacts" at bounding box center [296, 103] width 66 height 16
select select "AU"
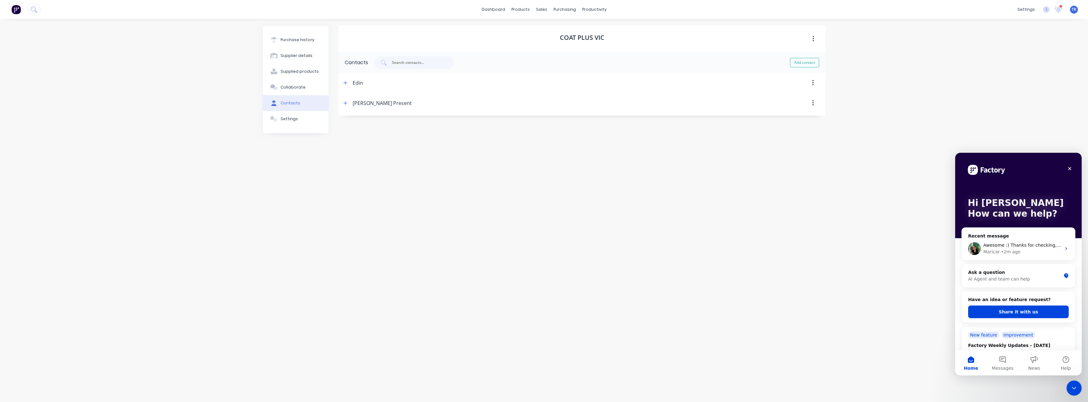
click at [350, 103] on div "Morris Present" at bounding box center [377, 103] width 70 height 20
click at [346, 83] on icon "button" at bounding box center [345, 82] width 3 height 3
click at [331, 113] on div "Purchase history Supplier details Supplied products Collaborate Contacts Settin…" at bounding box center [543, 207] width 563 height 364
drag, startPoint x: 401, startPoint y: 138, endPoint x: 296, endPoint y: 143, distance: 104.8
click at [296, 143] on div "Purchase history Supplier details Supplied products Collaborate Contacts Settin…" at bounding box center [543, 207] width 563 height 364
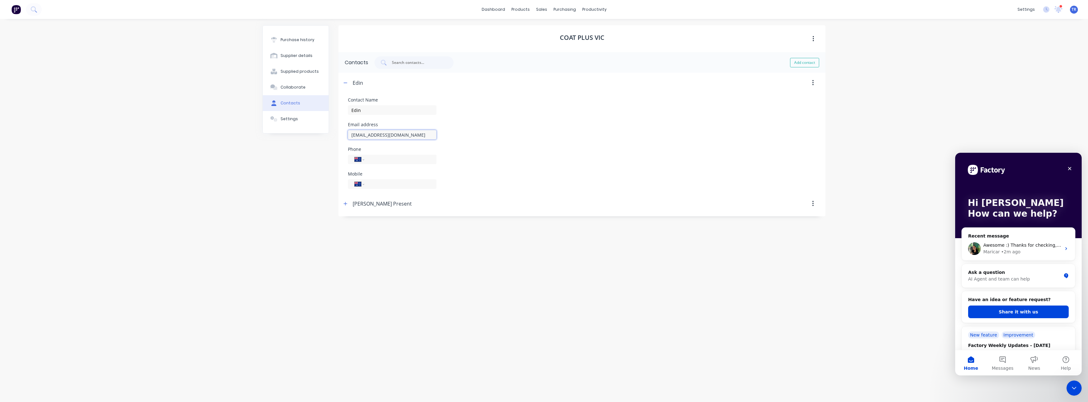
drag, startPoint x: 409, startPoint y: 133, endPoint x: 309, endPoint y: 137, distance: 99.7
click at [313, 137] on div "Purchase history Supplier details Supplied products Collaborate Contacts Settin…" at bounding box center [543, 207] width 563 height 364
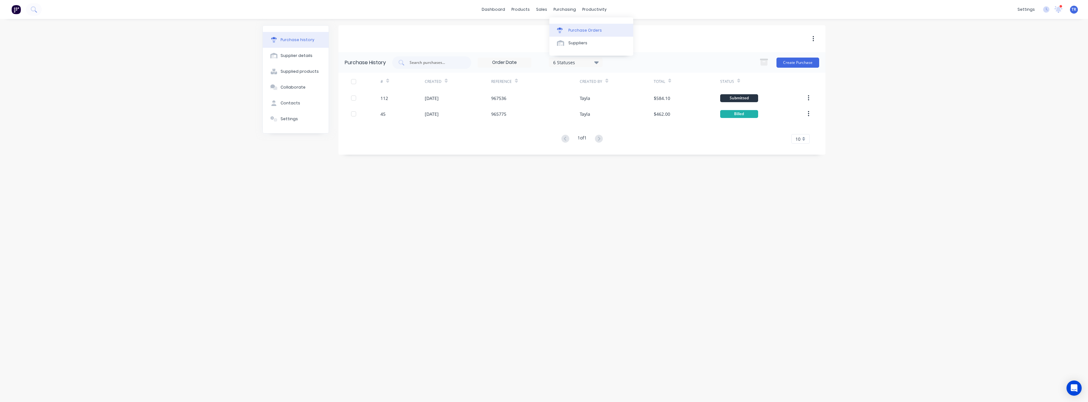
click at [543, 29] on div "Purchase Orders" at bounding box center [585, 31] width 34 height 6
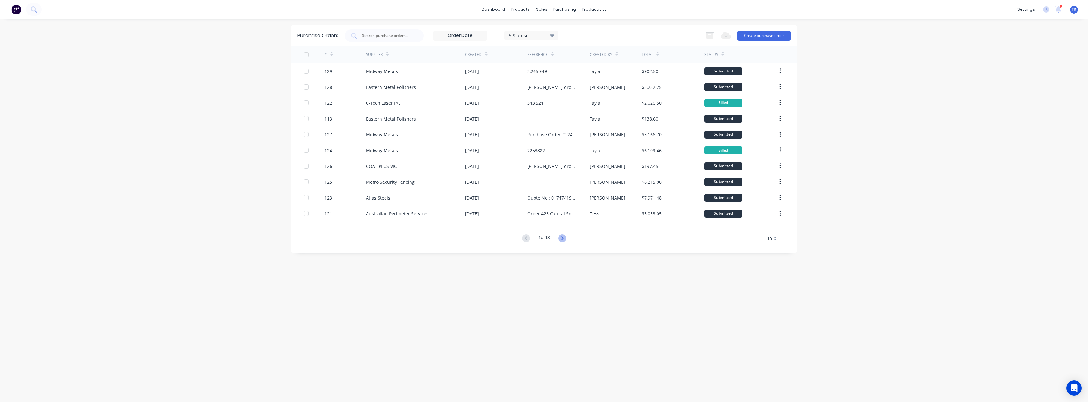
click at [543, 241] on icon at bounding box center [562, 238] width 8 height 8
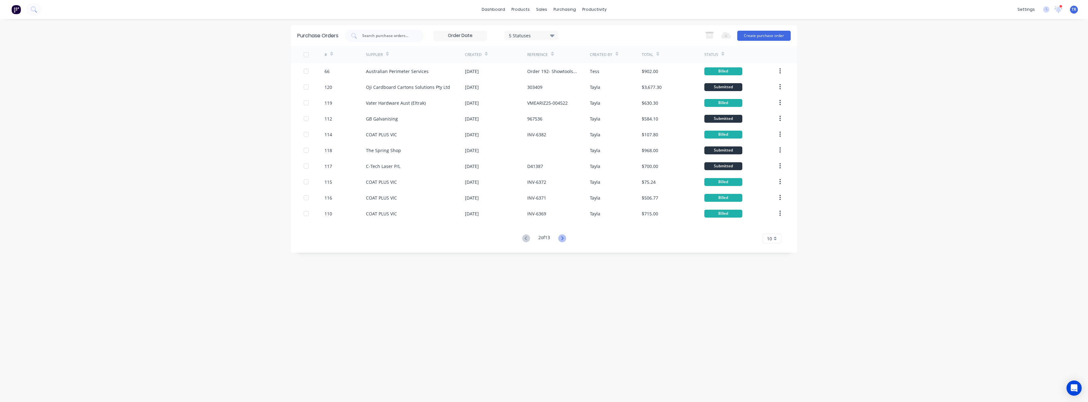
click at [543, 239] on icon at bounding box center [562, 238] width 8 height 8
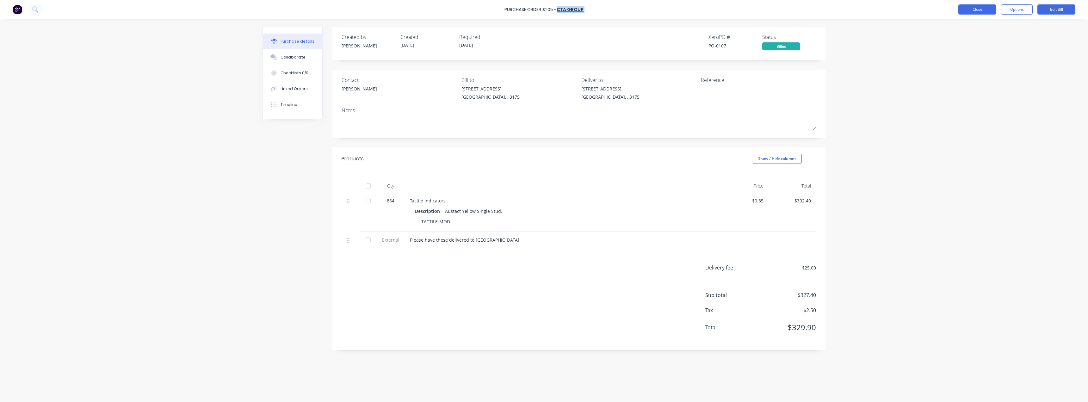
click at [984, 9] on button "Close" at bounding box center [977, 9] width 38 height 10
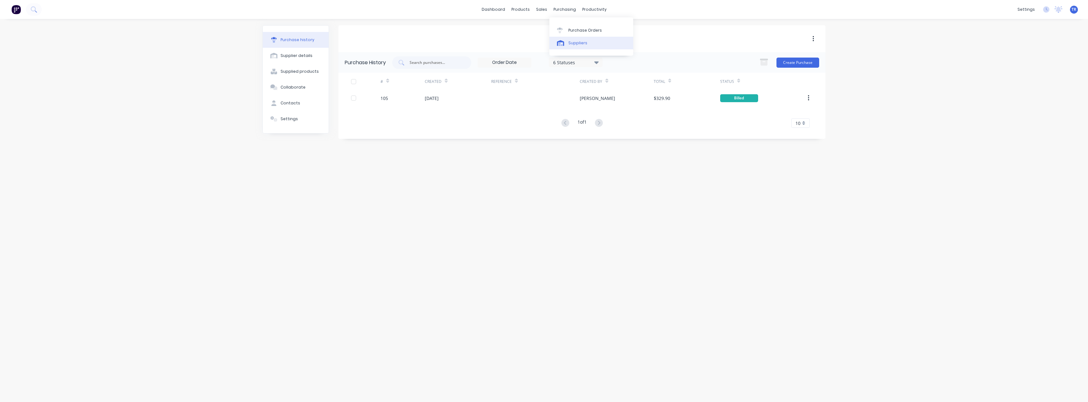
click at [567, 39] on link "Suppliers" at bounding box center [591, 43] width 84 height 13
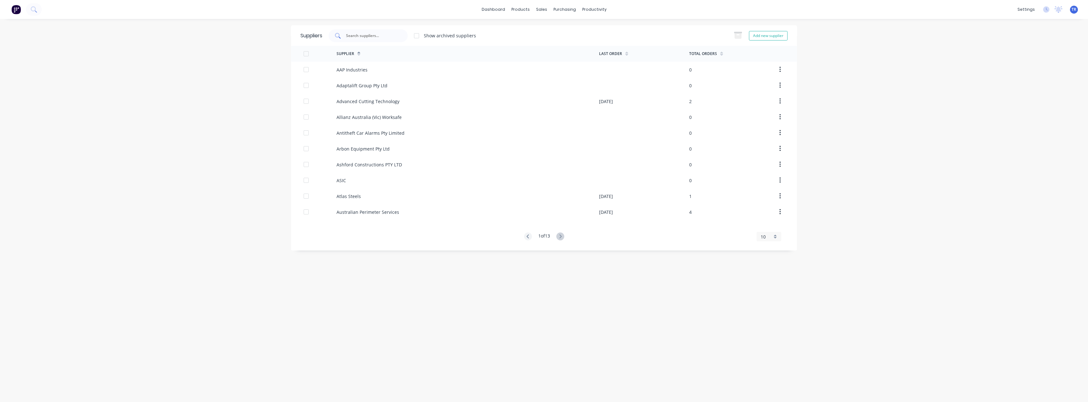
click at [361, 36] on input "text" at bounding box center [371, 36] width 52 height 6
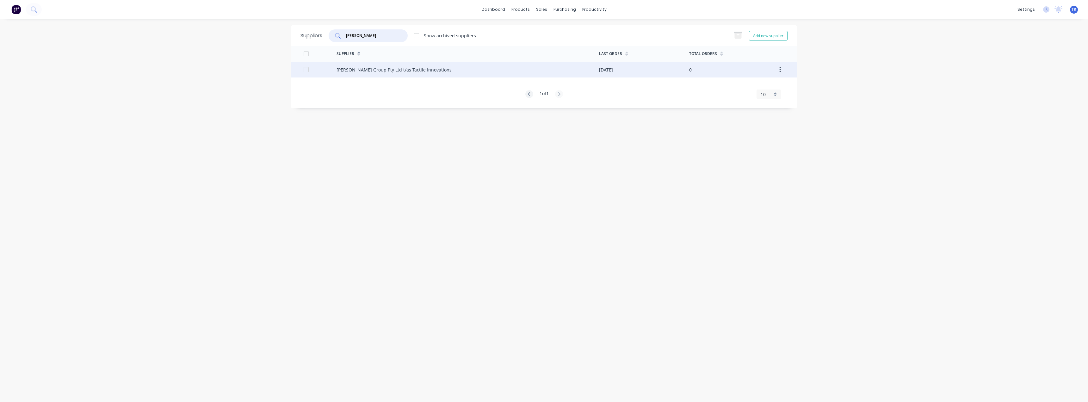
type input "bonner"
click at [377, 74] on div "Bonner Group Pty Ltd t/as Tactile Innovations" at bounding box center [467, 70] width 262 height 16
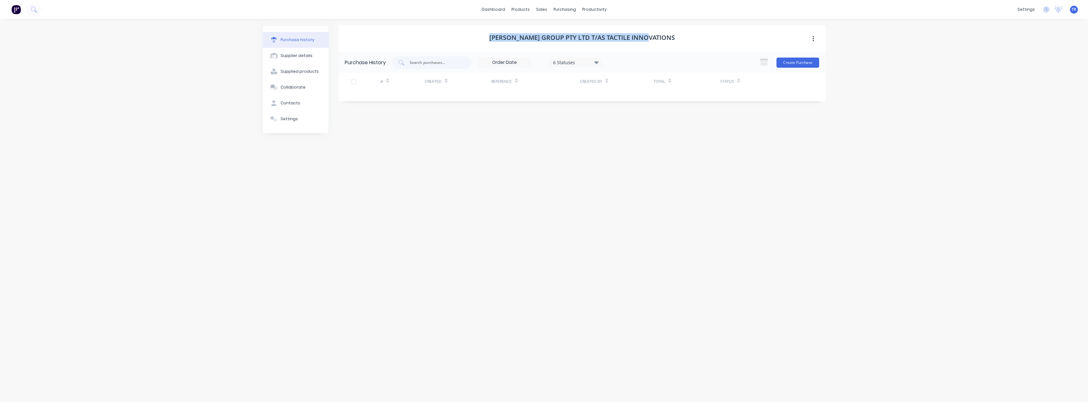
drag, startPoint x: 489, startPoint y: 33, endPoint x: 687, endPoint y: 43, distance: 198.2
click at [687, 43] on div "Bonner Group Pty Ltd t/as Tactile Innovations" at bounding box center [581, 38] width 487 height 27
copy h1 "Bonner Group Pty Ltd t/as Tactile Innovations"
click at [571, 40] on div "Suppliers" at bounding box center [577, 43] width 19 height 6
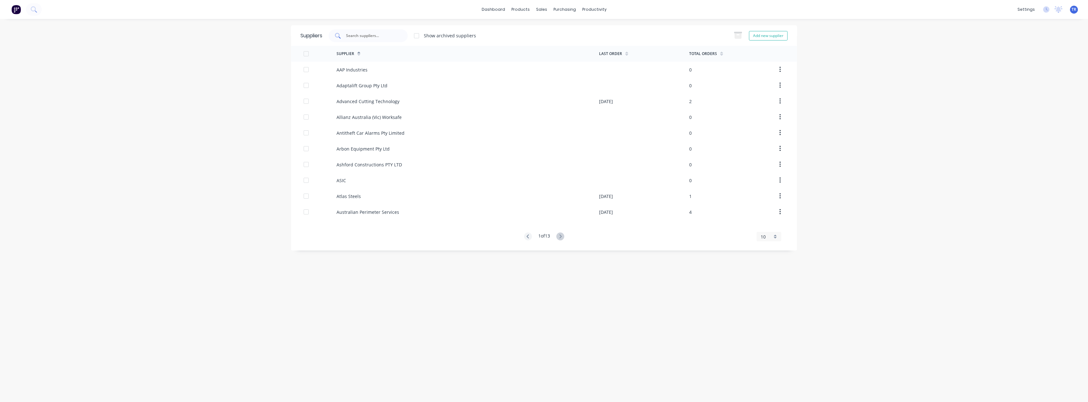
click at [352, 40] on div at bounding box center [368, 35] width 79 height 13
type input "sterling"
click at [434, 77] on div "Supplier Last Order Total Orders Sterling Supplies 0 1 of 1 10 5 10 15 20 25 30…" at bounding box center [544, 72] width 506 height 53
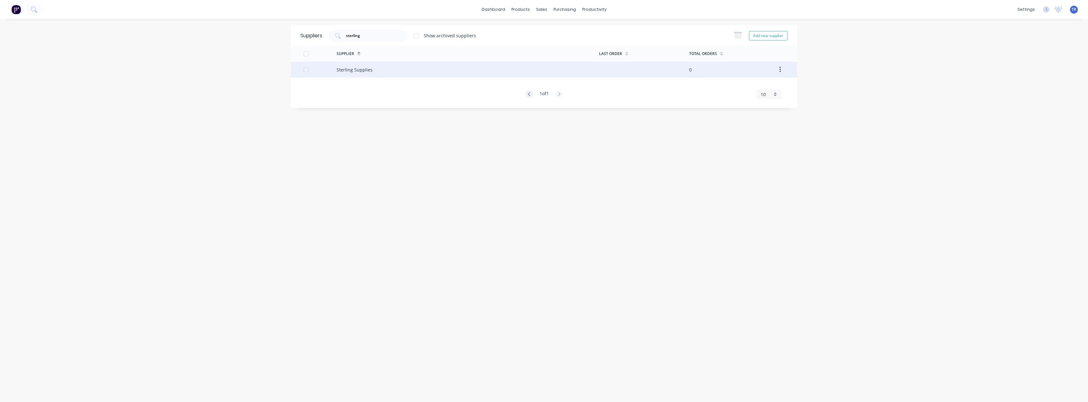
click at [439, 70] on div "Sterling Supplies" at bounding box center [467, 70] width 262 height 16
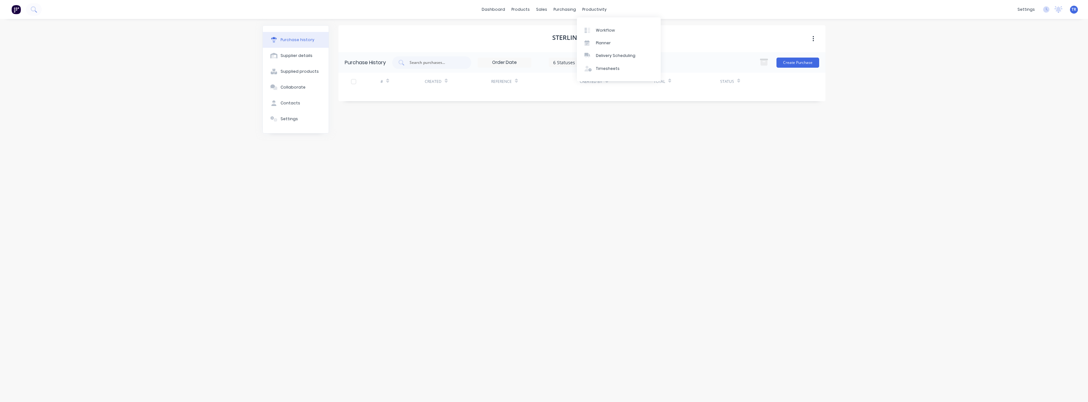
click at [557, 38] on h1 "Sterling Supplies" at bounding box center [581, 38] width 59 height 8
copy div "Sterling Supplies"
click at [553, 44] on div "Customers" at bounding box center [563, 43] width 23 height 6
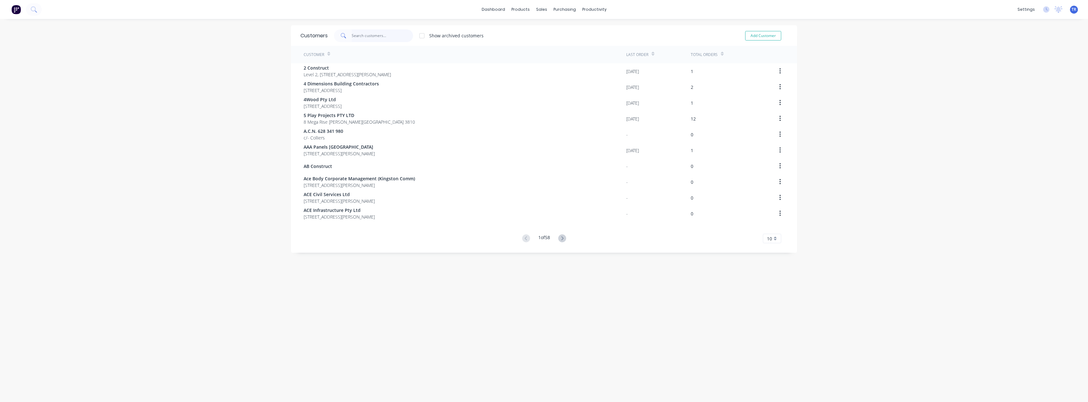
click at [389, 34] on input "text" at bounding box center [383, 35] width 62 height 13
paste input "bronson safety"
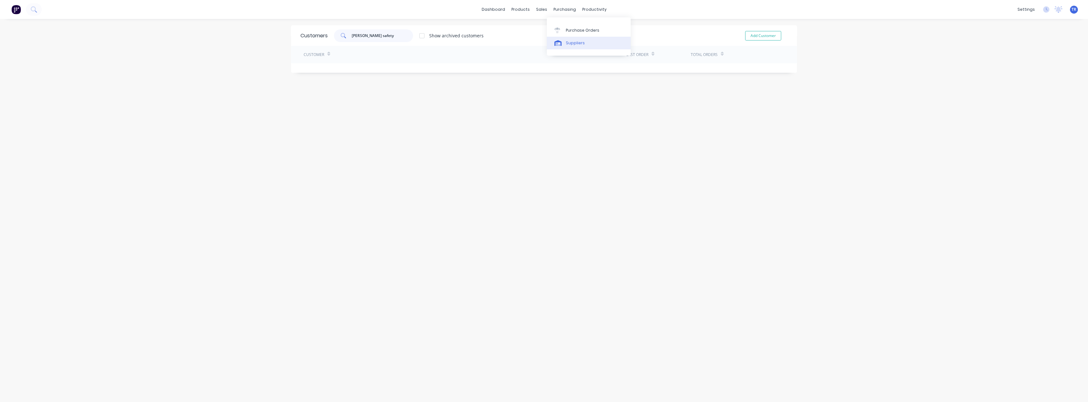
type input "bronson safety"
click at [566, 40] on div "Suppliers" at bounding box center [575, 43] width 19 height 6
click at [378, 34] on input "text" at bounding box center [371, 36] width 52 height 6
paste input "bronson safety"
type input "bronson safety"
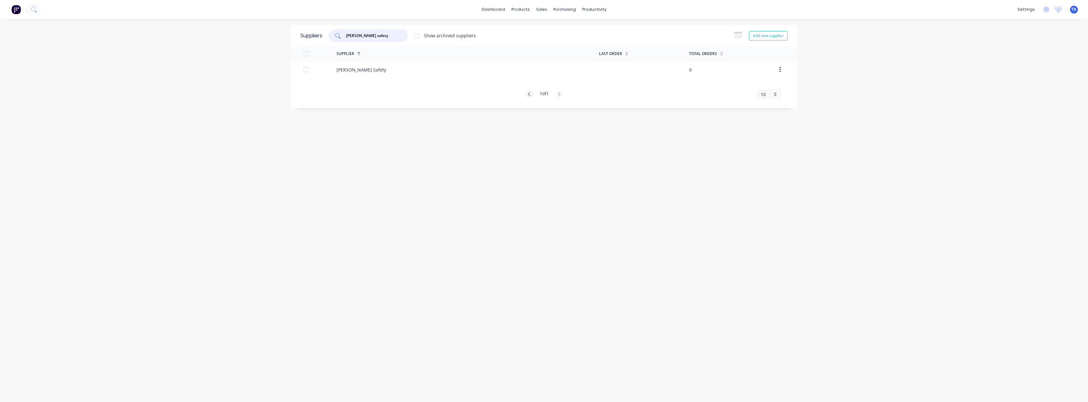
click at [377, 71] on div "Bronson Safety" at bounding box center [467, 70] width 262 height 16
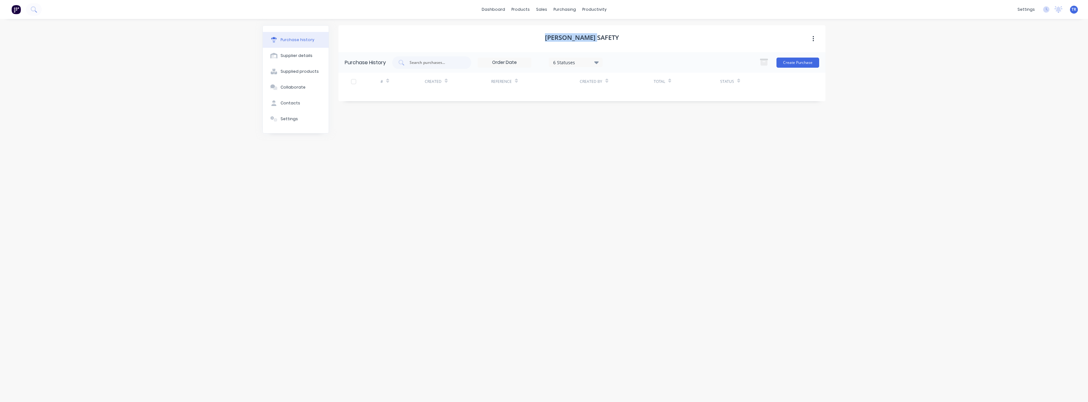
drag, startPoint x: 574, startPoint y: 34, endPoint x: 546, endPoint y: 39, distance: 28.3
click at [546, 39] on div "Bronson Safety" at bounding box center [581, 38] width 487 height 27
copy h1 "Bronson Safety"
click at [531, 28] on div "Product Catalogue" at bounding box center [548, 31] width 39 height 6
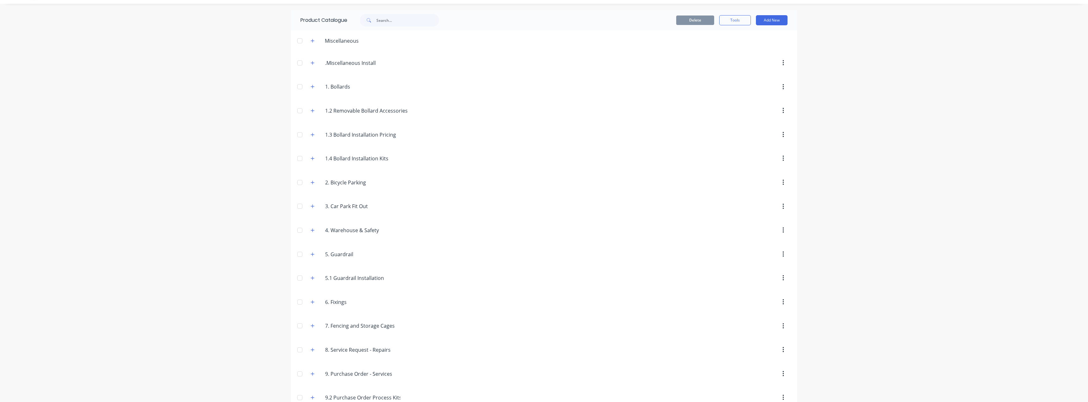
scroll to position [29, 0]
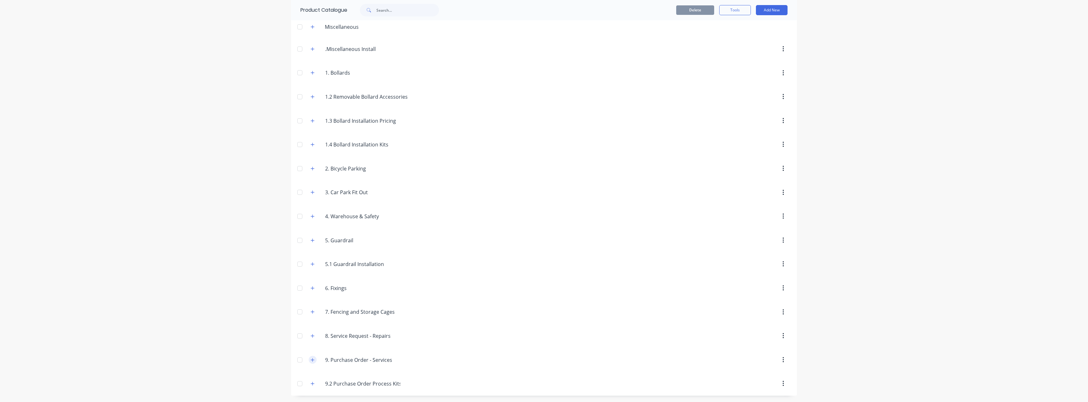
click at [311, 358] on icon "button" at bounding box center [313, 360] width 4 height 4
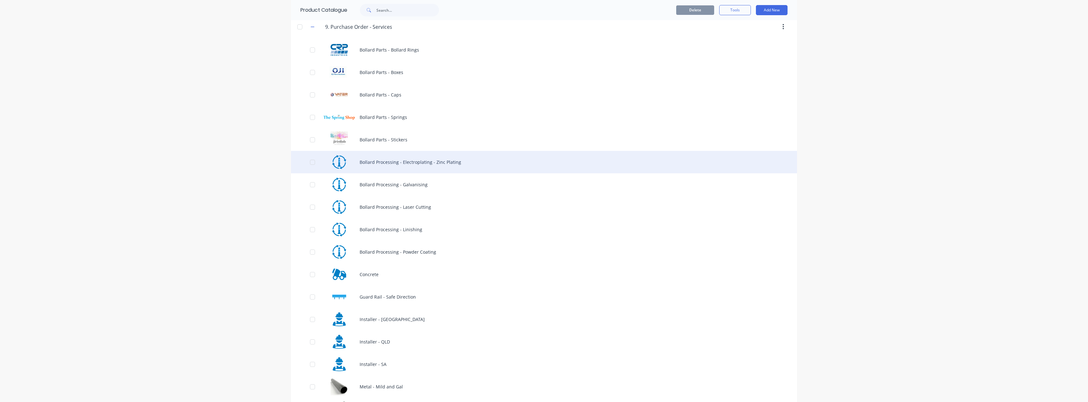
scroll to position [377, 0]
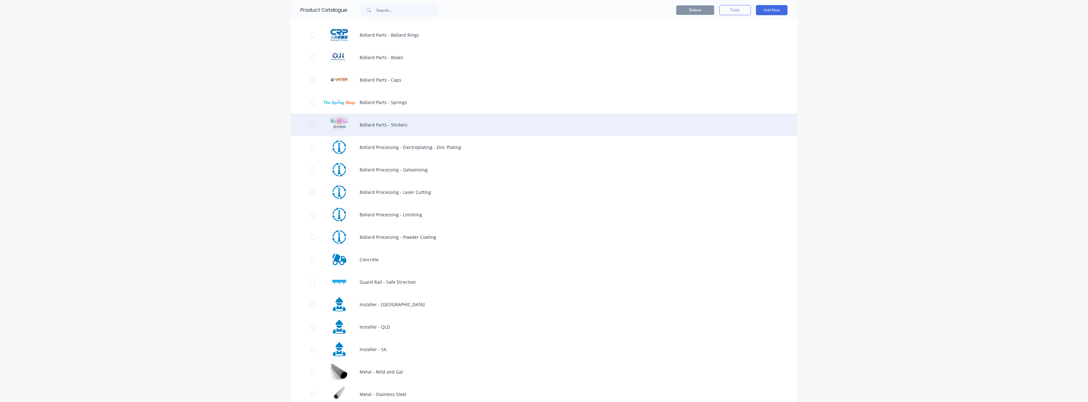
click at [404, 122] on div "Bollard Parts - Stickers" at bounding box center [544, 125] width 506 height 22
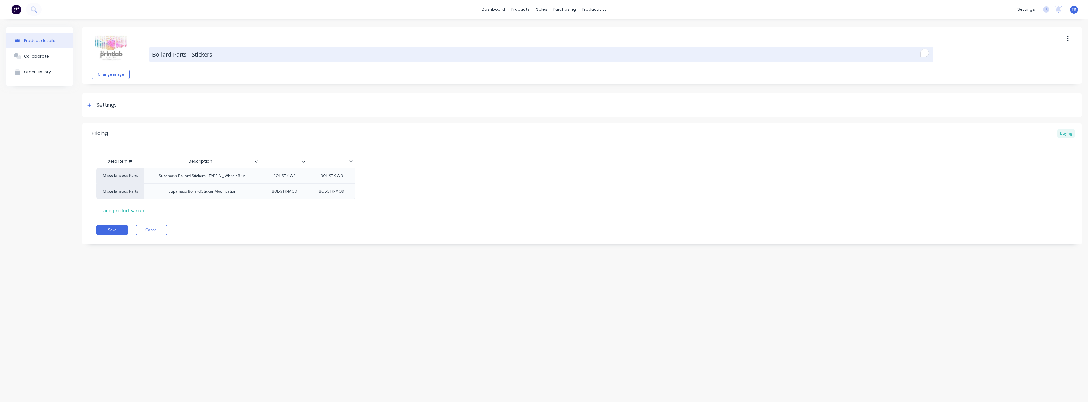
drag, startPoint x: 213, startPoint y: 56, endPoint x: 191, endPoint y: 57, distance: 22.1
click at [191, 57] on textarea "Bollard Parts - Stickers" at bounding box center [541, 54] width 784 height 15
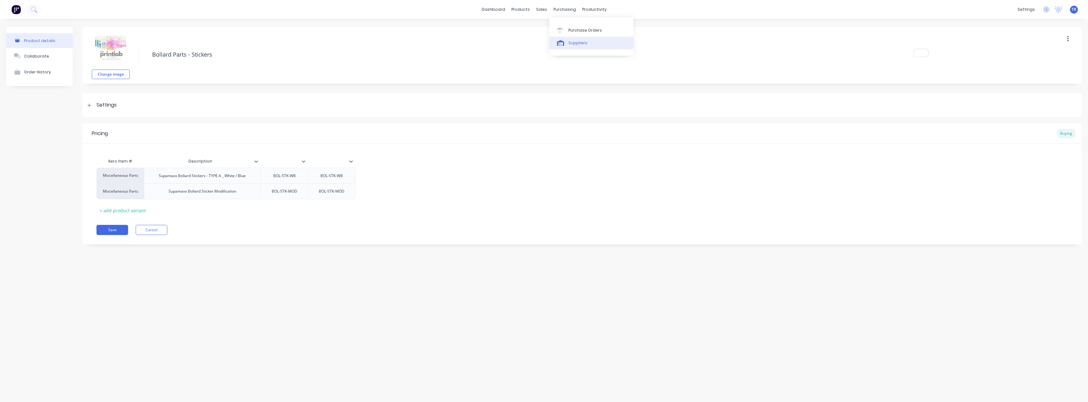
type textarea "x"
click at [567, 48] on link "Suppliers" at bounding box center [591, 43] width 84 height 13
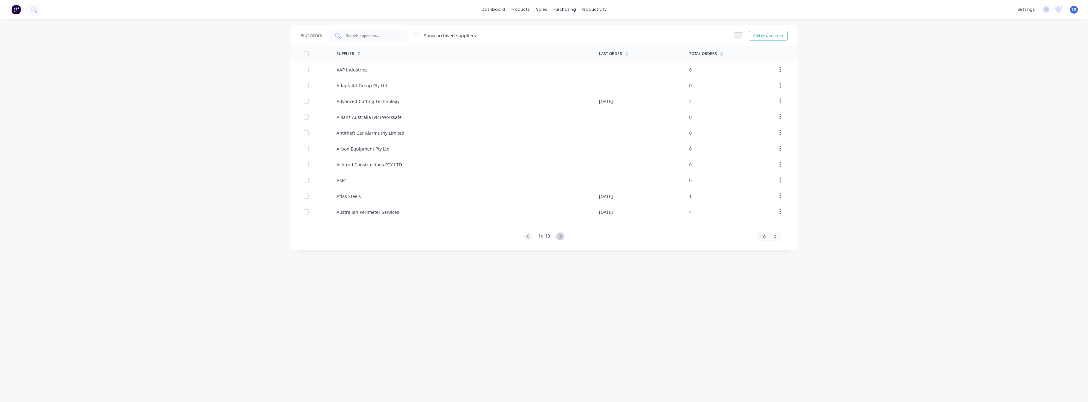
click at [355, 36] on input "text" at bounding box center [371, 36] width 52 height 6
type input "the print"
click at [340, 74] on div "The Print Lab Creative" at bounding box center [467, 70] width 262 height 16
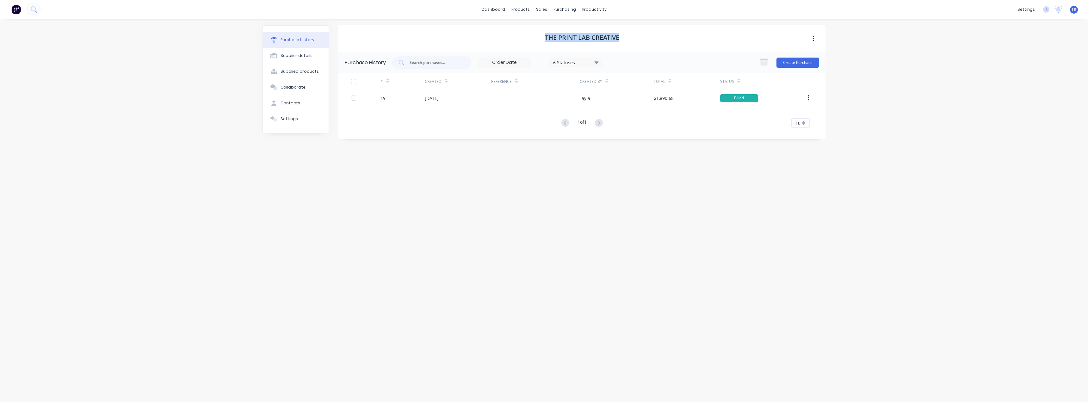
drag, startPoint x: 647, startPoint y: 26, endPoint x: 520, endPoint y: 40, distance: 127.3
click at [520, 40] on div "The Print Lab Creative" at bounding box center [581, 38] width 487 height 27
copy h1 "The Print Lab Creative"
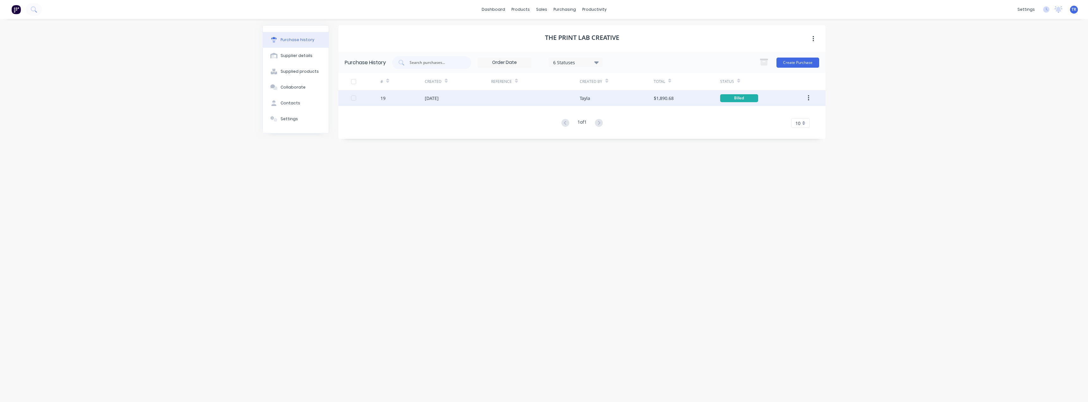
click at [539, 97] on div at bounding box center [535, 98] width 89 height 16
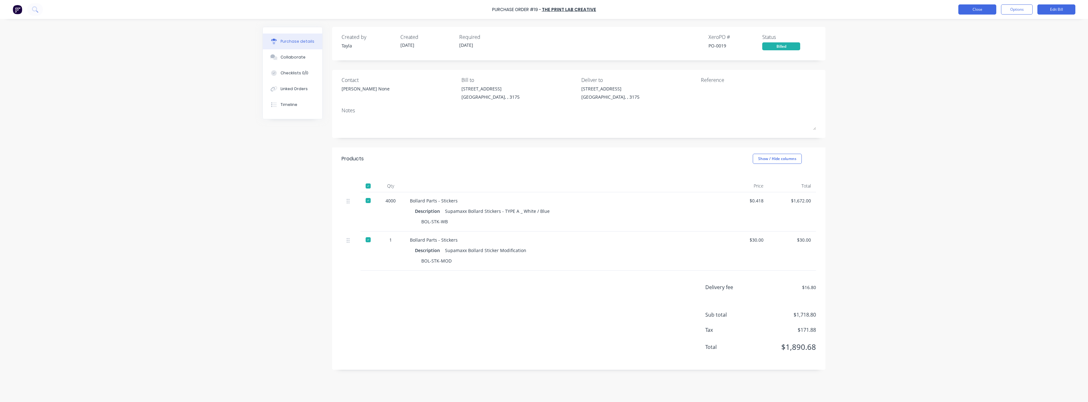
click at [988, 9] on button "Close" at bounding box center [977, 9] width 38 height 10
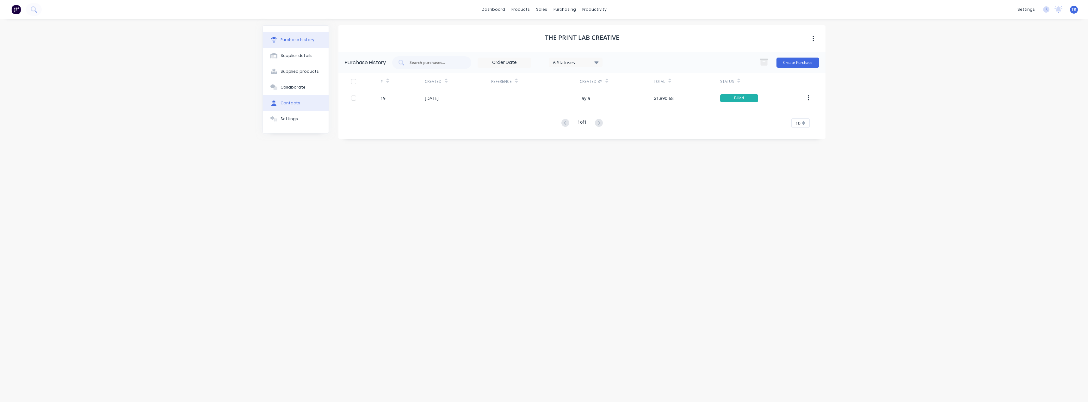
click at [271, 100] on button "Contacts" at bounding box center [296, 103] width 66 height 16
click at [343, 83] on icon "button" at bounding box center [345, 83] width 4 height 4
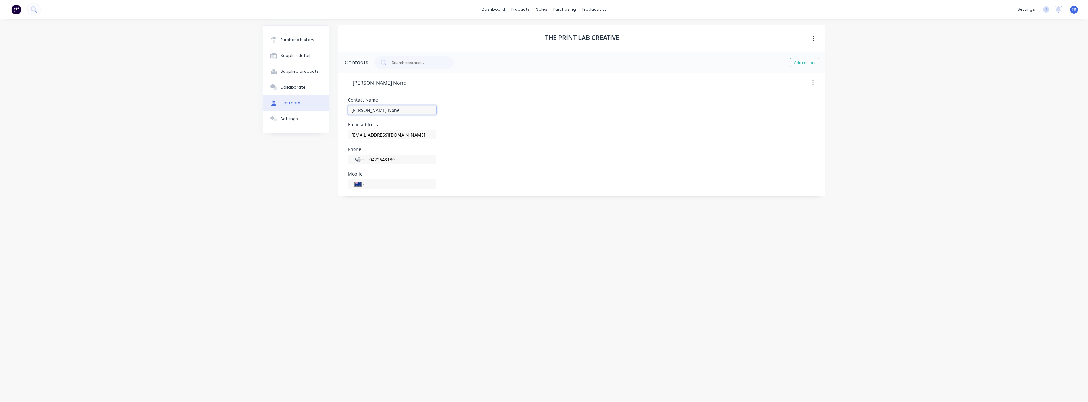
drag, startPoint x: 375, startPoint y: 111, endPoint x: 367, endPoint y: 111, distance: 8.2
click at [367, 111] on input "Belinda None" at bounding box center [392, 109] width 89 height 9
drag, startPoint x: 350, startPoint y: 114, endPoint x: 319, endPoint y: 119, distance: 31.7
click at [319, 119] on div "Purchase history Supplier details Supplied products Collaborate Contacts Settin…" at bounding box center [543, 207] width 563 height 364
type input "Belinda"
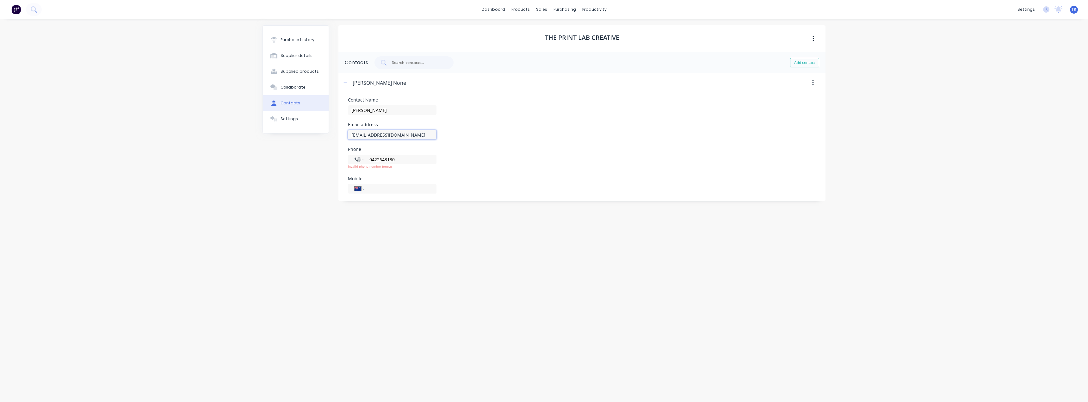
drag, startPoint x: 404, startPoint y: 134, endPoint x: 280, endPoint y: 138, distance: 123.7
click at [295, 136] on div "Purchase history Supplier details Supplied products Collaborate Contacts Settin…" at bounding box center [543, 207] width 563 height 364
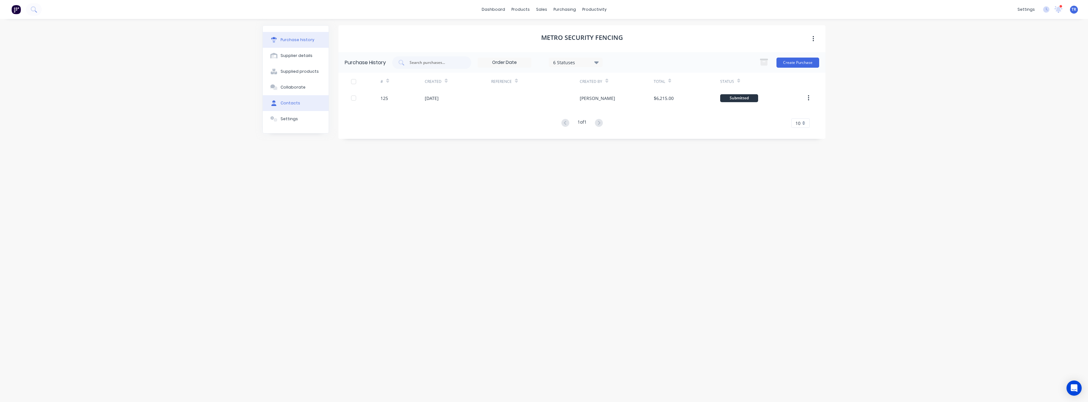
click at [294, 103] on div "Contacts" at bounding box center [290, 103] width 20 height 6
select select "AU"
click at [350, 86] on div "[PERSON_NAME]" at bounding box center [367, 83] width 50 height 20
click at [346, 85] on icon "button" at bounding box center [345, 83] width 4 height 4
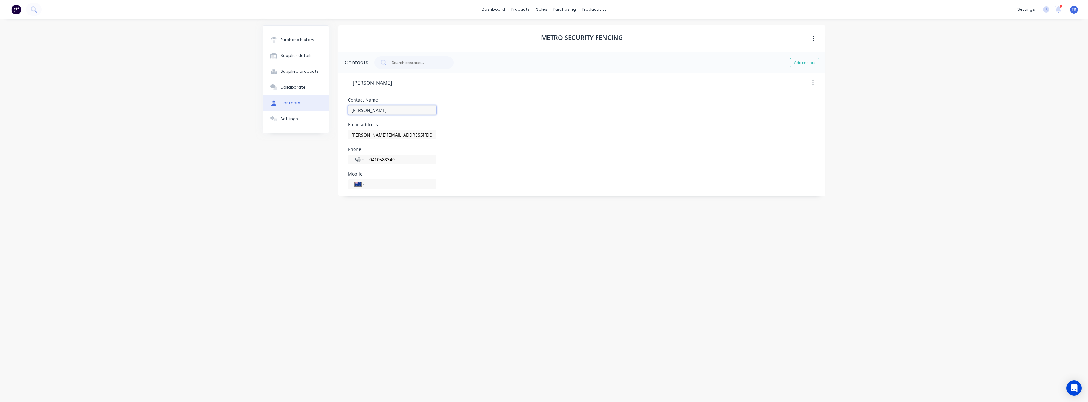
click at [357, 111] on input "[PERSON_NAME]" at bounding box center [392, 109] width 89 height 9
drag, startPoint x: 433, startPoint y: 133, endPoint x: 235, endPoint y: 150, distance: 199.4
click at [318, 138] on div "Purchase history Supplier details Supplied products Collaborate Contacts Settin…" at bounding box center [543, 207] width 563 height 364
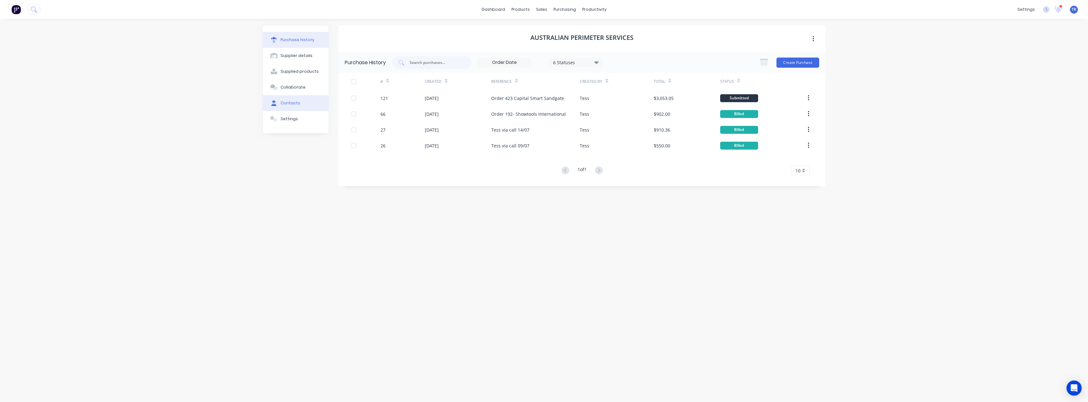
click at [288, 97] on button "Contacts" at bounding box center [296, 103] width 66 height 16
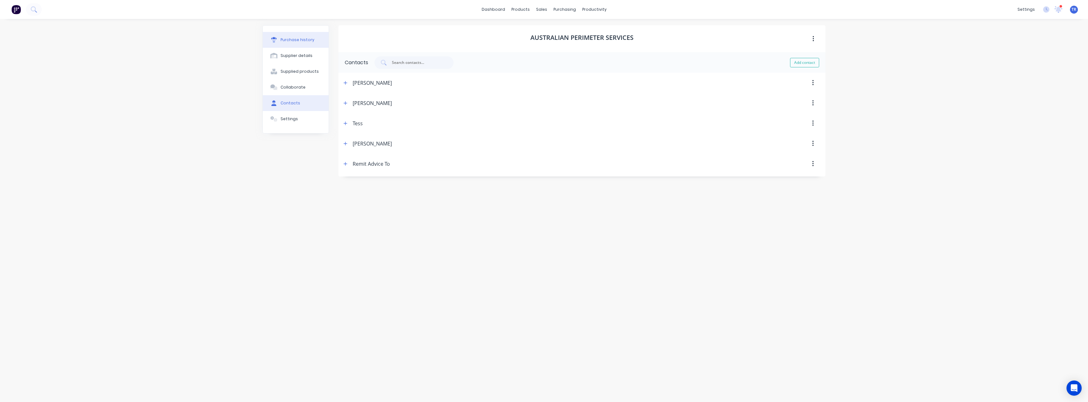
click at [318, 39] on button "Purchase history" at bounding box center [296, 40] width 66 height 16
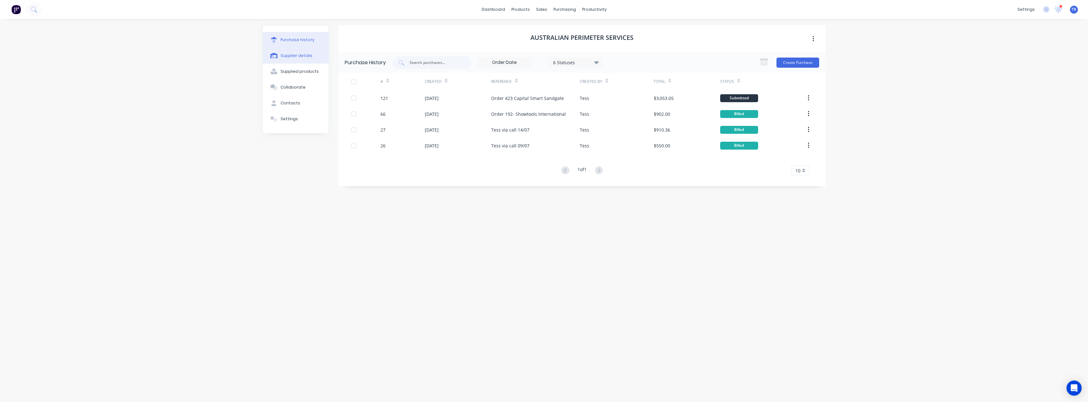
click at [308, 55] on div "Supplier details" at bounding box center [296, 56] width 32 height 6
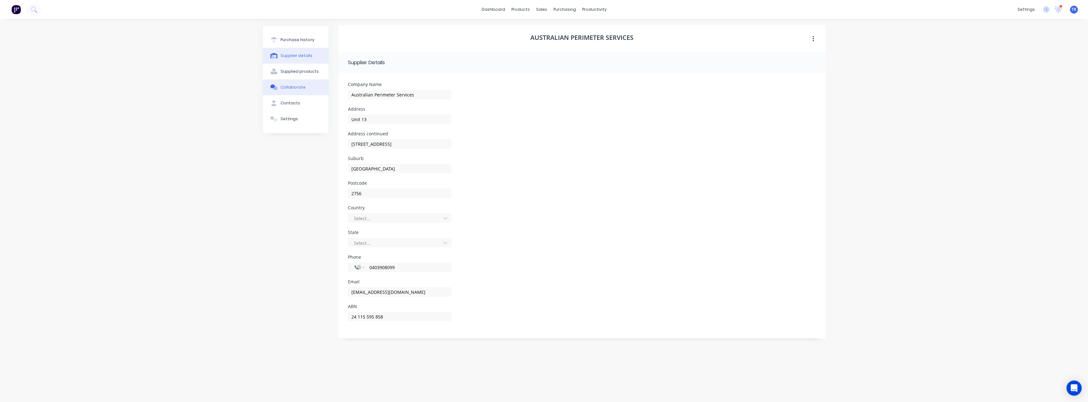
click at [292, 89] on div "Collaborate" at bounding box center [292, 87] width 25 height 6
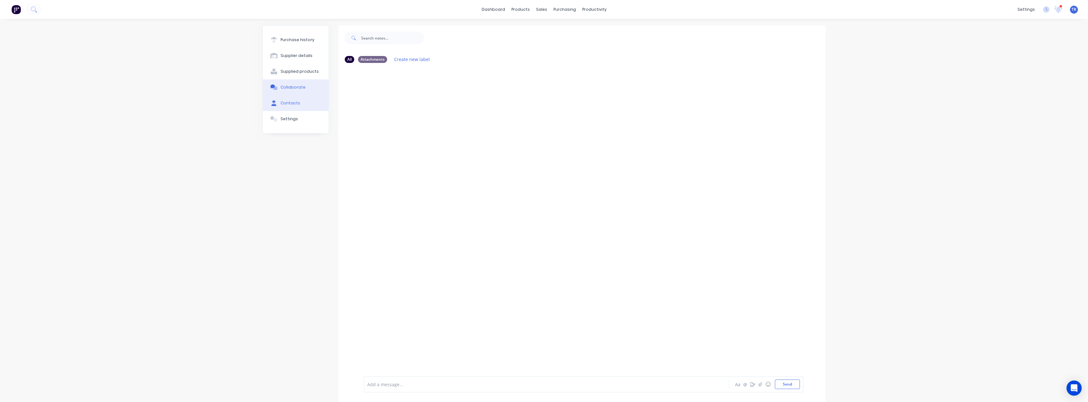
click at [295, 101] on div "Contacts" at bounding box center [290, 103] width 20 height 6
select select "AU"
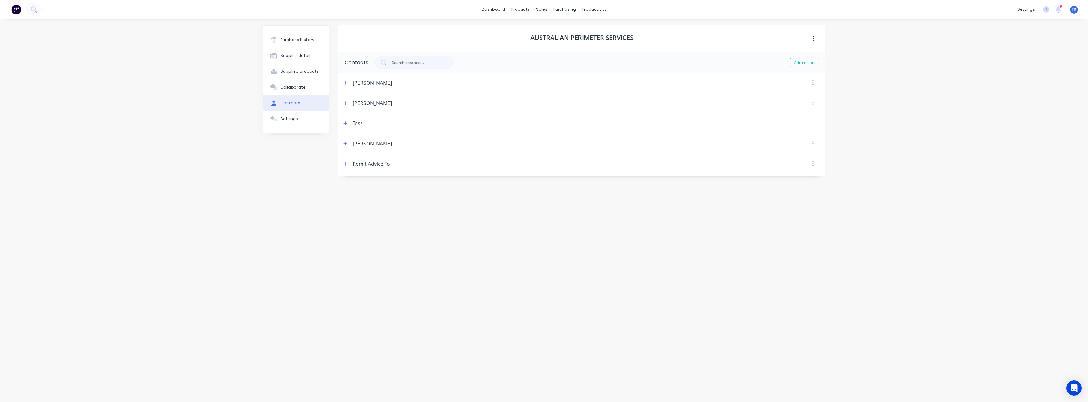
click at [384, 83] on div "[PERSON_NAME]" at bounding box center [372, 83] width 39 height 20
click at [349, 81] on div "[PERSON_NAME]" at bounding box center [367, 83] width 50 height 20
click at [346, 81] on icon "button" at bounding box center [345, 83] width 4 height 4
drag, startPoint x: 371, startPoint y: 110, endPoint x: 323, endPoint y: 123, distance: 49.2
click at [324, 116] on div "Purchase history Supplier details Supplied products Collaborate Contacts Settin…" at bounding box center [543, 207] width 563 height 364
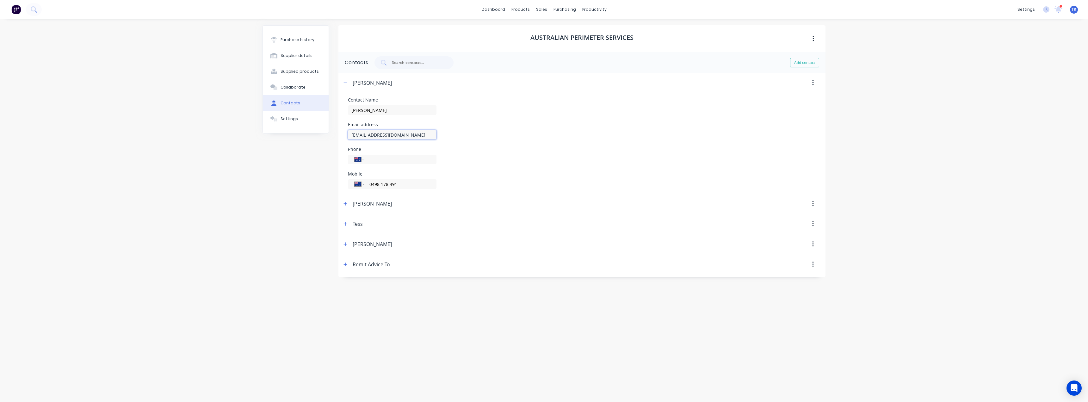
click at [409, 135] on input "christians@australianperimeterservices.com.au" at bounding box center [392, 134] width 89 height 9
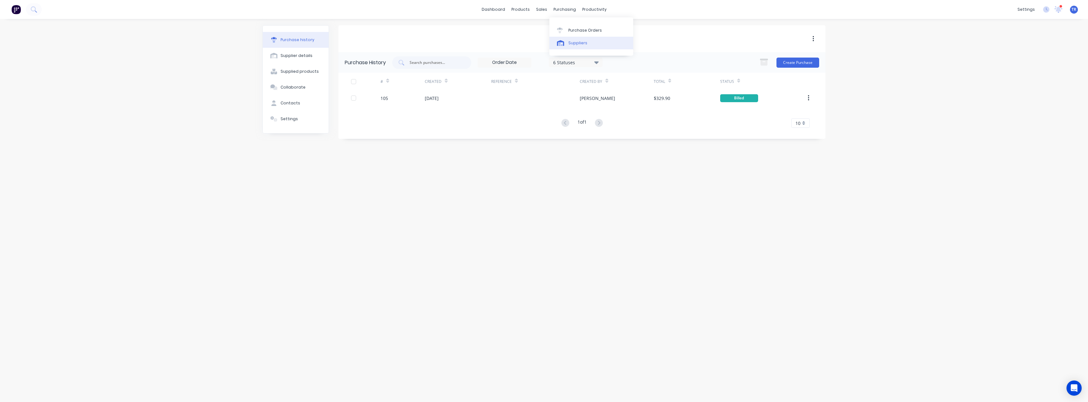
click at [543, 44] on icon at bounding box center [560, 43] width 7 height 6
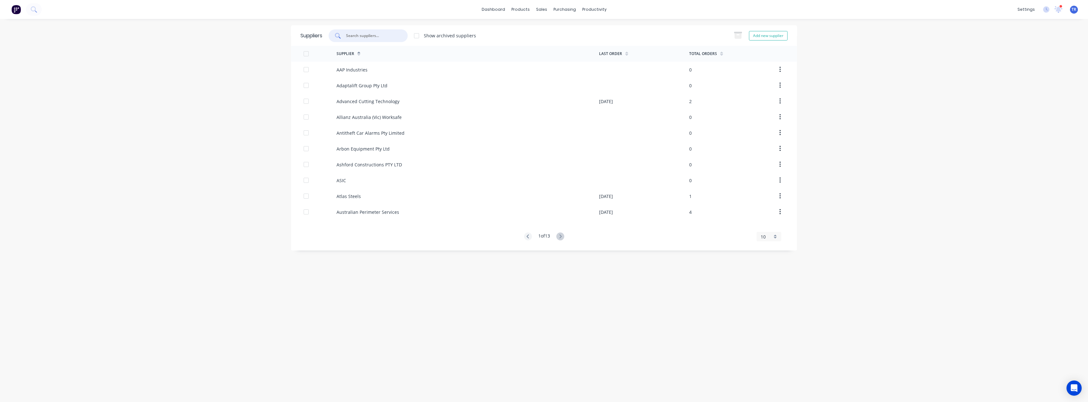
click at [395, 33] on input "text" at bounding box center [371, 36] width 52 height 6
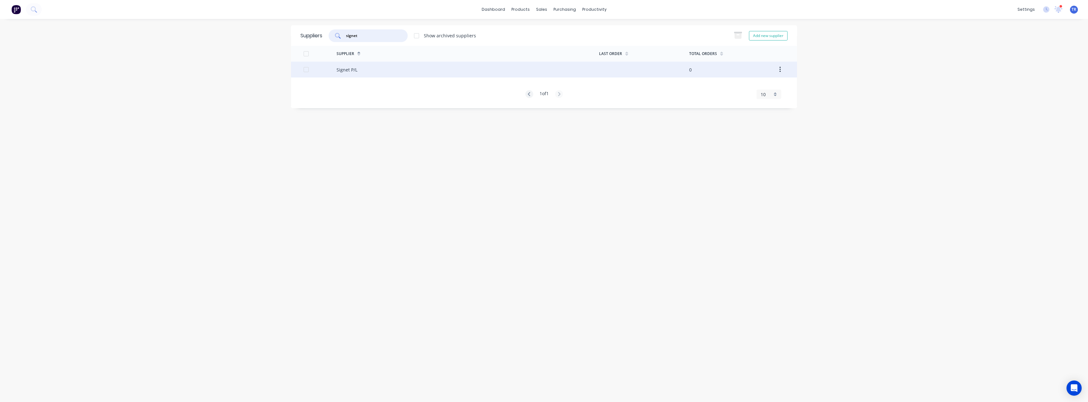
type input "signet"
click at [422, 70] on div "Signet P/L" at bounding box center [467, 70] width 262 height 16
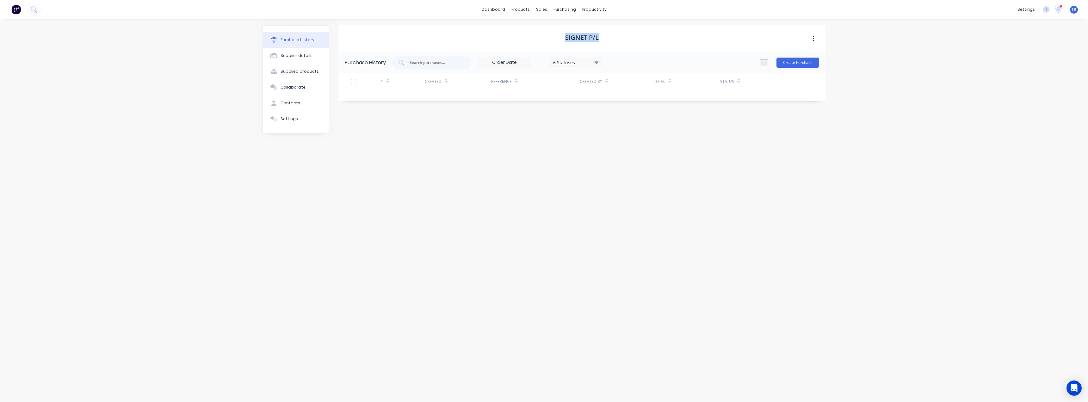
drag, startPoint x: 559, startPoint y: 36, endPoint x: 548, endPoint y: 37, distance: 11.4
click at [543, 37] on div "Signet P/L" at bounding box center [581, 38] width 487 height 27
copy h1 "Signet P/L"
click at [543, 47] on link "Suppliers" at bounding box center [591, 43] width 84 height 13
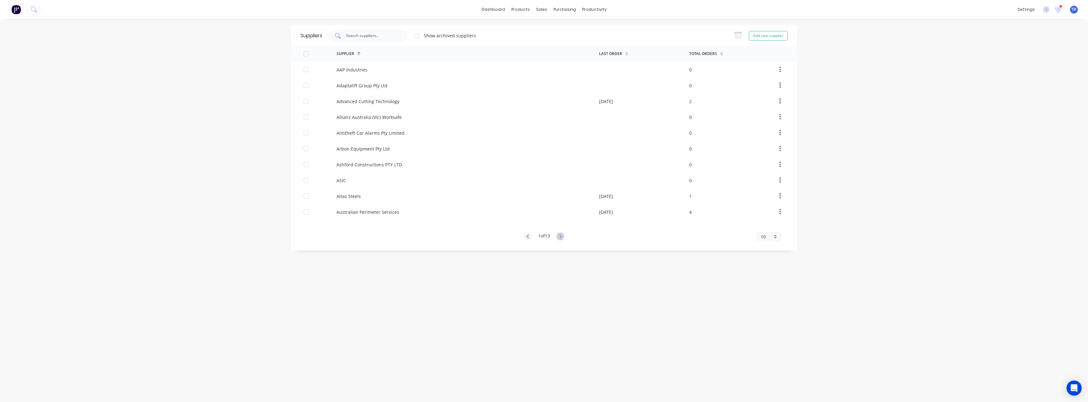
click at [403, 41] on div at bounding box center [368, 35] width 79 height 13
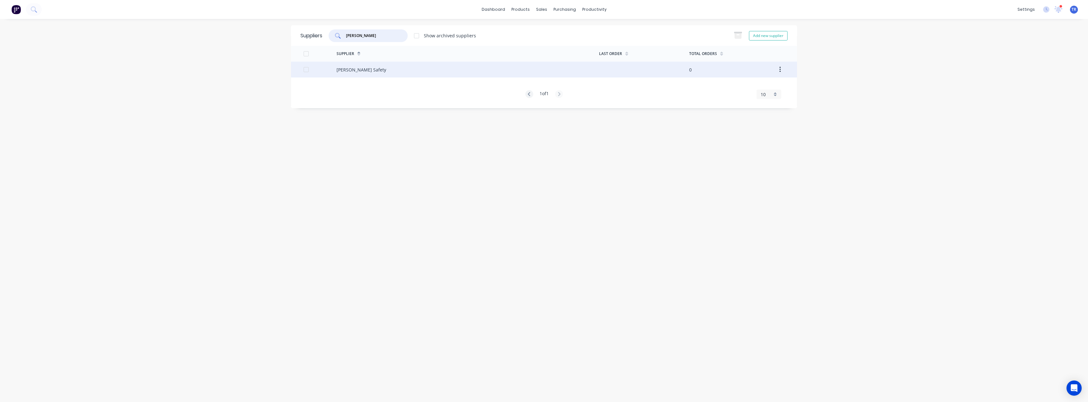
type input "bronson"
click at [391, 67] on div "Bronson Safety" at bounding box center [467, 70] width 262 height 16
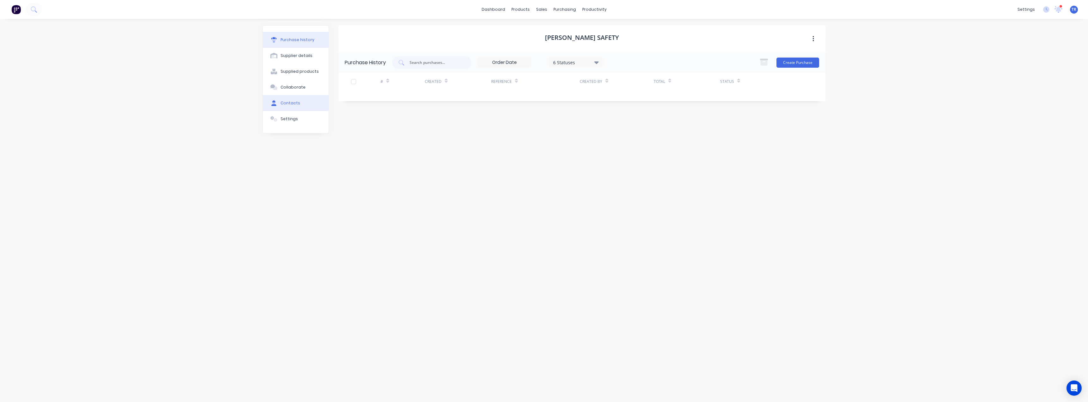
click at [282, 97] on button "Contacts" at bounding box center [296, 103] width 66 height 16
click at [345, 85] on icon "button" at bounding box center [345, 83] width 4 height 4
click at [345, 84] on icon "button" at bounding box center [345, 83] width 4 height 4
click at [543, 66] on button "Add contact" at bounding box center [804, 62] width 29 height 9
select select "AU"
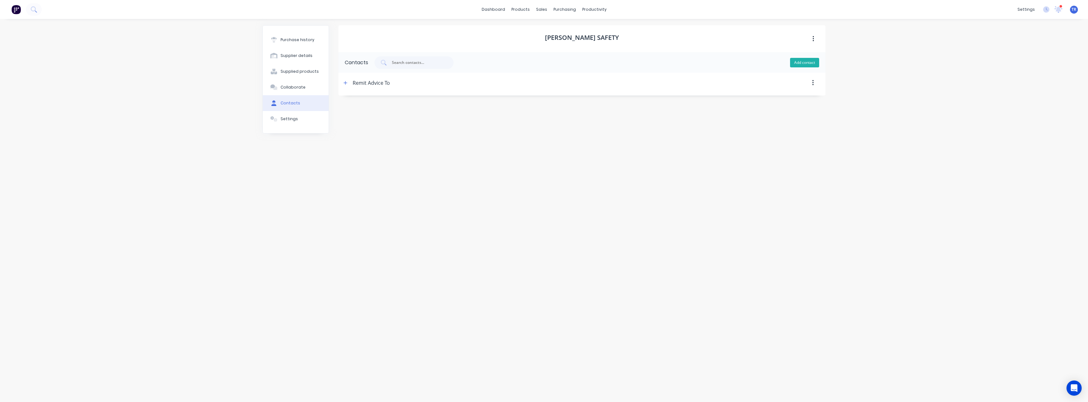
select select "AU"
click at [347, 85] on button "button" at bounding box center [346, 83] width 8 height 8
paste input "Helen"
type input "Helen"
click at [371, 135] on input "Helen" at bounding box center [392, 134] width 89 height 9
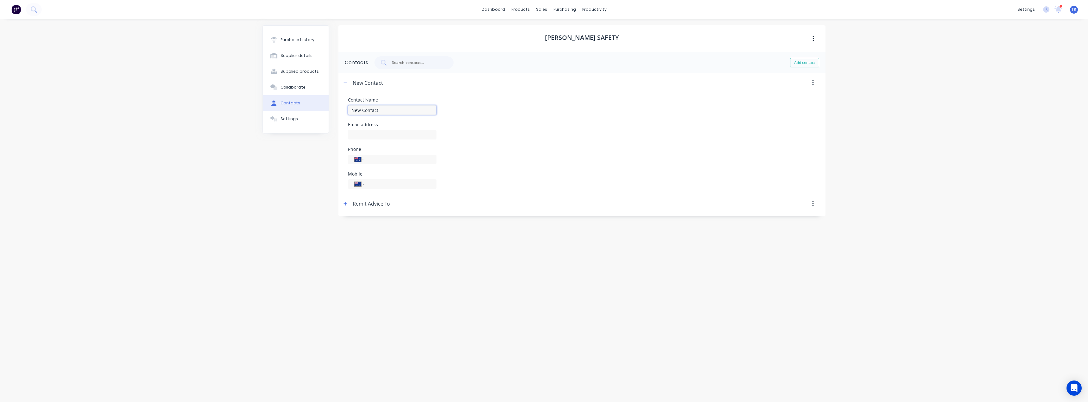
paste input "Helen"
drag, startPoint x: 385, startPoint y: 108, endPoint x: 312, endPoint y: 104, distance: 73.5
click at [312, 104] on div "Purchase history Supplier details Supplied products Collaborate Contacts Settin…" at bounding box center [543, 207] width 563 height 364
type input "Helen"
click at [364, 129] on div at bounding box center [392, 133] width 89 height 11
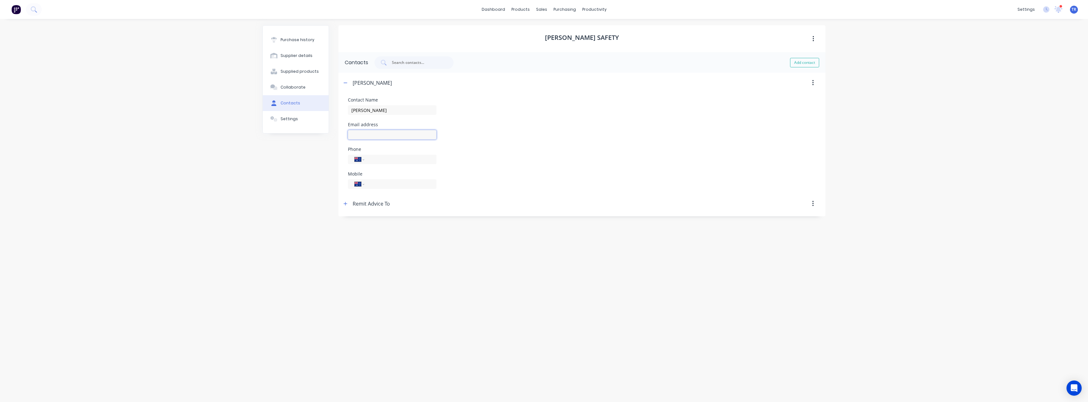
paste input "sales@bronsonsafety.com.au"
click at [364, 132] on input "sales@bronsonsafety.com.au" at bounding box center [392, 134] width 89 height 9
drag, startPoint x: 430, startPoint y: 129, endPoint x: 345, endPoint y: 138, distance: 85.2
click at [345, 137] on form "Contact Name Helen Email address sales@bronsonsafety.com.au Phone International…" at bounding box center [581, 143] width 487 height 101
click at [314, 165] on div "Purchase history Supplier details Supplied products Collaborate Contacts Settin…" at bounding box center [295, 207] width 66 height 364
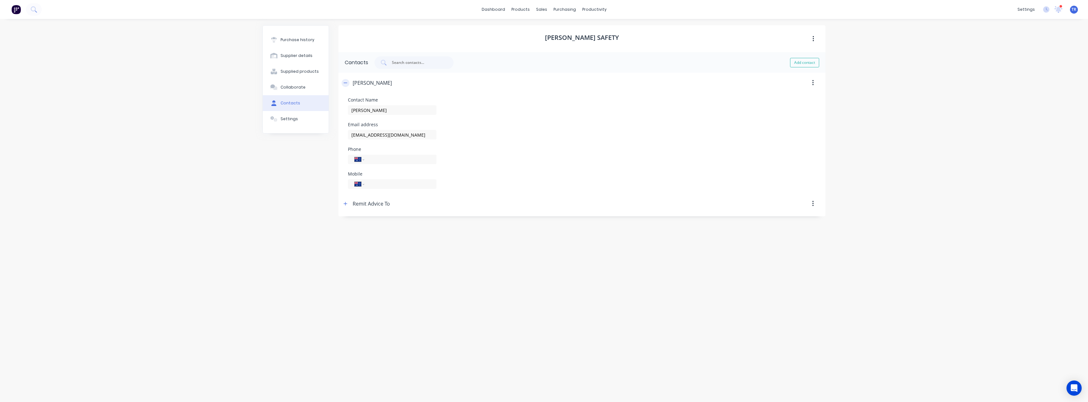
click at [343, 80] on button "button" at bounding box center [346, 83] width 8 height 8
click at [348, 84] on button "button" at bounding box center [346, 83] width 8 height 8
click at [344, 205] on icon "button" at bounding box center [345, 203] width 4 height 4
click at [344, 204] on icon "button" at bounding box center [345, 203] width 4 height 4
click at [390, 138] on input "sales@bronsonsafety.com.au" at bounding box center [392, 134] width 89 height 9
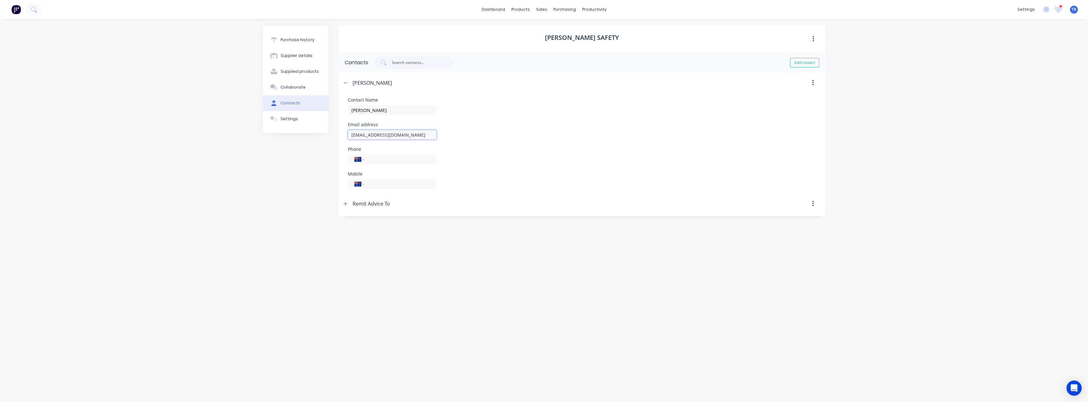
click at [390, 138] on input "sales@bronsonsafety.com.au" at bounding box center [392, 134] width 89 height 9
paste input "customerservice"
type input "customerservice@bronsonsafety.com.au"
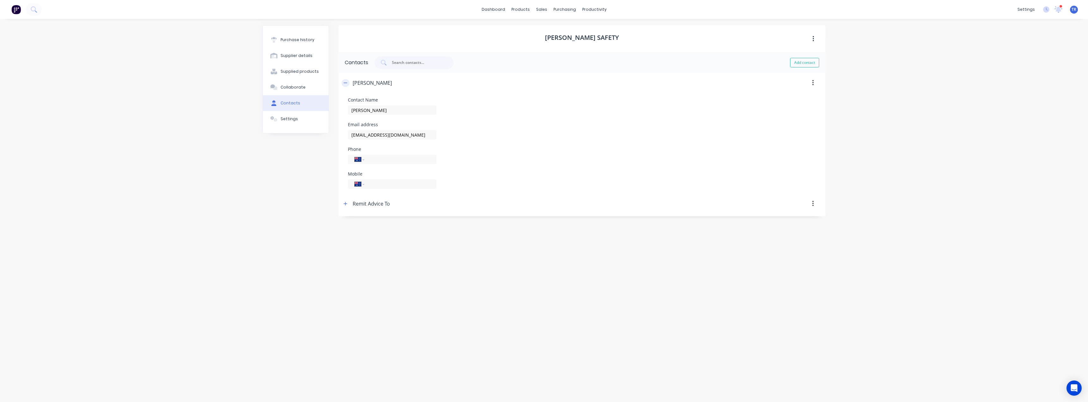
click at [344, 80] on button "button" at bounding box center [346, 83] width 8 height 8
click at [289, 47] on button "Purchase history" at bounding box center [296, 40] width 66 height 16
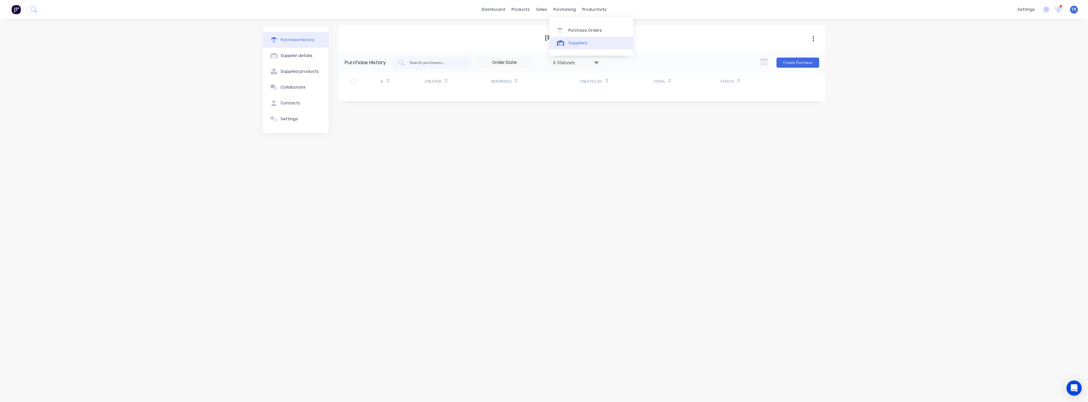
click at [543, 49] on link "Suppliers" at bounding box center [591, 43] width 84 height 13
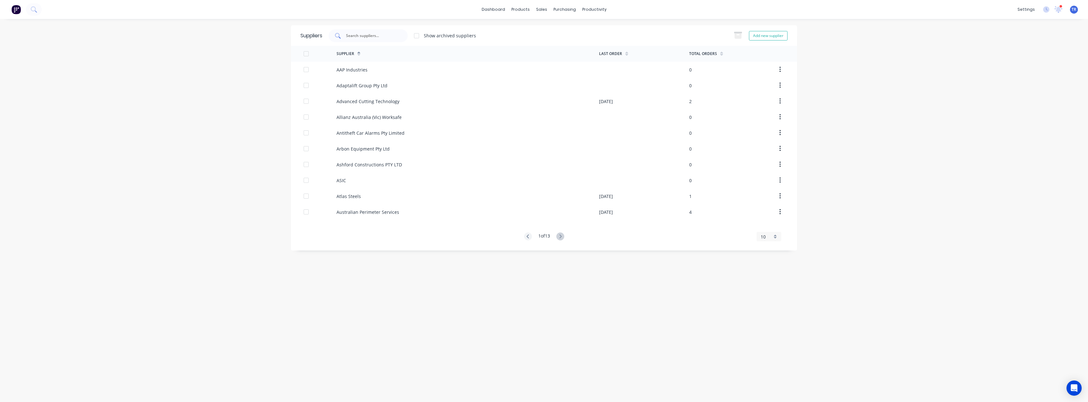
click at [346, 38] on div at bounding box center [368, 35] width 79 height 13
paste input "Safety Xpress"
click at [353, 38] on input "text" at bounding box center [371, 36] width 52 height 6
type input "Safety Xpress"
click at [376, 72] on div "Safety Xpress - CC" at bounding box center [467, 70] width 262 height 16
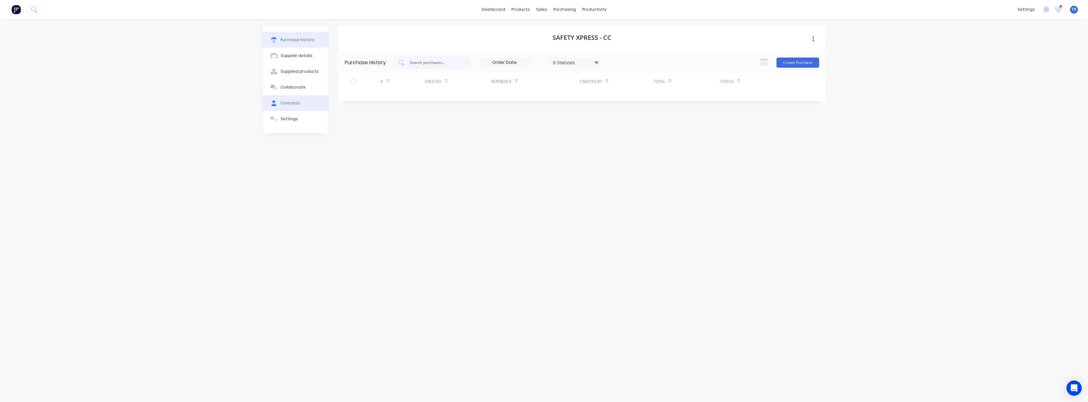
click at [286, 102] on div "Contacts" at bounding box center [290, 103] width 20 height 6
click at [543, 63] on button "Add contact" at bounding box center [804, 62] width 29 height 9
click at [347, 126] on button "button" at bounding box center [346, 124] width 8 height 8
drag, startPoint x: 391, startPoint y: 151, endPoint x: 279, endPoint y: 155, distance: 112.6
click at [279, 155] on div "Purchase history Supplier details Supplied products Collaborate Contacts Settin…" at bounding box center [543, 207] width 563 height 364
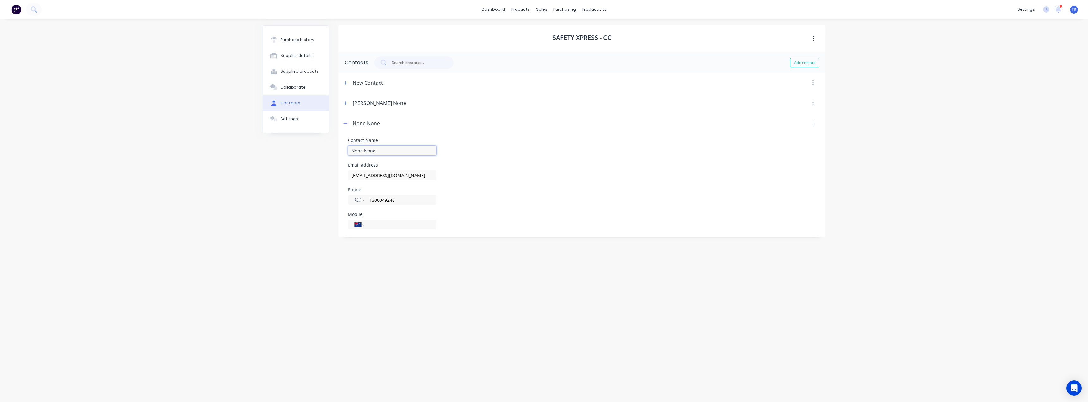
paste input "Megan"
type input "None None"
click at [348, 85] on button "button" at bounding box center [346, 83] width 8 height 8
drag, startPoint x: 378, startPoint y: 111, endPoint x: 291, endPoint y: 119, distance: 87.3
click at [291, 119] on div "Purchase history Supplier details Supplied products Collaborate Contacts Settin…" at bounding box center [543, 207] width 563 height 364
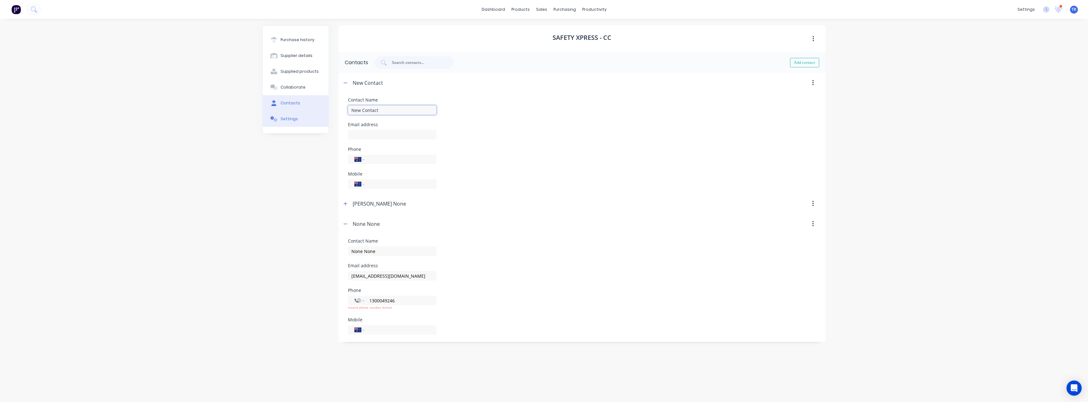
paste input "Megan"
type input "Megan"
click at [370, 139] on div "Contact Name Megan Email address Phone International Afghanistan Åland Islands …" at bounding box center [582, 143] width 468 height 91
paste input "megan@safetyxpress.com.au"
click at [366, 136] on input at bounding box center [392, 134] width 89 height 9
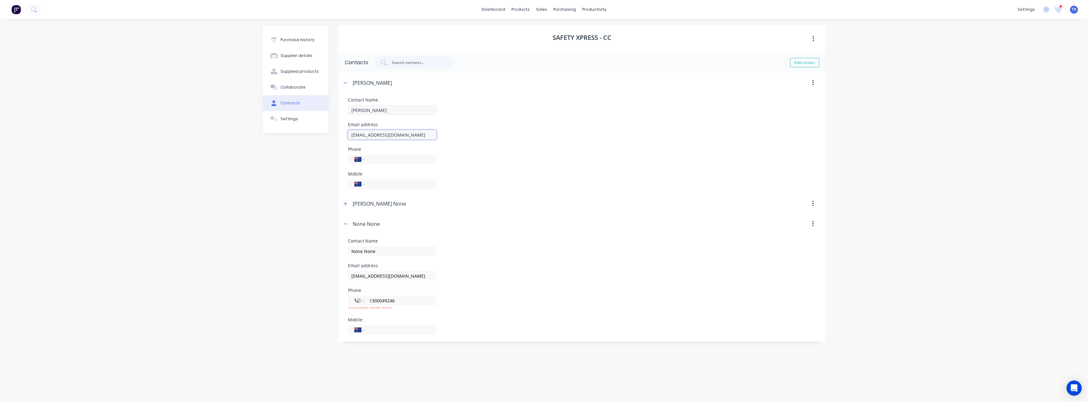
type input "megan@safetyxpress.com.au"
click at [374, 111] on input "Megan" at bounding box center [392, 109] width 89 height 9
click at [349, 111] on input "Megan" at bounding box center [392, 109] width 89 height 9
click at [346, 86] on button "button" at bounding box center [346, 83] width 8 height 8
click at [311, 41] on div "Purchase history" at bounding box center [297, 40] width 34 height 6
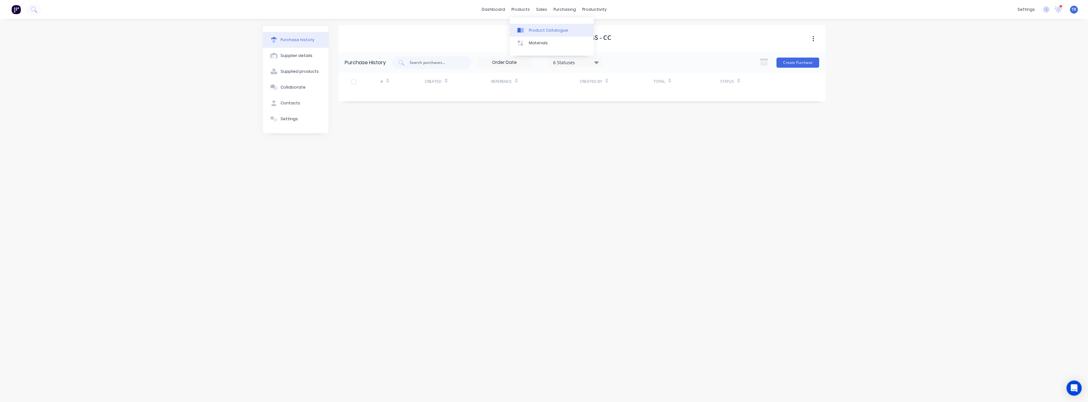
drag, startPoint x: 530, startPoint y: 24, endPoint x: 527, endPoint y: 29, distance: 6.4
click at [530, 24] on link "Product Catalogue" at bounding box center [552, 30] width 84 height 13
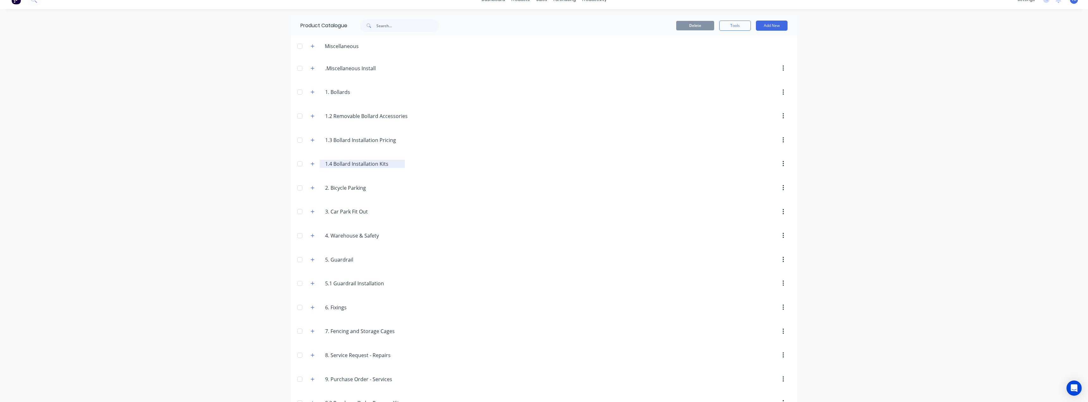
scroll to position [29, 0]
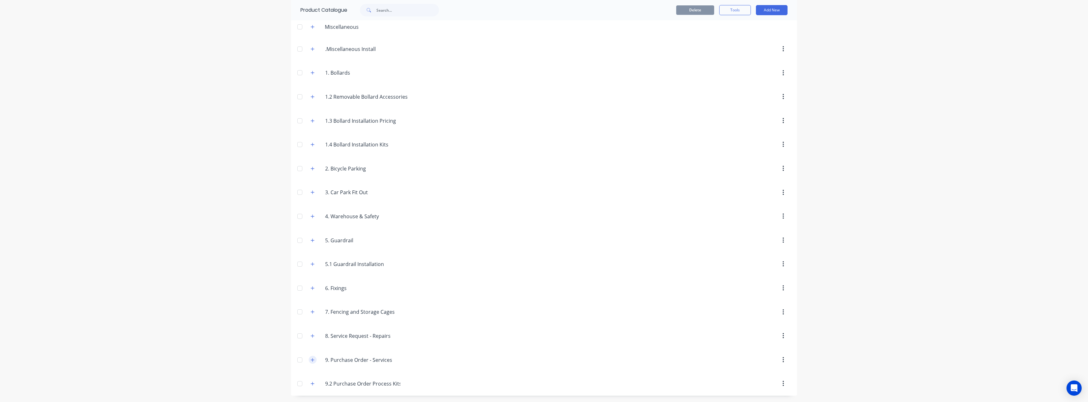
click at [313, 360] on button "button" at bounding box center [313, 360] width 8 height 8
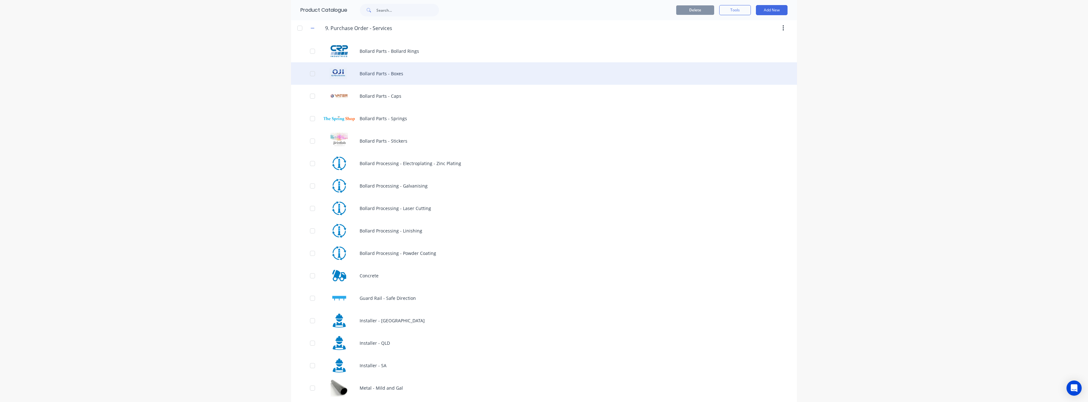
scroll to position [345, 0]
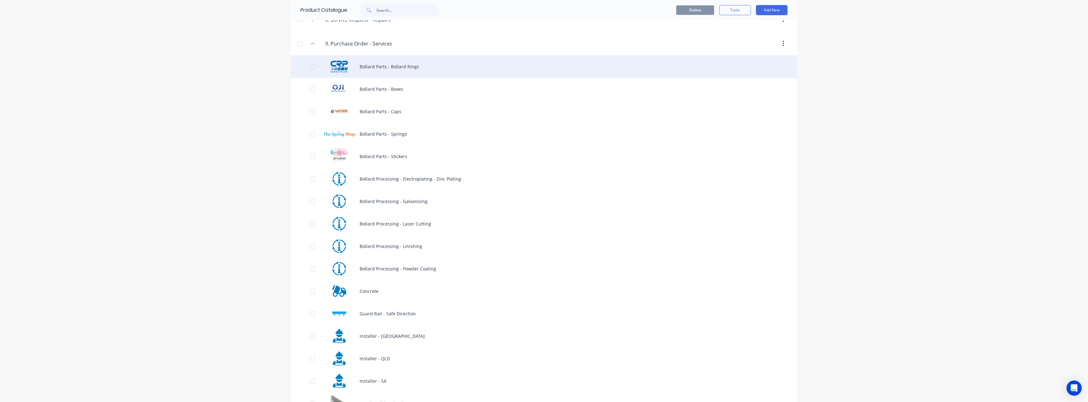
click at [438, 69] on div "Bollard Parts - Bollard Rings" at bounding box center [544, 66] width 506 height 22
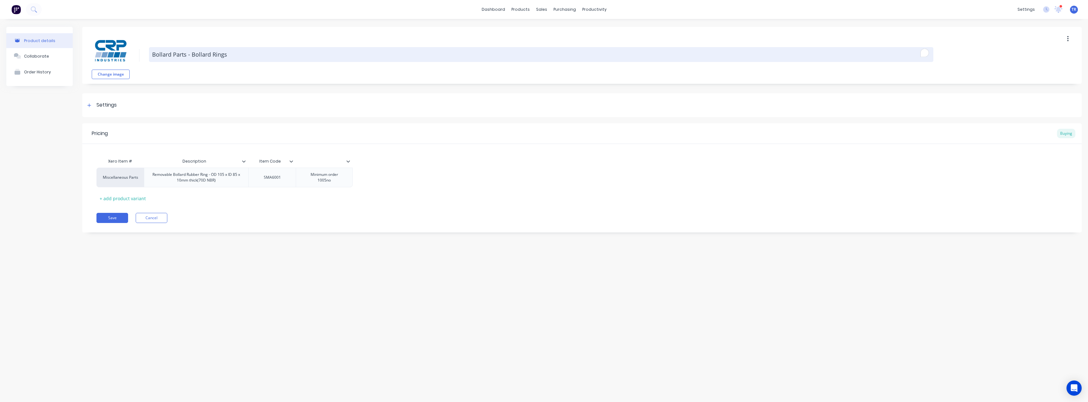
drag, startPoint x: 160, startPoint y: 55, endPoint x: 192, endPoint y: 53, distance: 32.4
click at [192, 53] on textarea "Bollard Parts - Bollard Rings" at bounding box center [541, 54] width 784 height 15
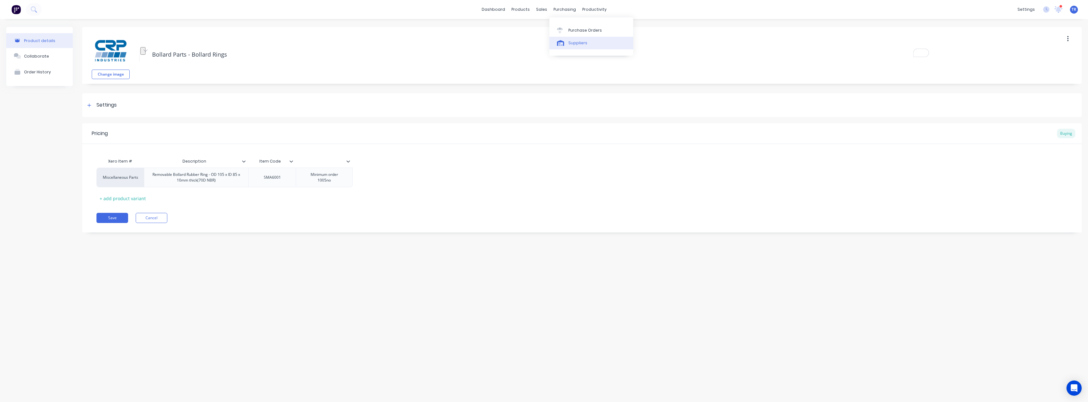
type textarea "x"
click at [543, 41] on div "Suppliers" at bounding box center [577, 43] width 19 height 6
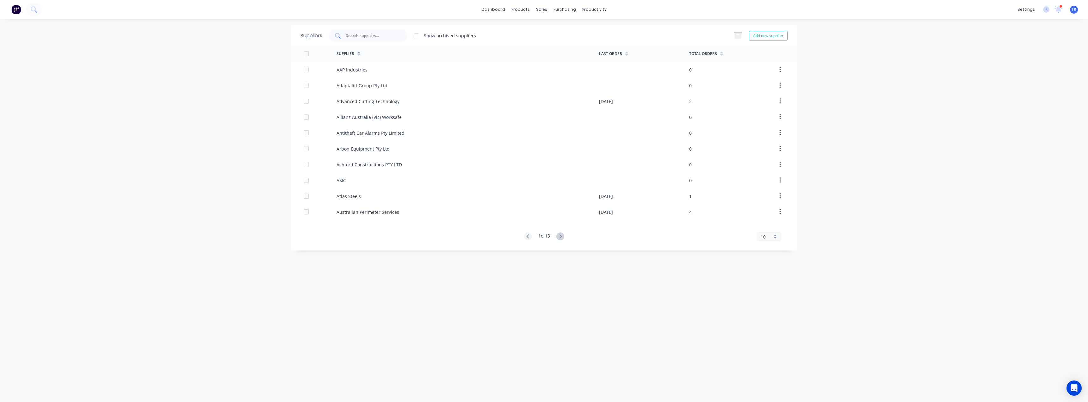
click at [388, 36] on input "text" at bounding box center [371, 36] width 52 height 6
type input "crp"
click at [390, 69] on div "CRP Industries Pty Ltd" at bounding box center [467, 70] width 262 height 16
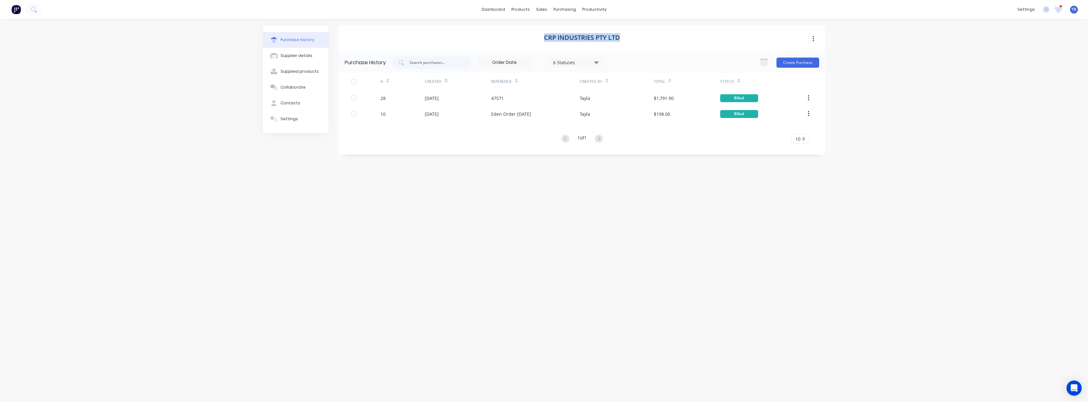
drag, startPoint x: 643, startPoint y: 32, endPoint x: 530, endPoint y: 35, distance: 112.9
click at [530, 35] on div "CRP Industries Pty Ltd" at bounding box center [581, 38] width 487 height 27
copy h1 "CRP Industries Pty Ltd"
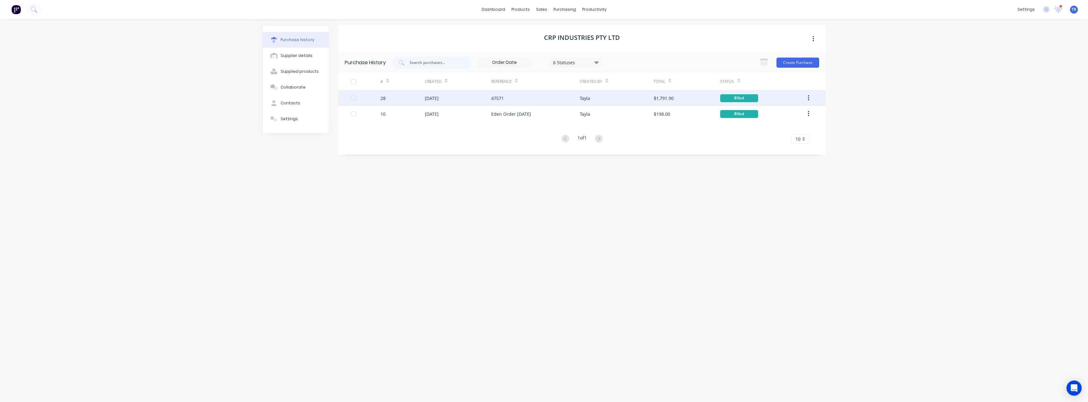
click at [543, 90] on div "47571" at bounding box center [535, 98] width 89 height 16
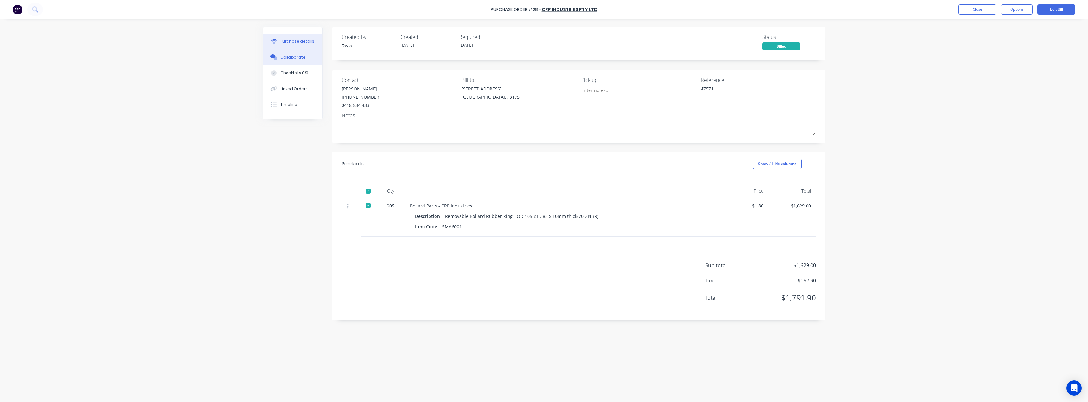
click at [304, 52] on button "Collaborate" at bounding box center [292, 57] width 59 height 16
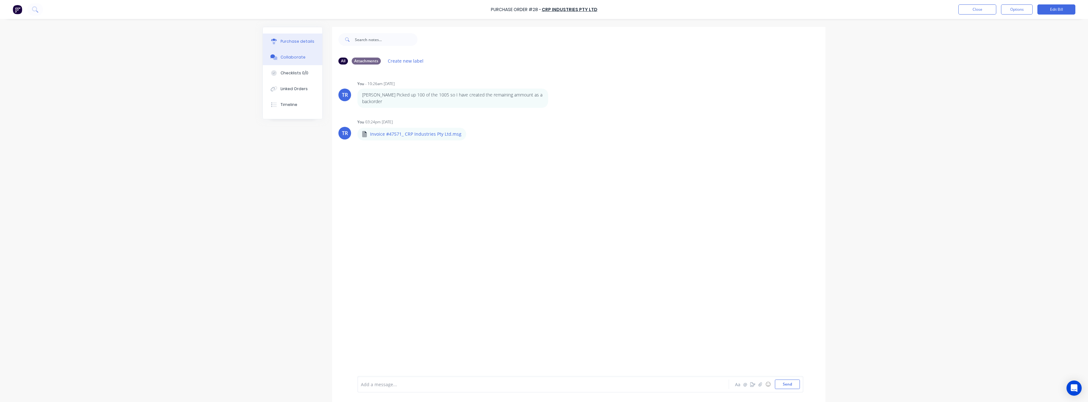
click at [303, 36] on button "Purchase details" at bounding box center [292, 42] width 59 height 16
type textarea "x"
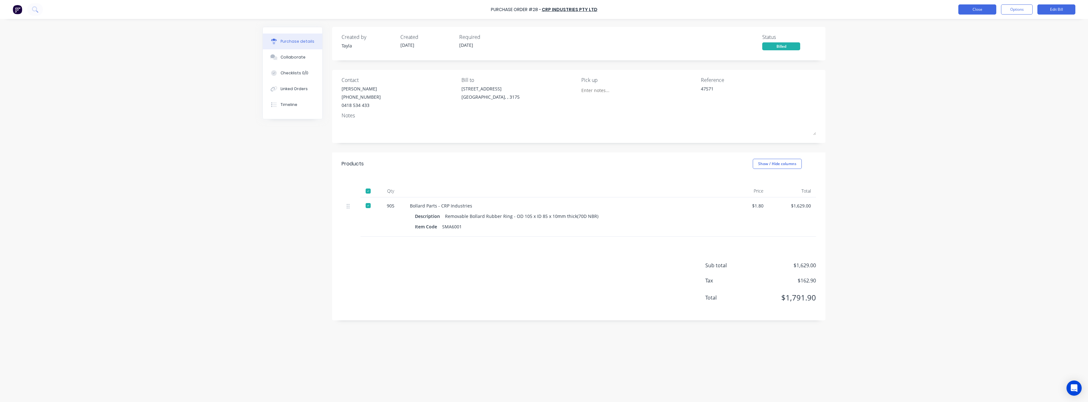
click at [543, 9] on button "Close" at bounding box center [977, 9] width 38 height 10
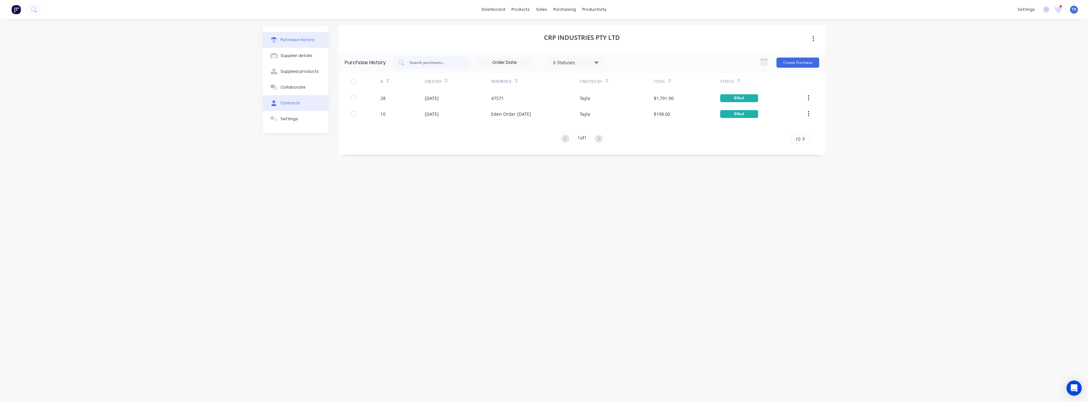
click at [299, 105] on button "Contacts" at bounding box center [296, 103] width 66 height 16
select select "AU"
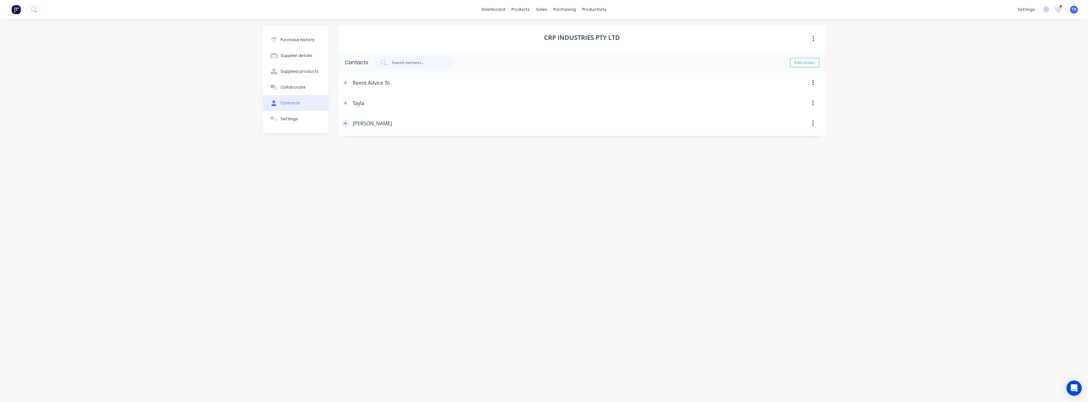
click at [347, 124] on icon "button" at bounding box center [345, 123] width 4 height 4
click at [354, 151] on input "Michael Inglese" at bounding box center [392, 150] width 89 height 9
drag, startPoint x: 424, startPoint y: 173, endPoint x: 318, endPoint y: 178, distance: 105.7
click at [318, 178] on div "Purchase history Supplier details Supplied products Collaborate Contacts Settin…" at bounding box center [543, 207] width 563 height 364
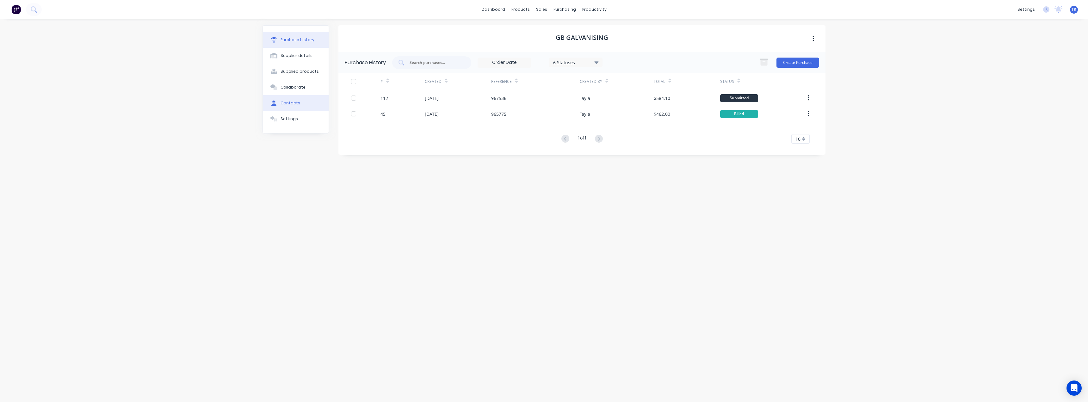
click at [283, 108] on button "Contacts" at bounding box center [296, 103] width 66 height 16
select select "AU"
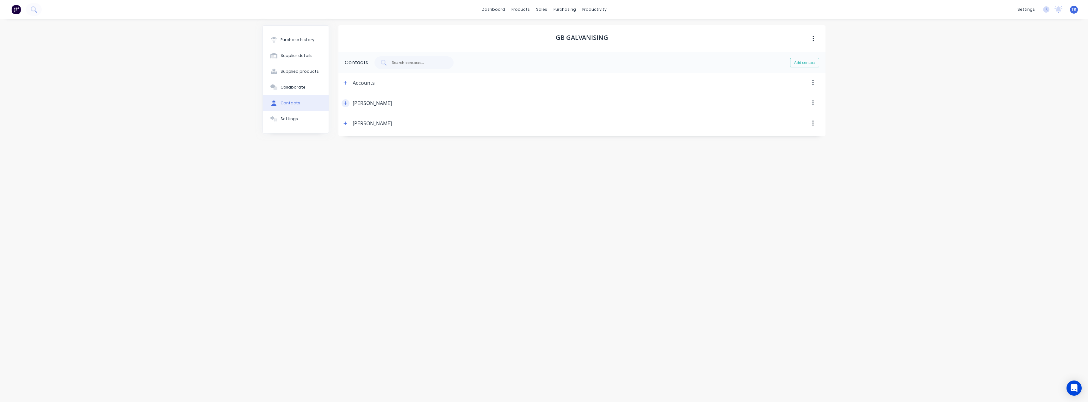
click at [346, 106] on button "button" at bounding box center [346, 103] width 8 height 8
drag, startPoint x: 367, startPoint y: 129, endPoint x: 321, endPoint y: 132, distance: 46.9
click at [320, 131] on div "Purchase history Supplier details Supplied products Collaborate Contacts Settin…" at bounding box center [543, 207] width 563 height 364
drag, startPoint x: 329, startPoint y: 159, endPoint x: 323, endPoint y: 160, distance: 6.4
click at [324, 160] on div "Purchase history Supplier details Supplied products Collaborate Contacts Settin…" at bounding box center [543, 207] width 563 height 364
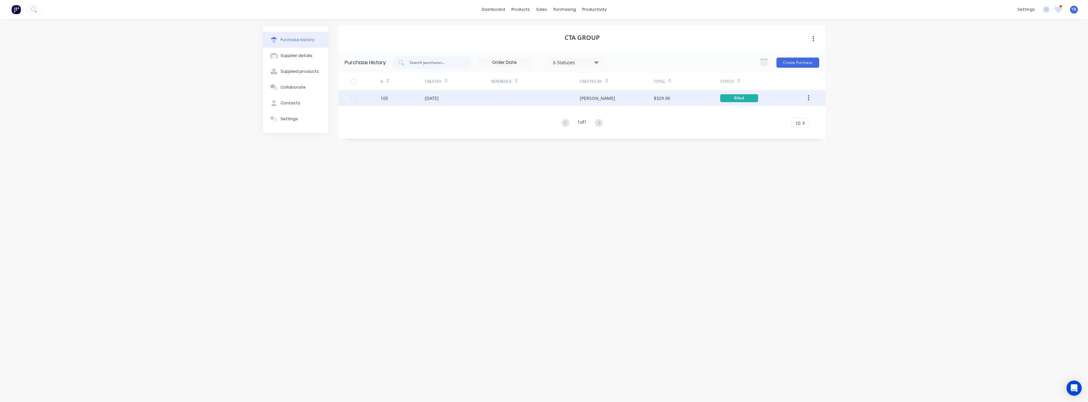
click at [416, 95] on div "105" at bounding box center [402, 98] width 44 height 16
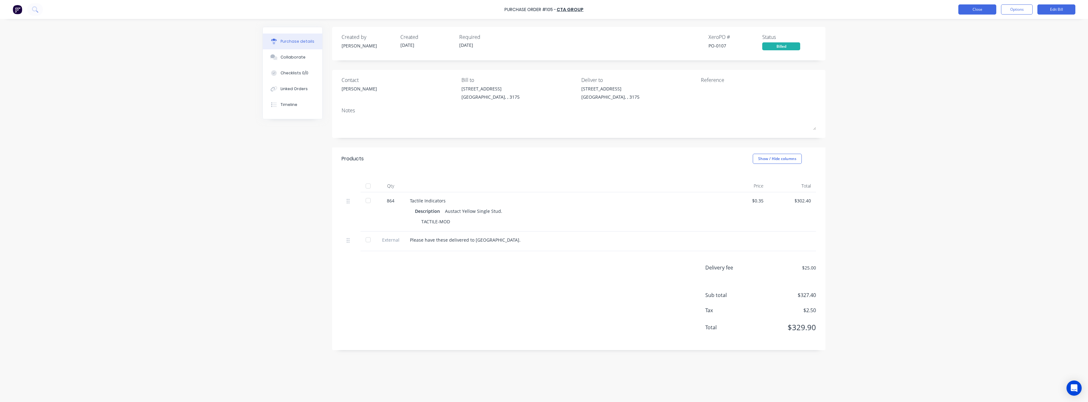
click at [972, 11] on button "Close" at bounding box center [977, 9] width 38 height 10
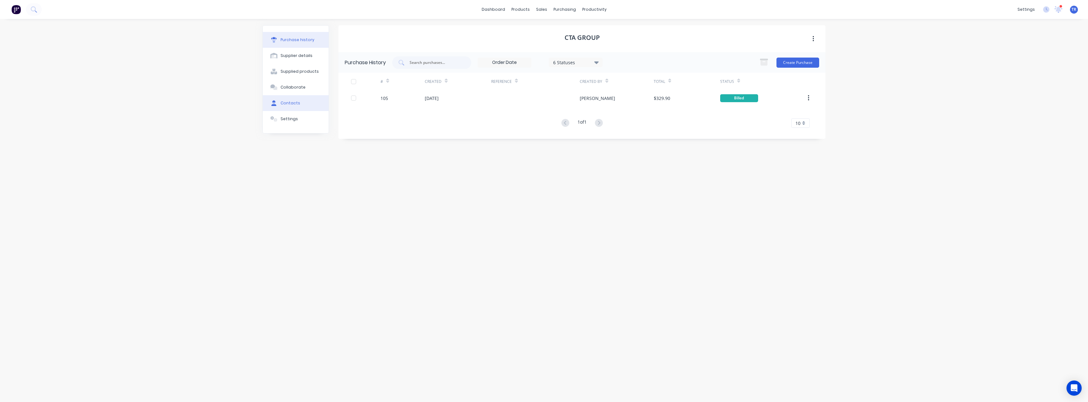
click at [286, 106] on button "Contacts" at bounding box center [296, 103] width 66 height 16
select select "AU"
click at [348, 80] on button "button" at bounding box center [346, 83] width 8 height 8
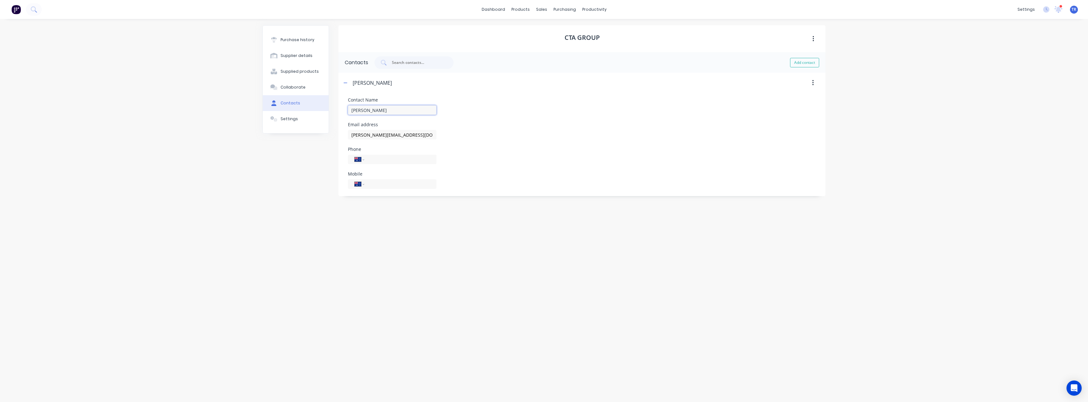
click at [359, 108] on input "[PERSON_NAME]" at bounding box center [392, 109] width 89 height 9
drag, startPoint x: 405, startPoint y: 136, endPoint x: 281, endPoint y: 145, distance: 124.3
click at [303, 138] on div "Purchase history Supplier details Supplied products Collaborate Contacts Settin…" at bounding box center [543, 207] width 563 height 364
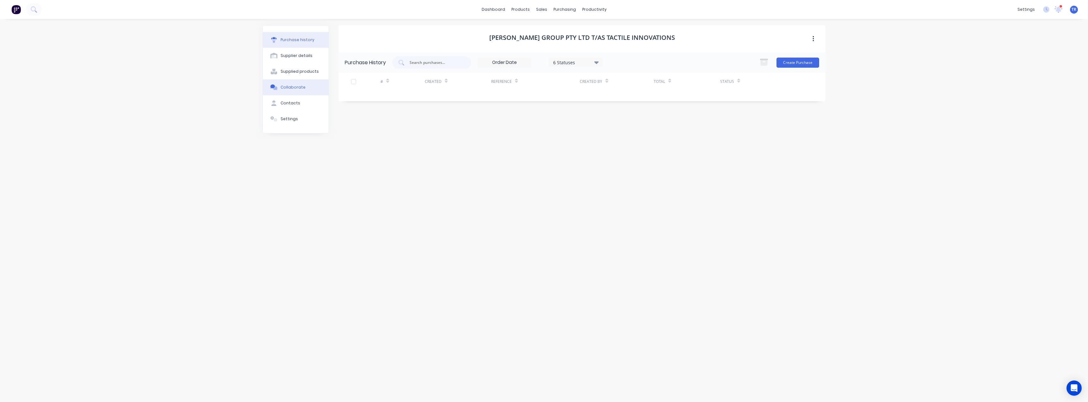
click at [288, 95] on button "Collaborate" at bounding box center [296, 87] width 66 height 16
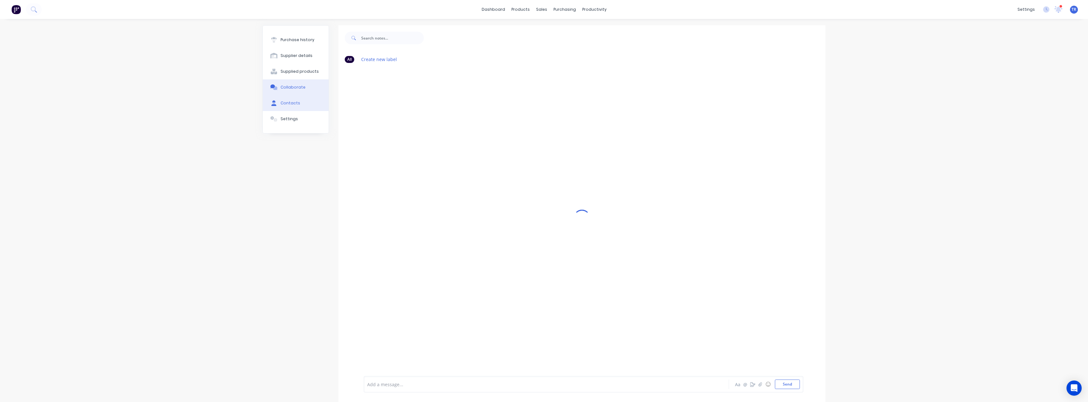
click at [286, 103] on div "Contacts" at bounding box center [290, 103] width 20 height 6
select select "AU"
click at [348, 85] on button "button" at bounding box center [346, 83] width 8 height 8
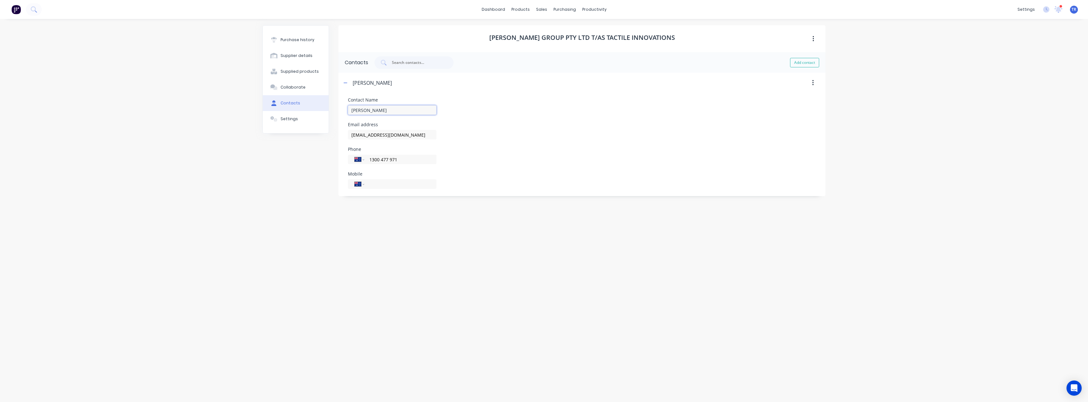
drag, startPoint x: 383, startPoint y: 110, endPoint x: 310, endPoint y: 109, distance: 73.1
click at [310, 109] on div "Purchase history Supplier details Supplied products Collaborate Contacts Settin…" at bounding box center [543, 207] width 563 height 364
drag, startPoint x: 418, startPoint y: 135, endPoint x: 259, endPoint y: 132, distance: 158.8
click at [259, 132] on div "Purchase history Supplier details Supplied products Collaborate Contacts Settin…" at bounding box center [544, 207] width 576 height 377
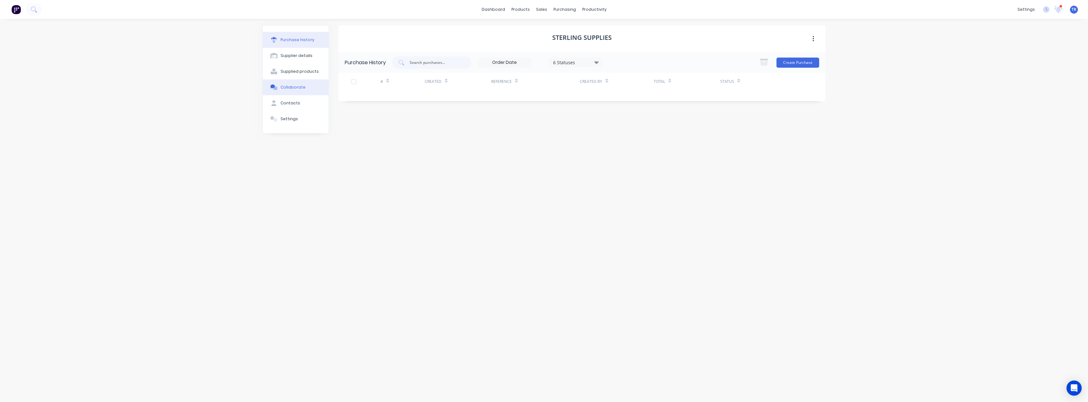
click at [292, 87] on div "Collaborate" at bounding box center [292, 87] width 25 height 6
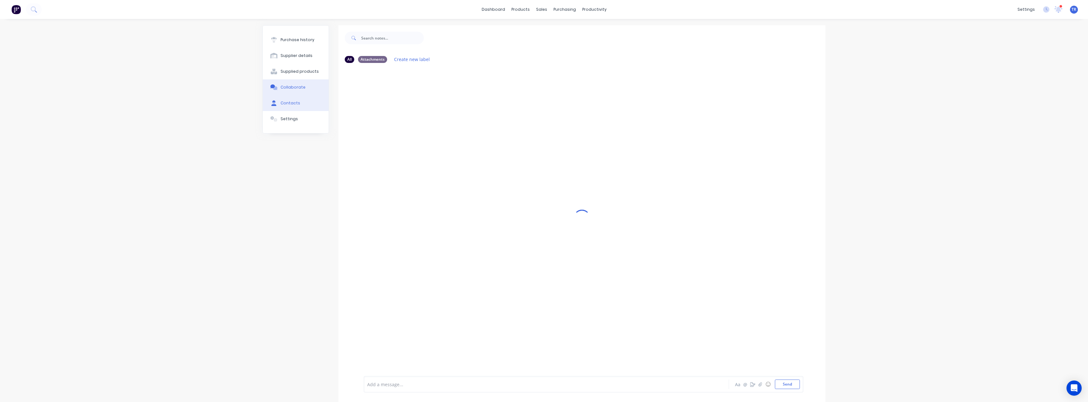
click at [294, 103] on div "Contacts" at bounding box center [290, 103] width 20 height 6
select select "AU"
click at [347, 87] on div "None None" at bounding box center [361, 83] width 38 height 20
click at [349, 79] on span at bounding box center [346, 83] width 8 height 8
click at [347, 82] on icon "button" at bounding box center [345, 83] width 4 height 4
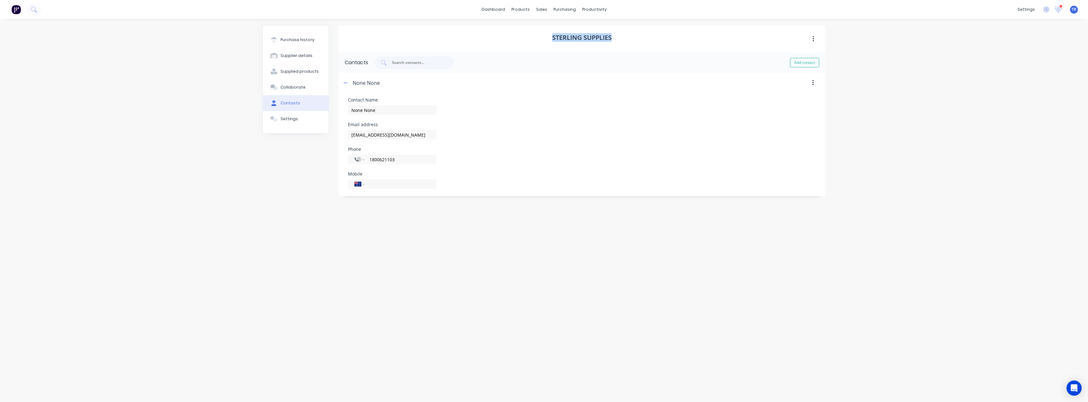
drag, startPoint x: 553, startPoint y: 37, endPoint x: 641, endPoint y: 38, distance: 87.9
click at [641, 38] on div "Sterling Supplies" at bounding box center [581, 38] width 487 height 27
copy h1 "Sterling Supplies"
drag, startPoint x: 347, startPoint y: 110, endPoint x: 314, endPoint y: 109, distance: 32.3
click at [314, 115] on div "Purchase history Supplier details Supplied products Collaborate Contacts Settin…" at bounding box center [543, 207] width 563 height 364
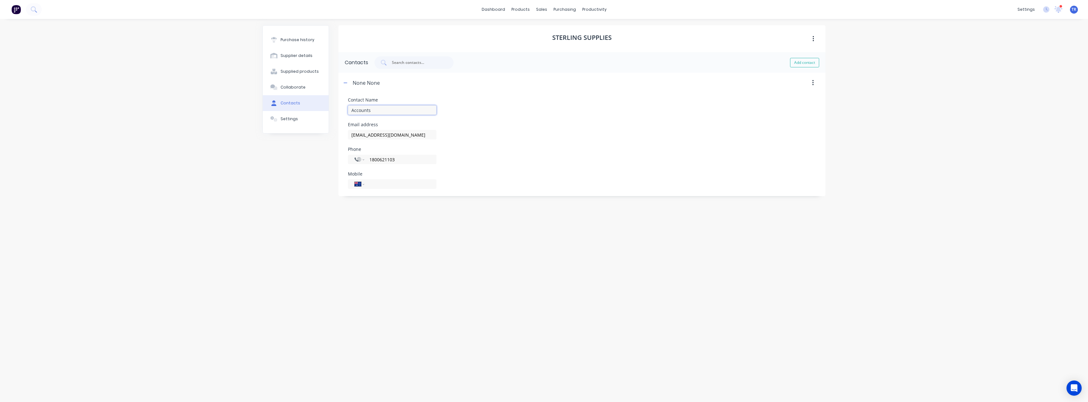
type input "Accounts"
click at [316, 163] on div "Purchase history Supplier details Supplied products Collaborate Contacts Settin…" at bounding box center [295, 207] width 66 height 364
click at [350, 84] on div "None None" at bounding box center [361, 83] width 38 height 20
click at [356, 164] on div "Invalid phone number format" at bounding box center [392, 166] width 89 height 5
drag, startPoint x: 416, startPoint y: 160, endPoint x: 350, endPoint y: 161, distance: 65.8
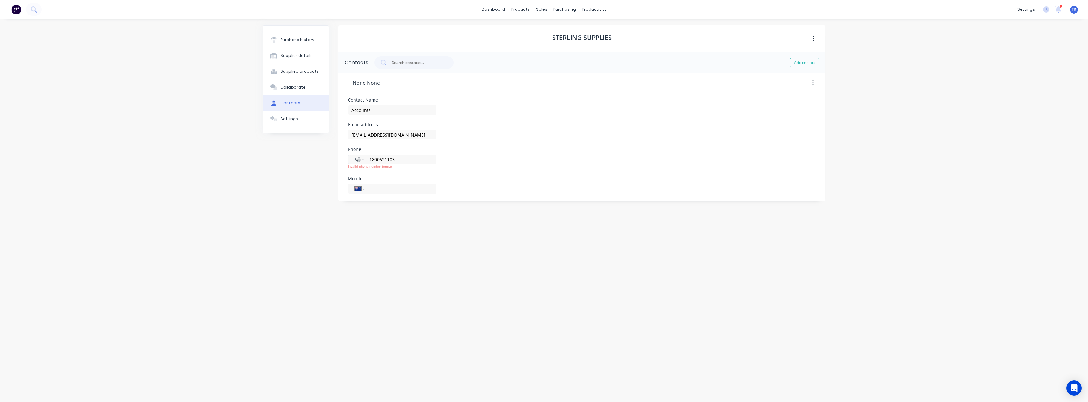
click at [350, 161] on div "International [GEOGRAPHIC_DATA] [GEOGRAPHIC_DATA] [GEOGRAPHIC_DATA] [GEOGRAPHIC…" at bounding box center [392, 159] width 89 height 9
click at [359, 159] on select "International [GEOGRAPHIC_DATA] [GEOGRAPHIC_DATA] [GEOGRAPHIC_DATA] [GEOGRAPHIC…" at bounding box center [358, 159] width 9 height 9
select select "AU"
click at [354, 155] on select "International [GEOGRAPHIC_DATA] [GEOGRAPHIC_DATA] [GEOGRAPHIC_DATA] [GEOGRAPHIC…" at bounding box center [358, 159] width 9 height 9
type input "1800 621 103"
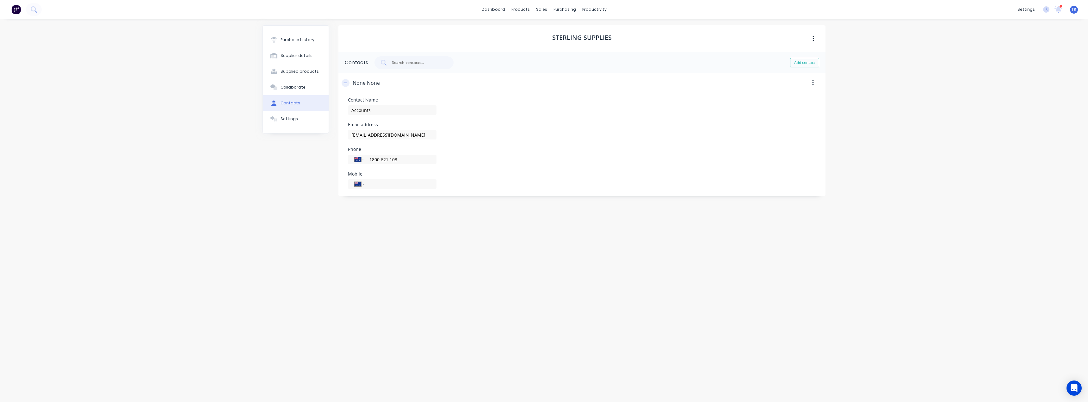
click at [346, 81] on icon "button" at bounding box center [345, 83] width 4 height 4
click at [347, 83] on icon "button" at bounding box center [345, 83] width 4 height 4
click at [802, 67] on button "Add contact" at bounding box center [804, 62] width 29 height 9
click at [343, 85] on button "button" at bounding box center [346, 83] width 8 height 8
paste input "1800621103"
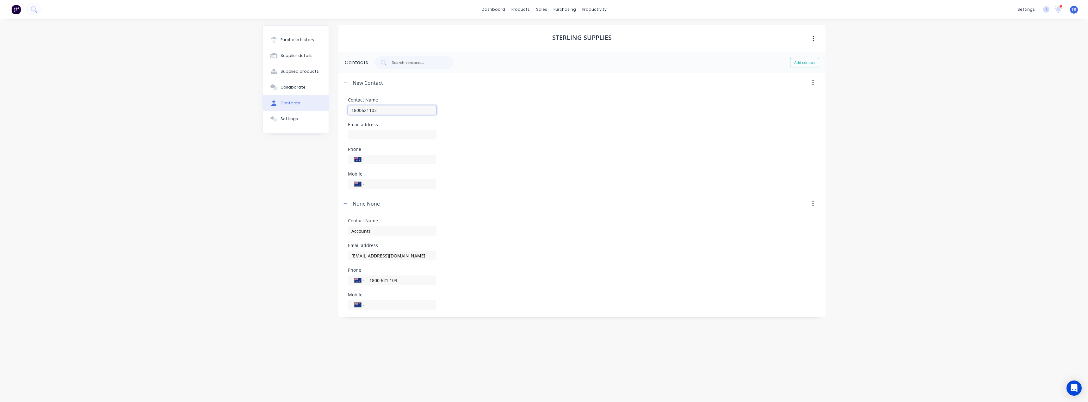
drag, startPoint x: 385, startPoint y: 112, endPoint x: 335, endPoint y: 114, distance: 51.0
click at [335, 114] on div "Purchase history Supplier details Supplied products Collaborate Contacts Settin…" at bounding box center [543, 207] width 563 height 364
type input "[PERSON_NAME]"
click at [366, 134] on input at bounding box center [392, 134] width 89 height 9
paste input "[EMAIL_ADDRESS][DOMAIN_NAME]"
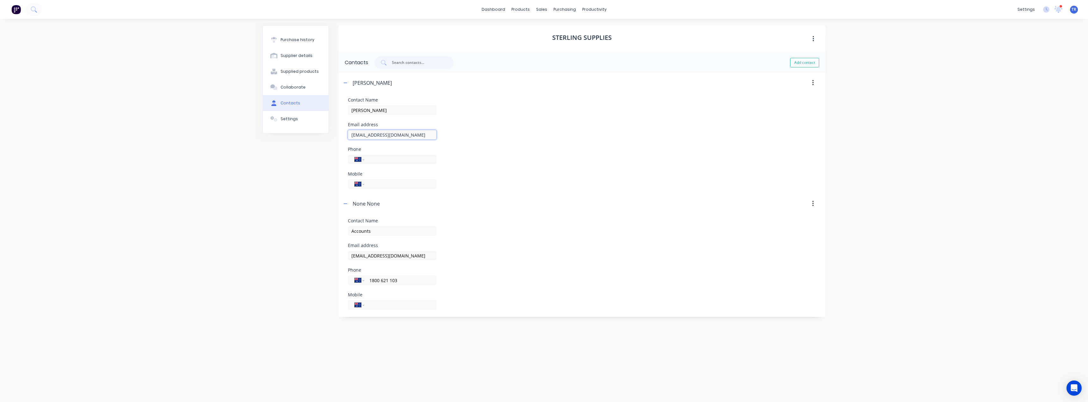
type input "[EMAIL_ADDRESS][DOMAIN_NAME]"
click at [450, 134] on div "Email address [EMAIL_ADDRESS][DOMAIN_NAME]" at bounding box center [582, 130] width 468 height 17
click at [347, 79] on div "[PERSON_NAME]" at bounding box center [367, 83] width 50 height 20
click at [348, 80] on button "button" at bounding box center [346, 83] width 8 height 8
click at [345, 102] on icon "button" at bounding box center [345, 103] width 4 height 4
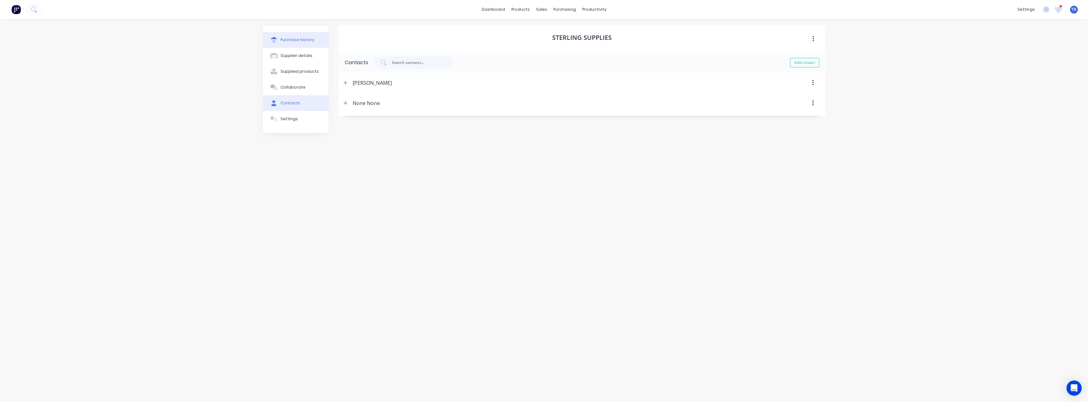
click at [306, 41] on div "Purchase history" at bounding box center [297, 40] width 34 height 6
click at [274, 106] on icon at bounding box center [273, 103] width 5 height 6
click at [346, 85] on icon "button" at bounding box center [345, 83] width 4 height 4
drag, startPoint x: 361, startPoint y: 107, endPoint x: 312, endPoint y: 113, distance: 49.7
click at [343, 108] on form "Contact Name [PERSON_NAME] Email address [EMAIL_ADDRESS][DOMAIN_NAME] Phone Int…" at bounding box center [581, 143] width 487 height 101
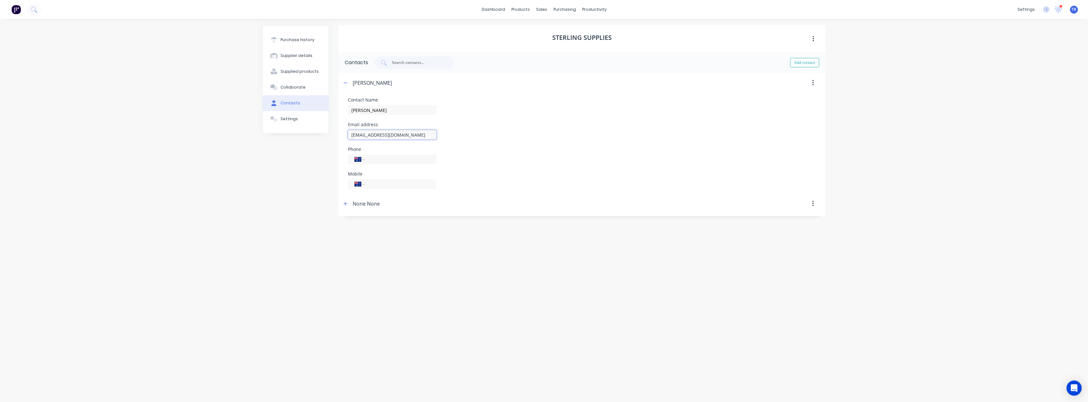
drag, startPoint x: 425, startPoint y: 135, endPoint x: 285, endPoint y: 145, distance: 140.1
click at [285, 145] on div "Purchase history Supplier details Supplied products Collaborate Contacts Settin…" at bounding box center [543, 207] width 563 height 364
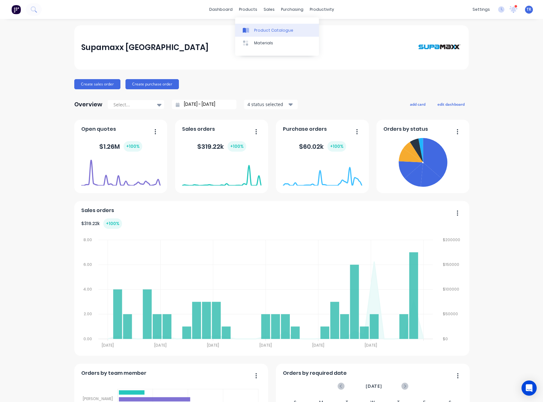
click at [251, 29] on div at bounding box center [247, 31] width 9 height 6
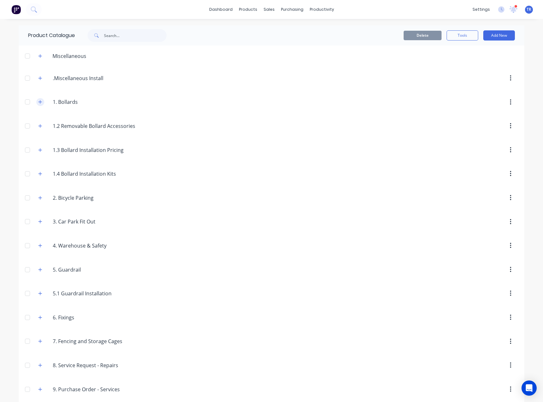
click at [39, 103] on icon "button" at bounding box center [40, 102] width 4 height 4
